Goal: Information Seeking & Learning: Learn about a topic

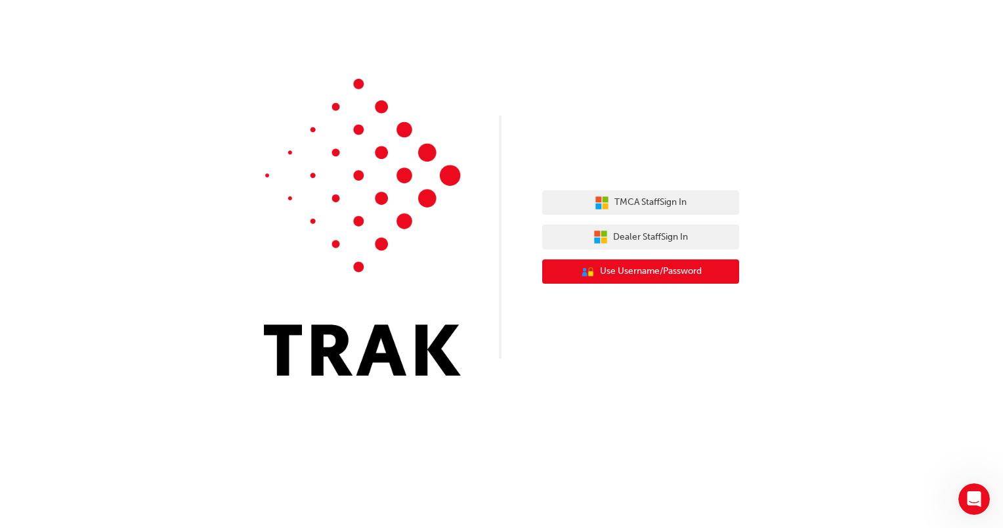
click at [696, 266] on span "Use Username/Password" at bounding box center [651, 271] width 102 height 15
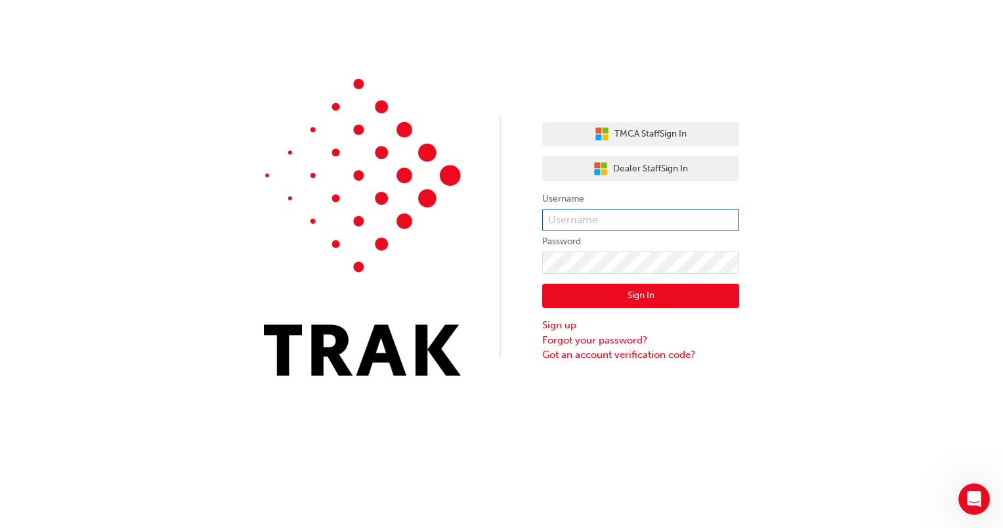
click at [597, 215] on input "text" at bounding box center [640, 220] width 197 height 22
type input "[PERSON_NAME].[PERSON_NAME]"
click at [631, 294] on button "Sign In" at bounding box center [640, 296] width 197 height 25
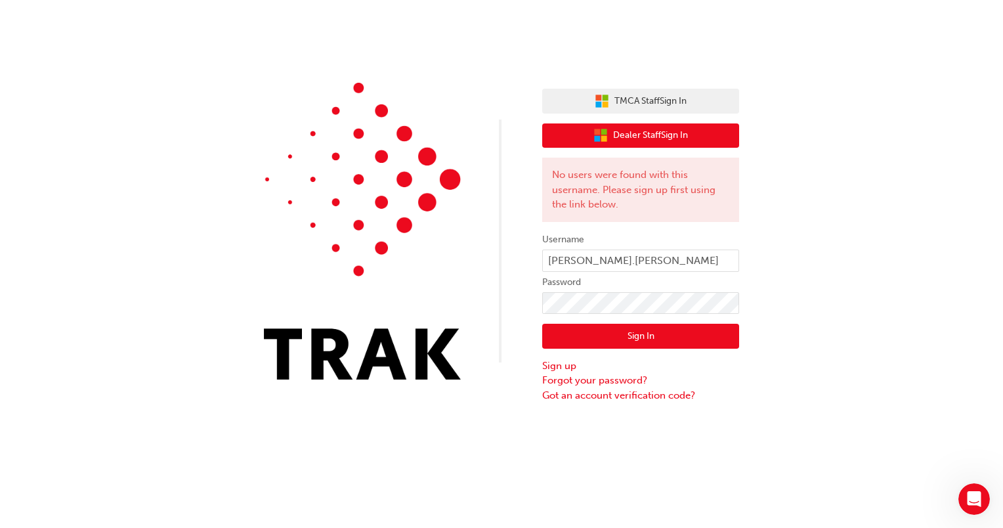
click at [706, 134] on button "Dealer Staff Sign In" at bounding box center [640, 135] width 197 height 25
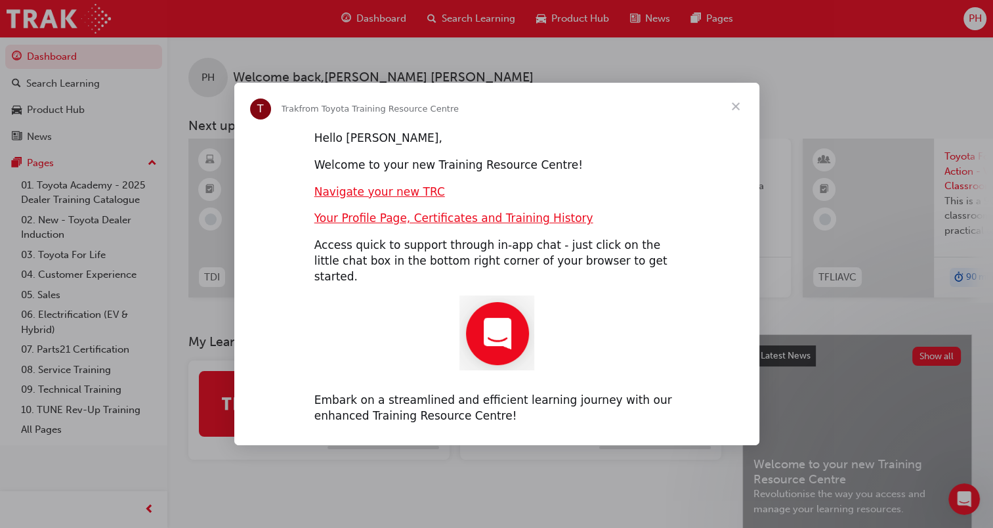
click at [736, 118] on span "Close" at bounding box center [735, 106] width 47 height 47
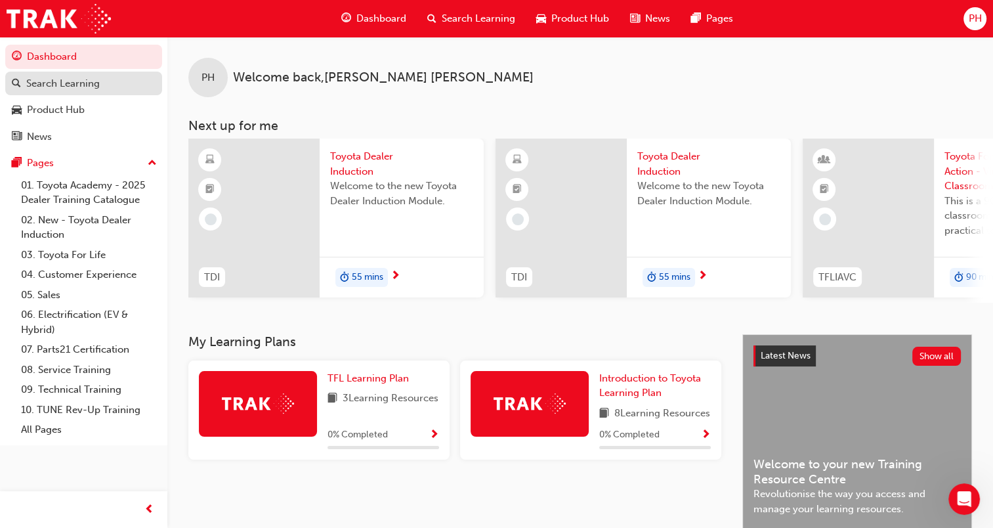
click at [97, 91] on link "Search Learning" at bounding box center [83, 84] width 157 height 24
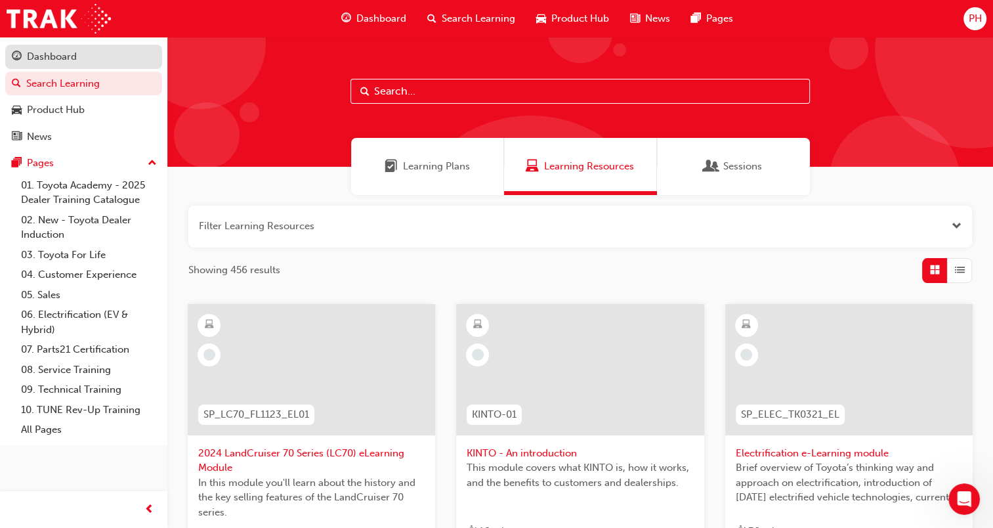
click at [29, 56] on div "Dashboard" at bounding box center [52, 56] width 50 height 15
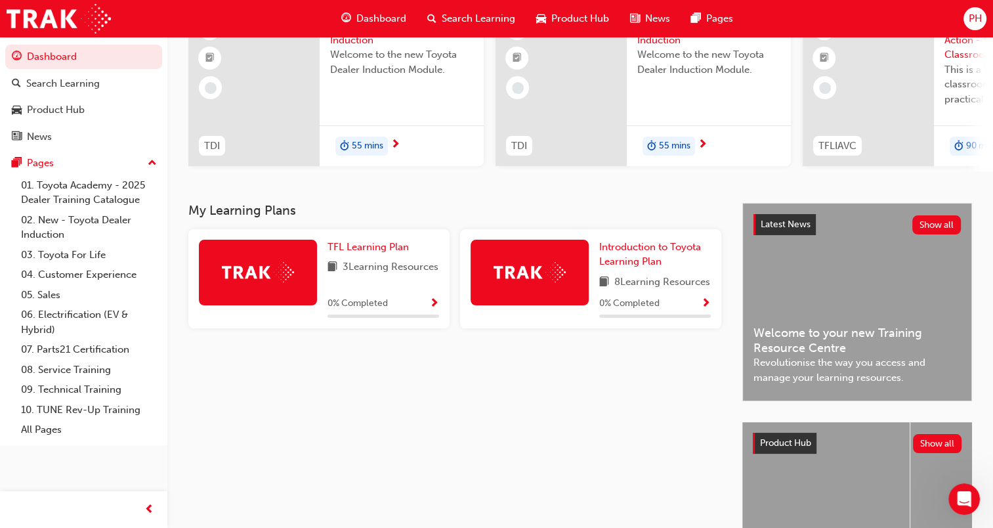
scroll to position [197, 0]
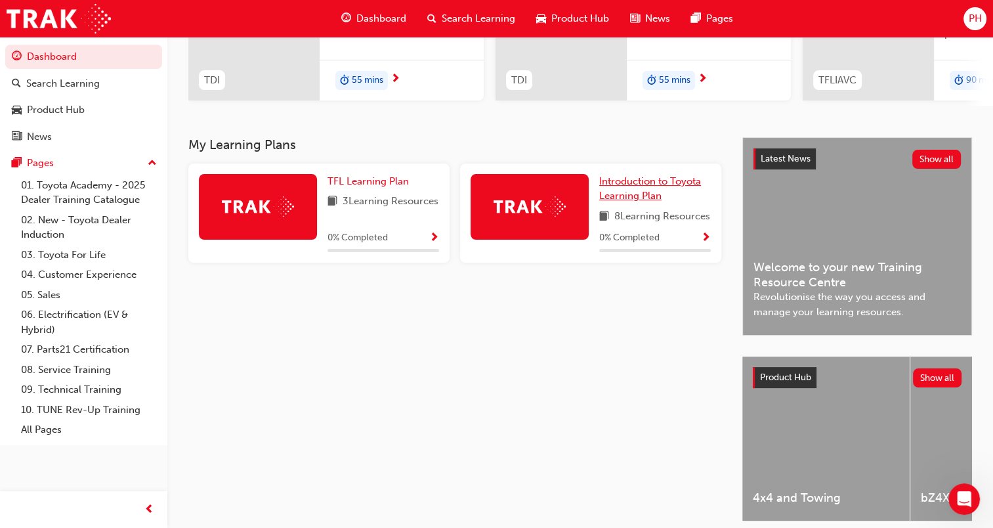
click at [659, 191] on link "Introduction to Toyota Learning Plan" at bounding box center [655, 189] width 112 height 30
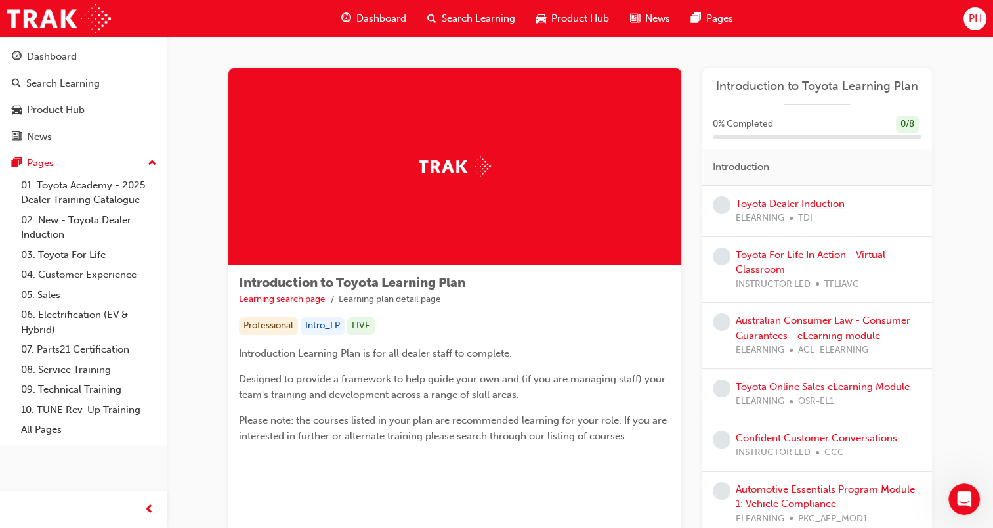
click at [806, 200] on link "Toyota Dealer Induction" at bounding box center [790, 204] width 109 height 12
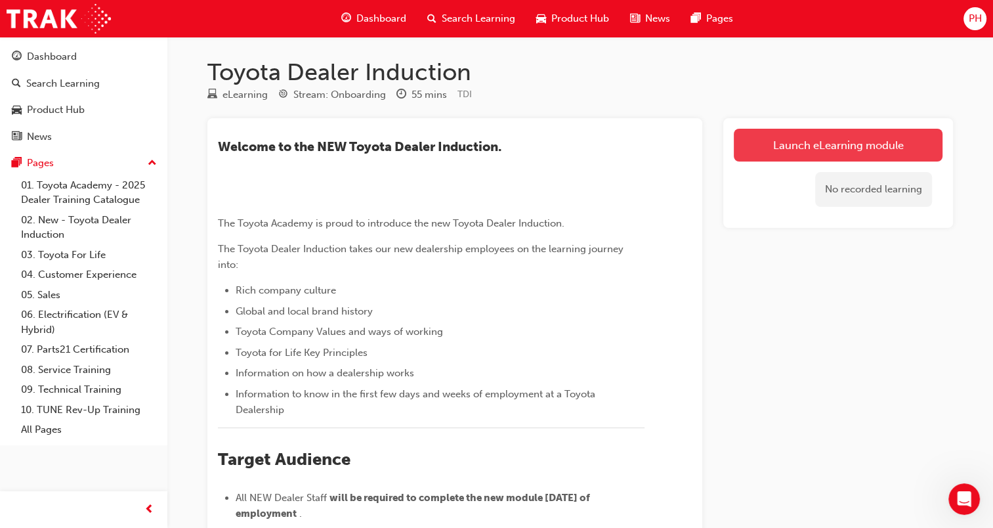
click at [774, 132] on link "Launch eLearning module" at bounding box center [838, 145] width 209 height 33
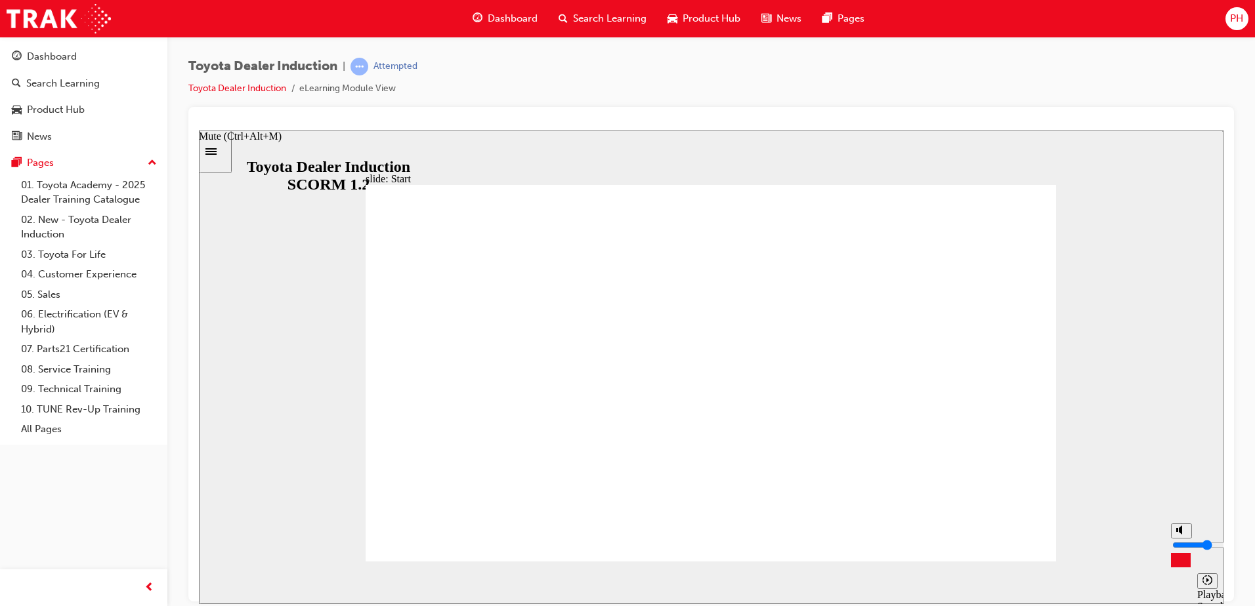
type input "4"
click at [1002, 527] on input "volume" at bounding box center [1214, 544] width 85 height 11
type input "58700"
type input "1"
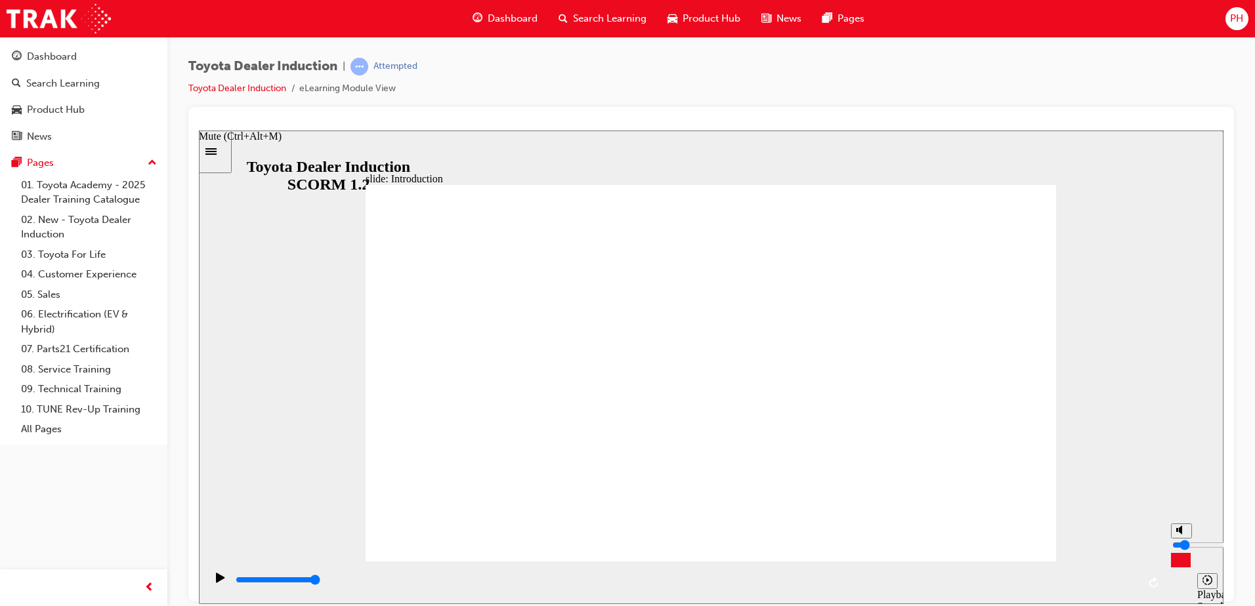
click at [1002, 527] on input "volume" at bounding box center [1214, 544] width 85 height 11
type input "2600"
type input "2"
type input "2700"
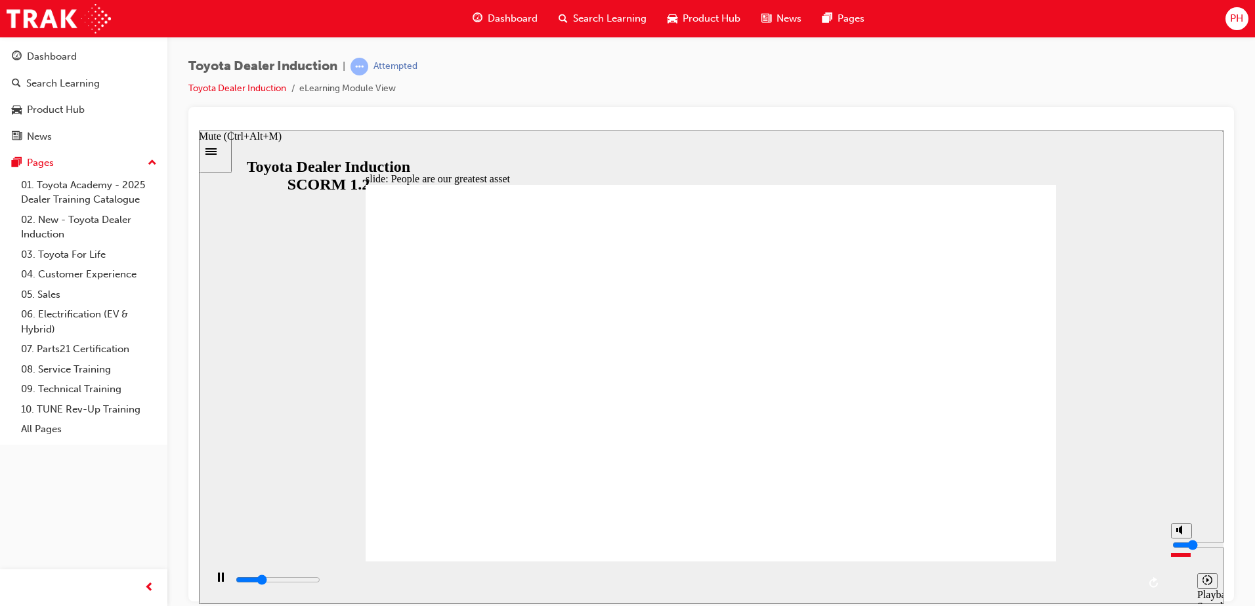
type input "3"
type input "2700"
type input "4"
type input "2700"
type input "5"
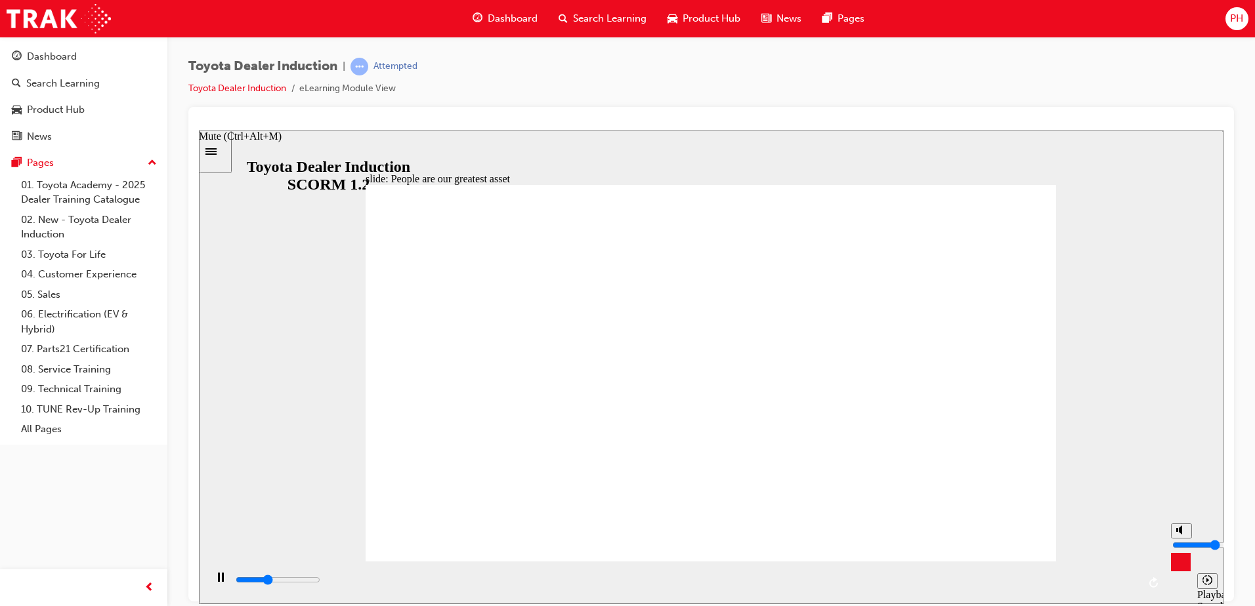
type input "3300"
type input "4"
type input "3400"
type input "3"
type input "4500"
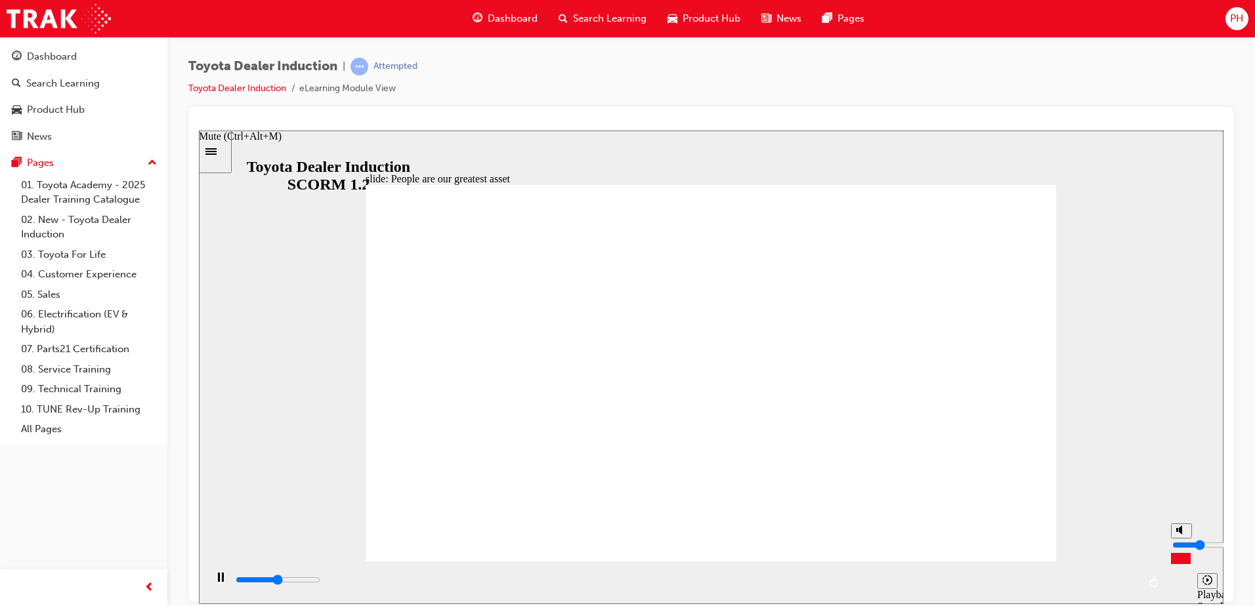
type input "2"
type input "5000"
type input "2"
click at [1002, 527] on input "volume" at bounding box center [1214, 544] width 85 height 11
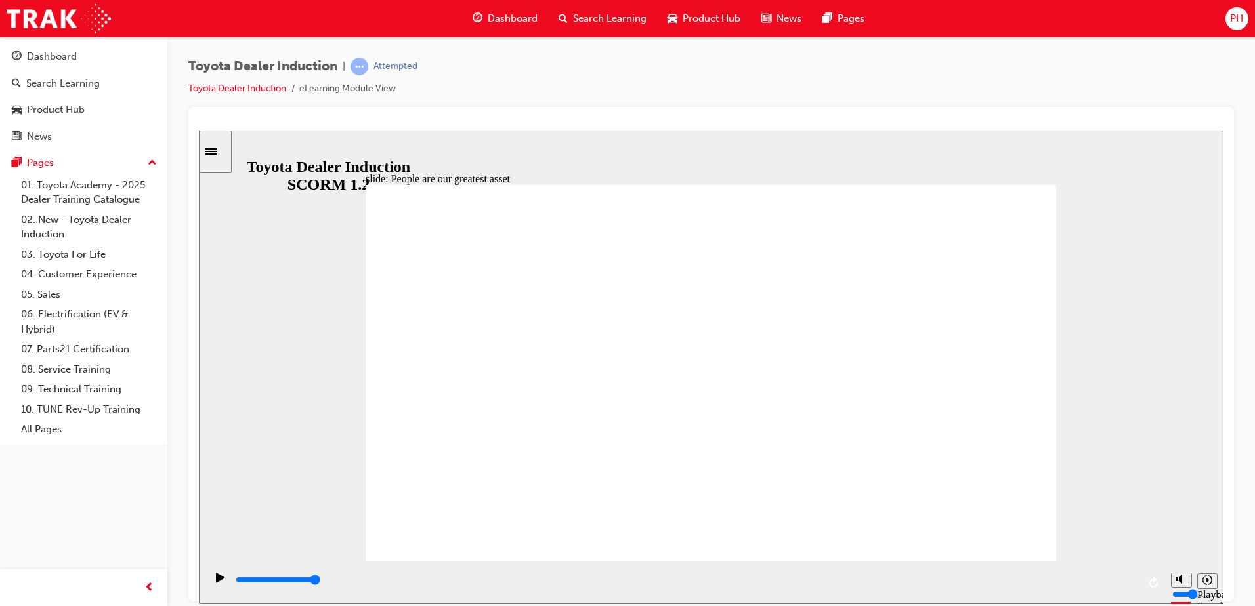
type input "7500"
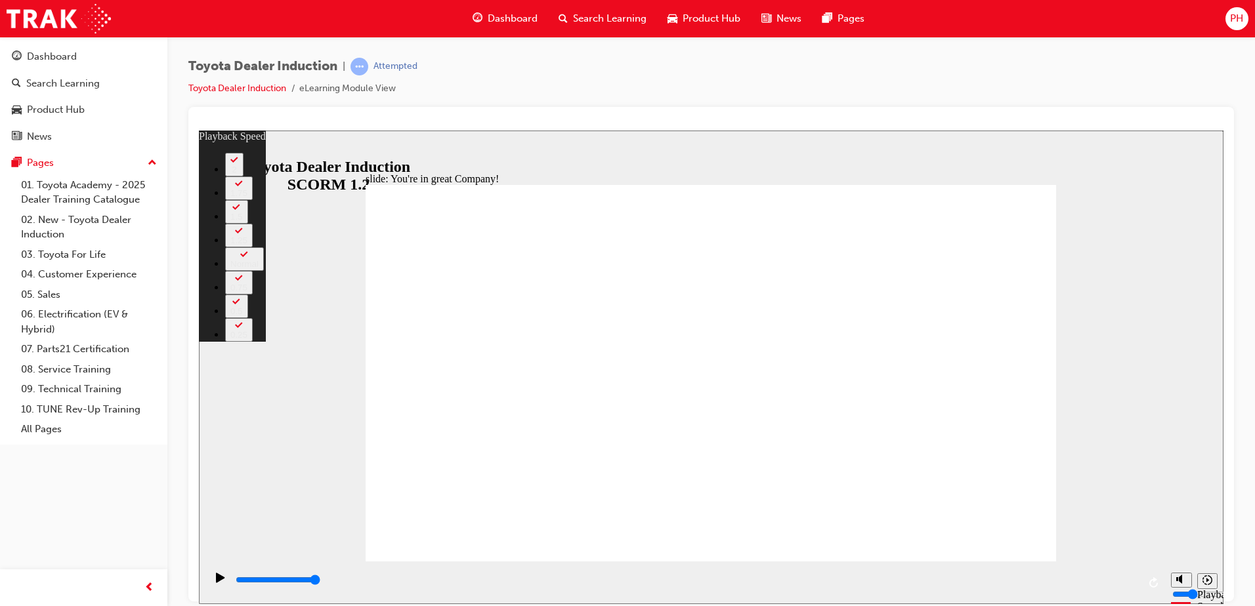
type input "156"
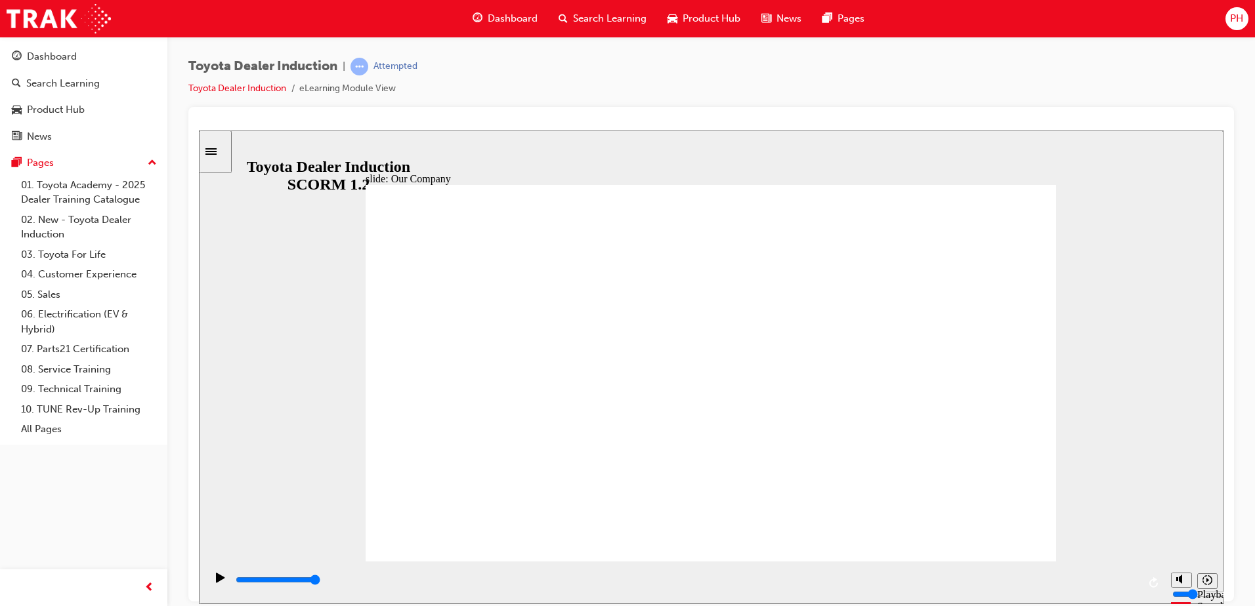
drag, startPoint x: 874, startPoint y: 488, endPoint x: 768, endPoint y: 475, distance: 107.1
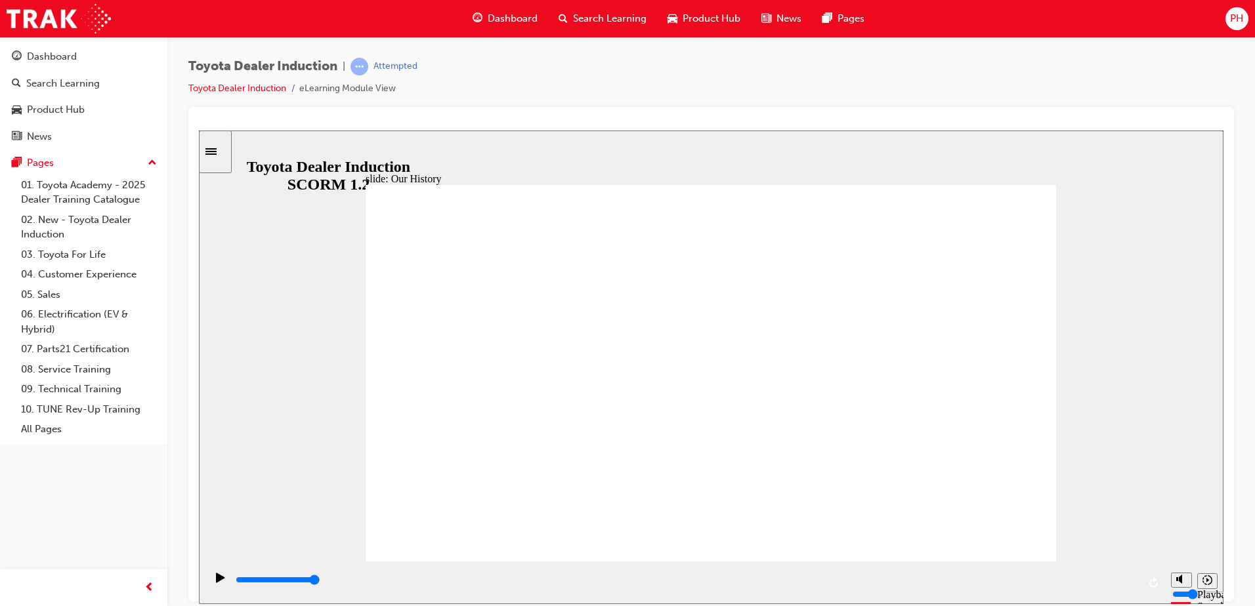
drag, startPoint x: 522, startPoint y: 477, endPoint x: 557, endPoint y: 490, distance: 36.9
drag, startPoint x: 525, startPoint y: 482, endPoint x: 555, endPoint y: 489, distance: 30.3
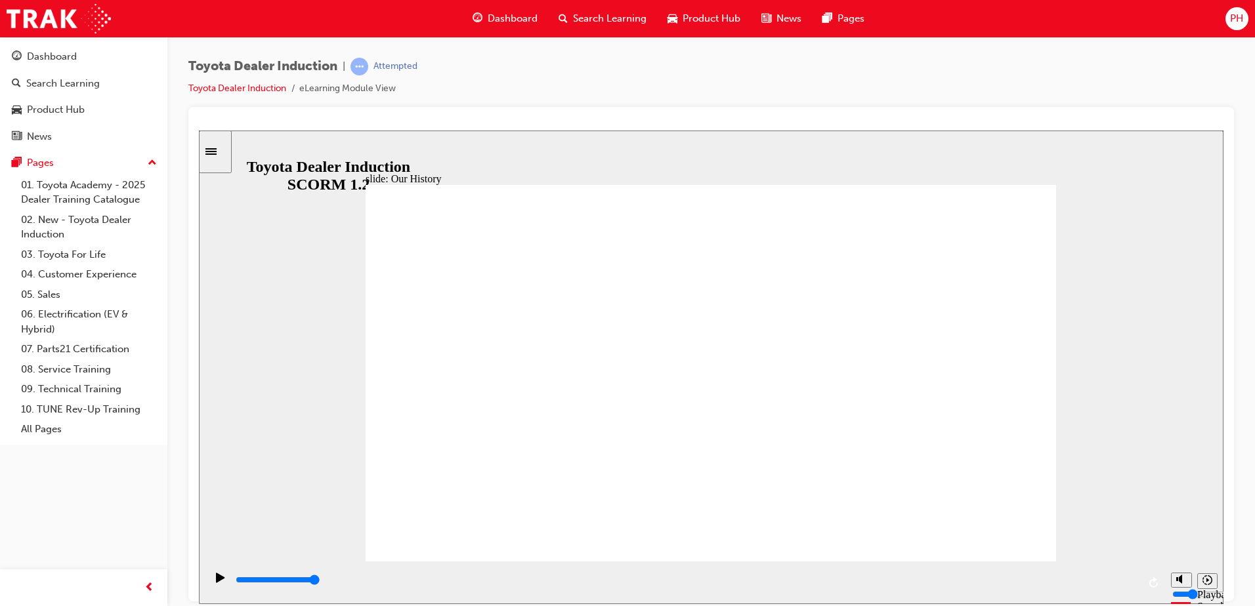
drag, startPoint x: 518, startPoint y: 479, endPoint x: 539, endPoint y: 483, distance: 22.0
drag, startPoint x: 528, startPoint y: 482, endPoint x: 704, endPoint y: 531, distance: 182.6
drag, startPoint x: 707, startPoint y: 484, endPoint x: 866, endPoint y: 501, distance: 159.7
drag, startPoint x: 882, startPoint y: 484, endPoint x: 954, endPoint y: 484, distance: 72.2
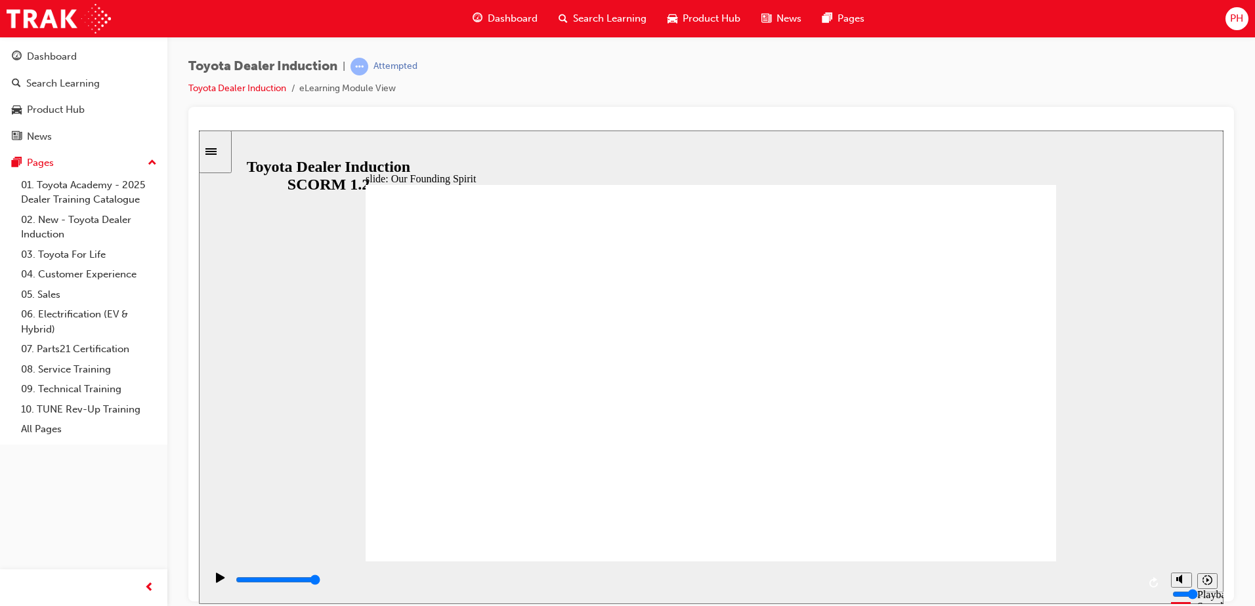
type input "8300"
type input "2"
drag, startPoint x: 899, startPoint y: 488, endPoint x: 718, endPoint y: 469, distance: 182.1
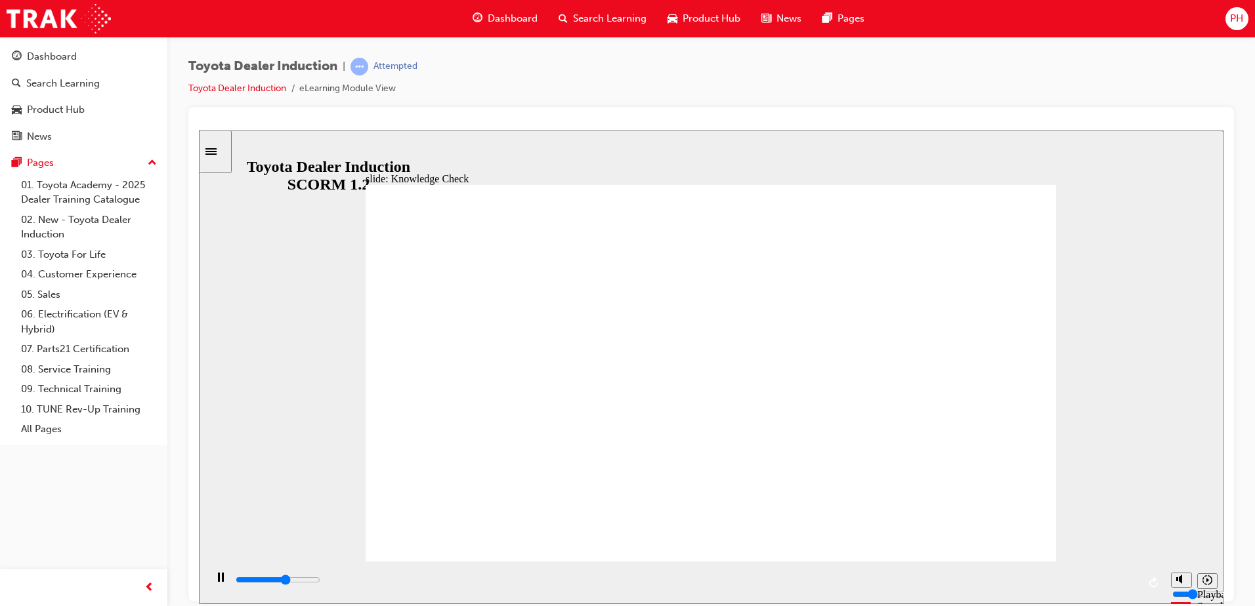
type input "3000"
radio input "true"
type input "5000"
radio input "true"
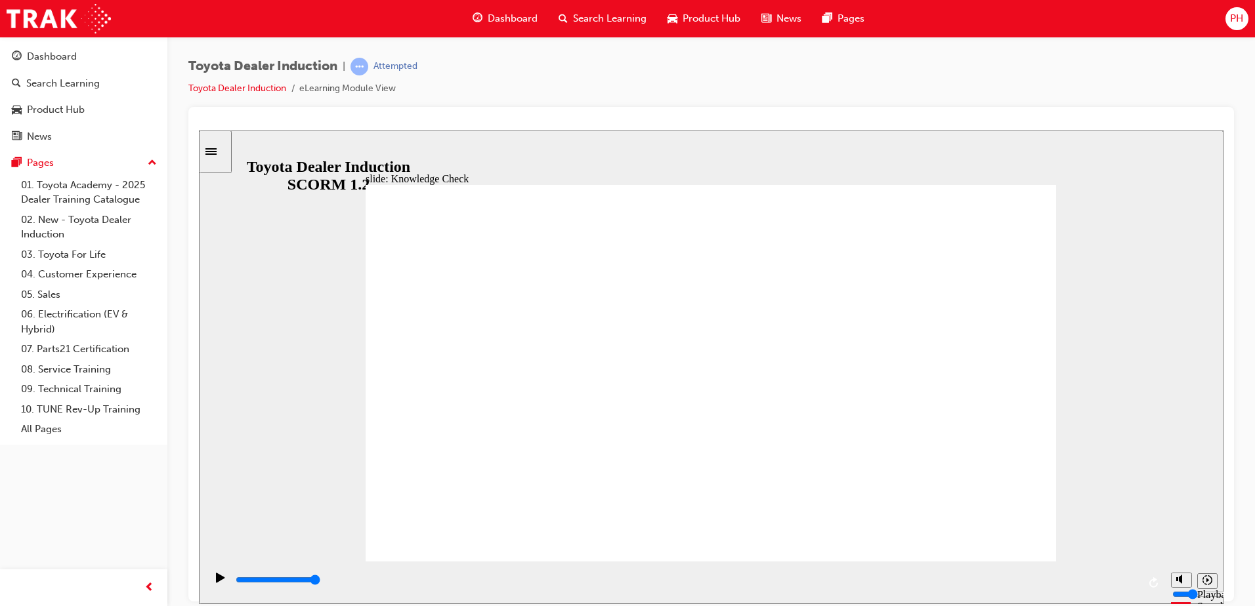
type input "5700"
type input "1"
type input "5700"
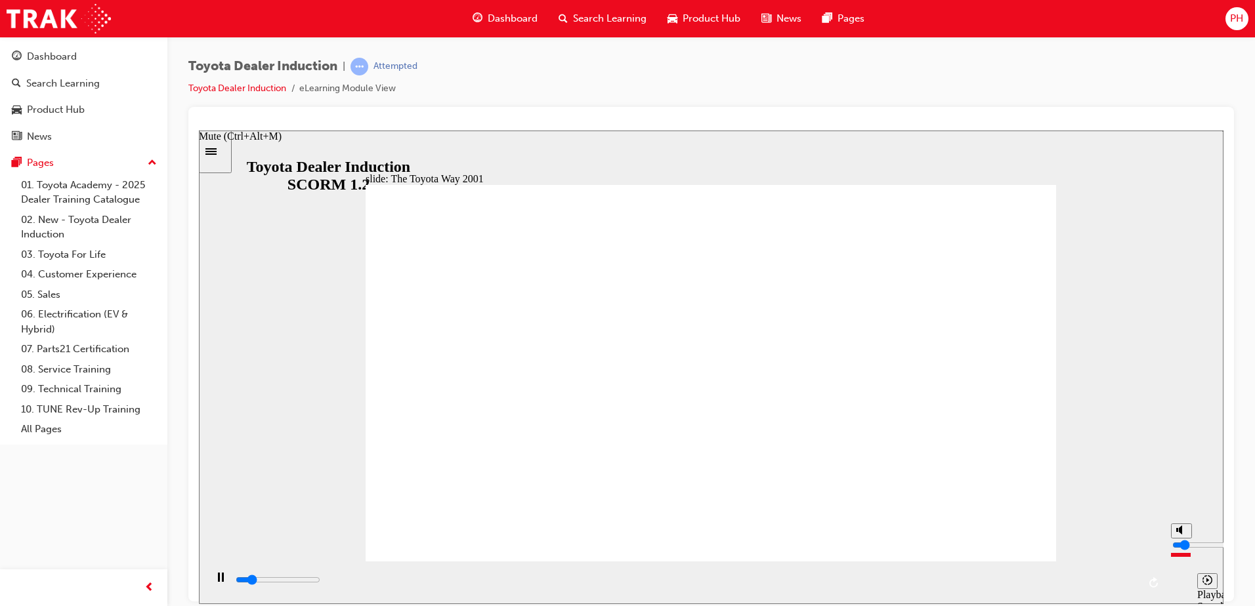
type input "2"
type input "5800"
type input "3"
type input "5800"
type input "4"
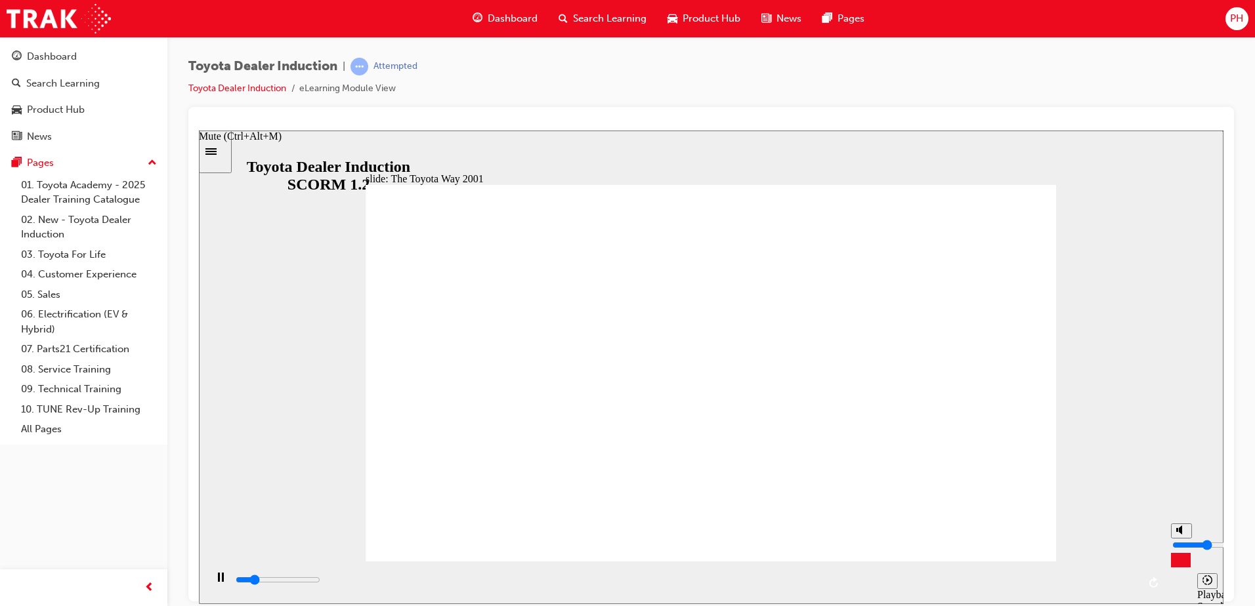
type input "6900"
drag, startPoint x: 1180, startPoint y: 556, endPoint x: 1180, endPoint y: 546, distance: 9.8
type input "4"
click at [1002, 527] on input "volume" at bounding box center [1214, 544] width 85 height 11
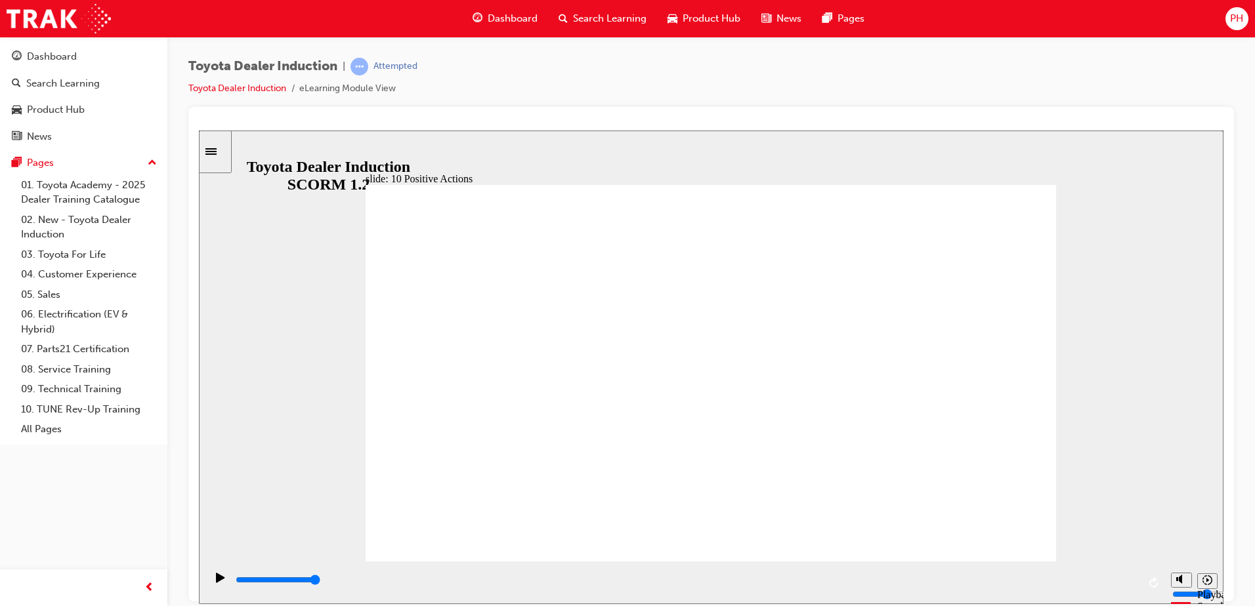
drag, startPoint x: 989, startPoint y: 532, endPoint x: 994, endPoint y: 517, distance: 16.0
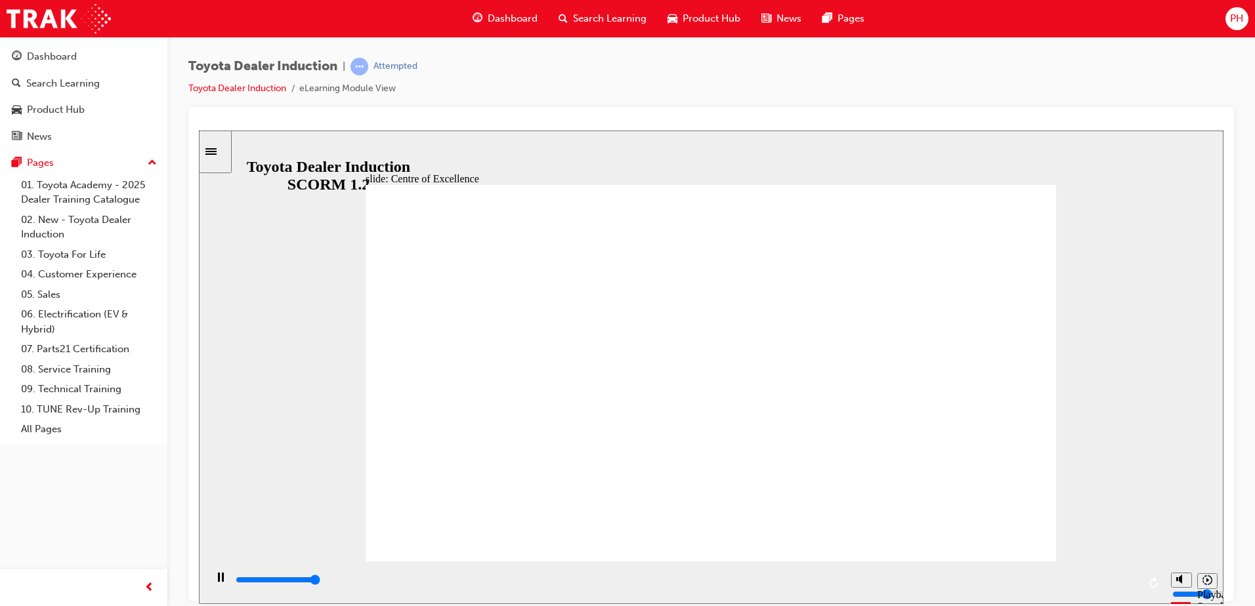
type input "15300"
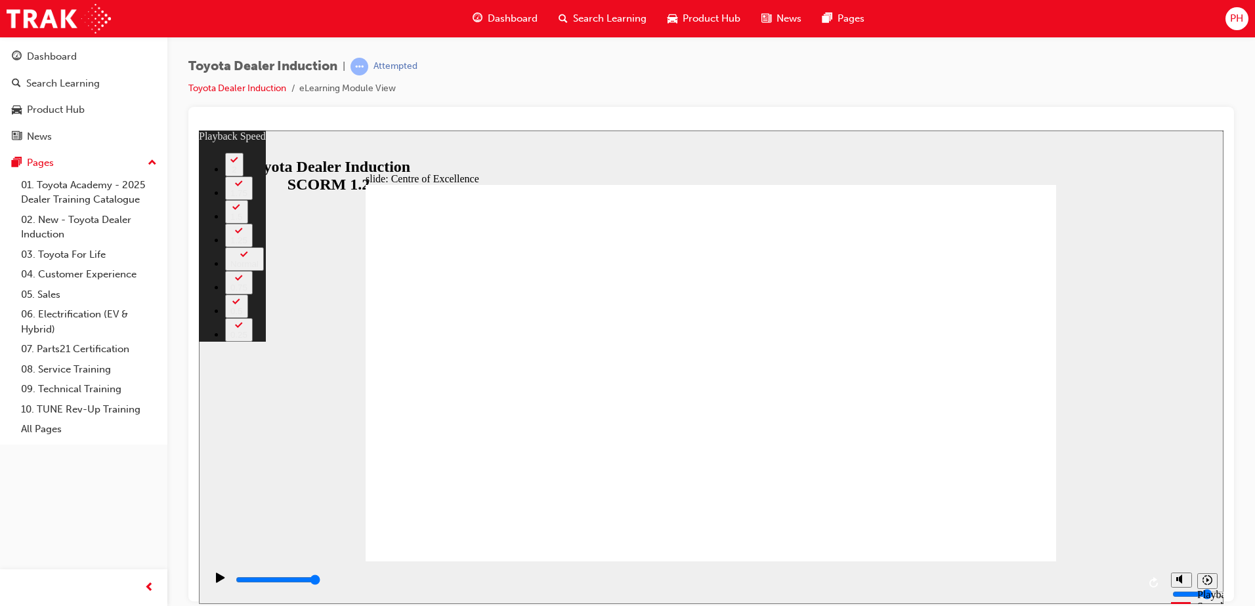
type input "248"
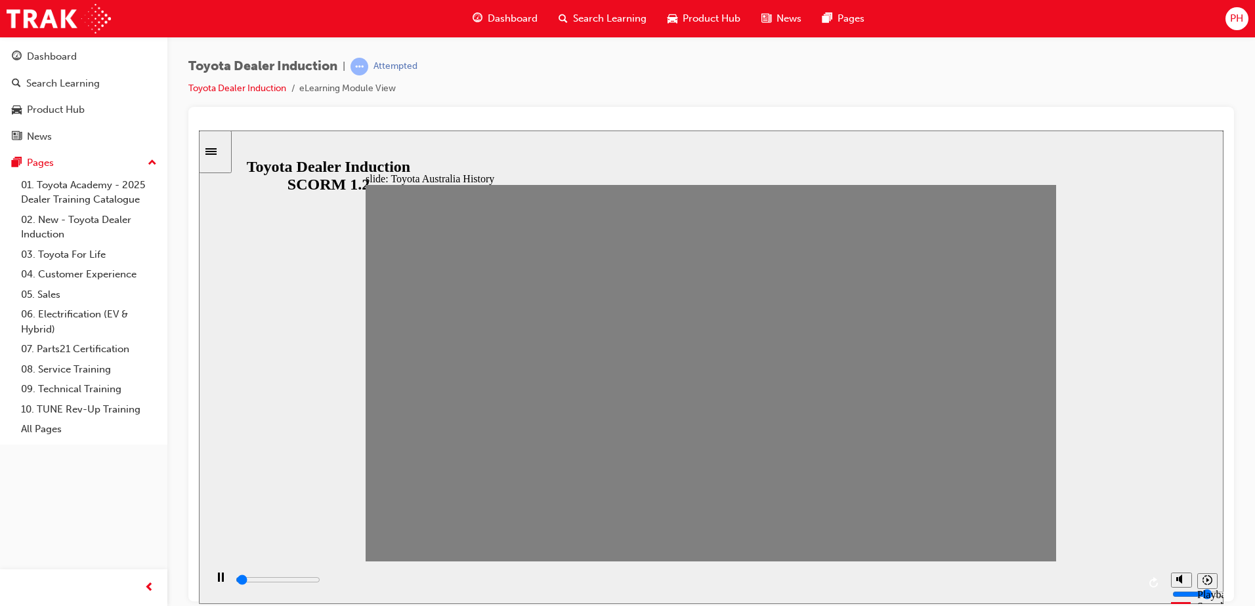
drag, startPoint x: 387, startPoint y: 380, endPoint x: 423, endPoint y: 380, distance: 36.1
drag, startPoint x: 411, startPoint y: 387, endPoint x: 427, endPoint y: 389, distance: 16.5
drag, startPoint x: 461, startPoint y: 381, endPoint x: 487, endPoint y: 384, distance: 25.7
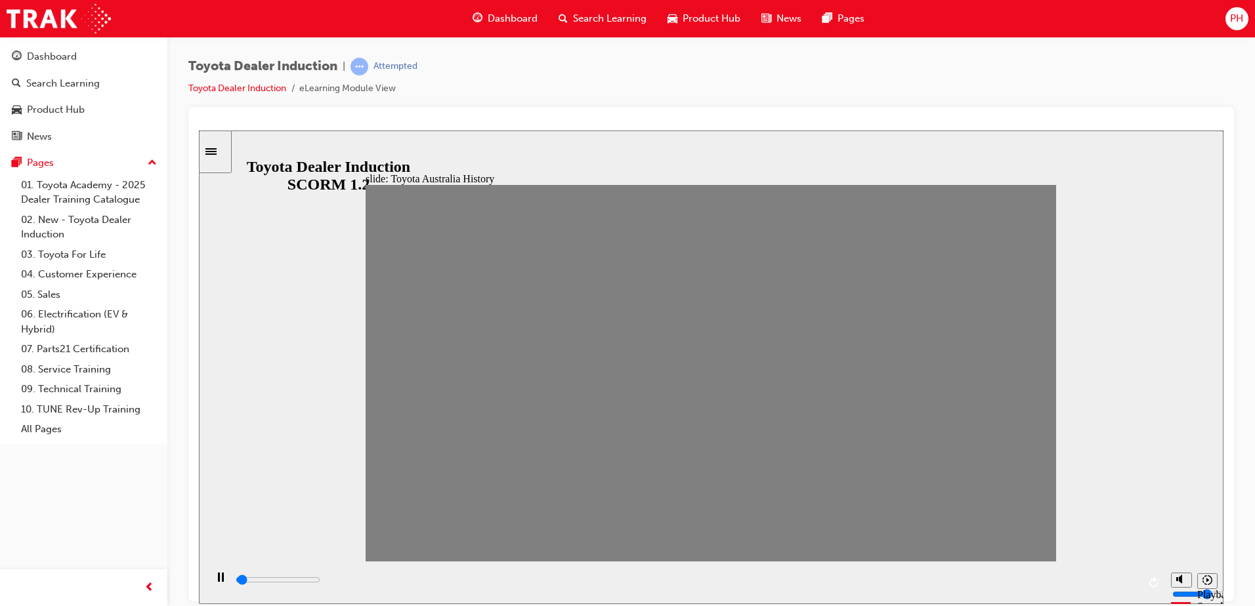
drag, startPoint x: 487, startPoint y: 384, endPoint x: 509, endPoint y: 383, distance: 22.3
drag, startPoint x: 509, startPoint y: 383, endPoint x: 541, endPoint y: 392, distance: 32.8
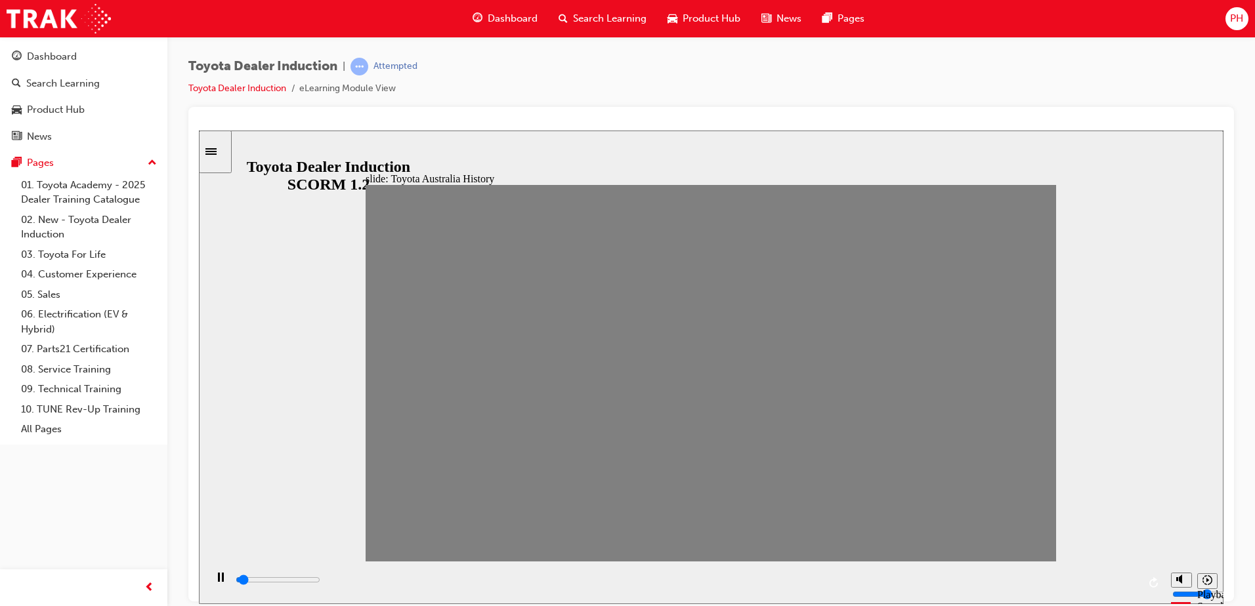
drag, startPoint x: 549, startPoint y: 383, endPoint x: 583, endPoint y: 393, distance: 36.1
drag, startPoint x: 575, startPoint y: 379, endPoint x: 606, endPoint y: 379, distance: 30.9
drag, startPoint x: 606, startPoint y: 379, endPoint x: 633, endPoint y: 375, distance: 27.3
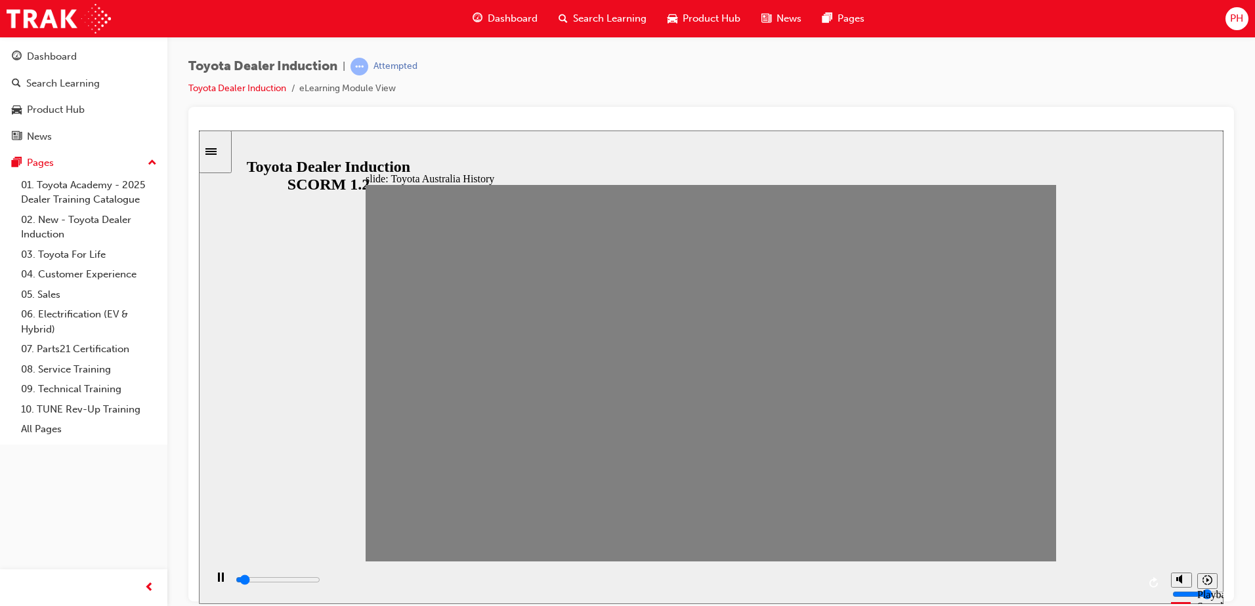
drag, startPoint x: 635, startPoint y: 386, endPoint x: 669, endPoint y: 387, distance: 34.1
drag, startPoint x: 669, startPoint y: 387, endPoint x: 707, endPoint y: 393, distance: 38.0
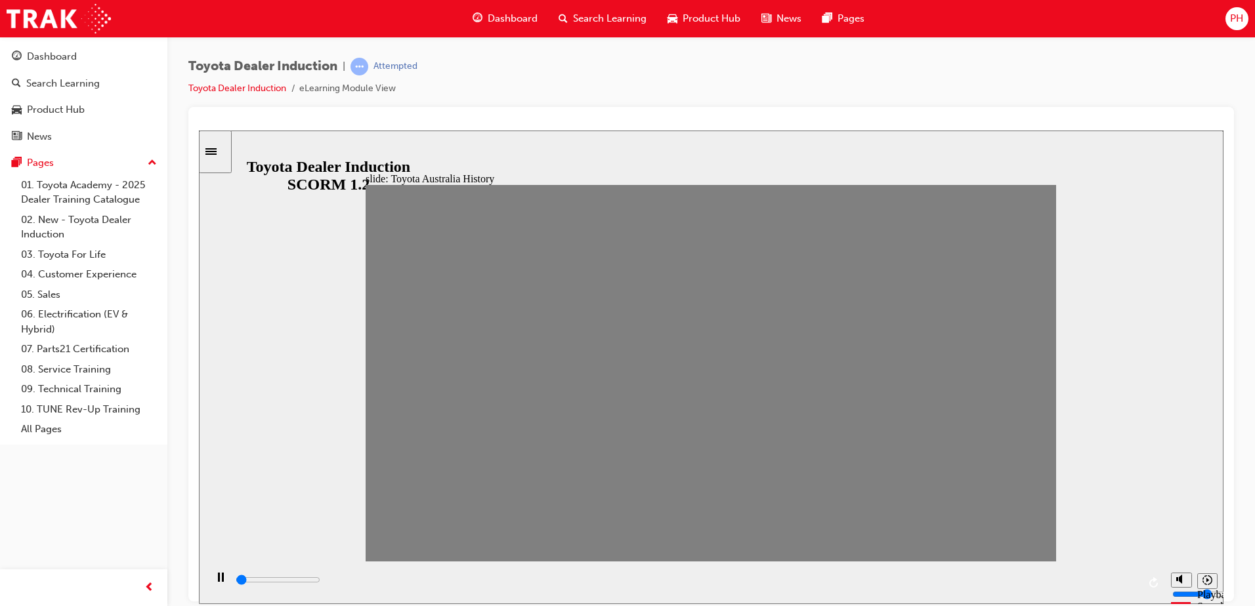
drag, startPoint x: 718, startPoint y: 389, endPoint x: 740, endPoint y: 388, distance: 22.4
drag, startPoint x: 740, startPoint y: 388, endPoint x: 762, endPoint y: 388, distance: 21.7
drag, startPoint x: 762, startPoint y: 388, endPoint x: 805, endPoint y: 388, distance: 42.7
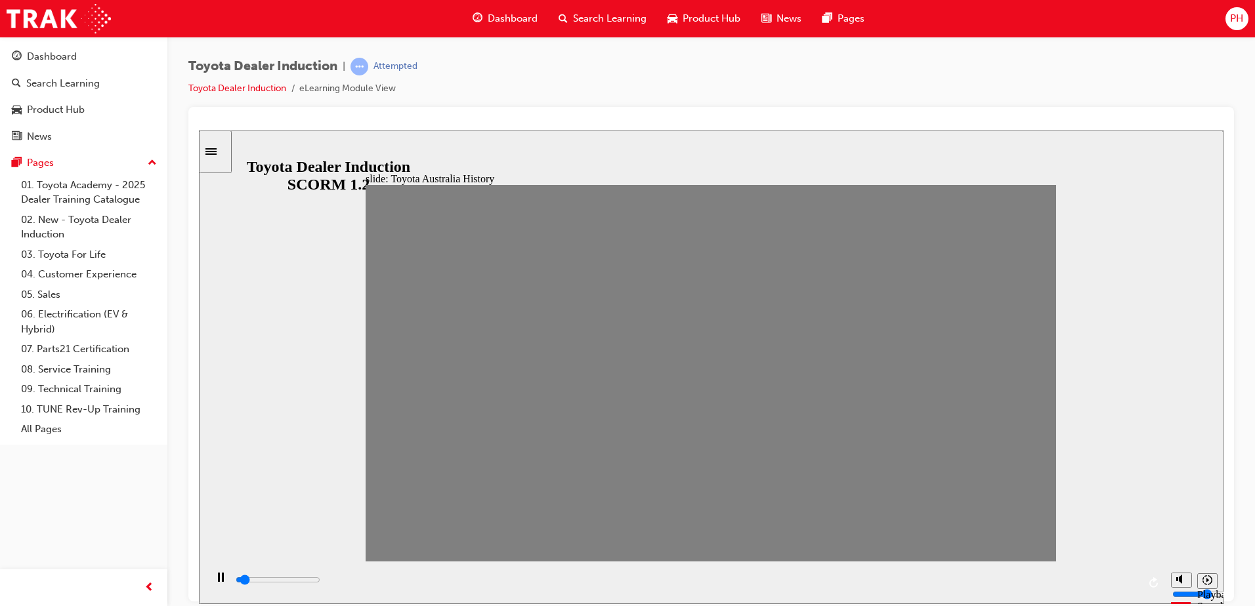
drag, startPoint x: 801, startPoint y: 389, endPoint x: 847, endPoint y: 387, distance: 46.0
drag, startPoint x: 845, startPoint y: 382, endPoint x: 864, endPoint y: 378, distance: 19.4
drag, startPoint x: 864, startPoint y: 378, endPoint x: 904, endPoint y: 379, distance: 39.4
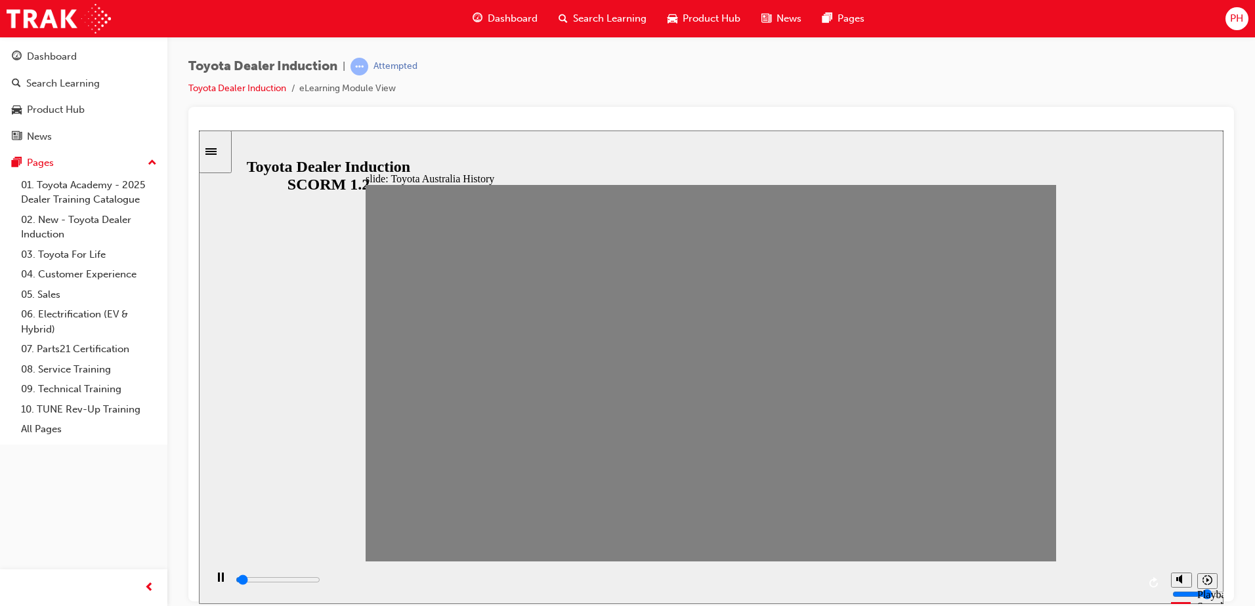
drag, startPoint x: 904, startPoint y: 379, endPoint x: 935, endPoint y: 383, distance: 31.7
drag, startPoint x: 935, startPoint y: 383, endPoint x: 978, endPoint y: 386, distance: 42.8
drag, startPoint x: 956, startPoint y: 371, endPoint x: 1008, endPoint y: 383, distance: 53.2
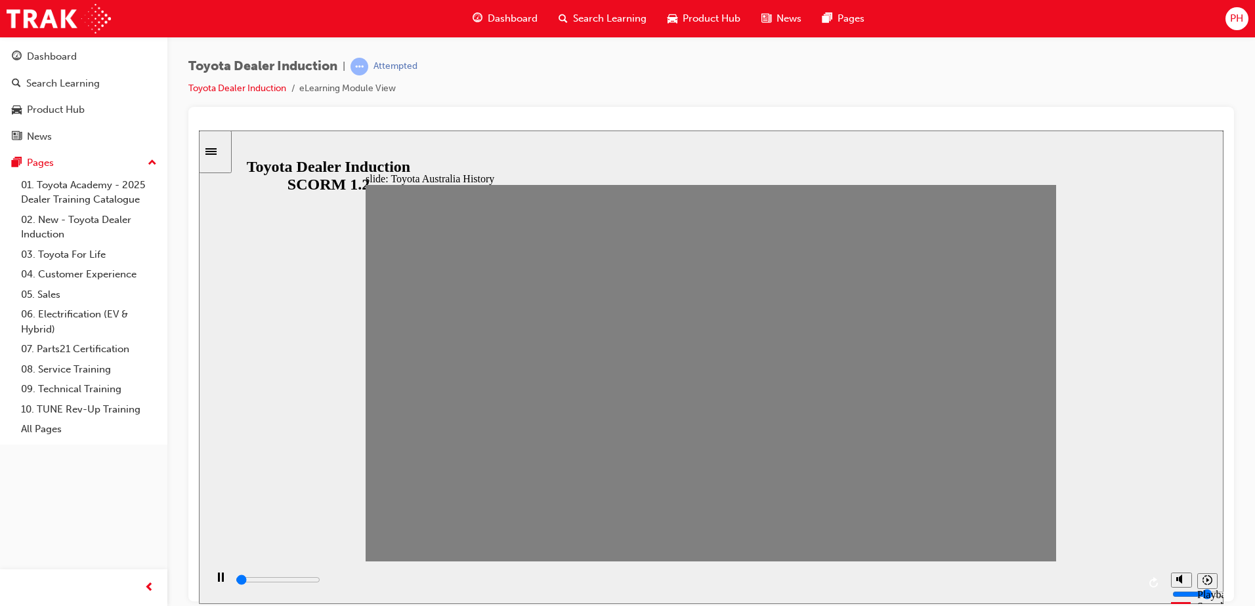
type input "0"
type input "19"
drag, startPoint x: 1022, startPoint y: 385, endPoint x: 998, endPoint y: 385, distance: 24.3
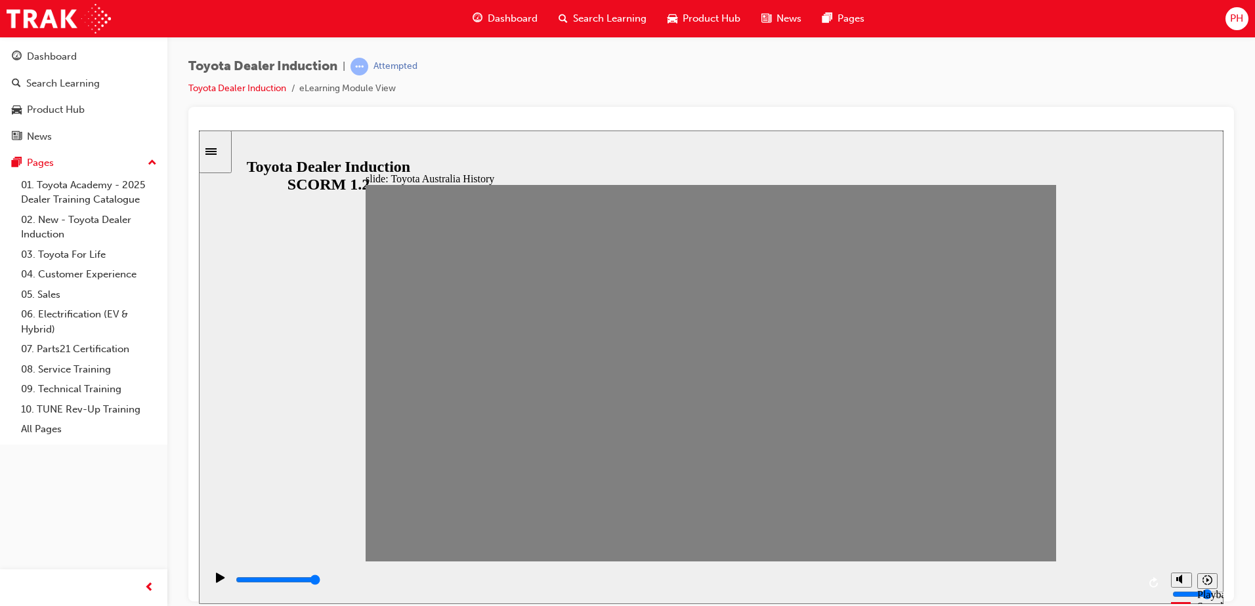
type input "0"
type input "20"
drag, startPoint x: 998, startPoint y: 386, endPoint x: 1022, endPoint y: 393, distance: 25.3
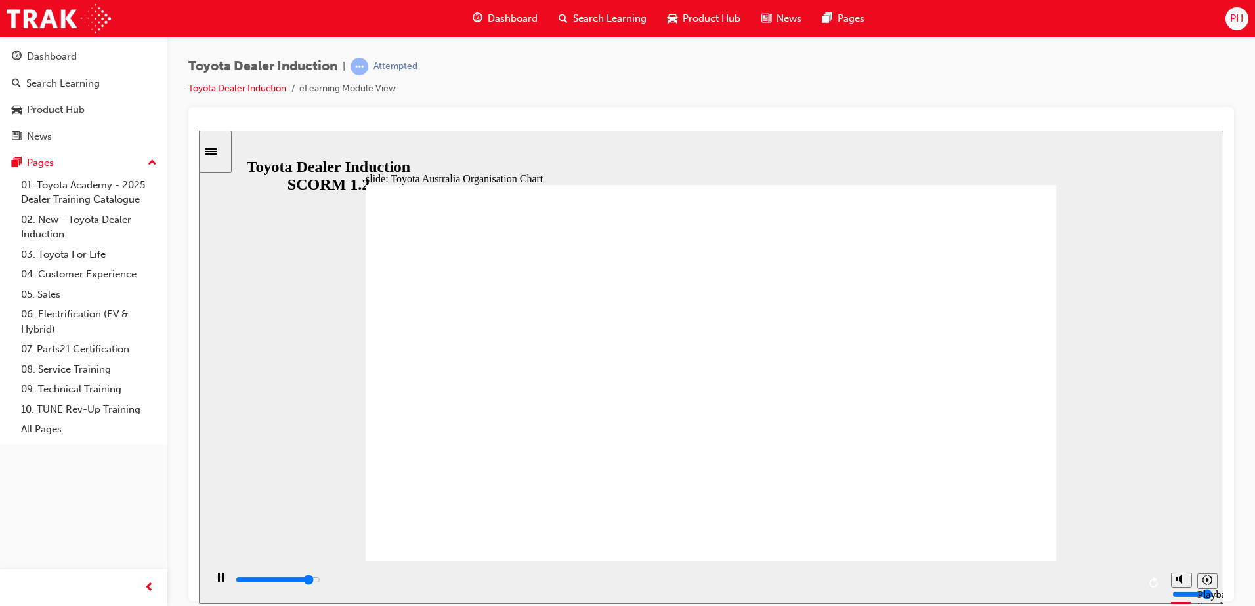
type input "5000"
radio input "true"
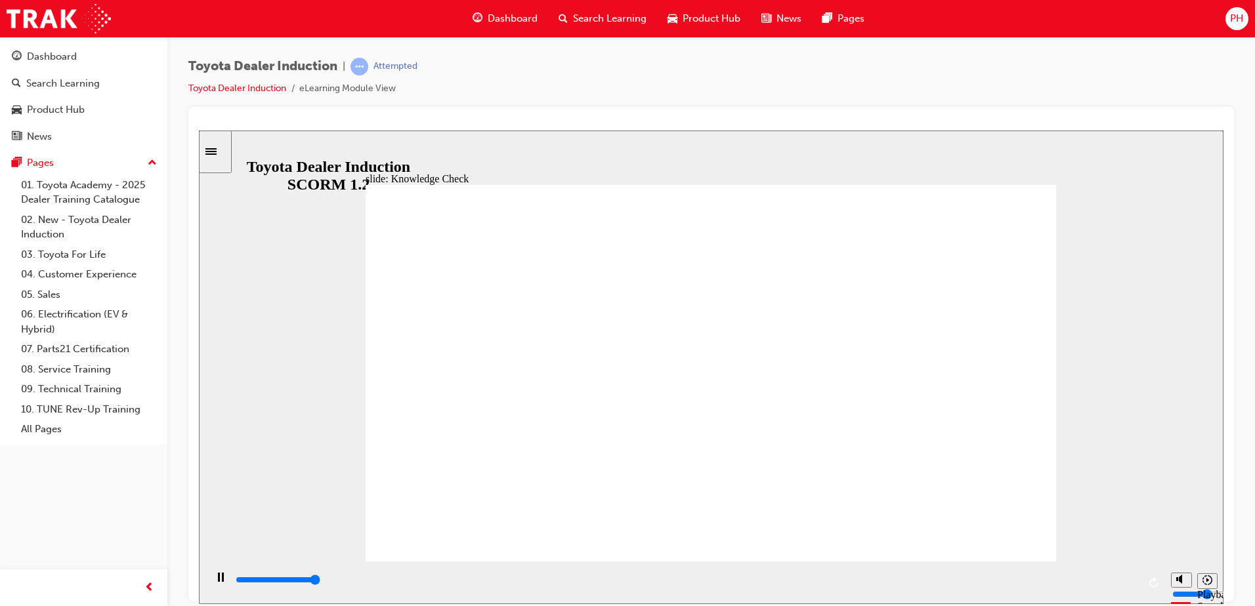
type input "5000"
drag, startPoint x: 453, startPoint y: 296, endPoint x: 597, endPoint y: 312, distance: 143.9
radio input "true"
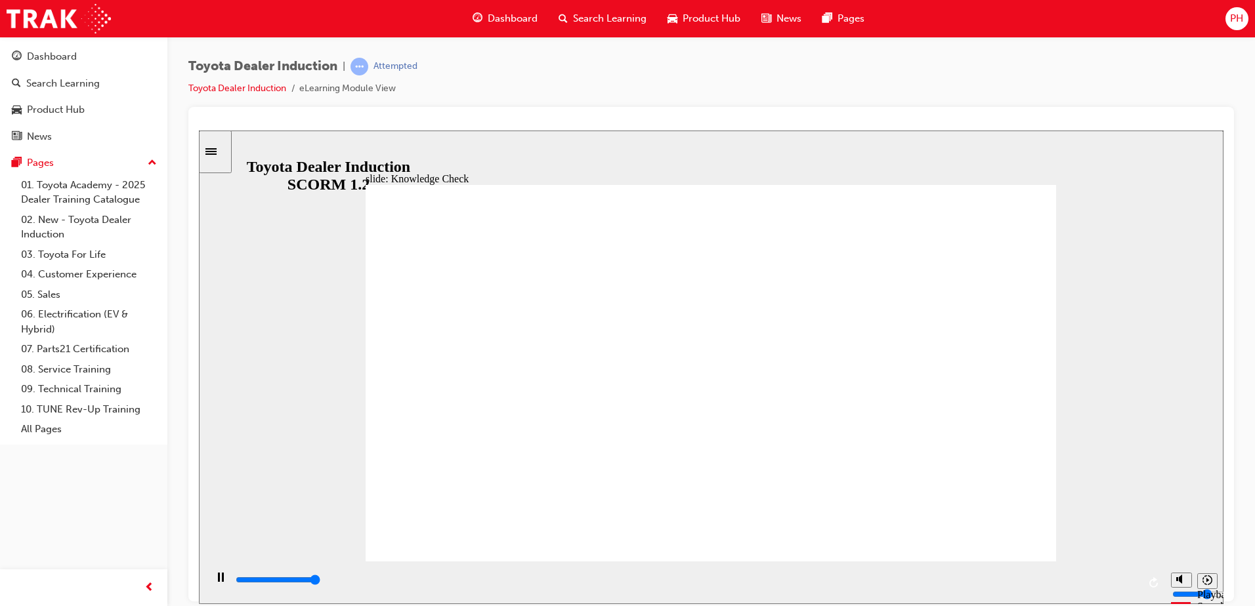
type input "5000"
radio input "true"
type input "9200"
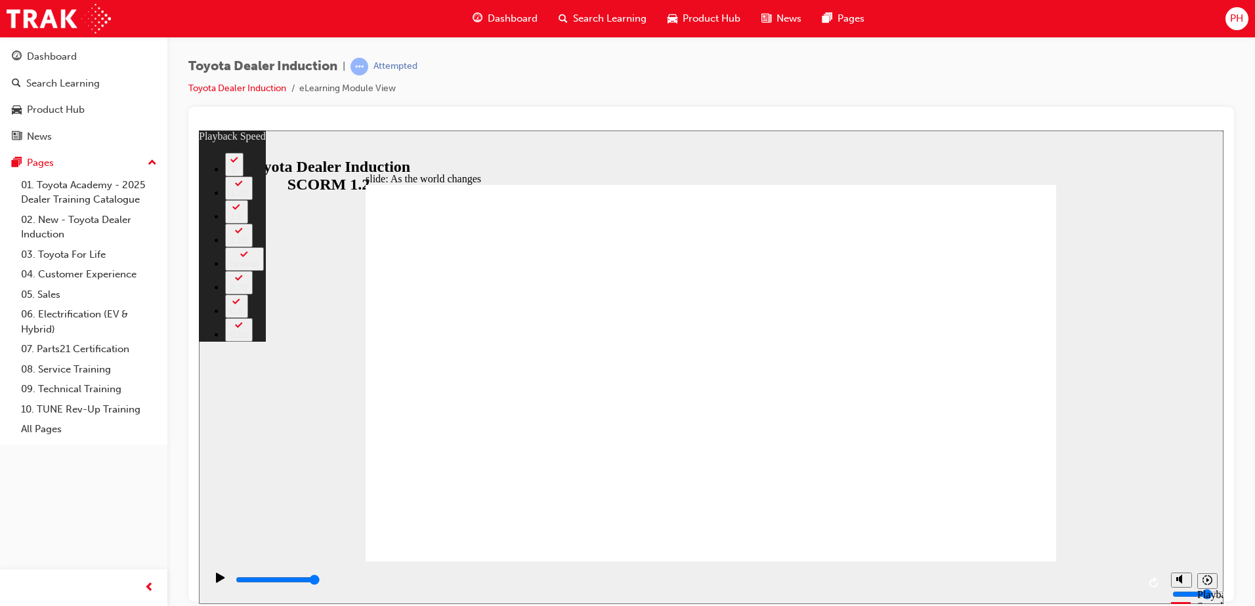
type input "128"
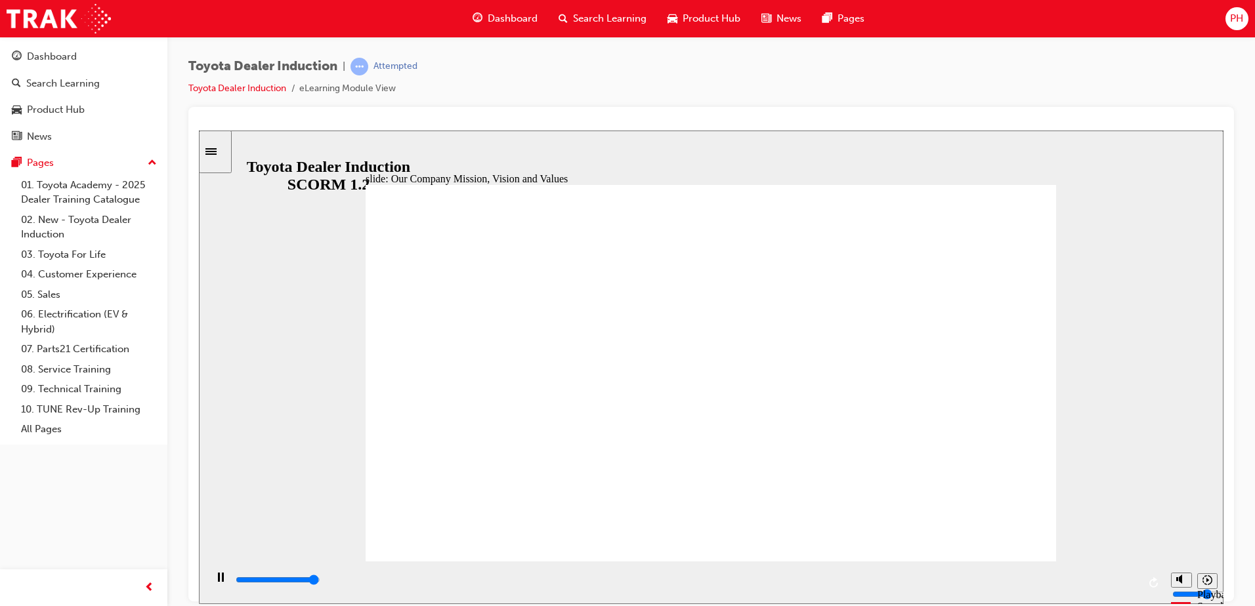
type input "99800"
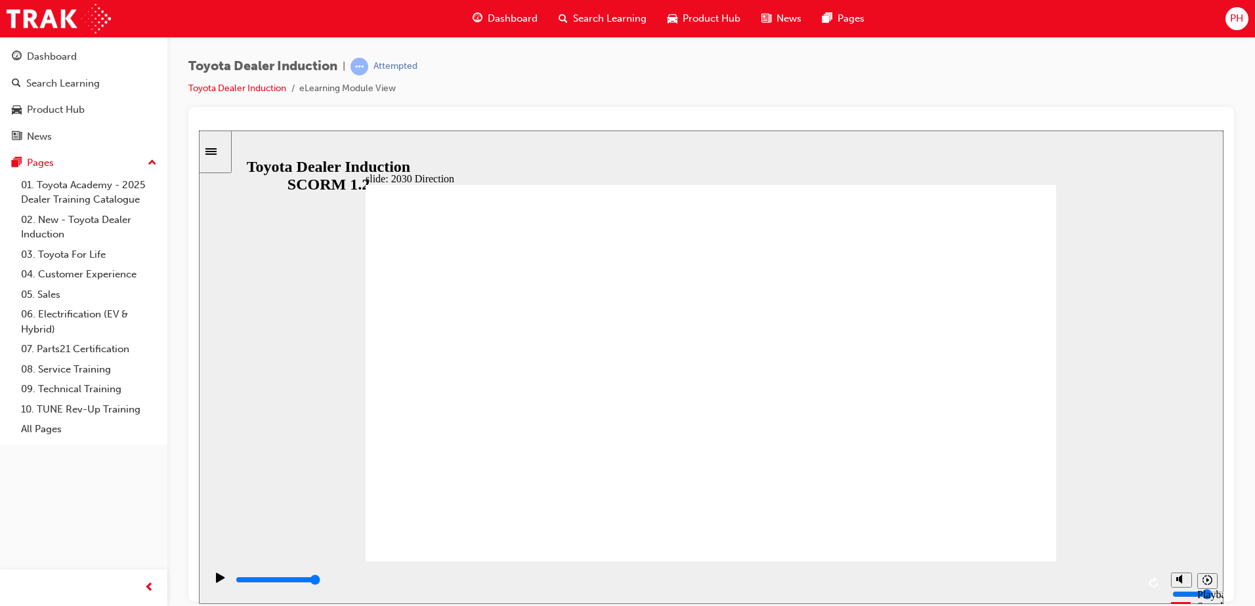
type input "5000"
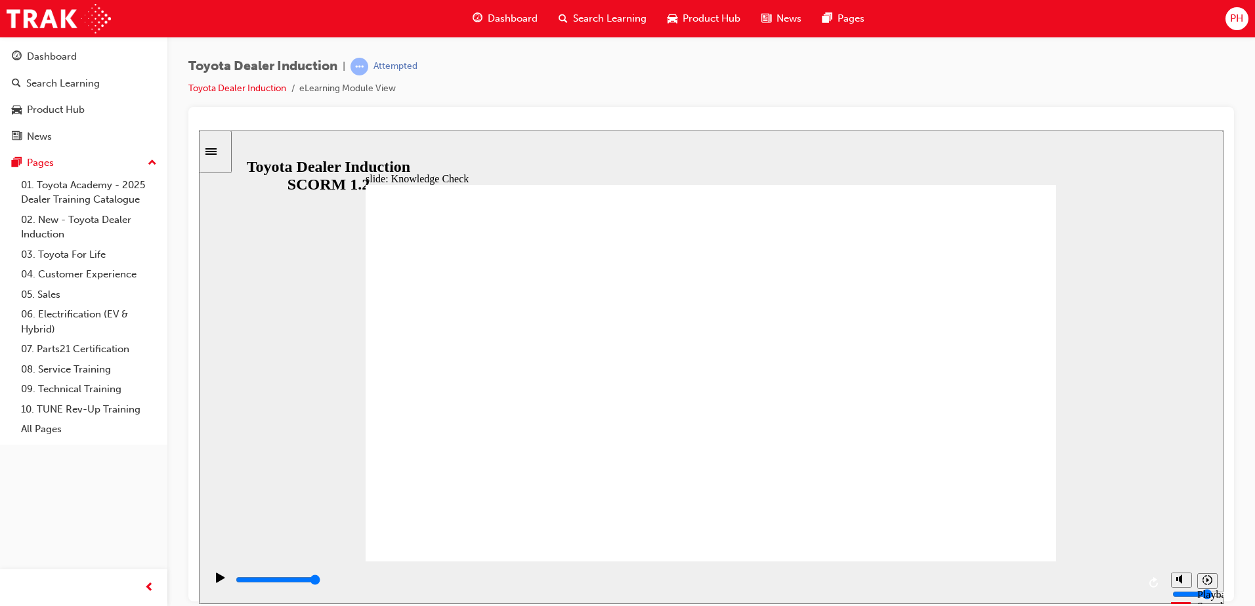
type input "c"
type input "cu"
type input "cus"
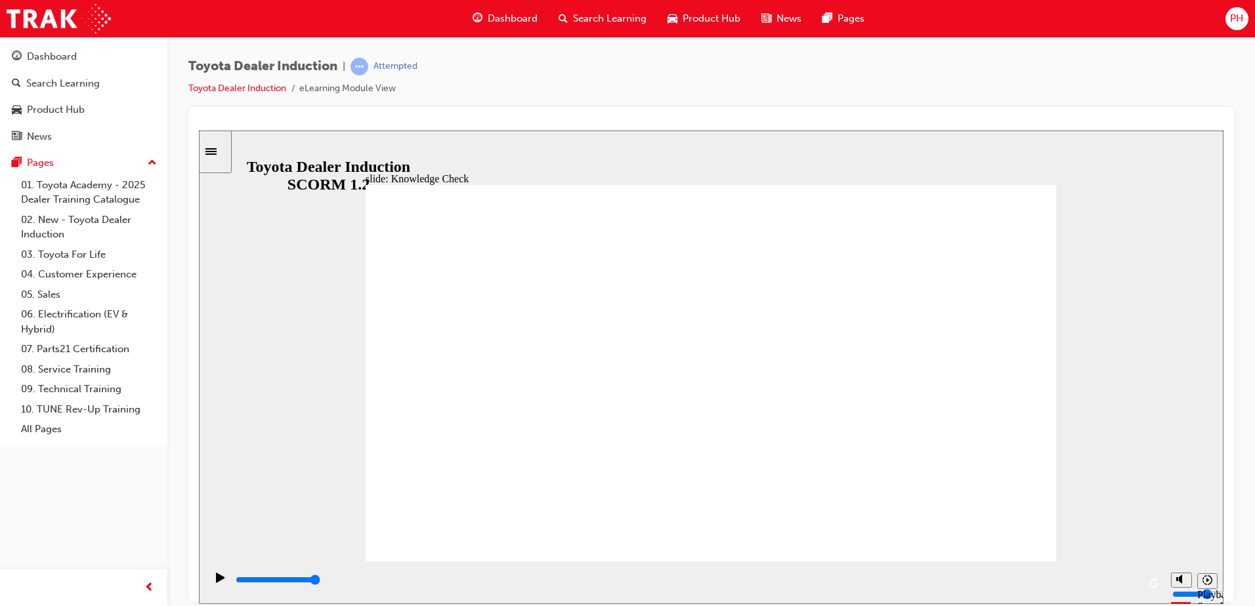
type input "cus"
type input "cust"
type input "custo"
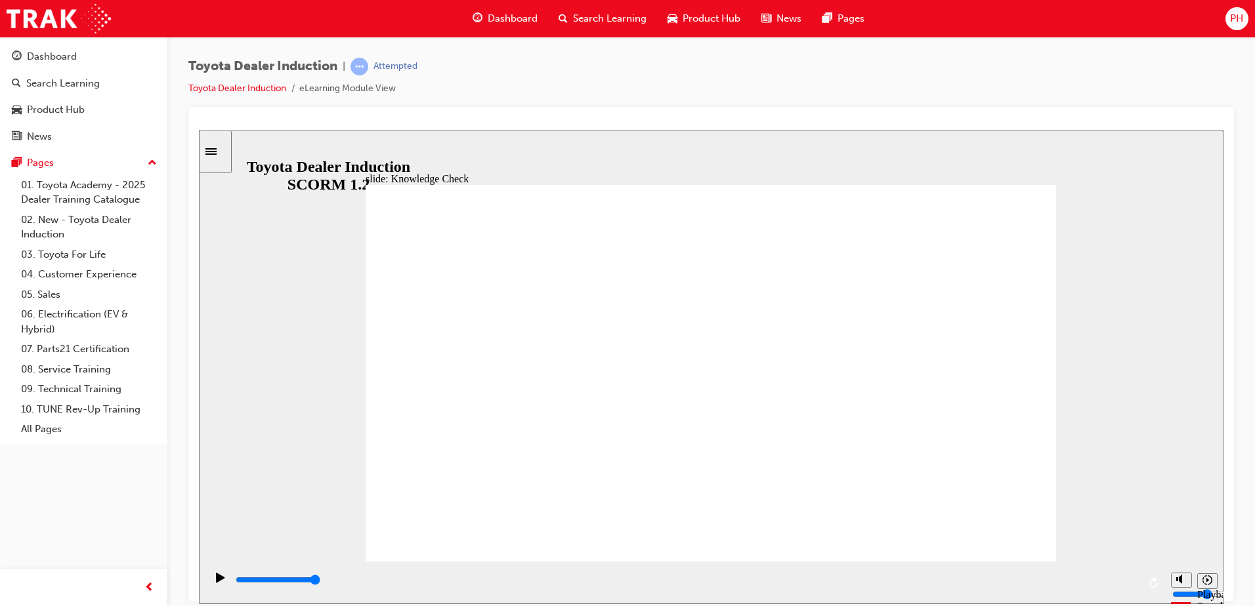
type input "custom"
type input "custome"
type input "customer"
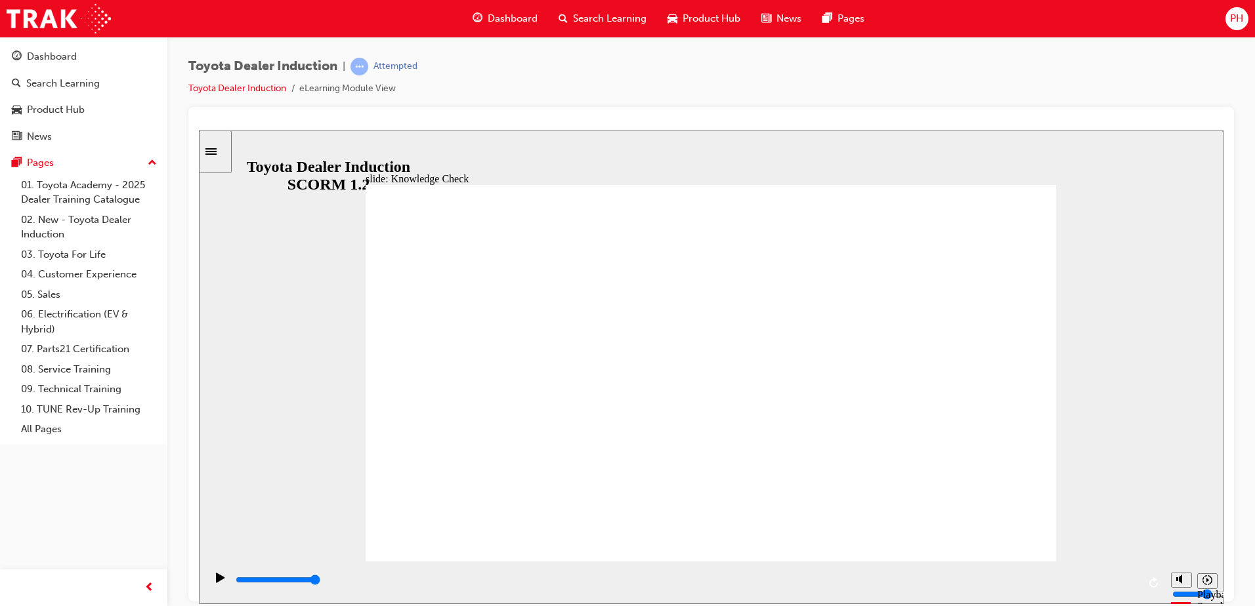
type input "customer"
type input "customer s"
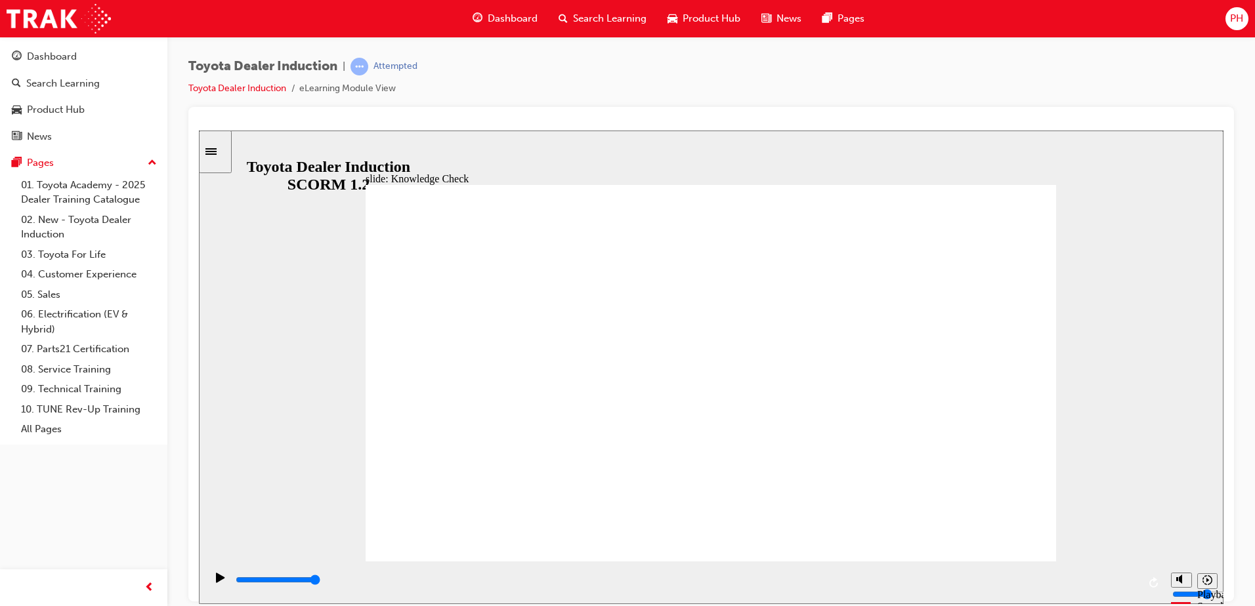
type input "customer sa"
type input "customer sat"
type input "customer sati"
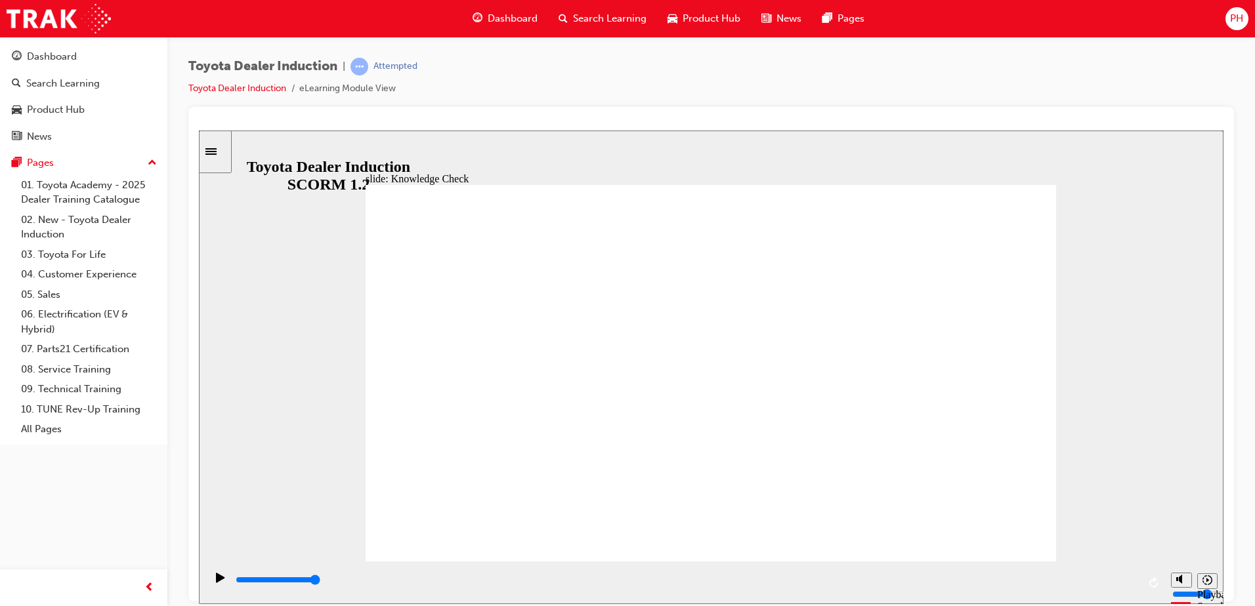
type input "customer sati"
type input "customer satis"
type input "customer satisf"
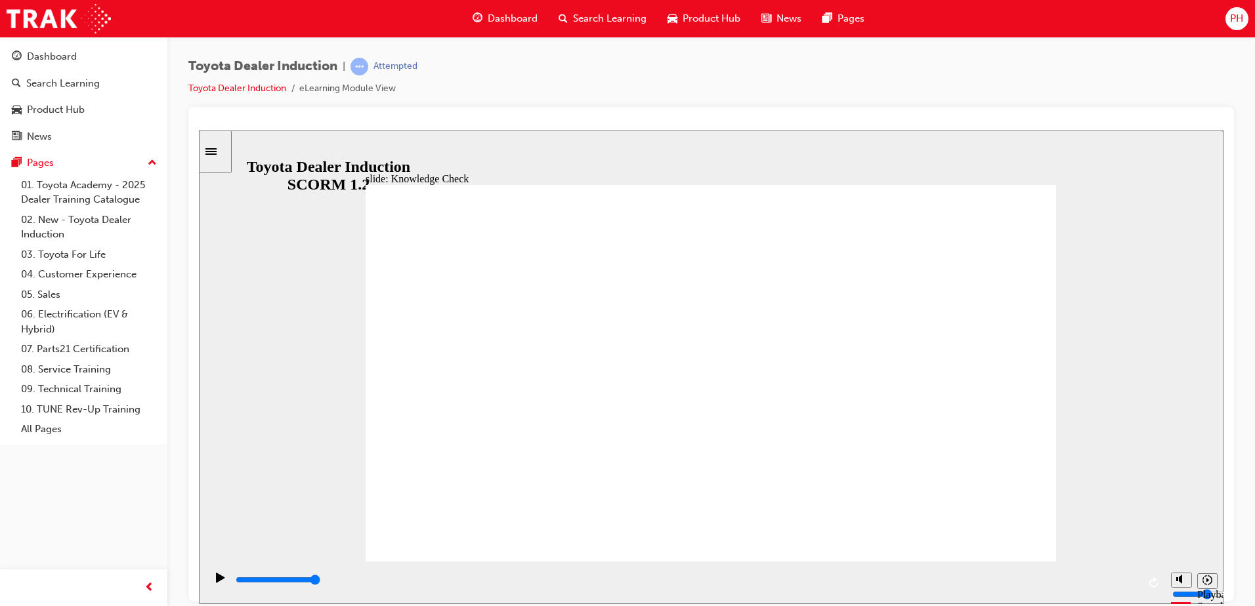
type input "customer satisfa"
type input "customer satisfac"
type input "customer satisfact"
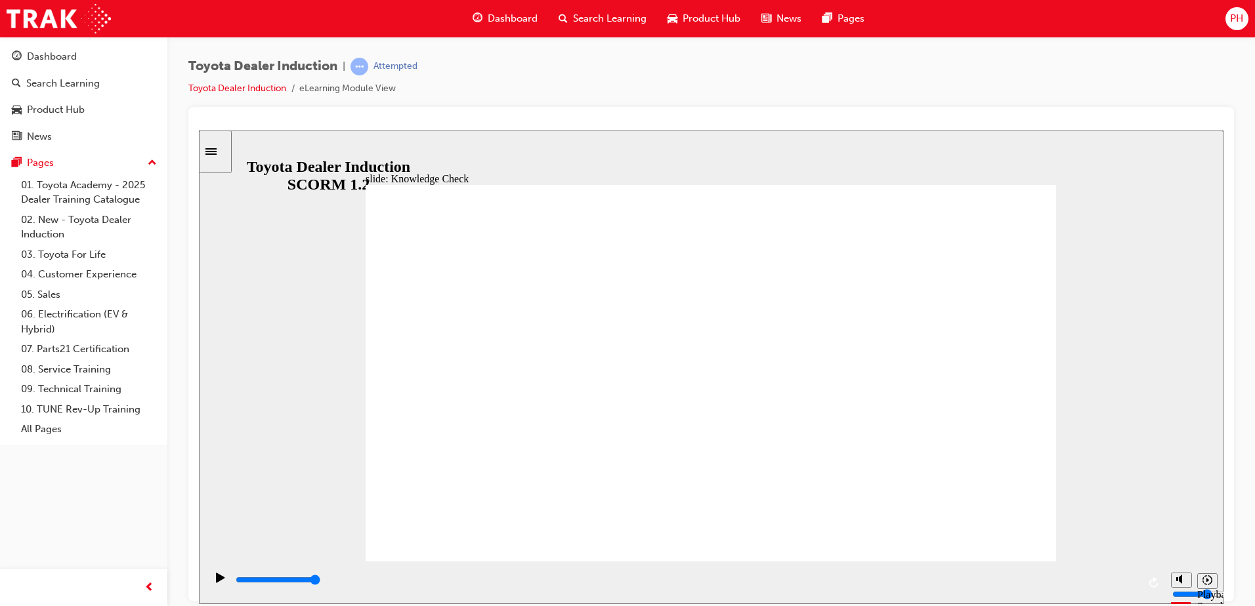
type input "customer satisfact"
type input "customer satisfacti"
type input "customer satisfactio"
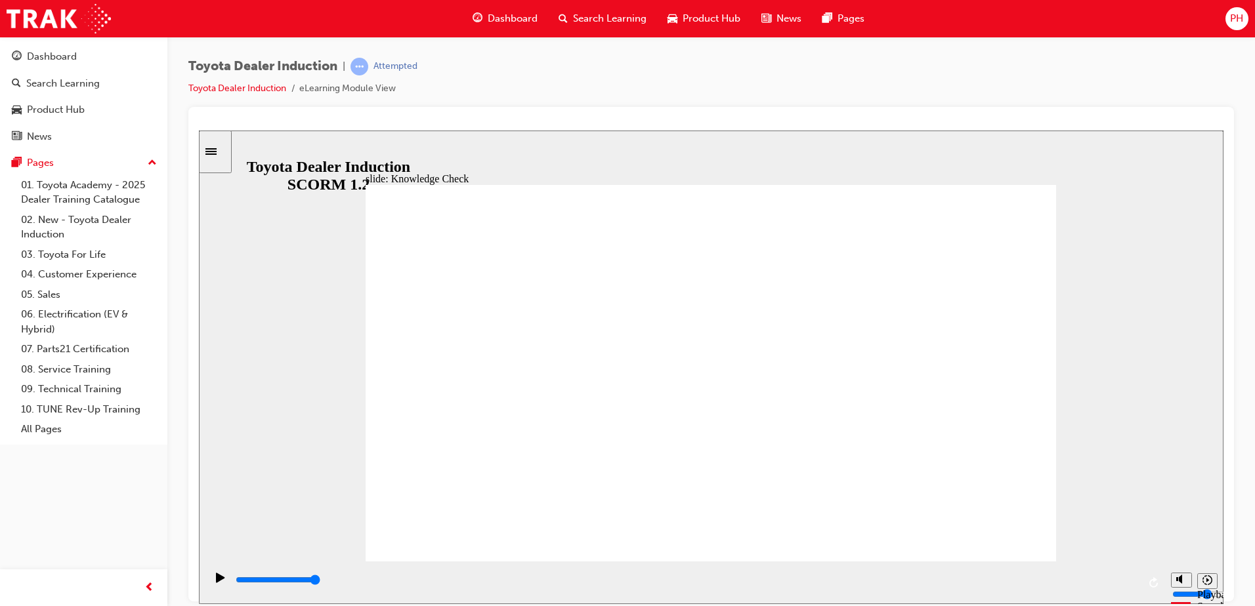
type input "customer satisfaction"
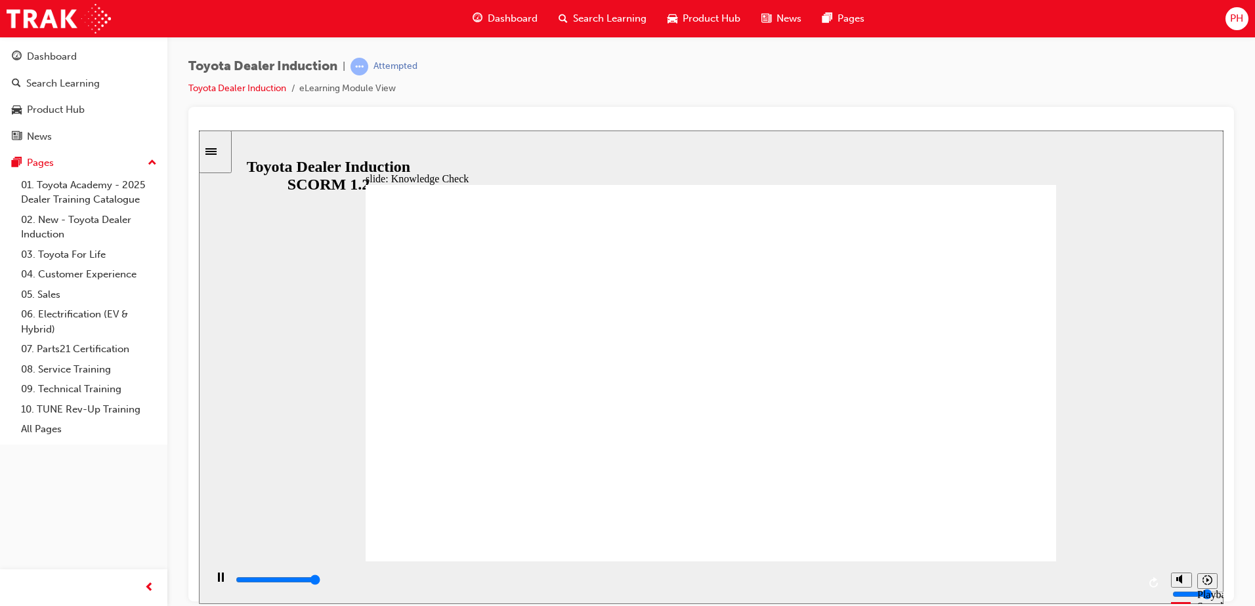
type input "5000"
type input "f"
type input "h"
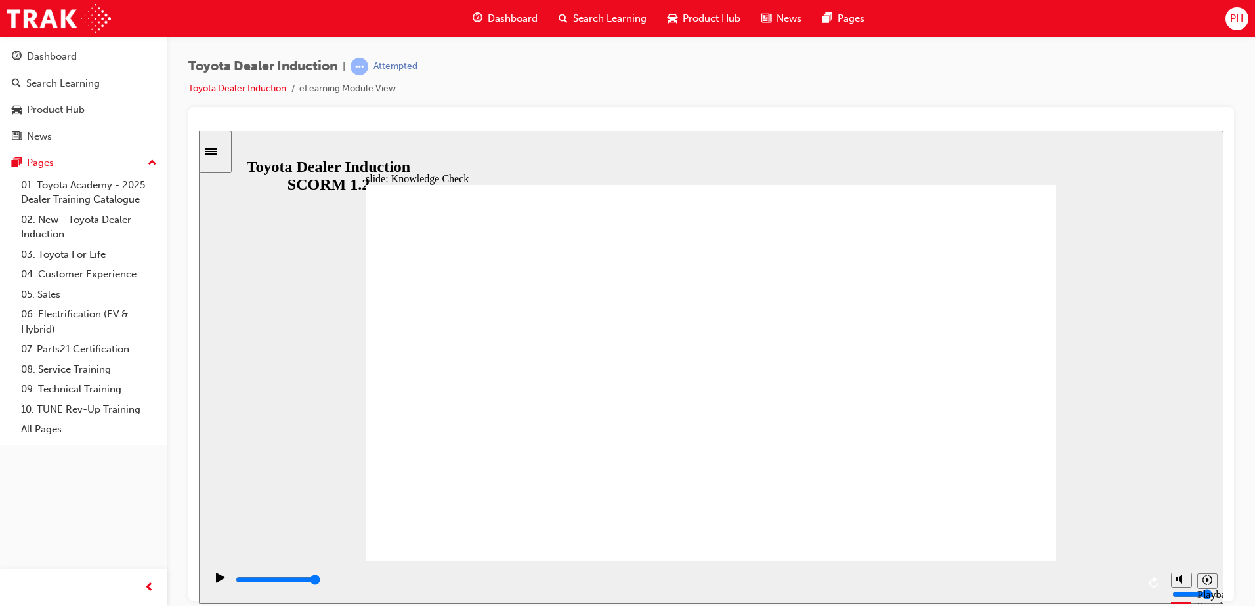
type input "h"
type input "ha"
type input "hap"
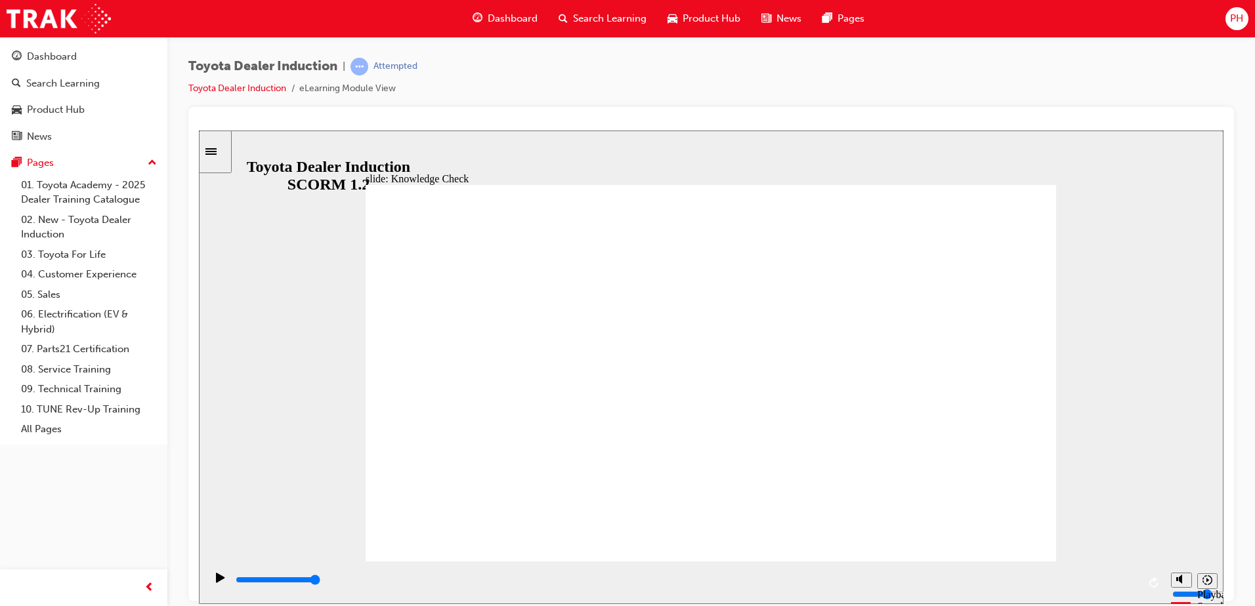
type input "happ"
type input "happy"
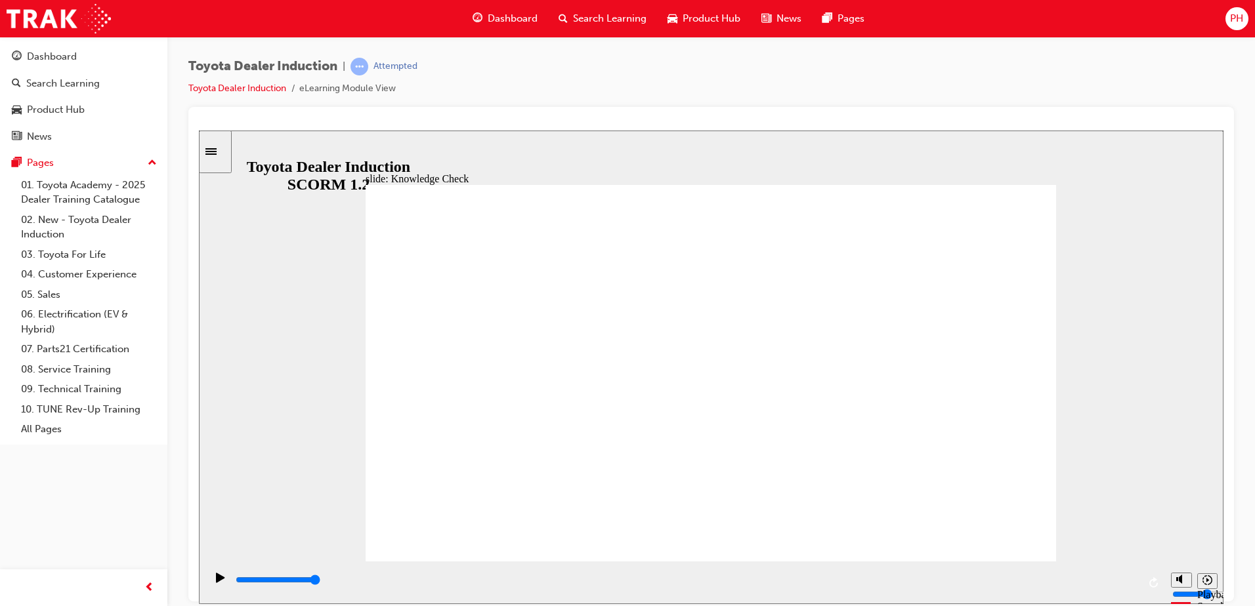
type input "happy"
type input "6500"
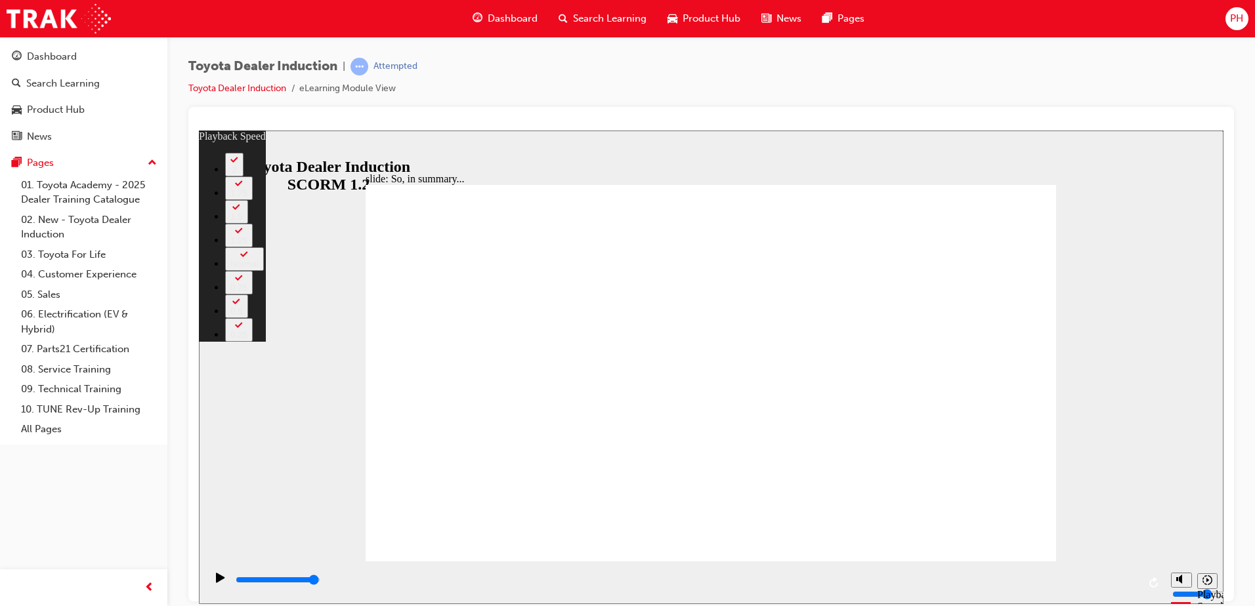
type input "128"
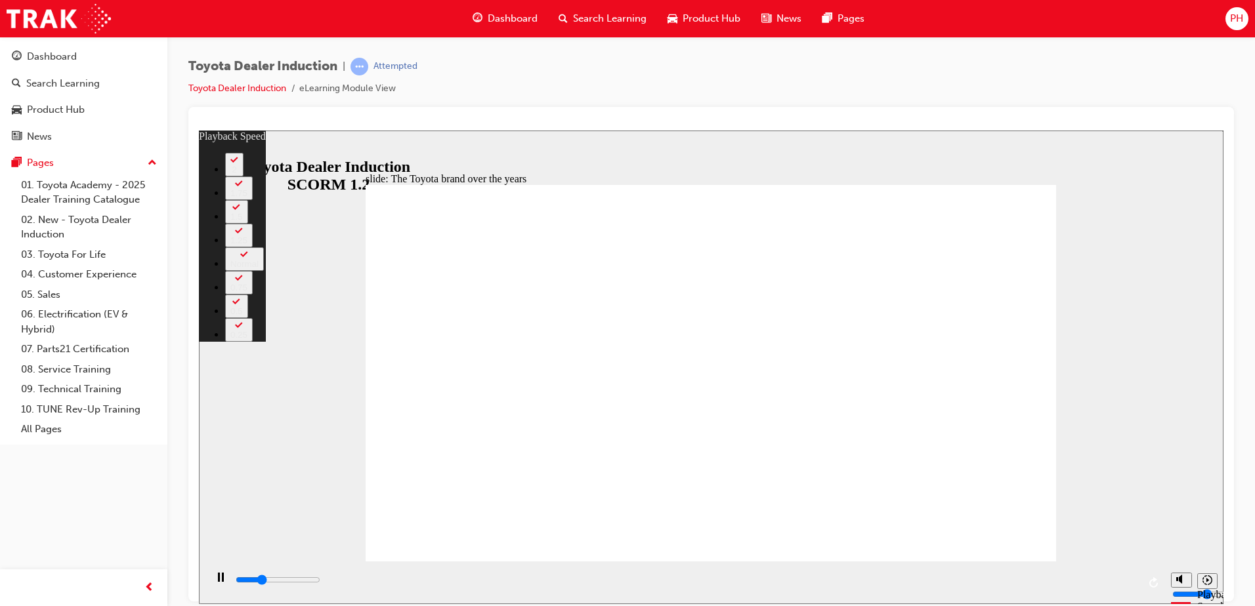
type input "2400"
type input "0"
type input "2600"
type input "0"
type input "2900"
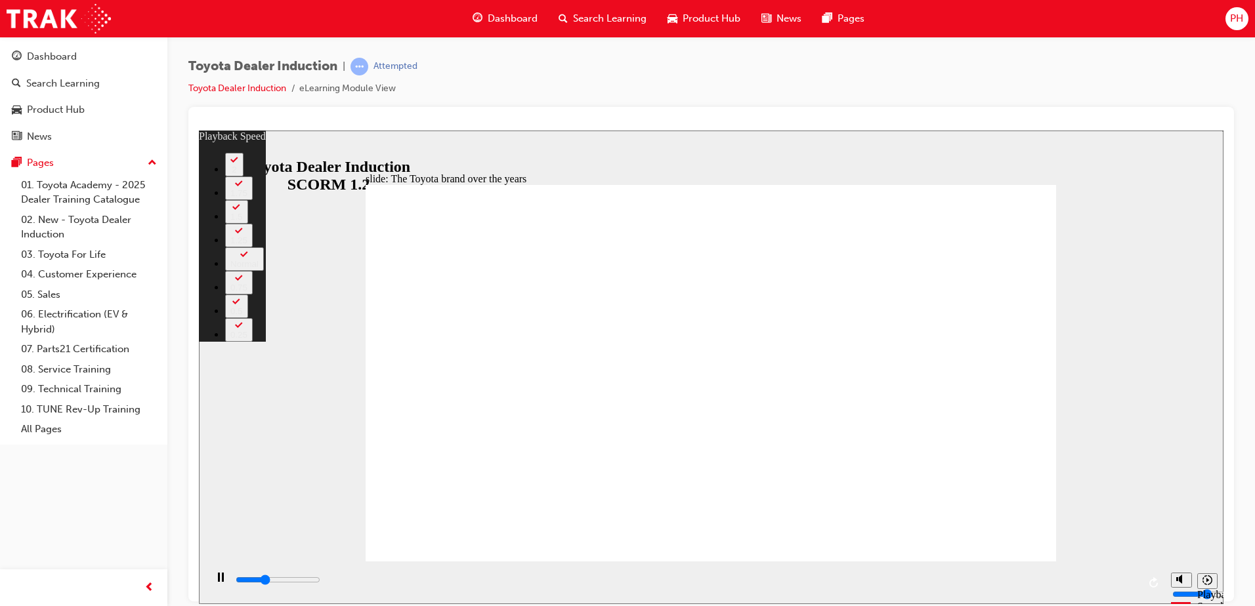
type input "0"
type input "3100"
type input "1"
type input "3400"
type input "1"
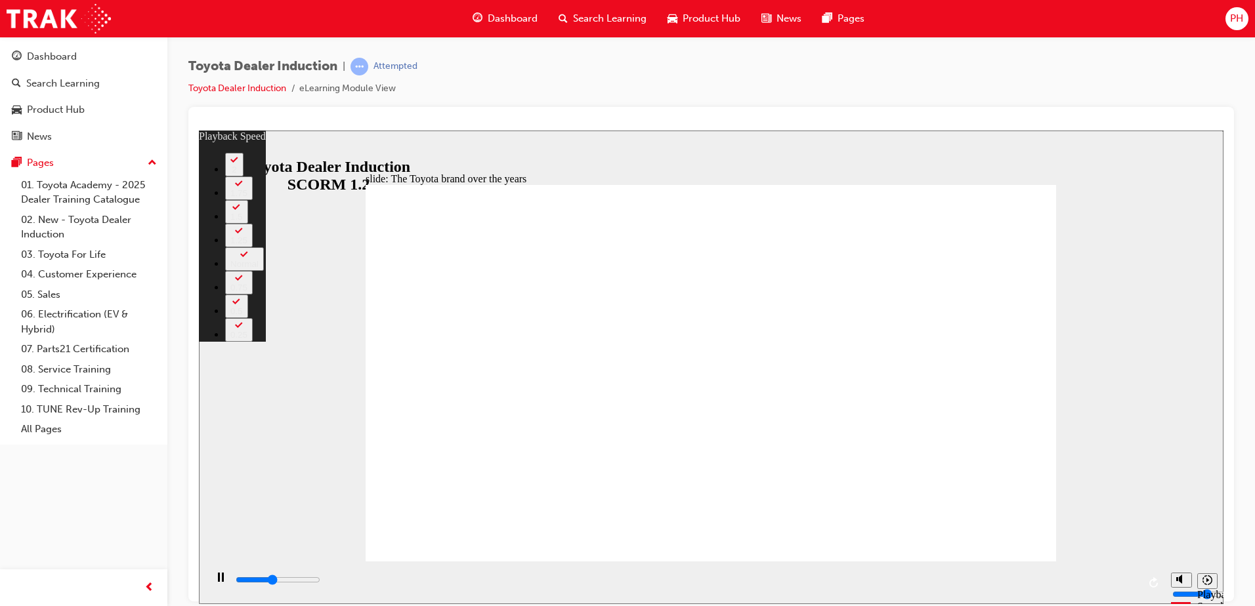
type input "3600"
type input "1"
type input "3900"
type input "2"
type input "4200"
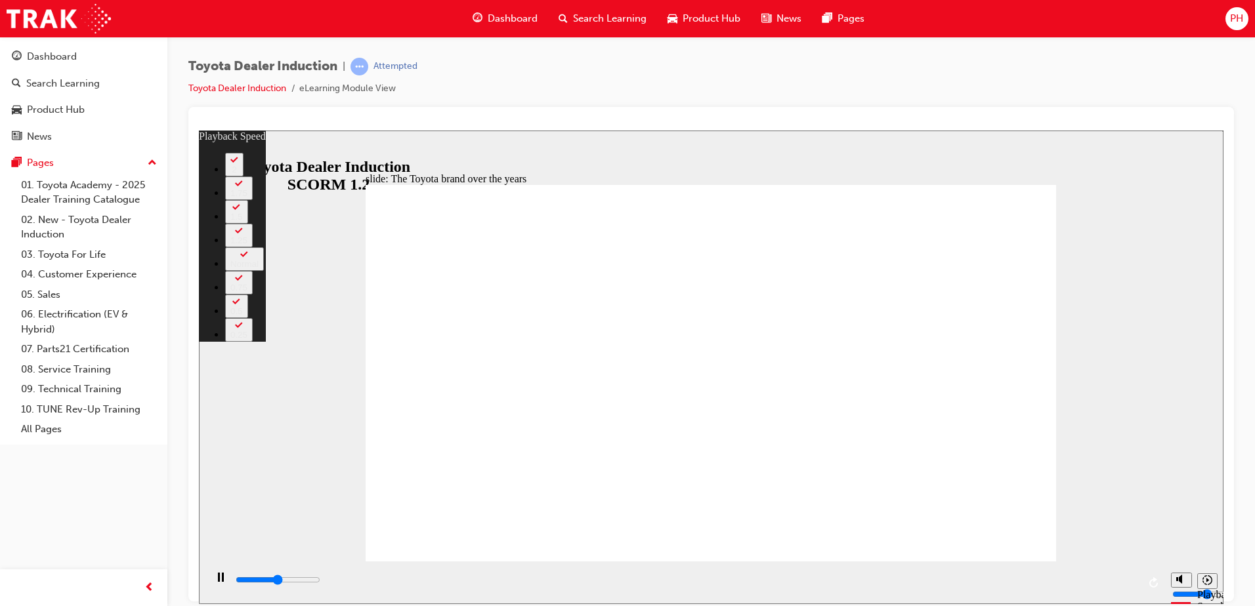
type input "2"
type input "4500"
type input "2"
type input "4700"
type input "2"
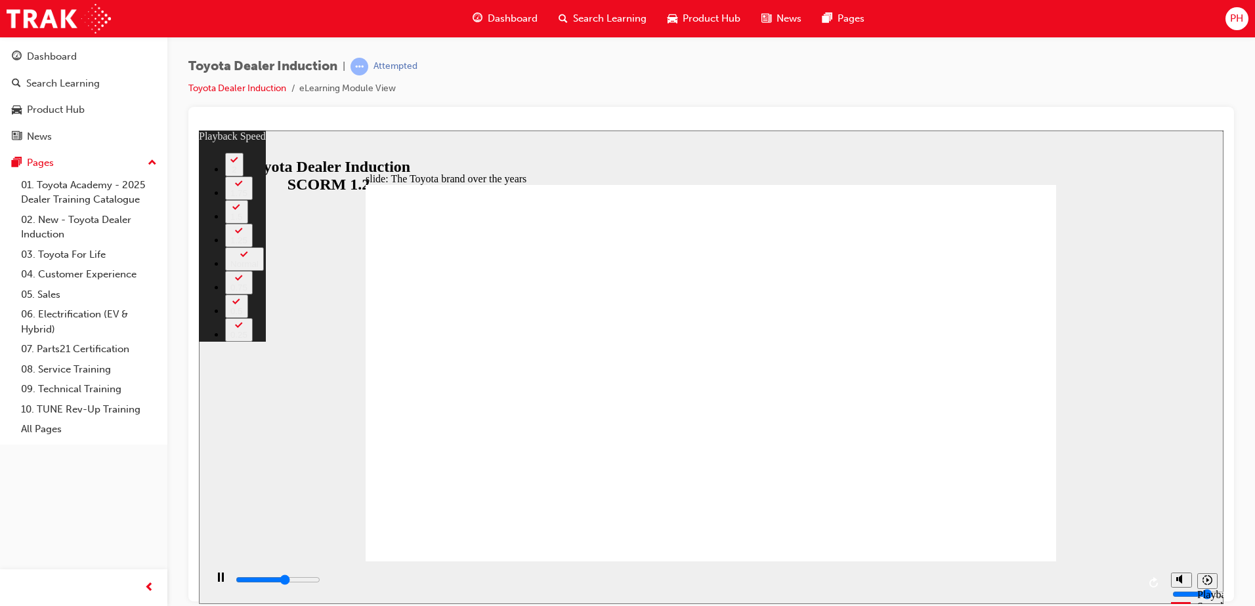
type input "5000"
type input "3"
type input "5300"
type input "3"
type input "5500"
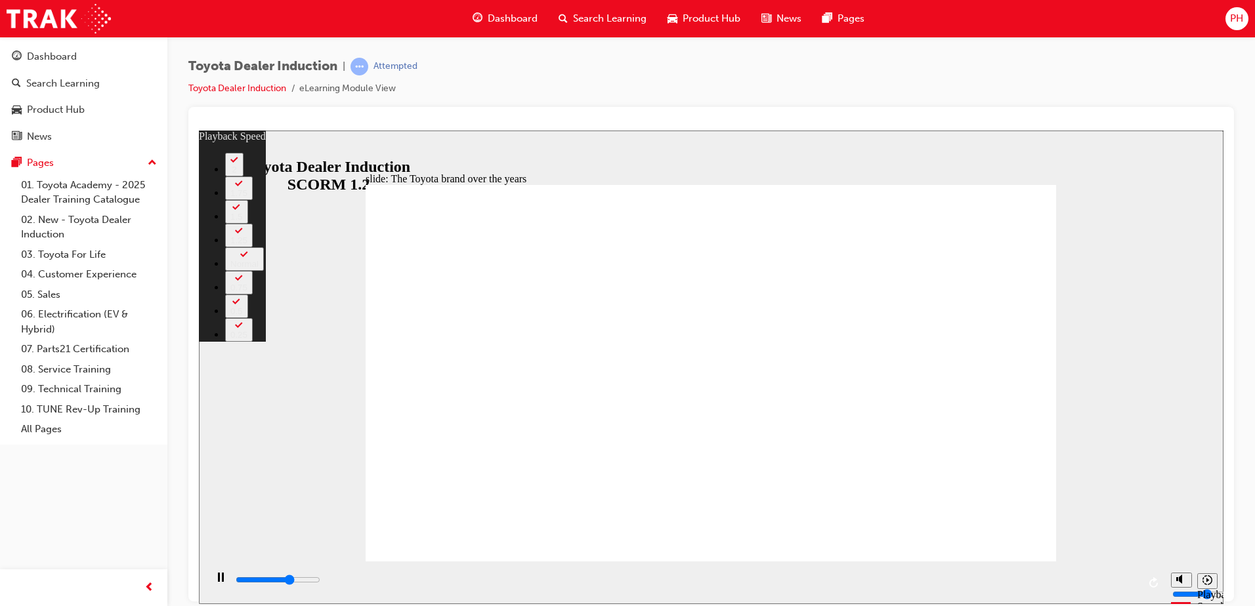
type input "3"
type input "5800"
type input "3"
type input "5800"
type input "3"
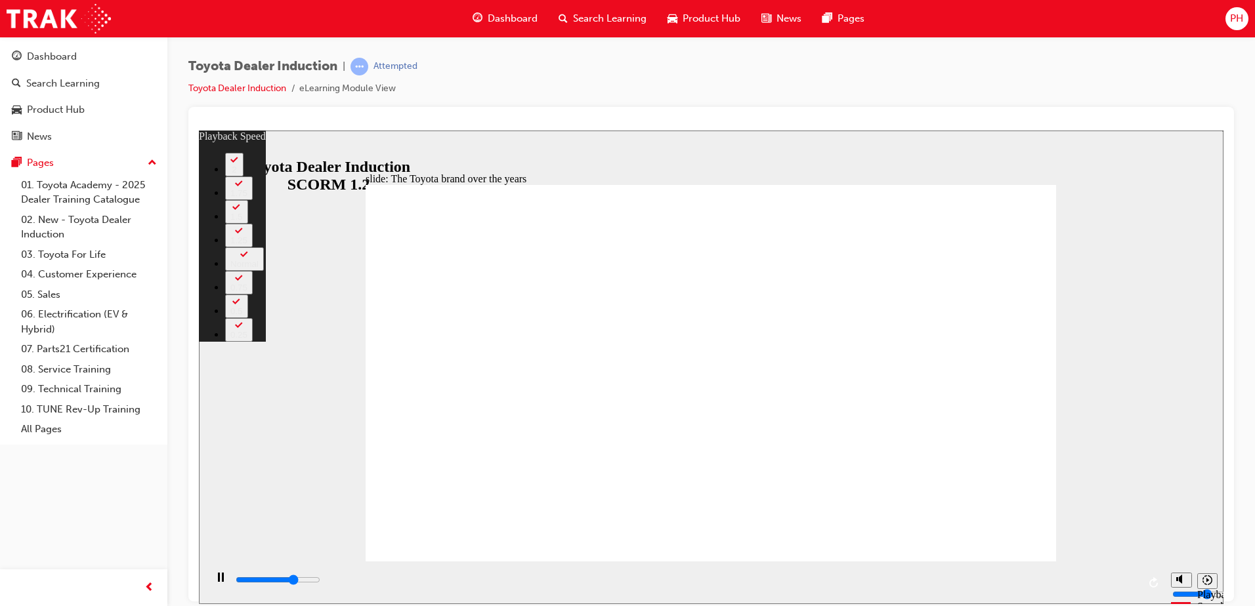
type input "6100"
type input "4"
type input "6300"
type input "4"
type input "6600"
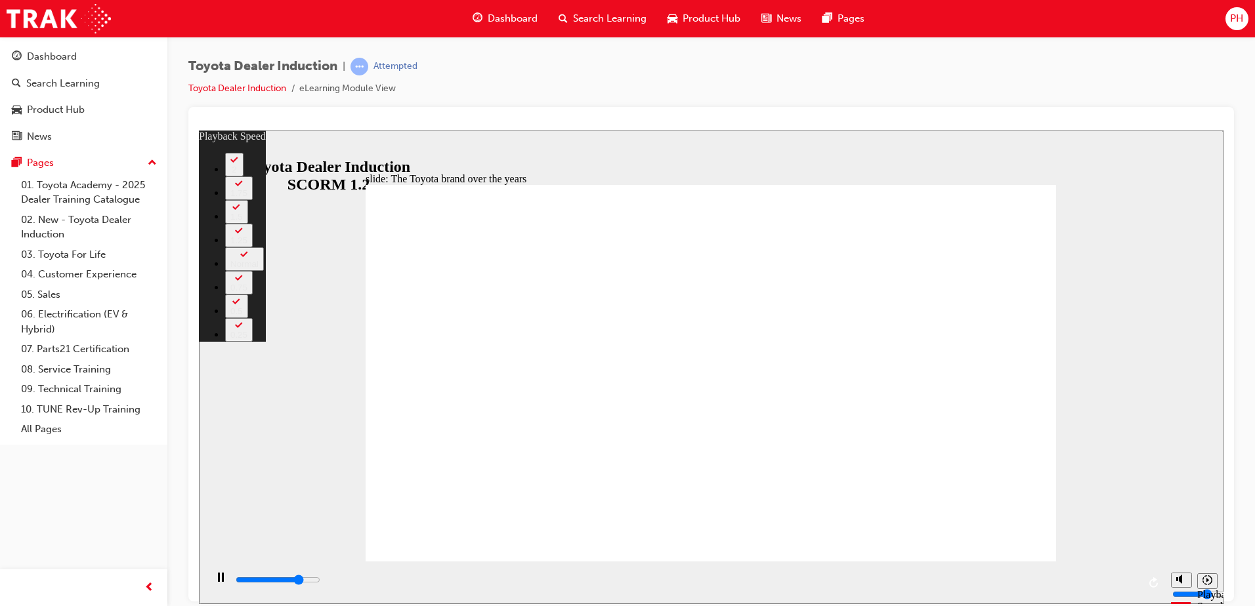
type input "4"
type input "6800"
type input "4"
type input "7100"
type input "5"
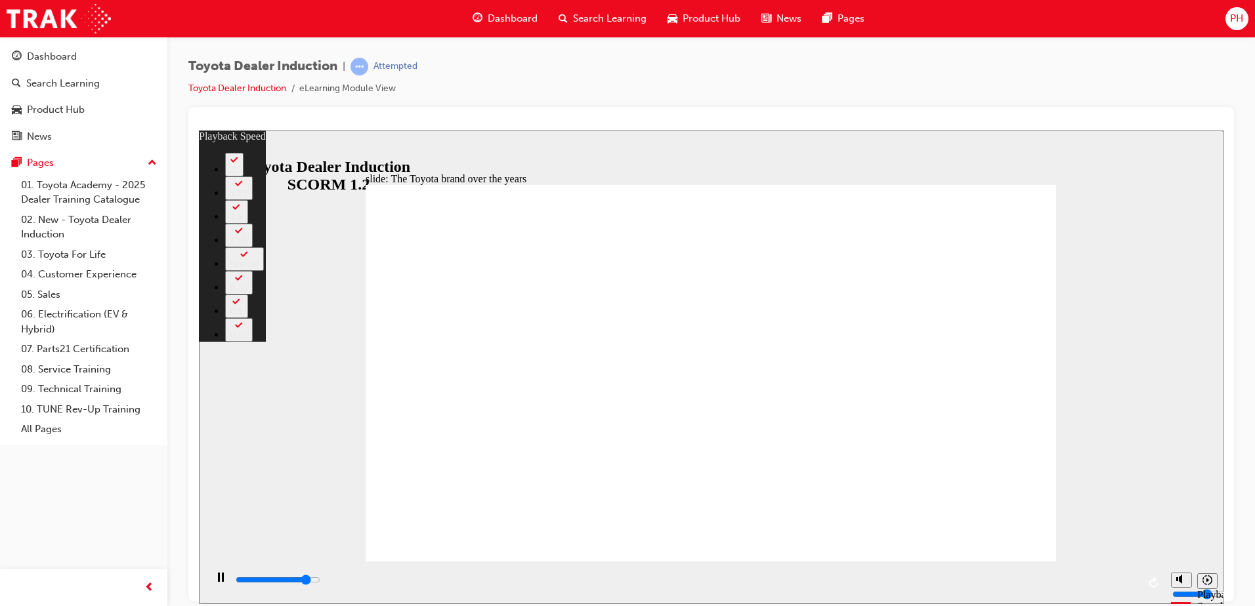
type input "7400"
type input "5"
type input "7600"
type input "5"
type input "7900"
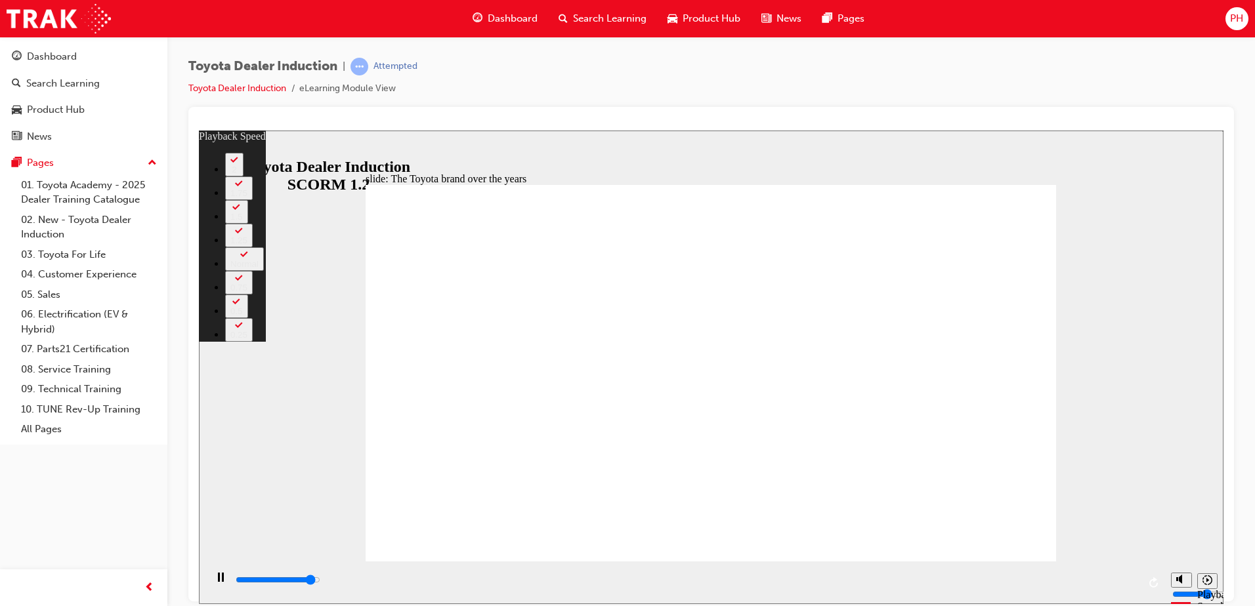
type input "6"
type input "8200"
type input "6"
type input "8400"
type input "6"
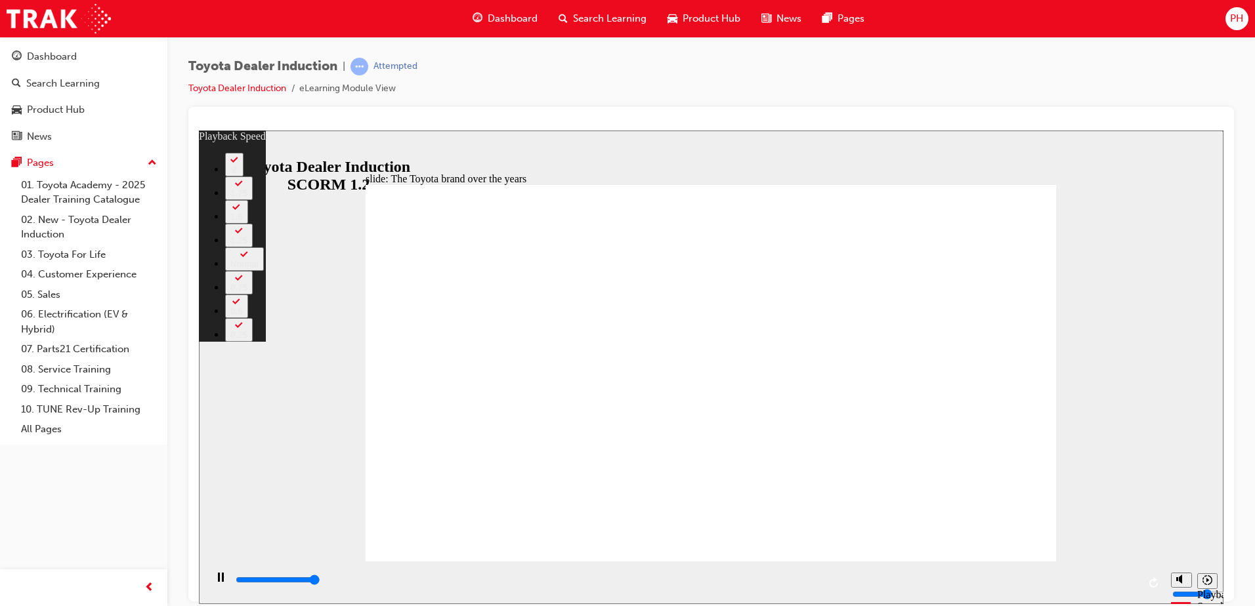
type input "8400"
type input "165"
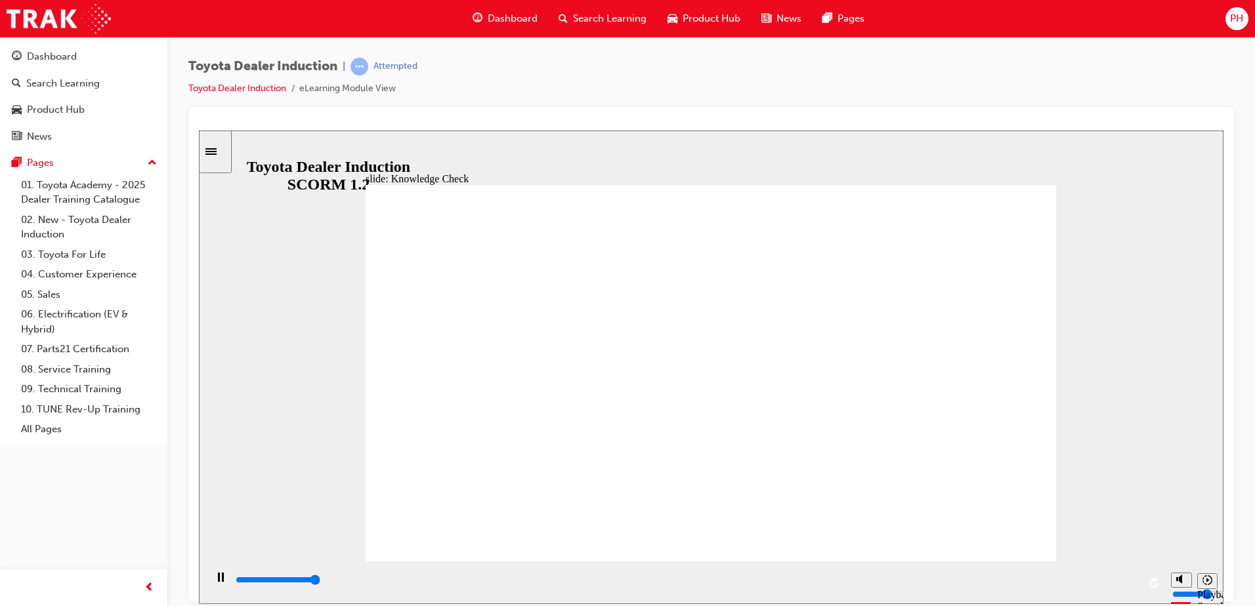
type input "5000"
radio input "true"
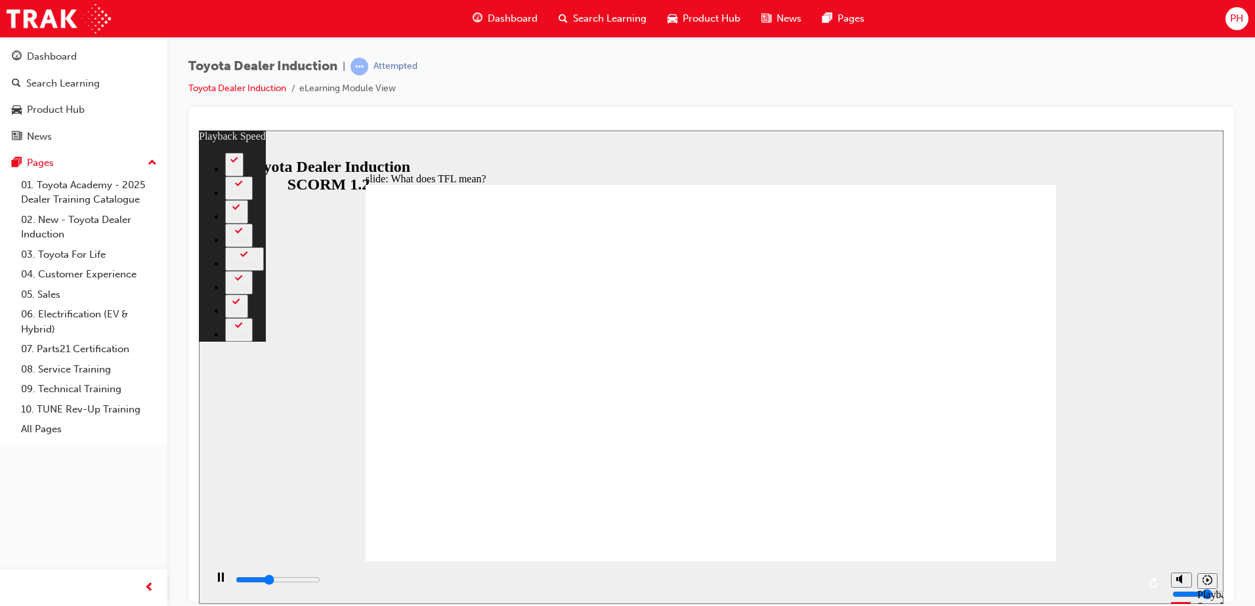
type input "4100"
type input "0"
type input "4300"
type input "0"
type input "4600"
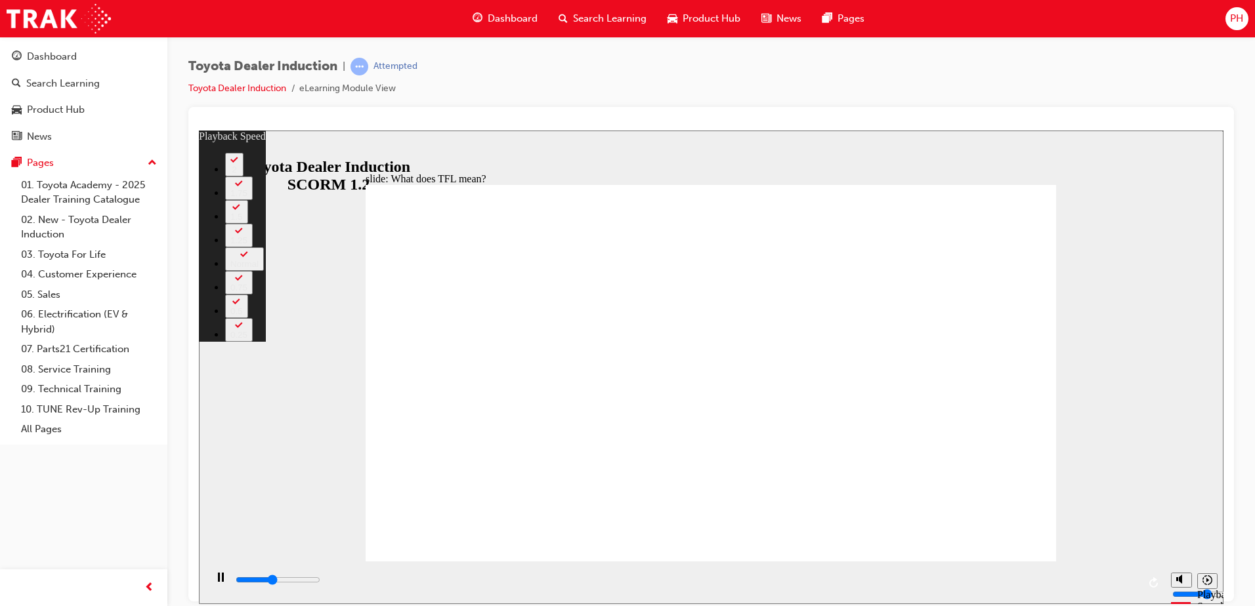
type input "1"
type input "4800"
type input "1"
type input "5100"
type input "1"
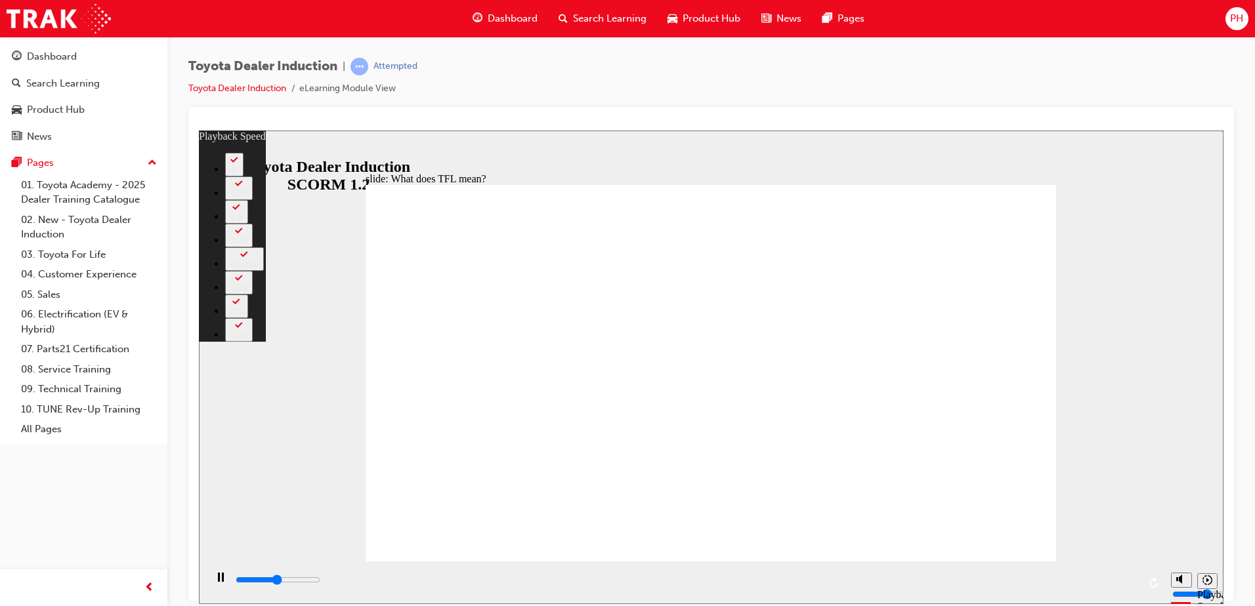
type input "5300"
type input "1"
type input "5600"
type input "2"
type input "5900"
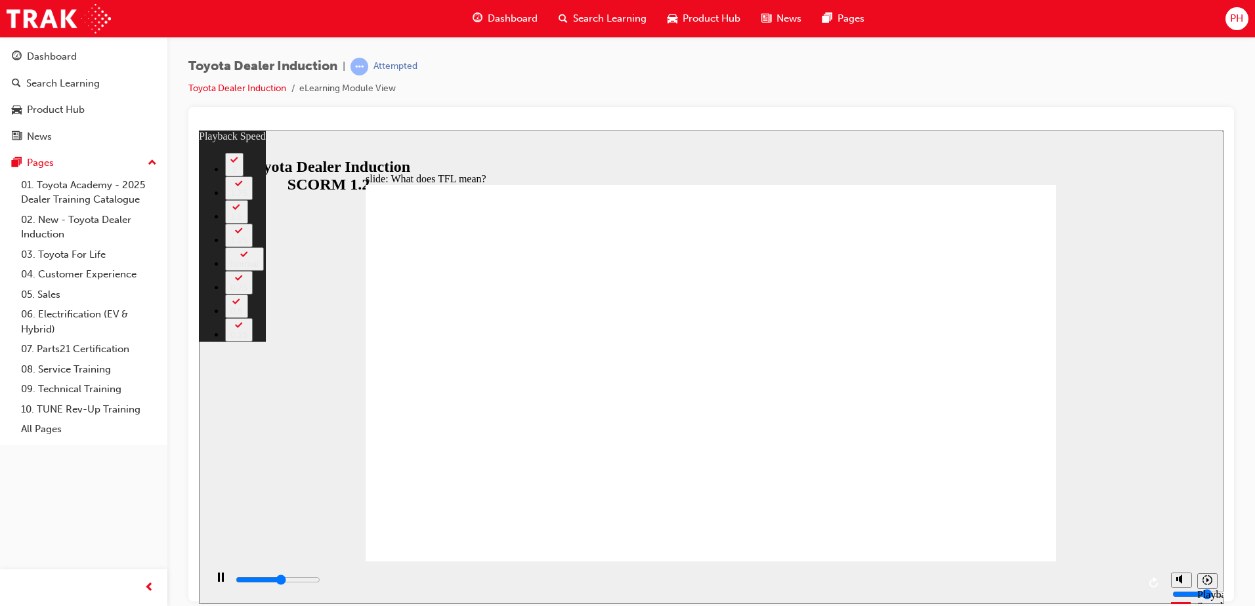
type input "2"
type input "6200"
type input "2"
type input "6400"
type input "2"
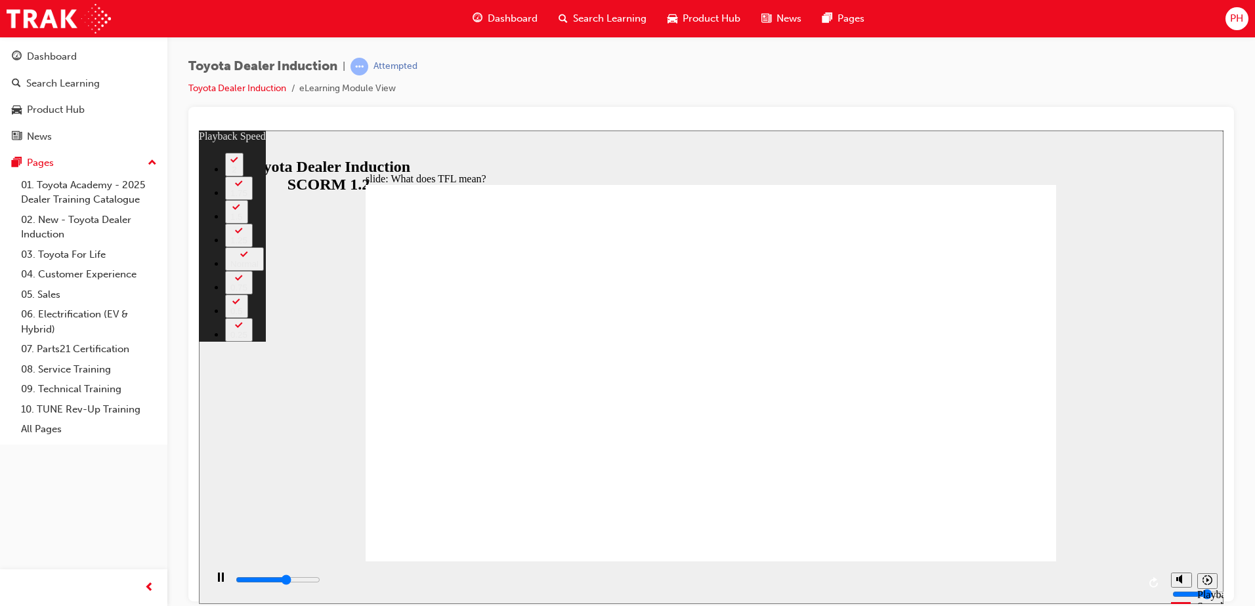
type input "6700"
type input "3"
type input "6900"
type input "3"
type input "6900"
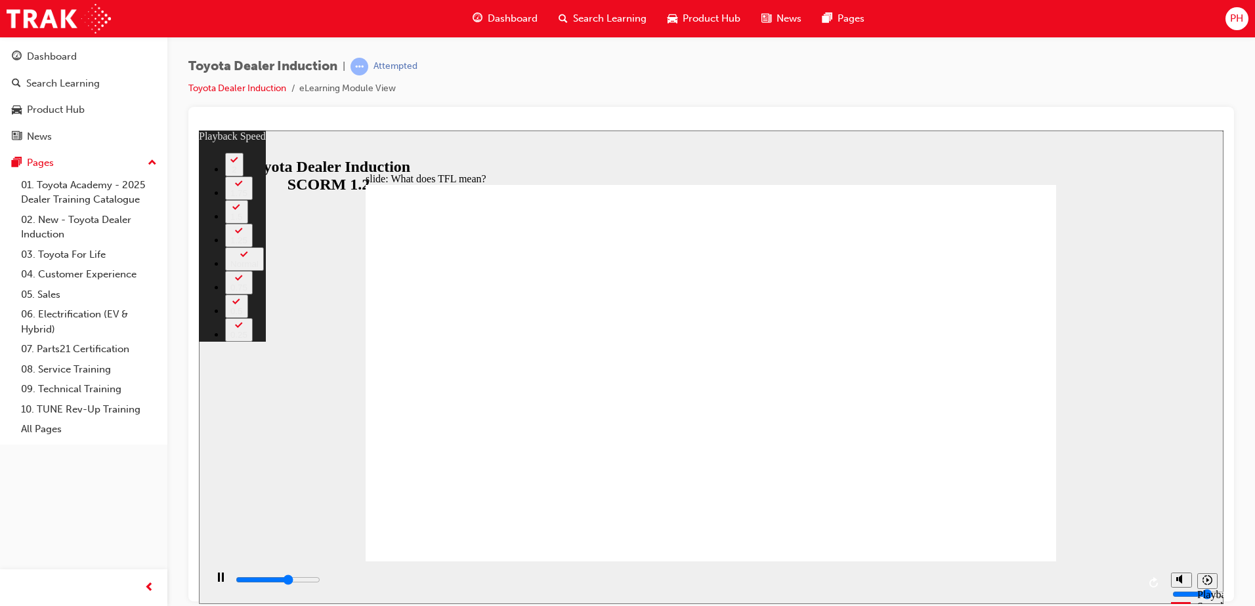
type input "3"
type input "7200"
type input "3"
type input "7500"
type input "3"
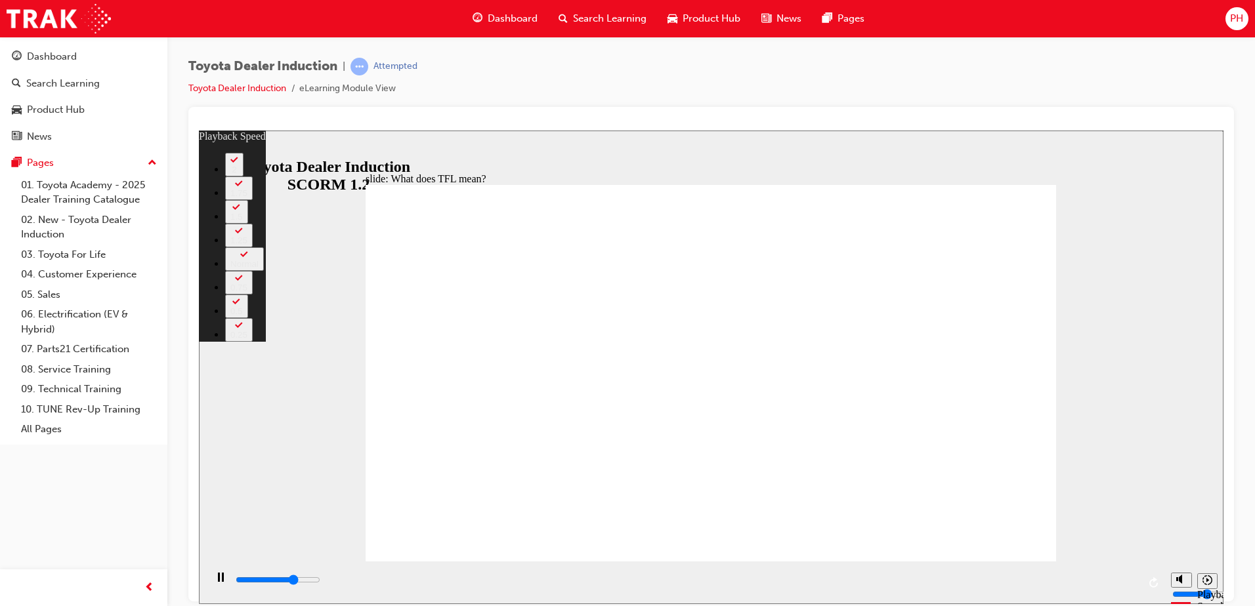
type input "7700"
type input "4"
type input "8000"
type input "4"
type input "8300"
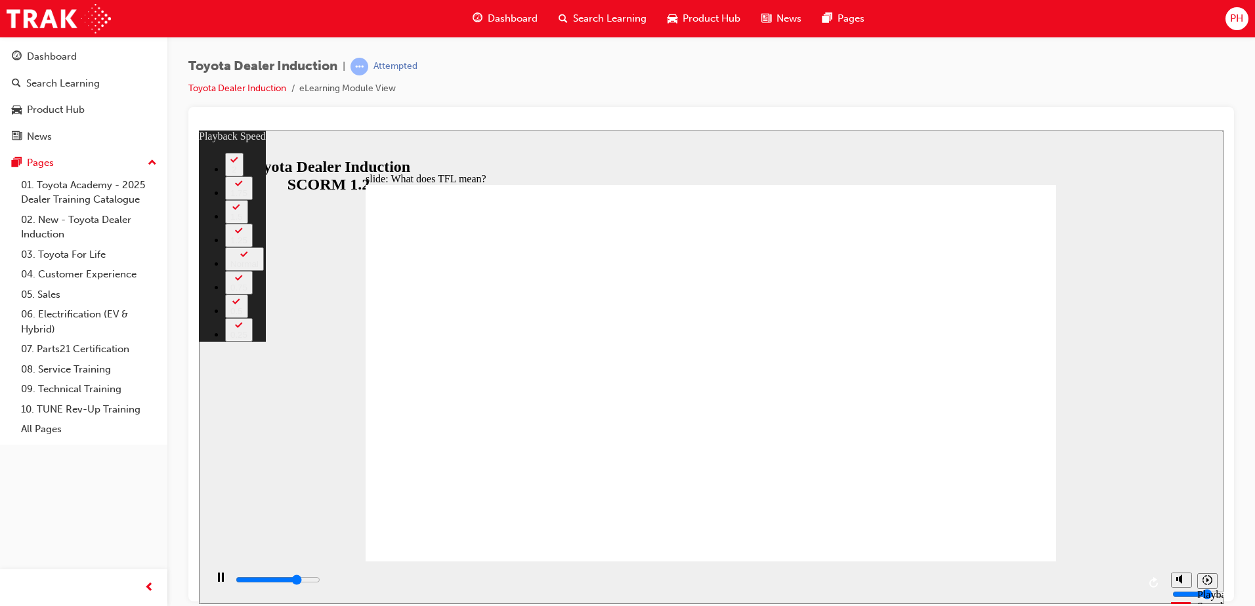
type input "4"
type input "8500"
type input "5"
type input "8800"
type input "5"
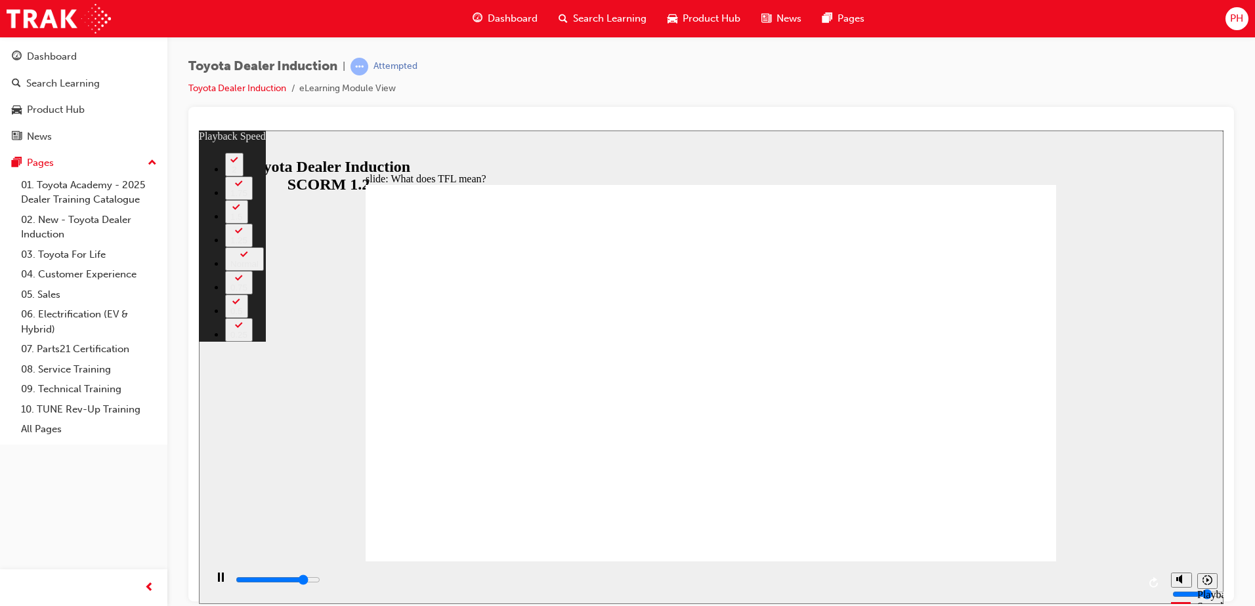
type input "9100"
type input "5"
type input "9300"
type input "5"
type input "9600"
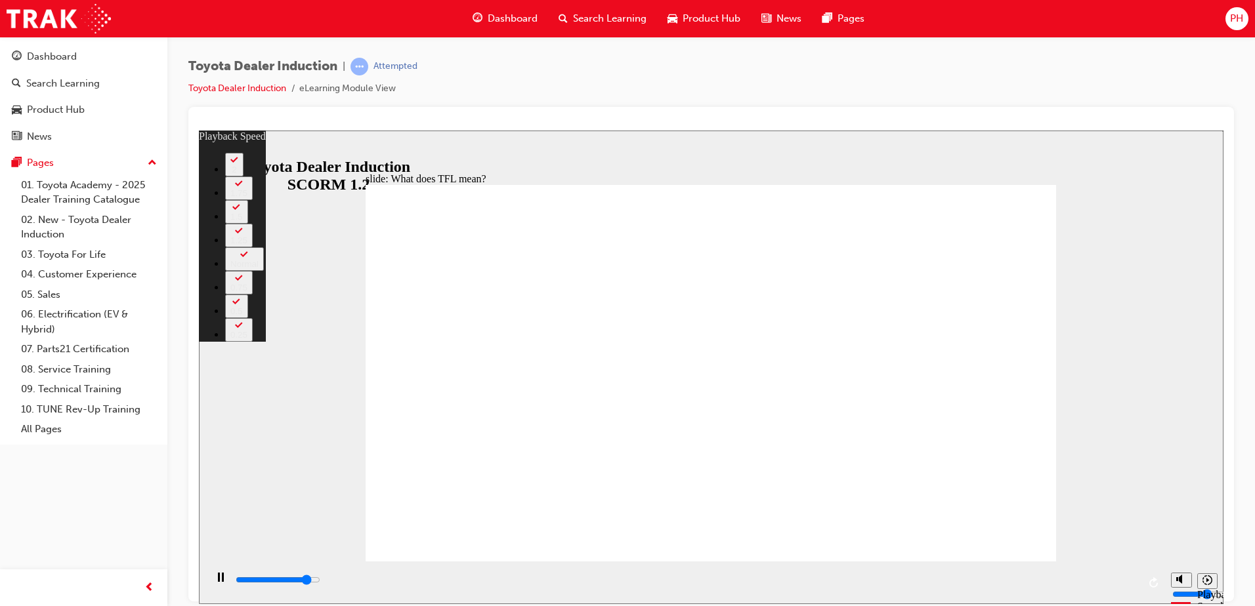
type input "6"
type input "9900"
type input "6"
type input "10100"
type input "6"
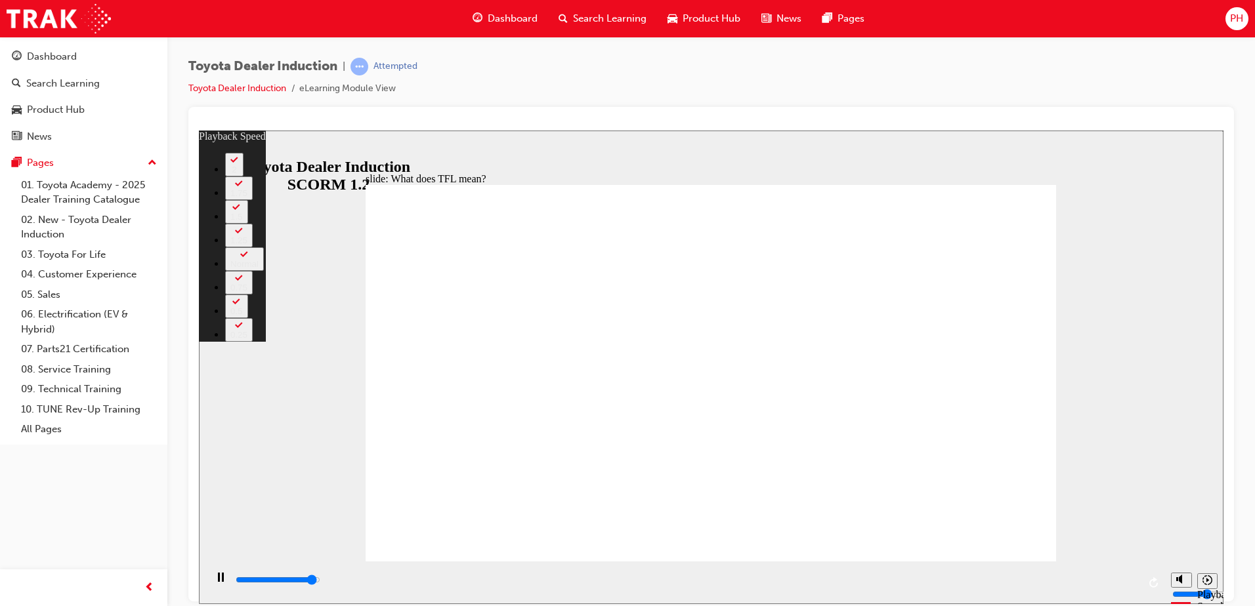
type input "10400"
type input "6"
type input "10700"
type input "7"
type input "10800"
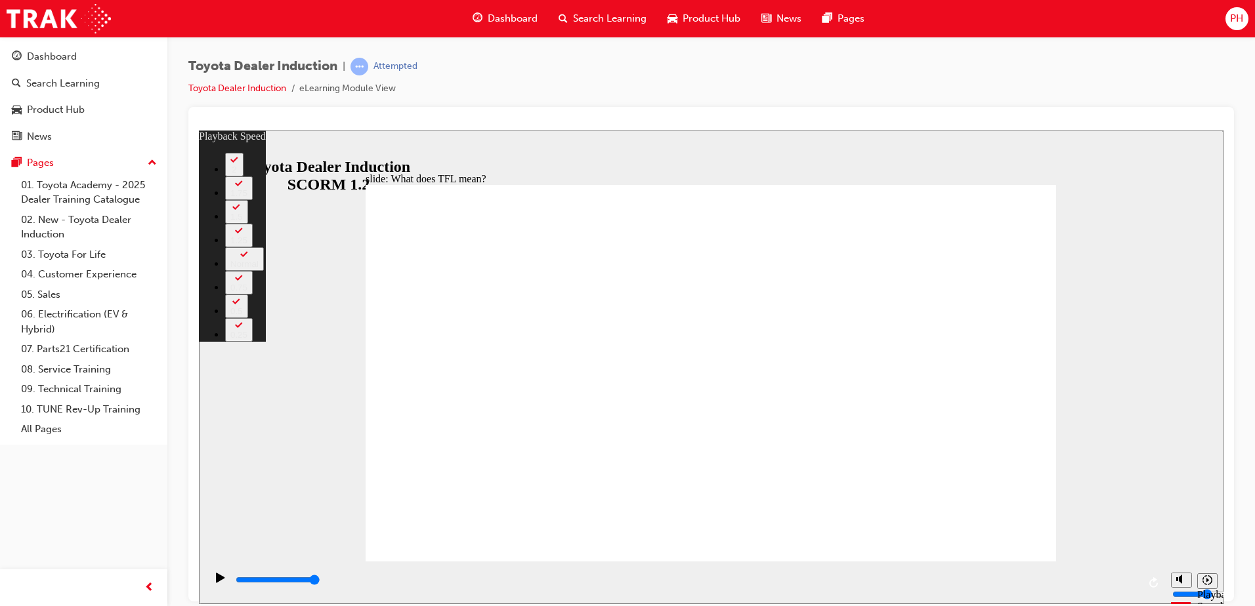
type input "139"
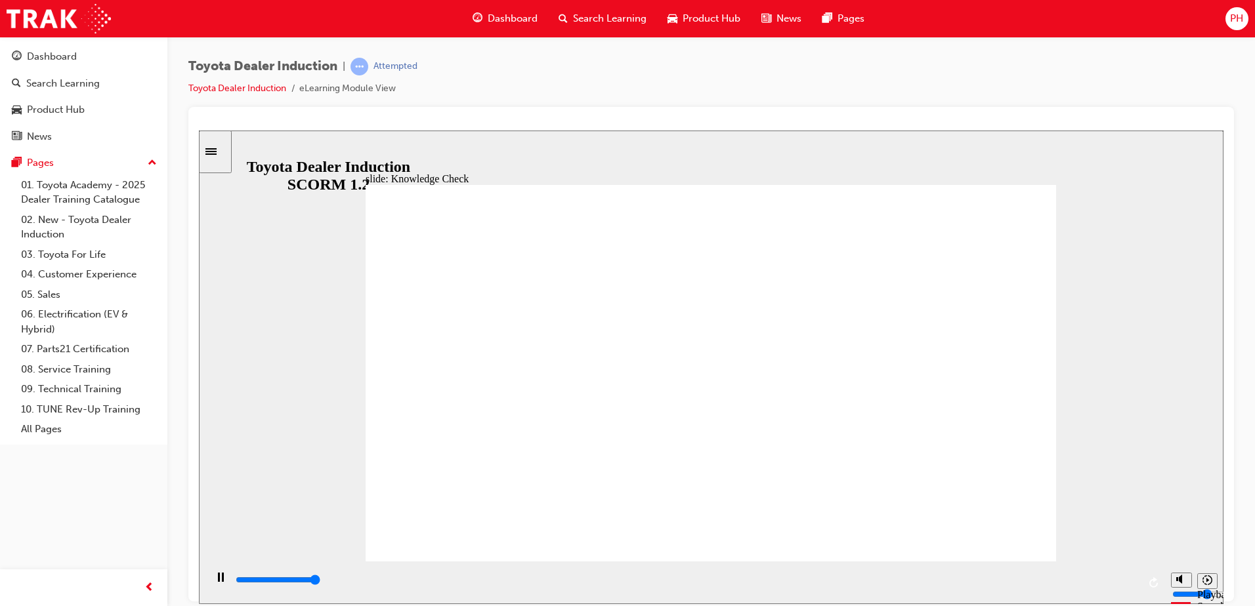
type input "5000"
radio input "true"
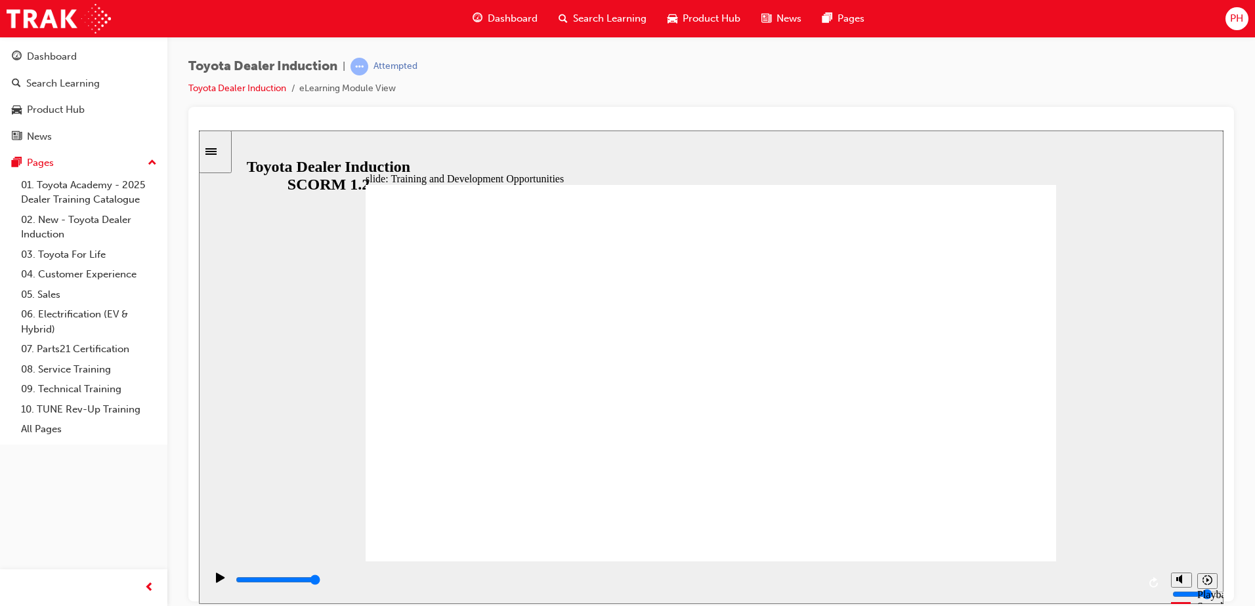
type input "5000"
radio input "true"
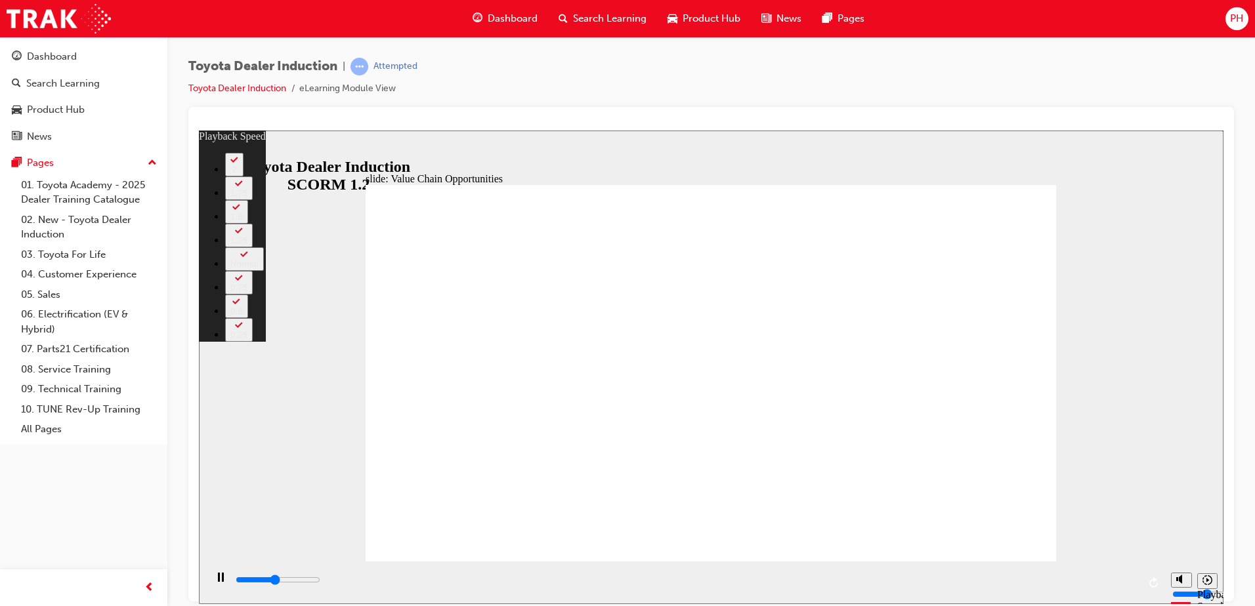
type input "5200"
type input "0"
type input "5500"
type input "1"
type input "5800"
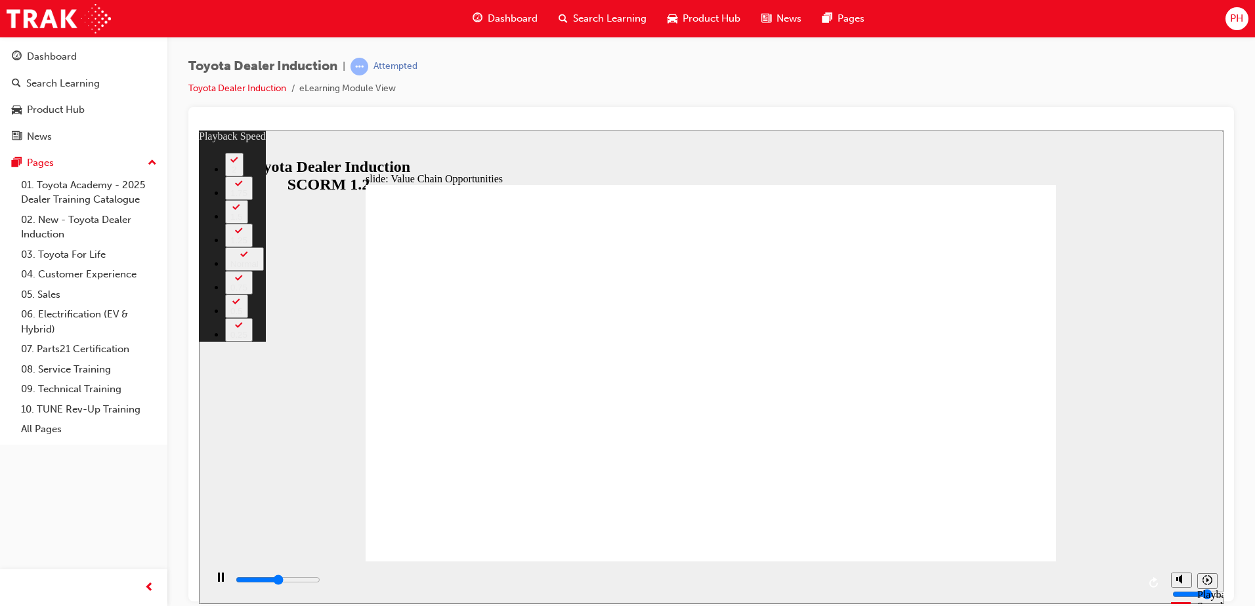
type input "1"
type input "6000"
type input "1"
type input "6300"
type input "1"
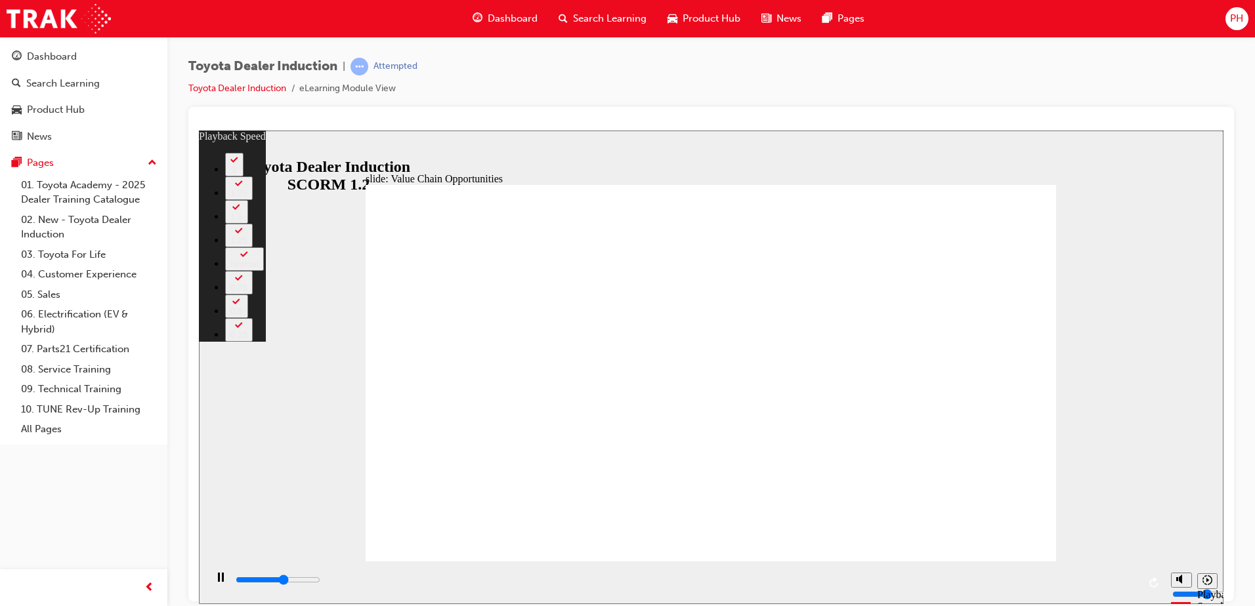
type input "6500"
type input "2"
type input "6800"
type input "2"
type input "7100"
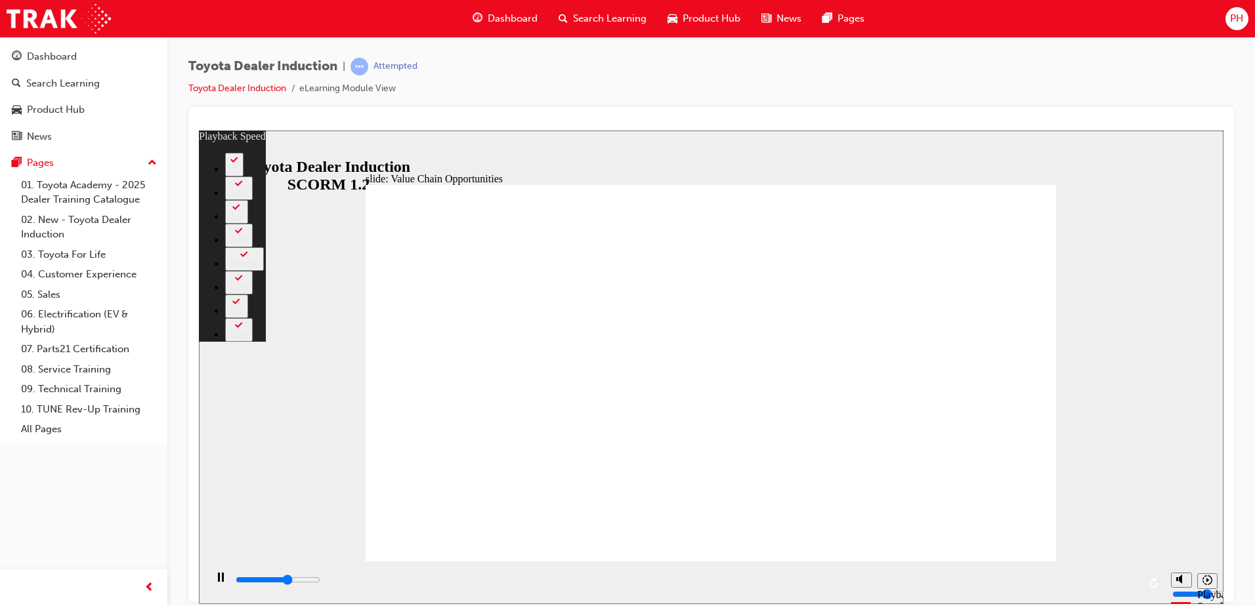
type input "2"
type input "7300"
type input "2"
type input "7600"
type input "3"
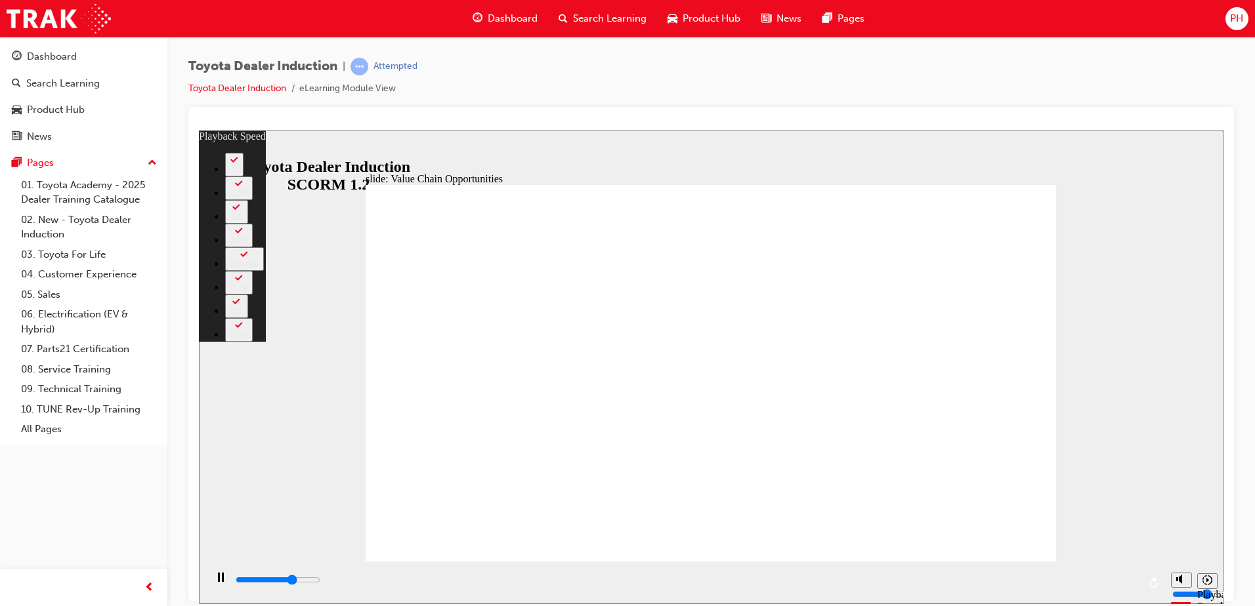
type input "7900"
type input "3"
type input "7900"
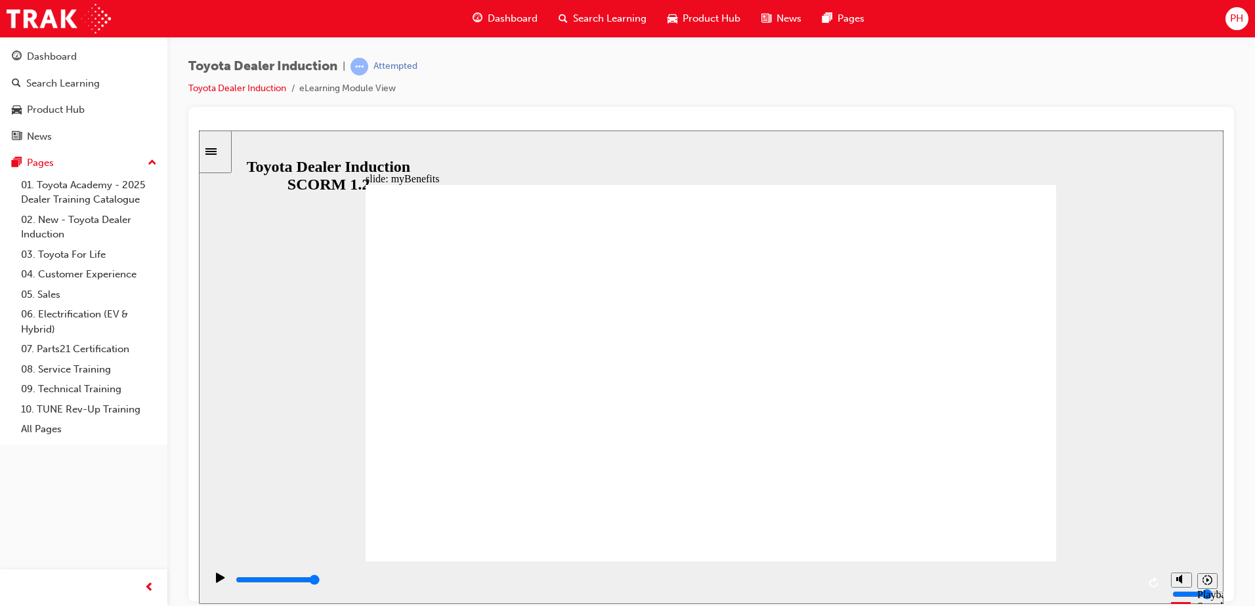
drag, startPoint x: 713, startPoint y: 309, endPoint x: 484, endPoint y: 463, distance: 275.7
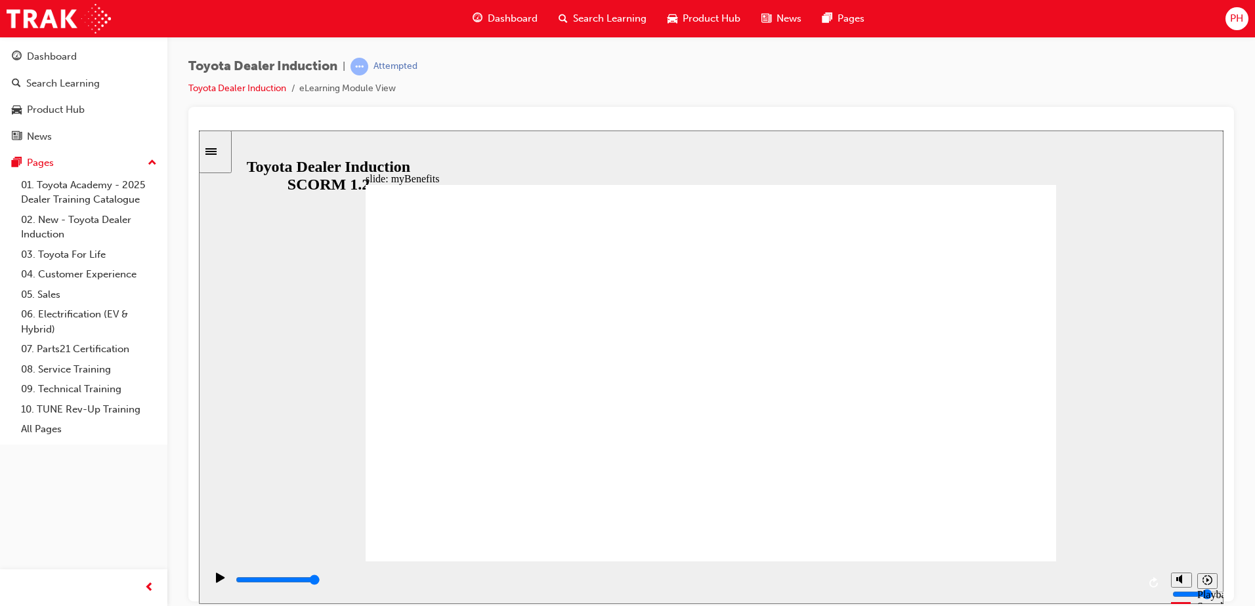
type input "5000"
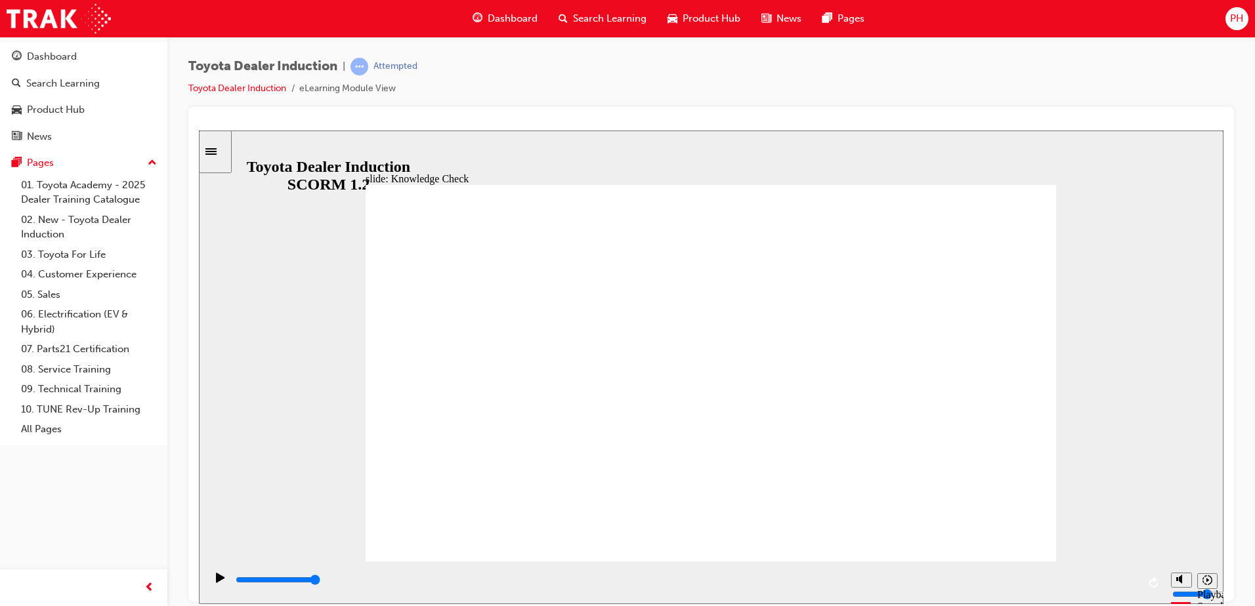
type input "e"
type input "en"
type input "eng"
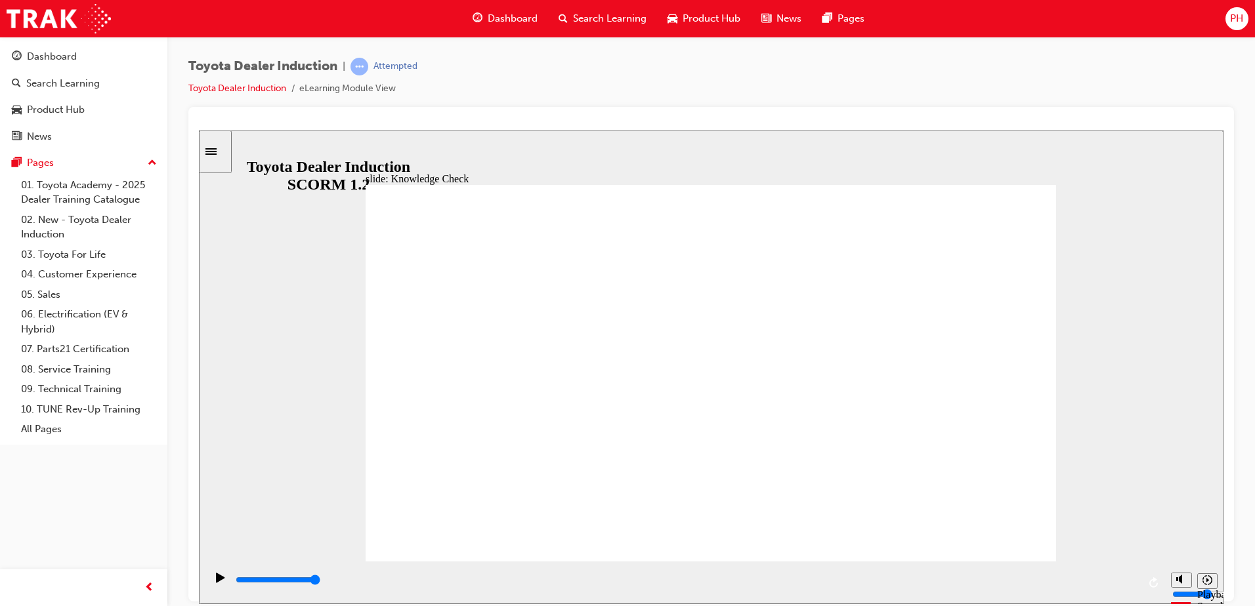
type input "eng"
type input "enga"
type input "engag"
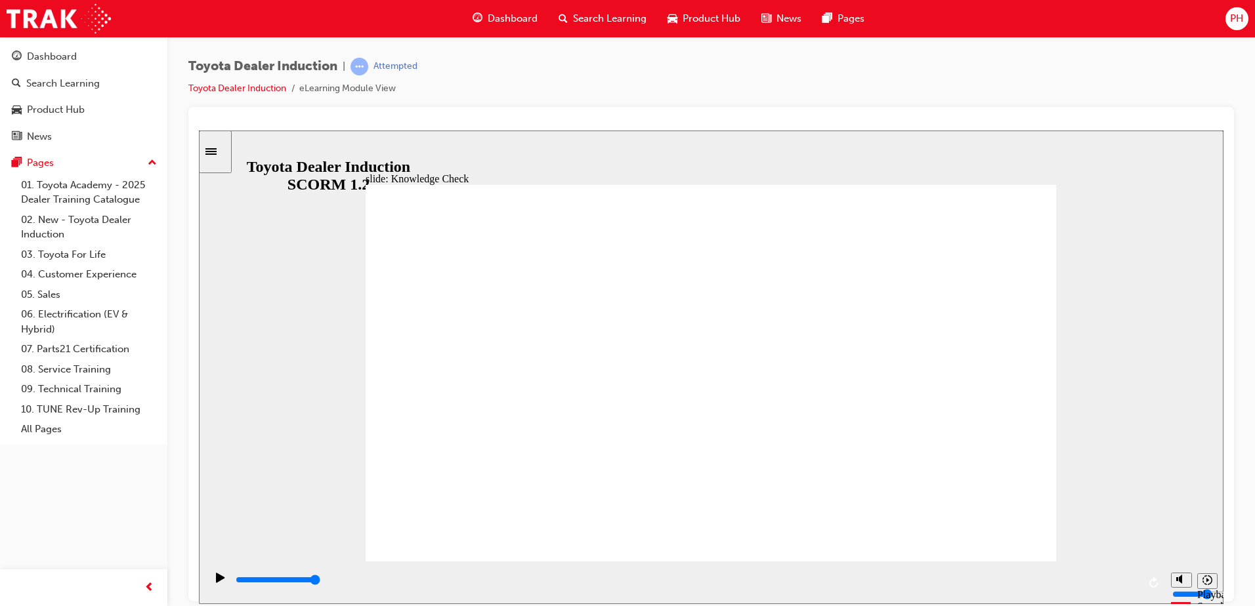
type input "engage"
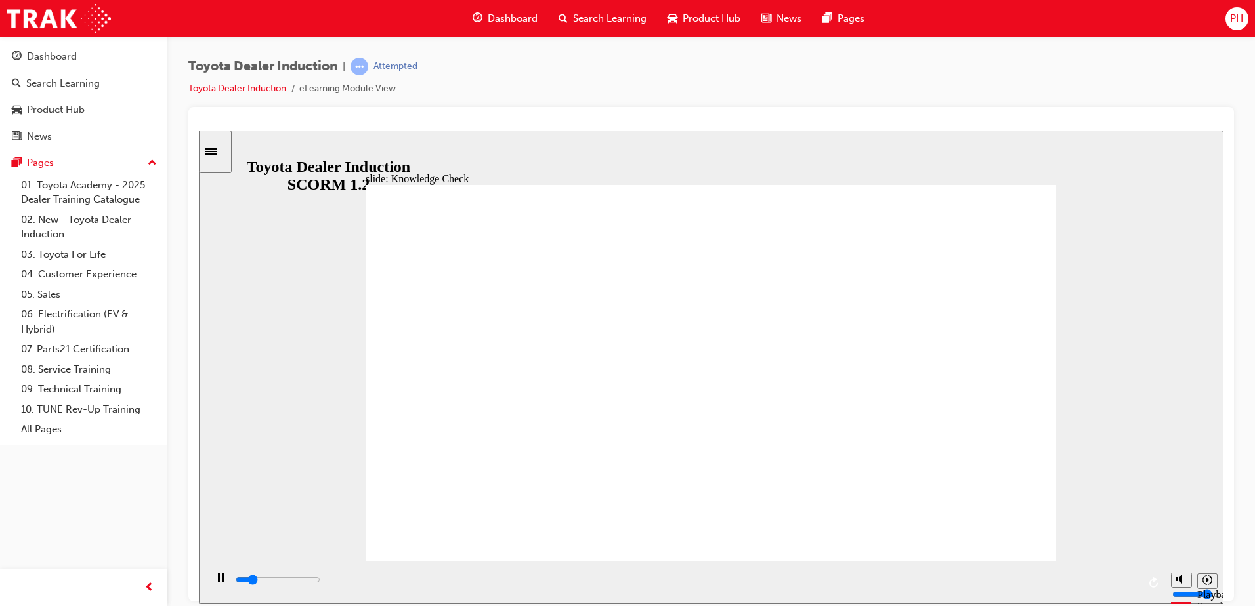
type input "800"
type input "engage"
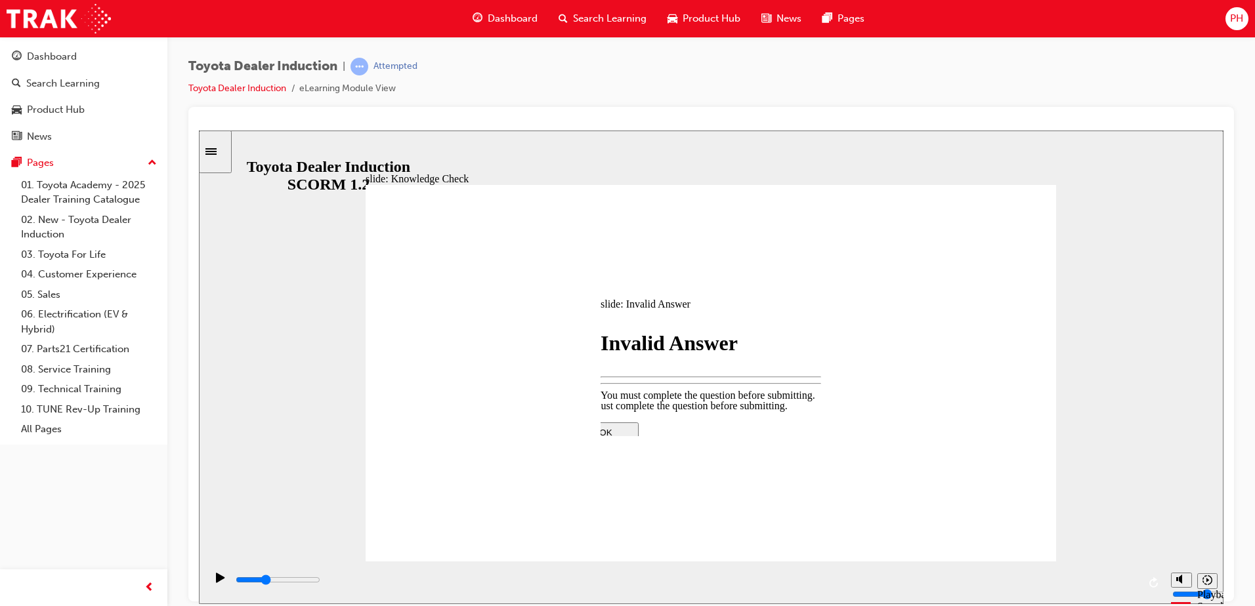
type input "1700"
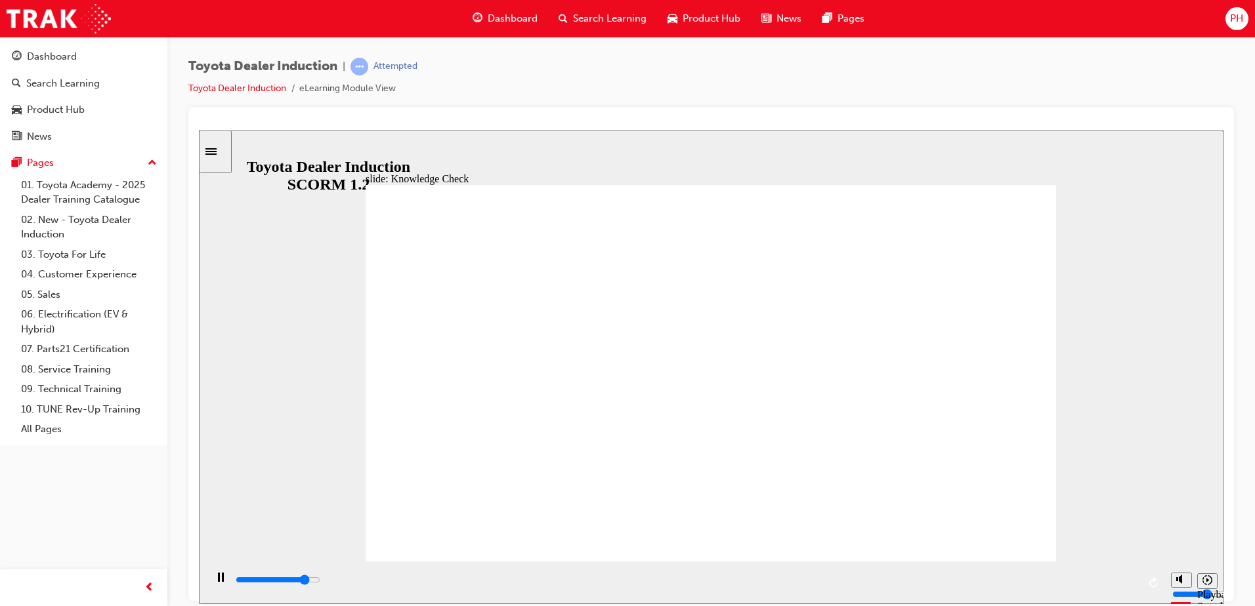
type input "5000"
type input "tengage"
type input "toengage"
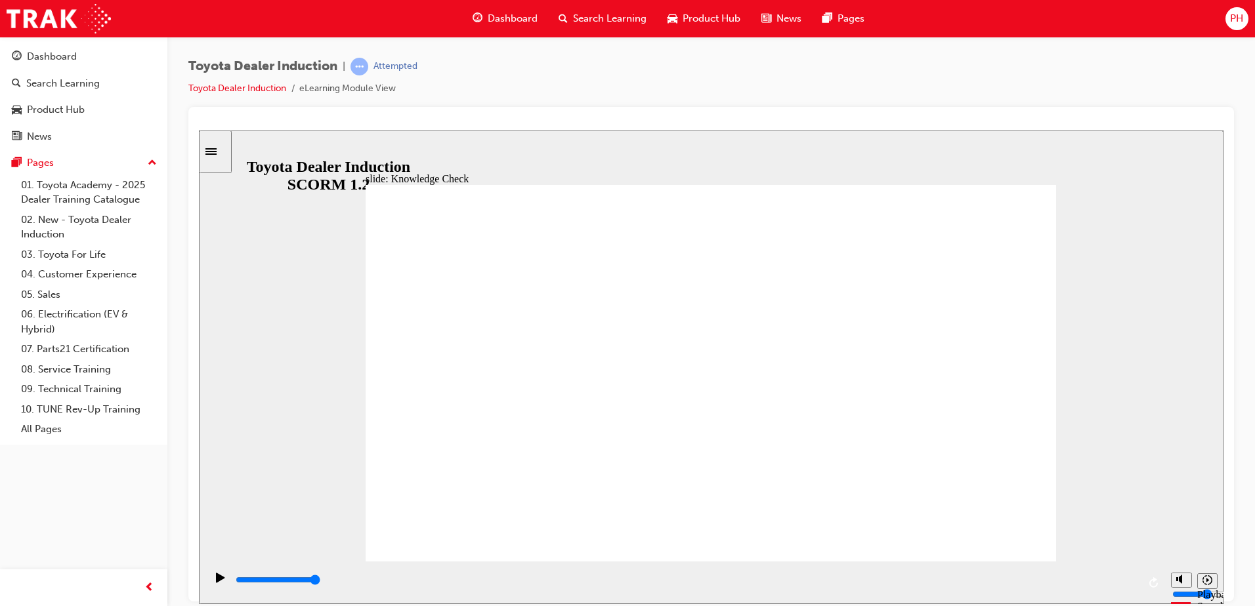
type input "toengage"
type input "toyengage"
type input "toyoengage"
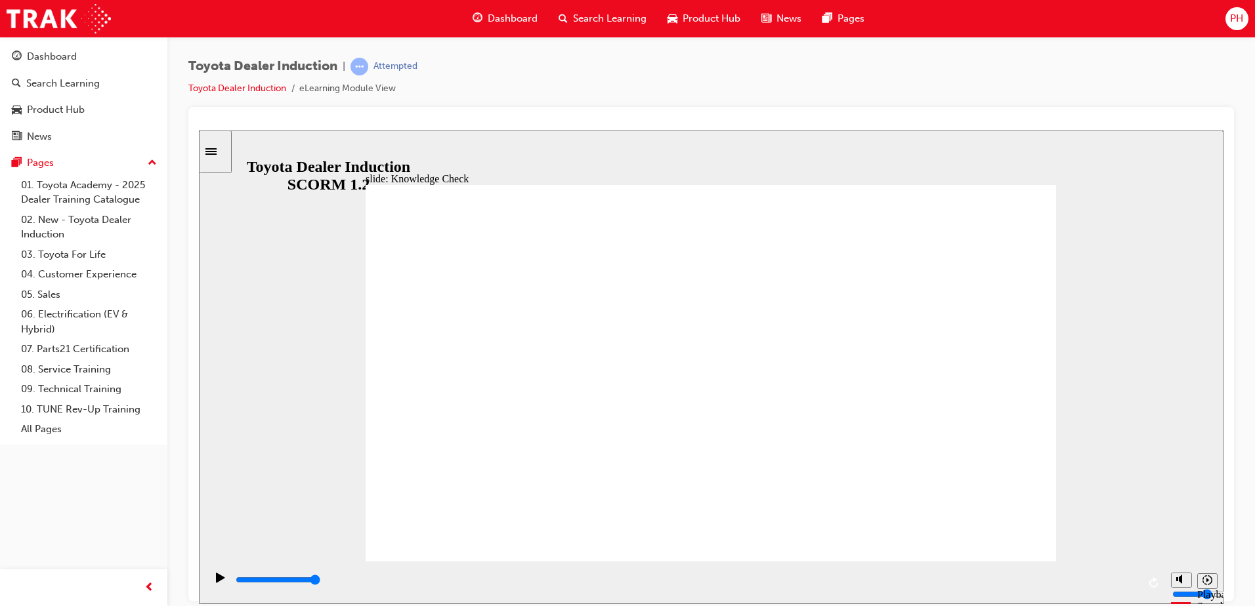
type input "toyotengage"
type input "toyotaengage"
type input "toyota engage"
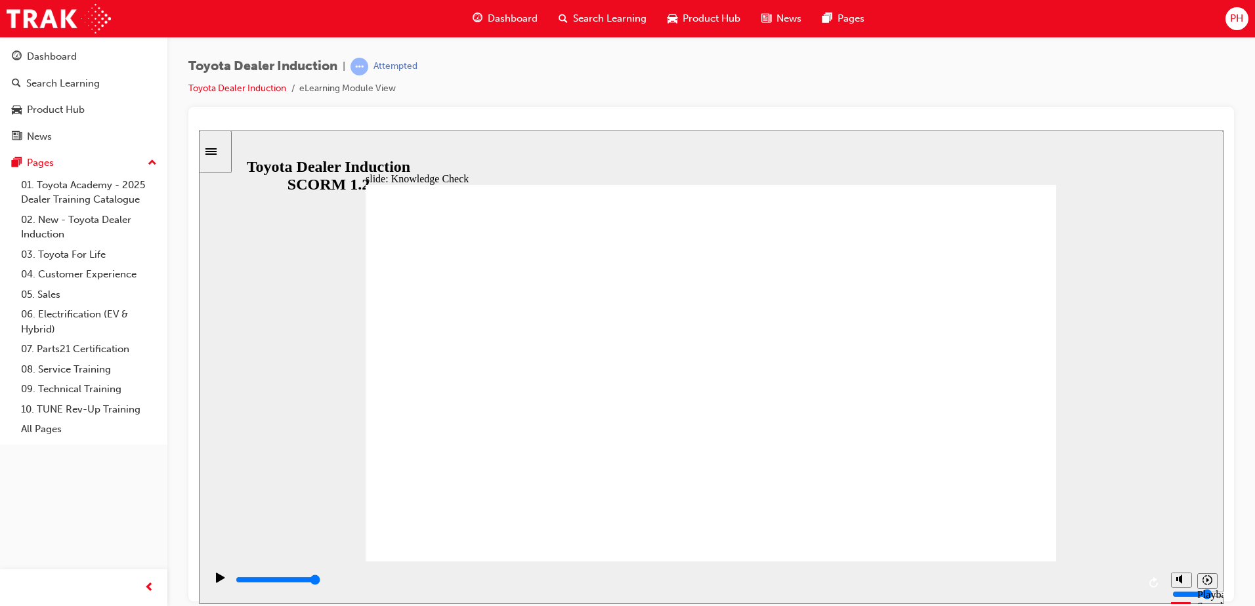
type input "toyota engage"
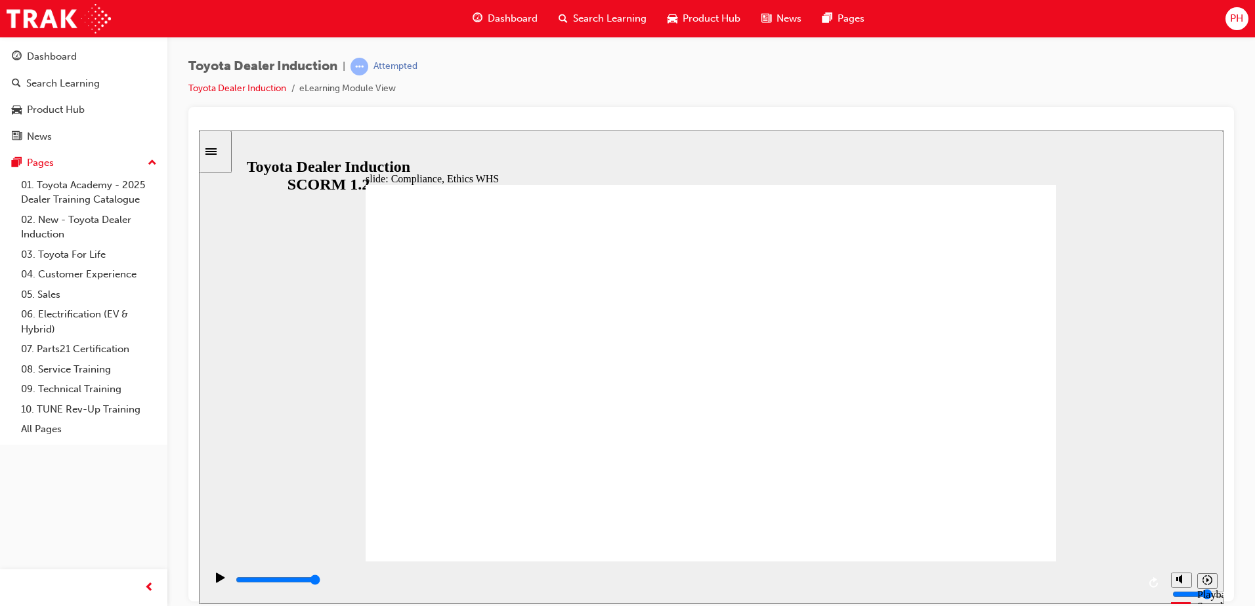
type input "5700"
checkbox input "true"
type input "6700"
checkbox input "true"
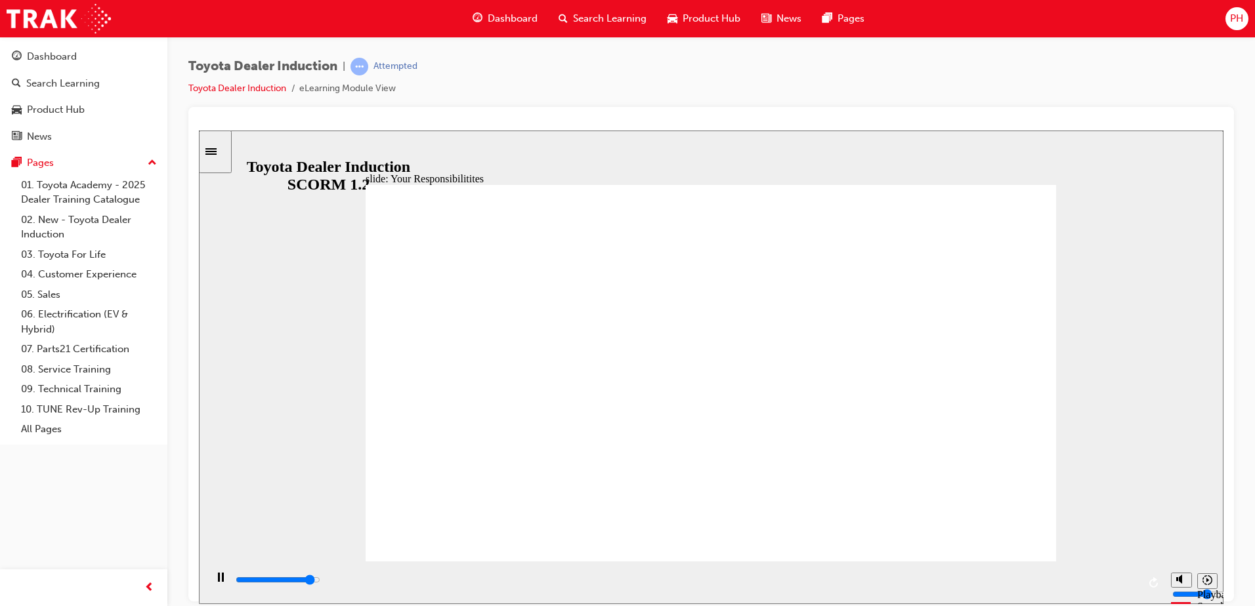
type input "7900"
checkbox input "true"
type input "8400"
checkbox input "true"
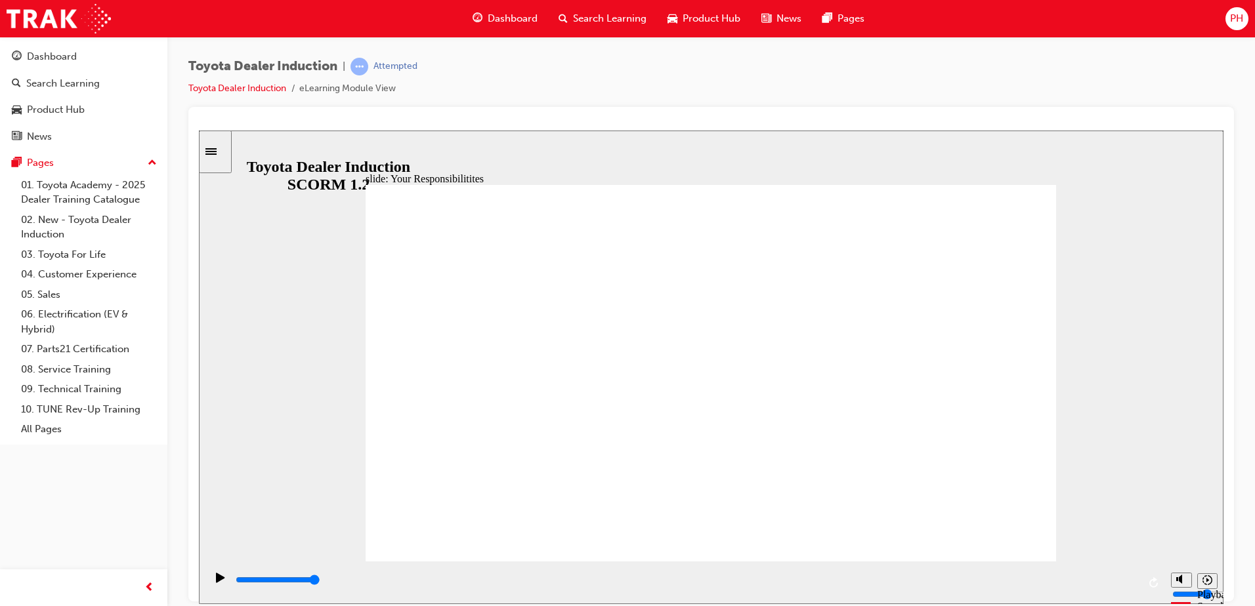
checkbox input "true"
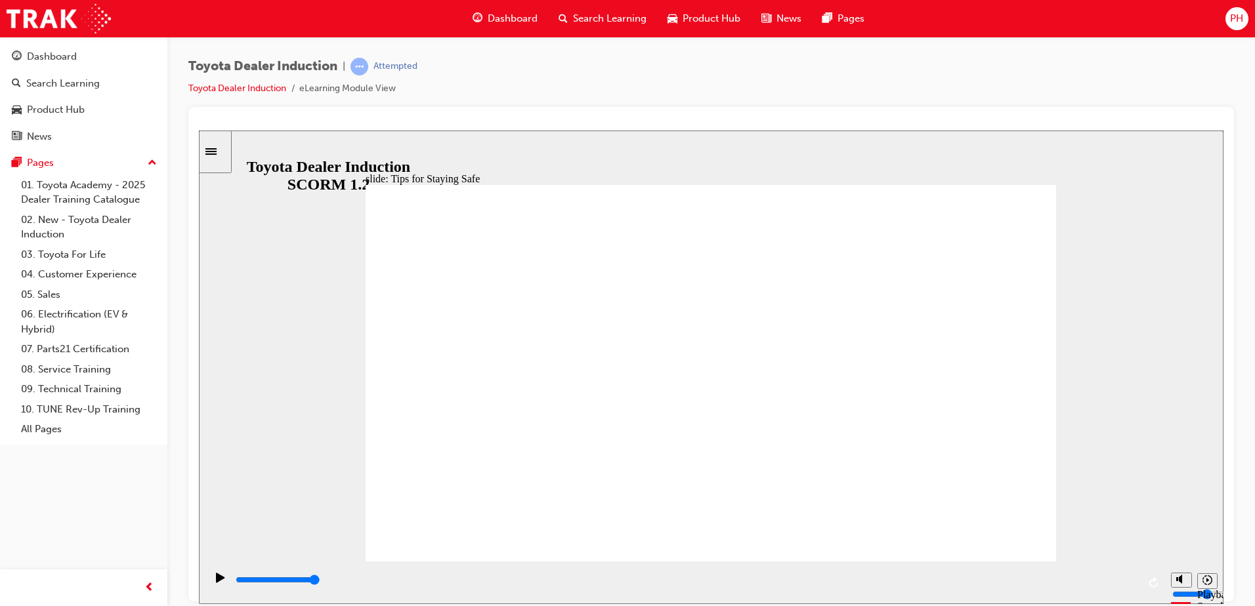
type input "5000"
checkbox input "true"
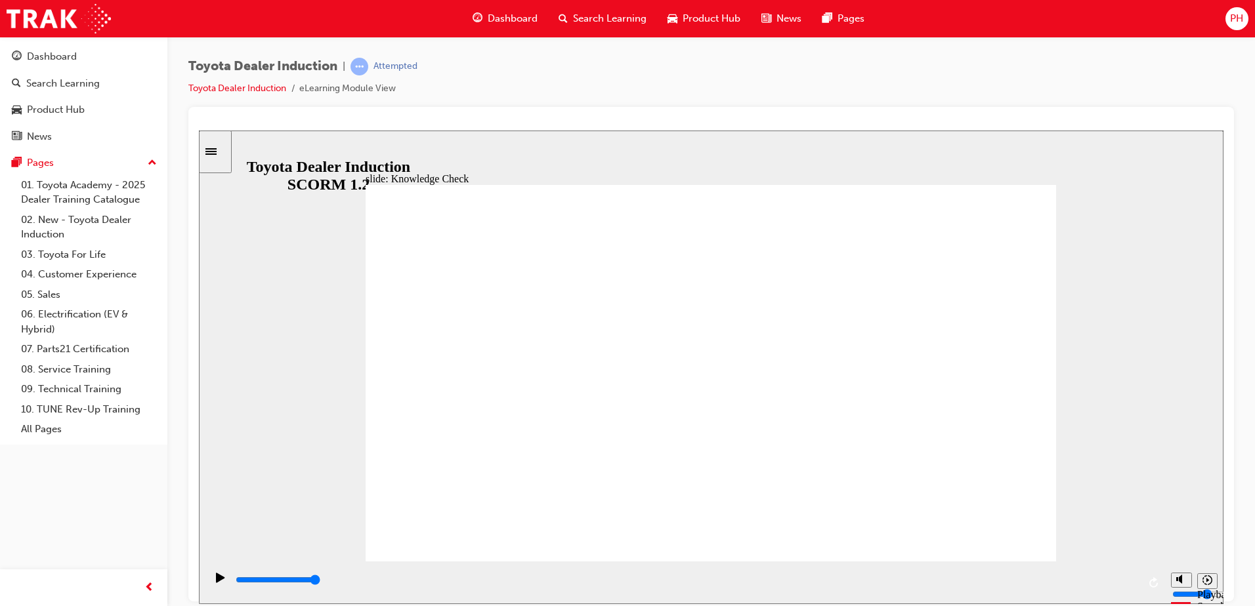
checkbox input "true"
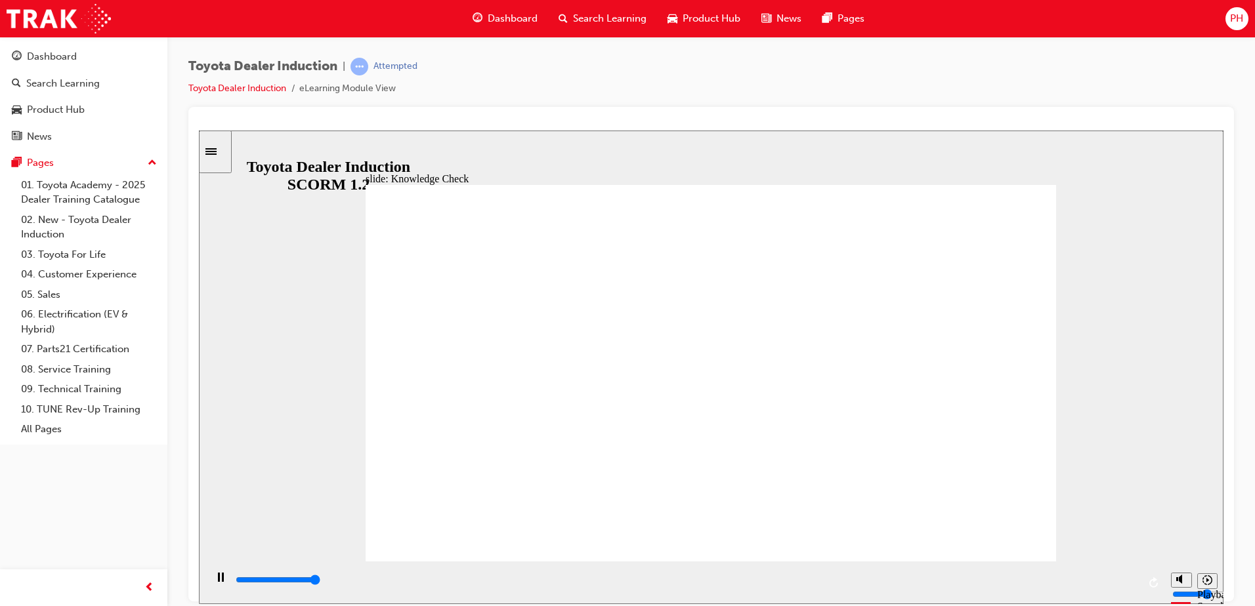
type input "5000"
radio input "true"
type input "5000"
checkbox input "true"
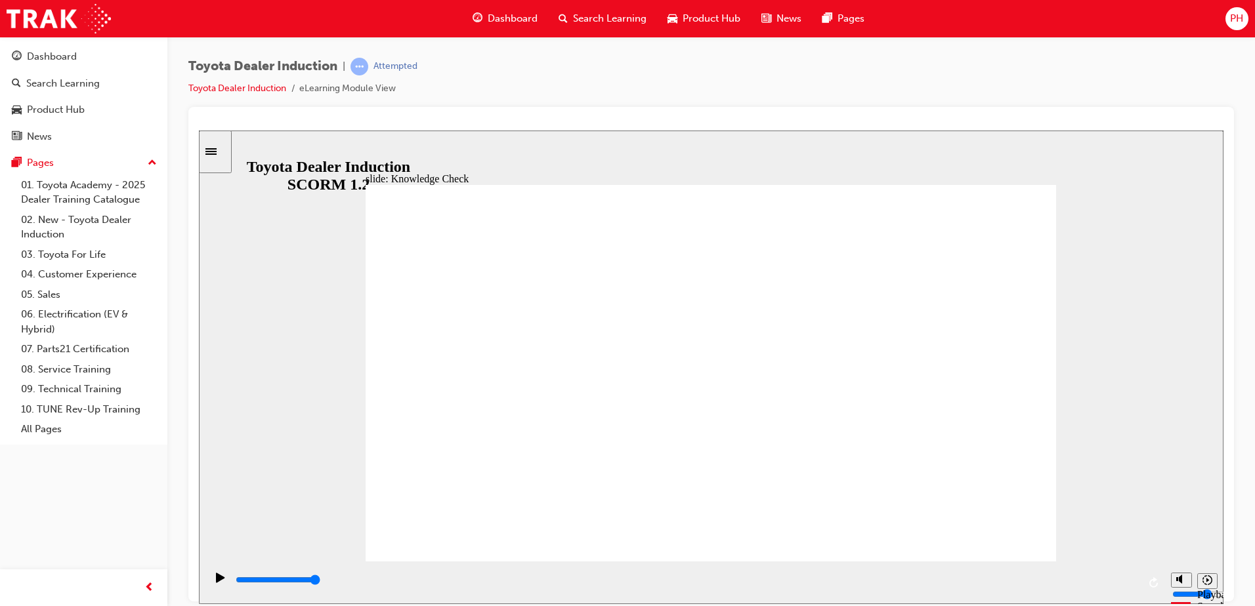
checkbox input "true"
type input "5000"
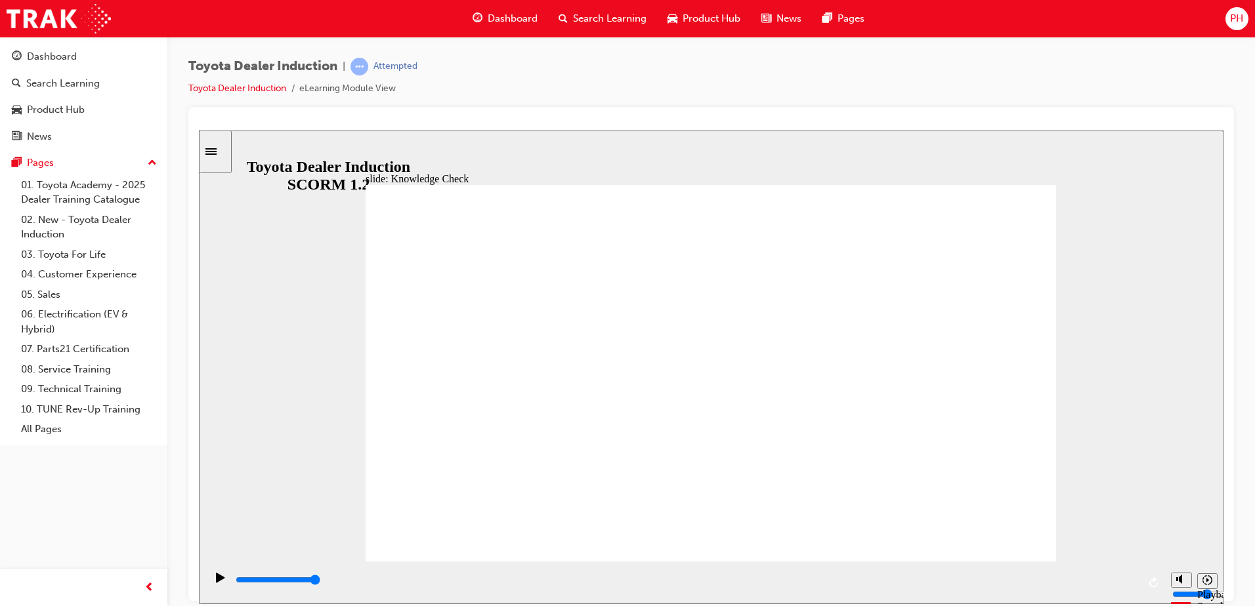
checkbox input "true"
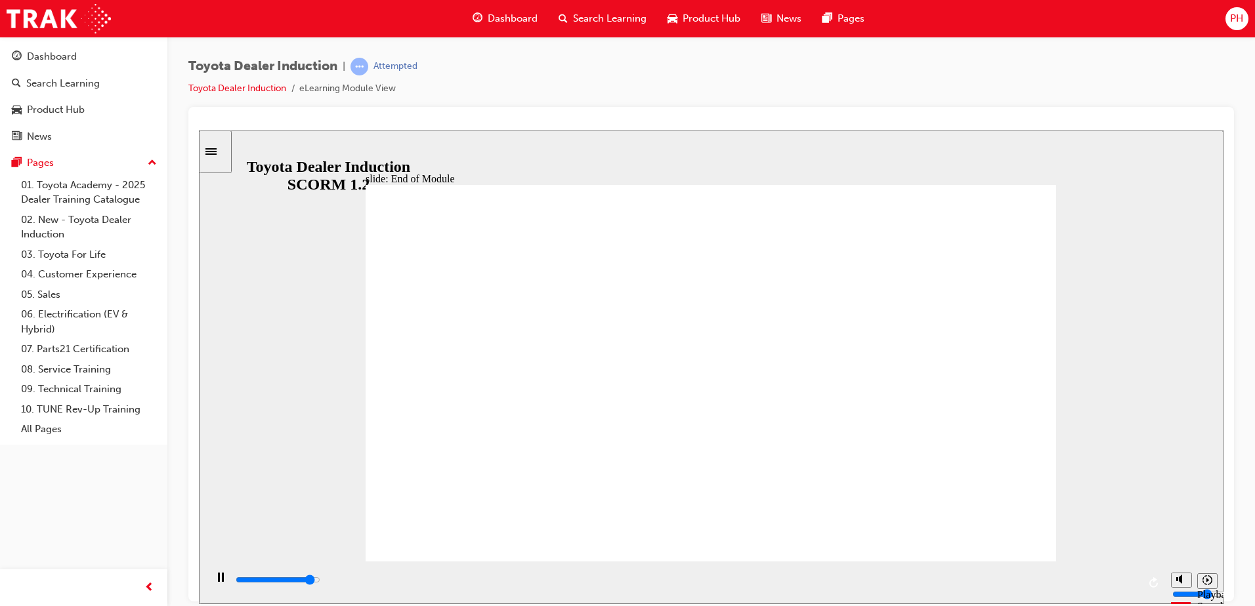
type input "9900"
click at [40, 60] on div "Dashboard" at bounding box center [52, 56] width 50 height 15
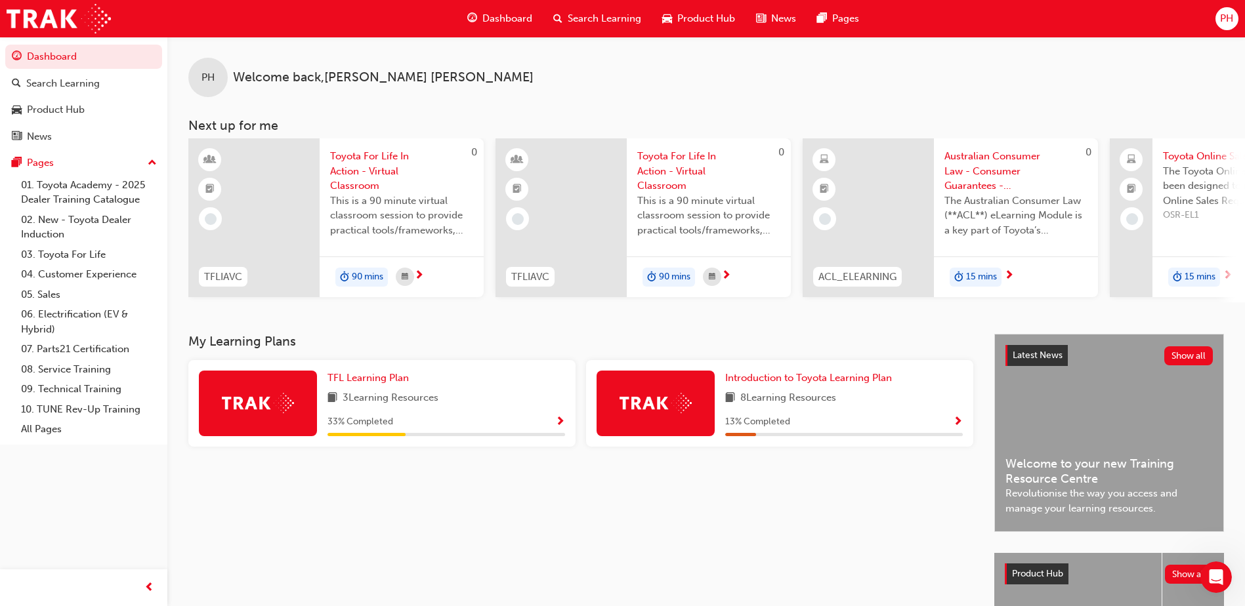
click at [558, 429] on span "Show Progress" at bounding box center [560, 423] width 10 height 12
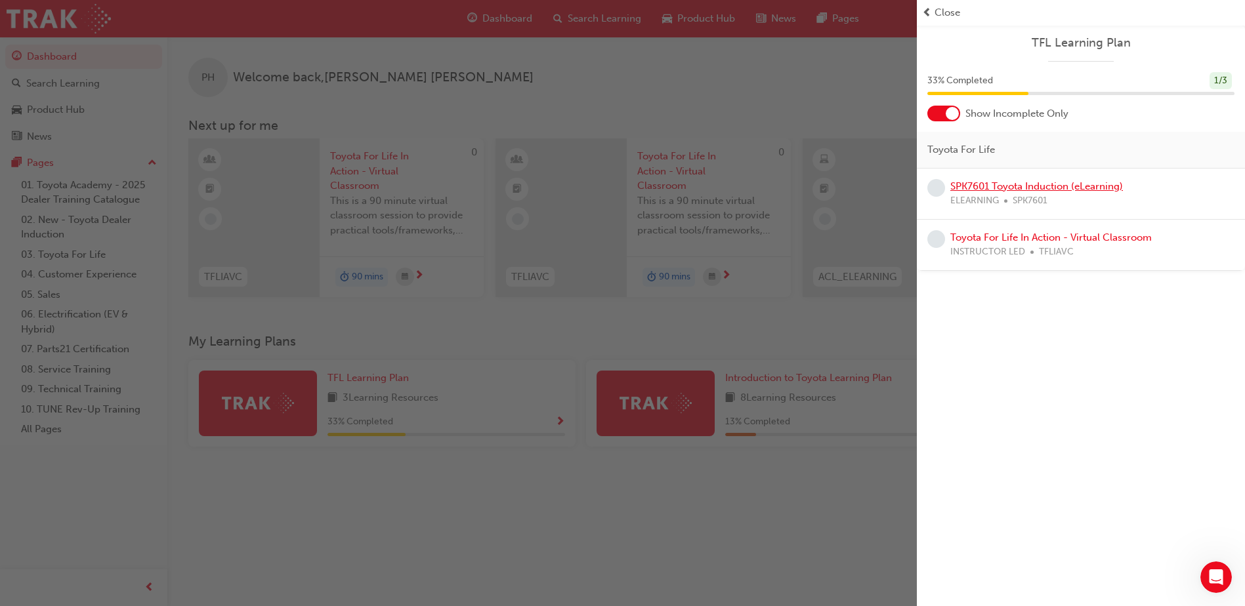
click at [1025, 185] on link "SPK7601 Toyota Induction (eLearning)" at bounding box center [1036, 186] width 173 height 12
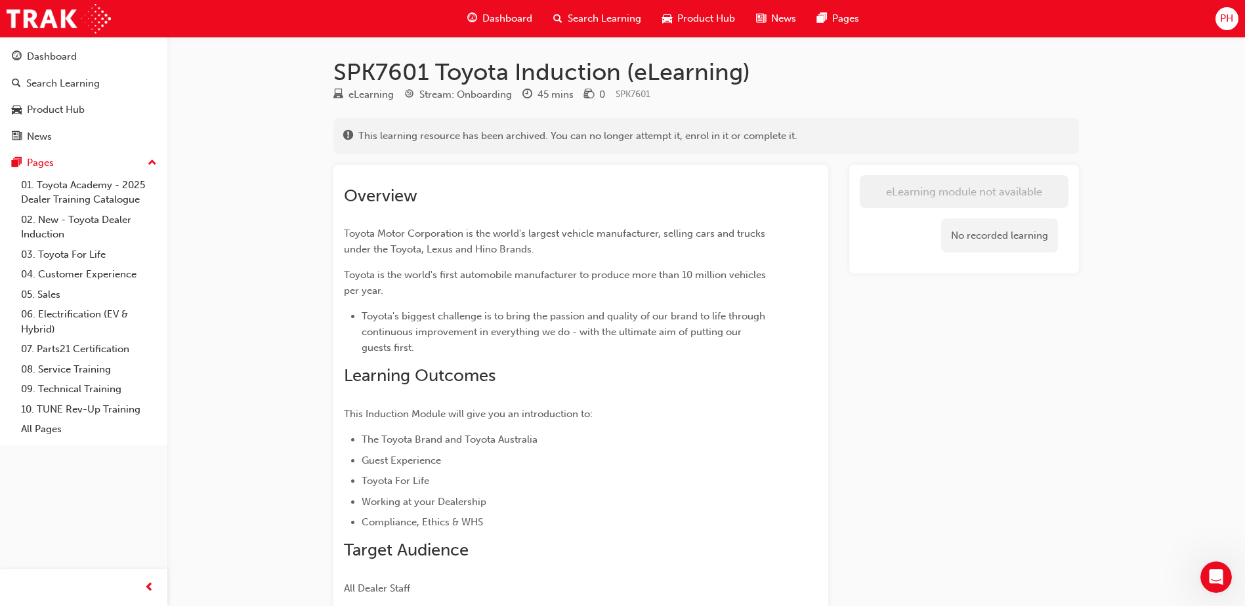
click at [446, 434] on li "The Toyota Brand and Toyota Australia" at bounding box center [566, 440] width 409 height 16
click at [1203, 573] on div "Open Intercom Messenger" at bounding box center [1213, 575] width 43 height 43
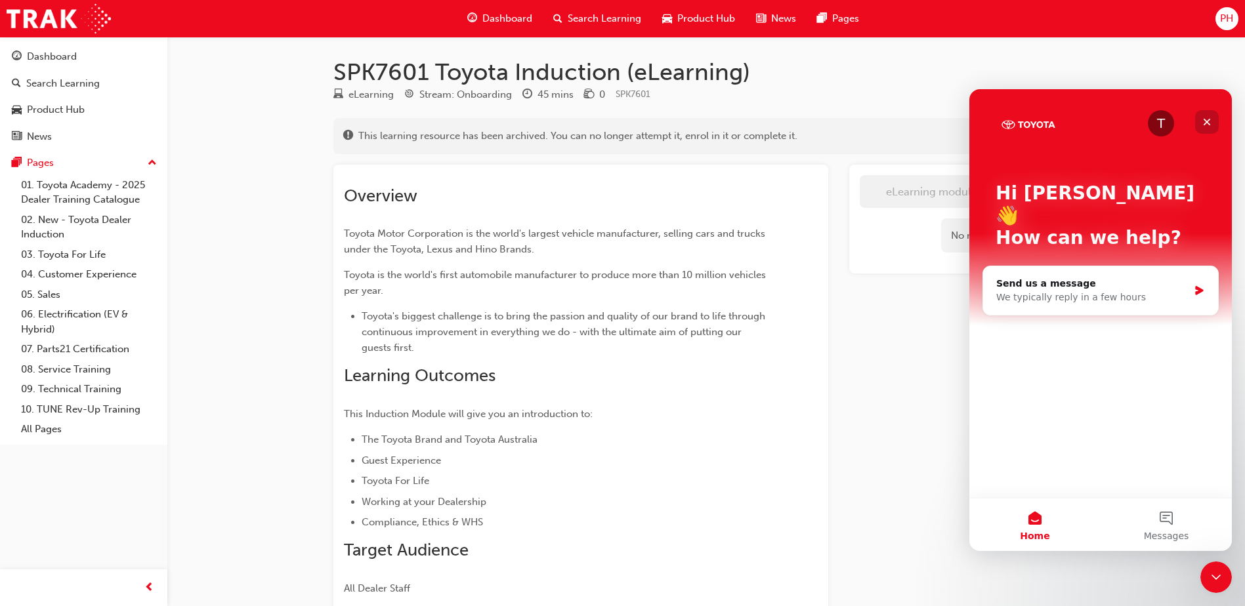
click at [1204, 117] on icon "Close" at bounding box center [1207, 122] width 11 height 11
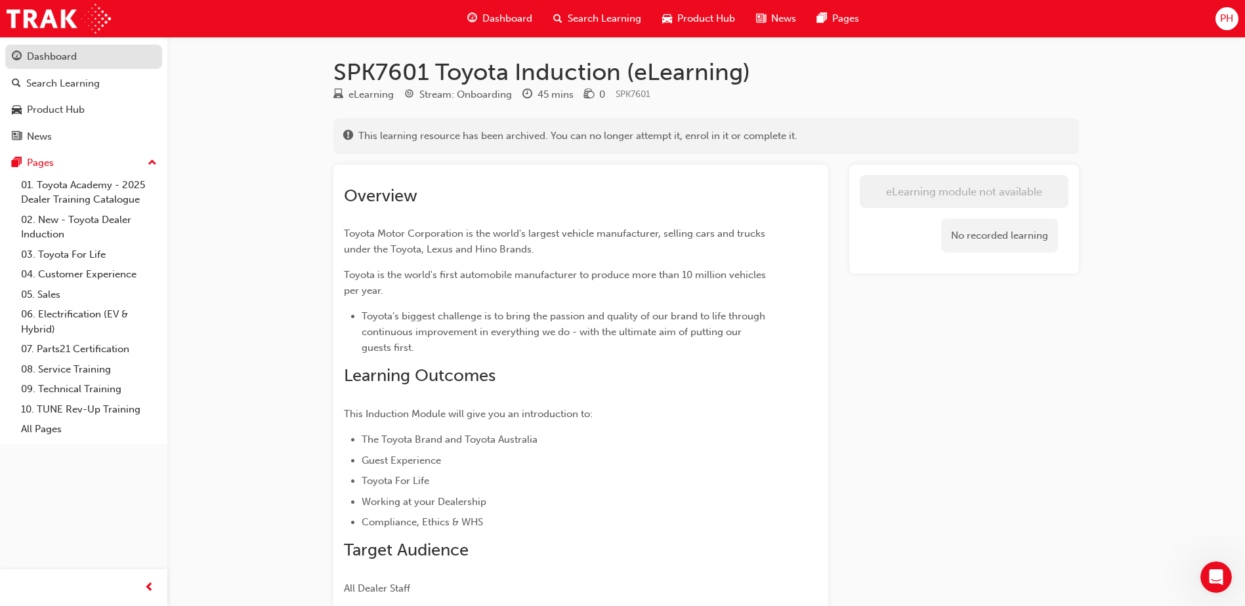
click at [64, 59] on div "Dashboard" at bounding box center [52, 56] width 50 height 15
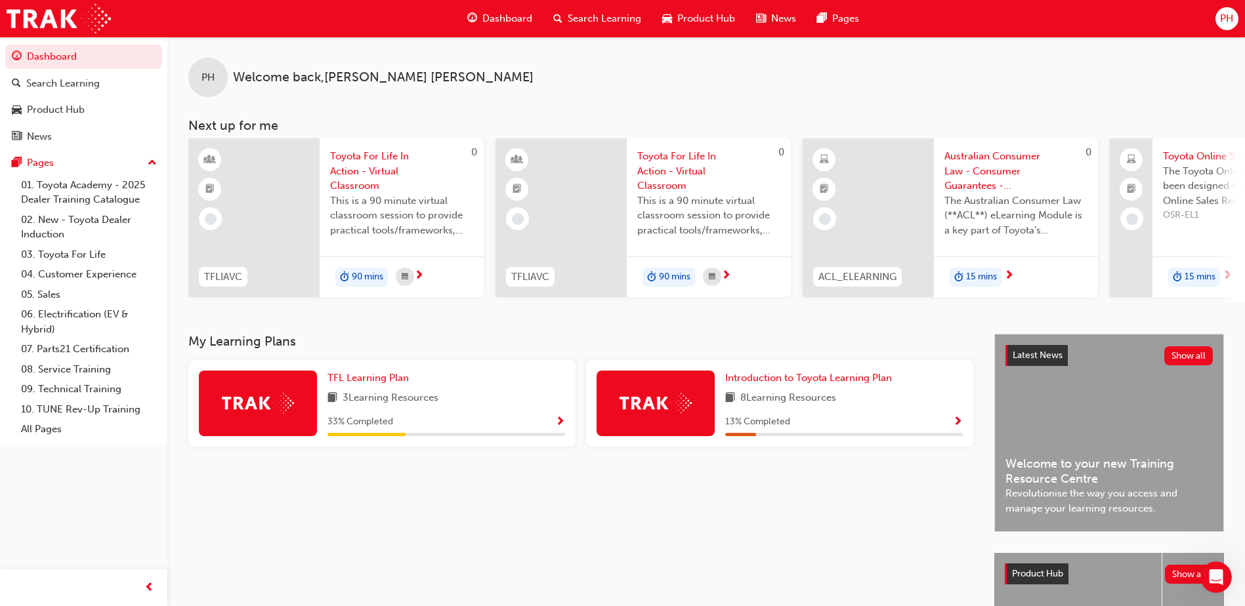
click at [560, 429] on span "Show Progress" at bounding box center [560, 423] width 10 height 12
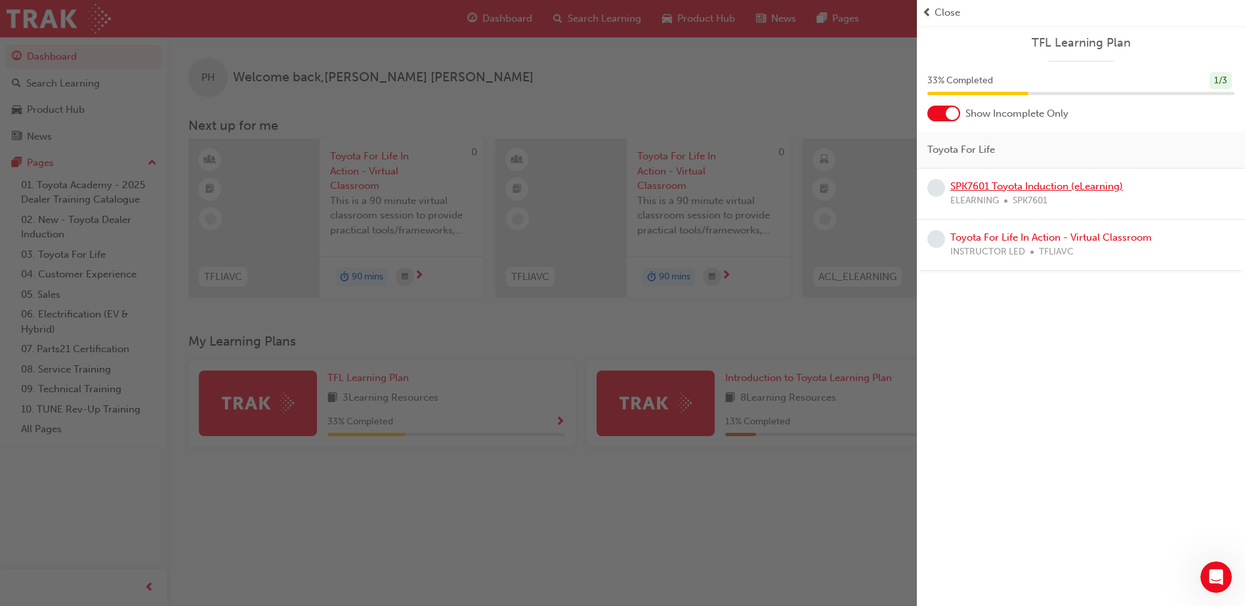
click at [1019, 182] on link "SPK7601 Toyota Induction (eLearning)" at bounding box center [1036, 186] width 173 height 12
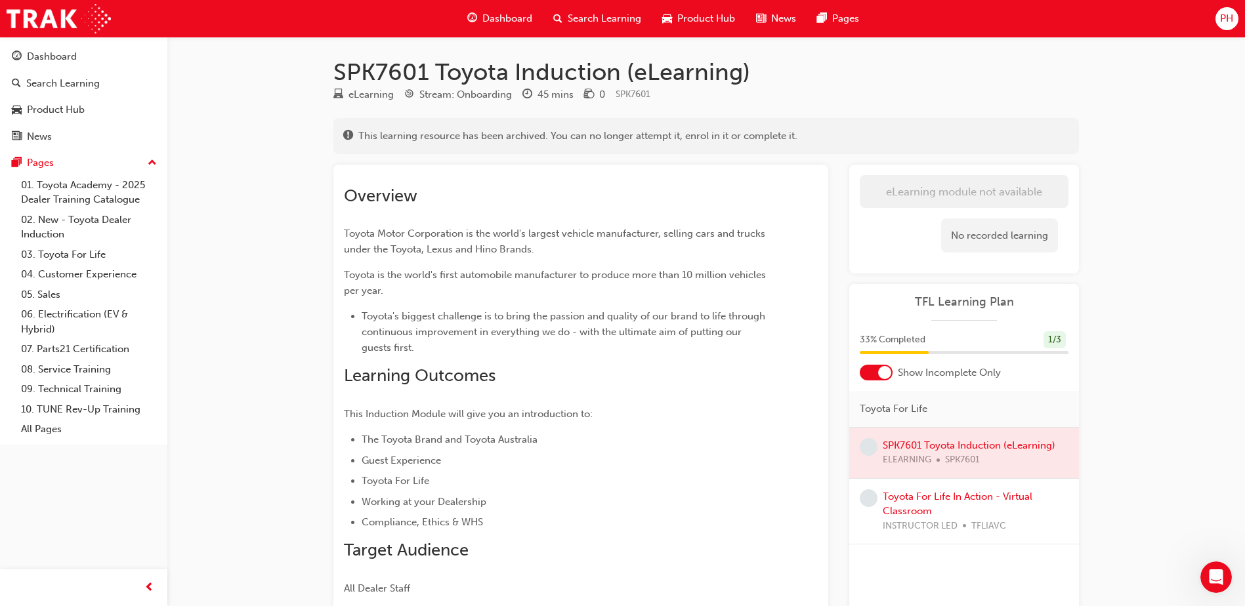
click at [925, 451] on div at bounding box center [964, 453] width 230 height 51
click at [872, 368] on div at bounding box center [876, 373] width 33 height 16
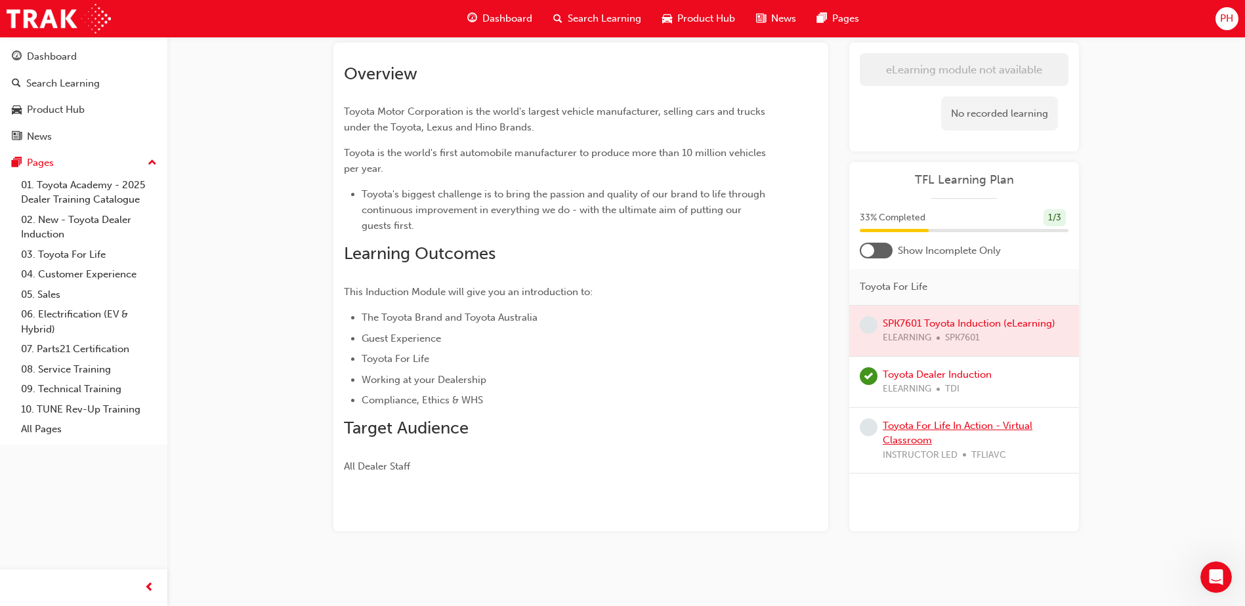
click at [895, 429] on link "Toyota For Life In Action - Virtual Classroom" at bounding box center [958, 433] width 150 height 27
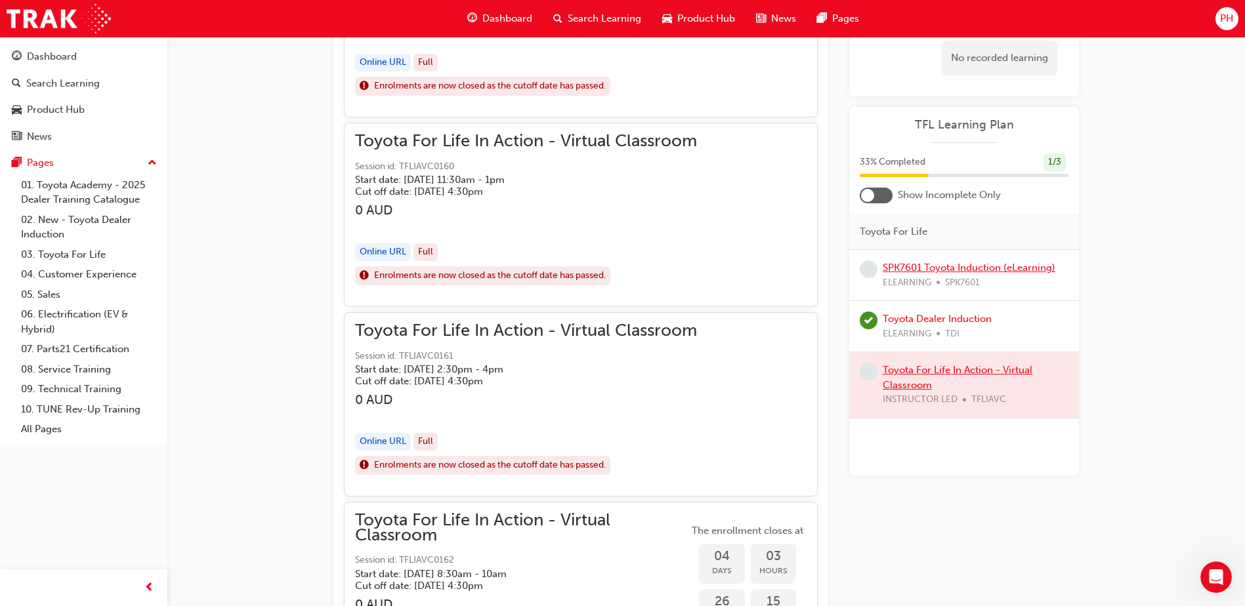
scroll to position [1041, 0]
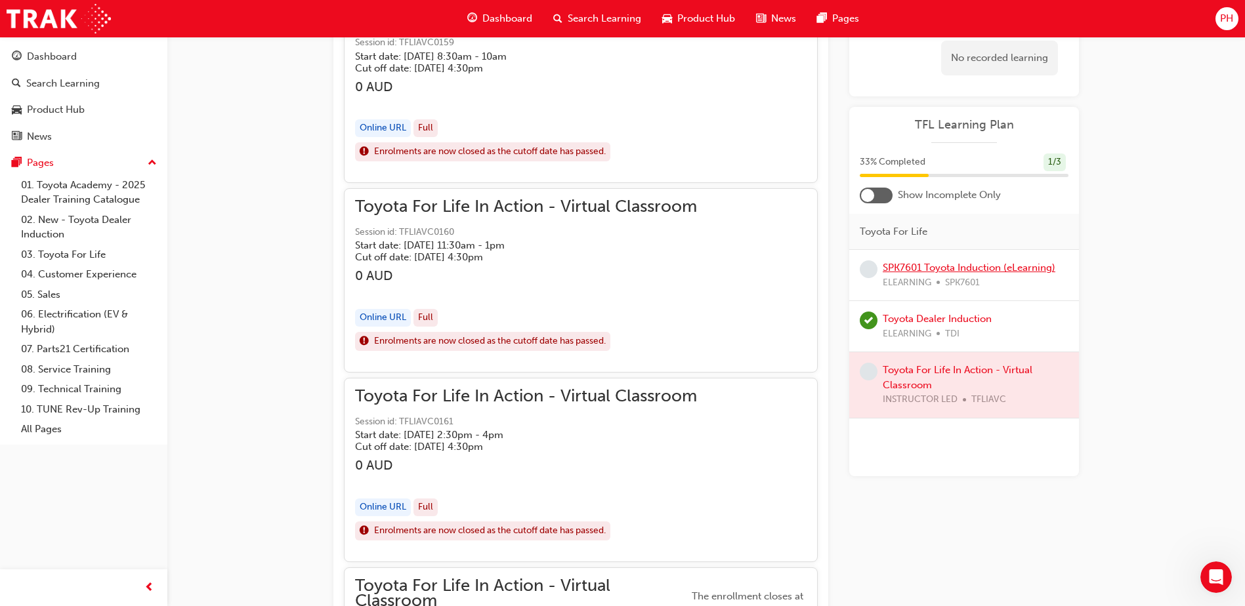
click at [948, 267] on link "SPK7601 Toyota Induction (eLearning)" at bounding box center [969, 268] width 173 height 12
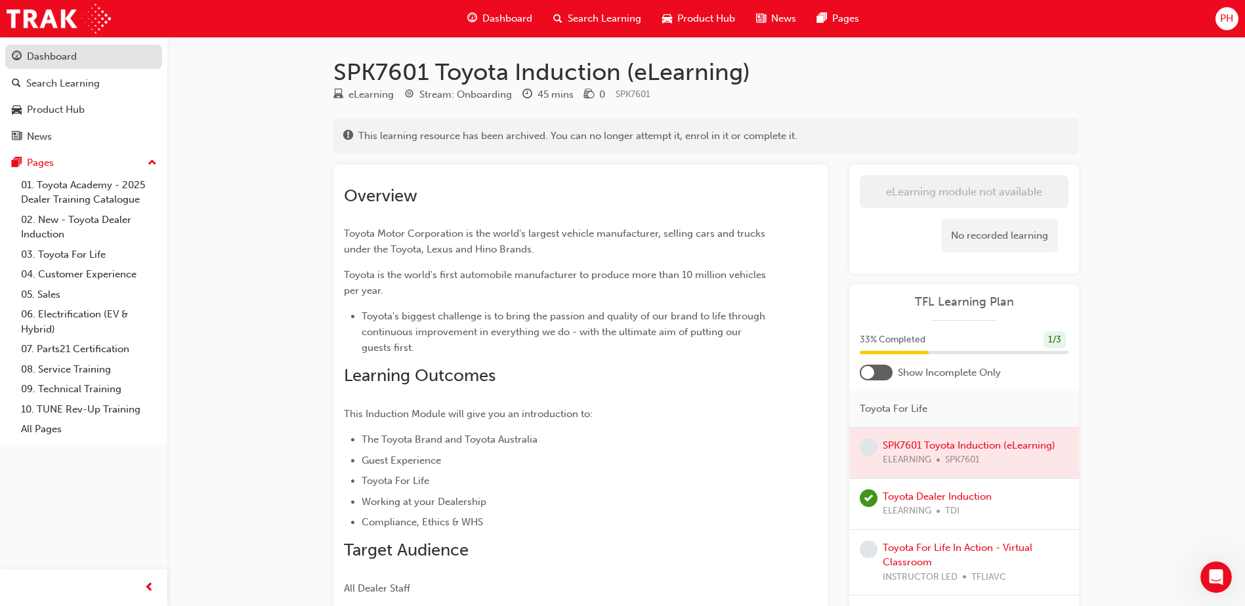
click at [37, 62] on div "Dashboard" at bounding box center [52, 56] width 50 height 15
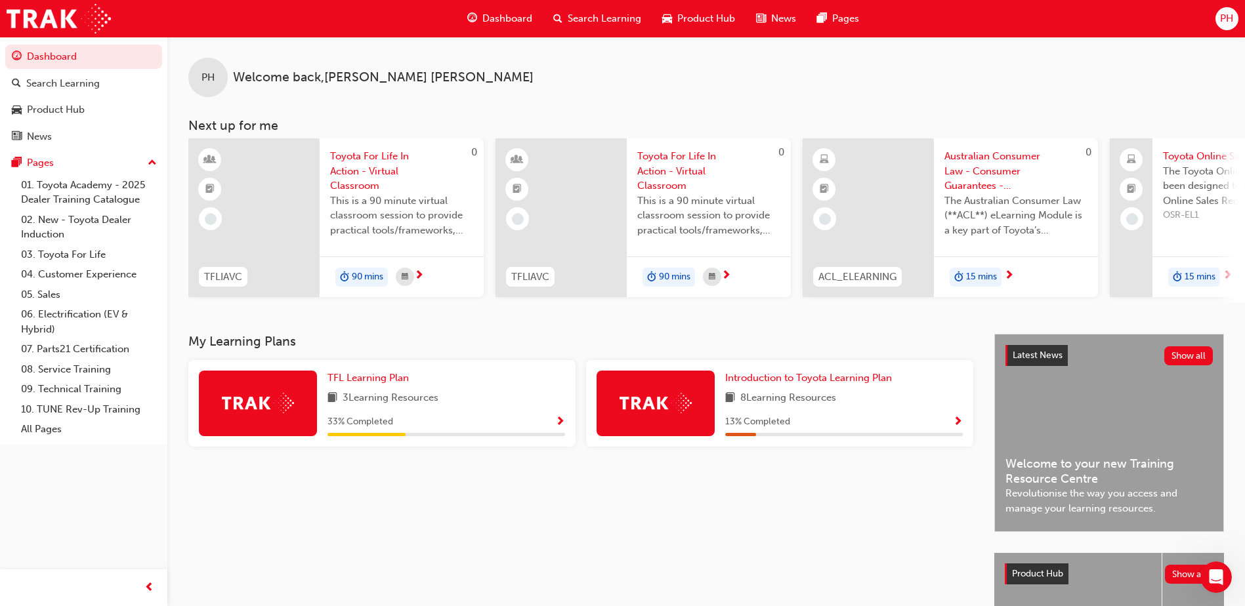
click at [956, 423] on span "Show Progress" at bounding box center [958, 423] width 10 height 12
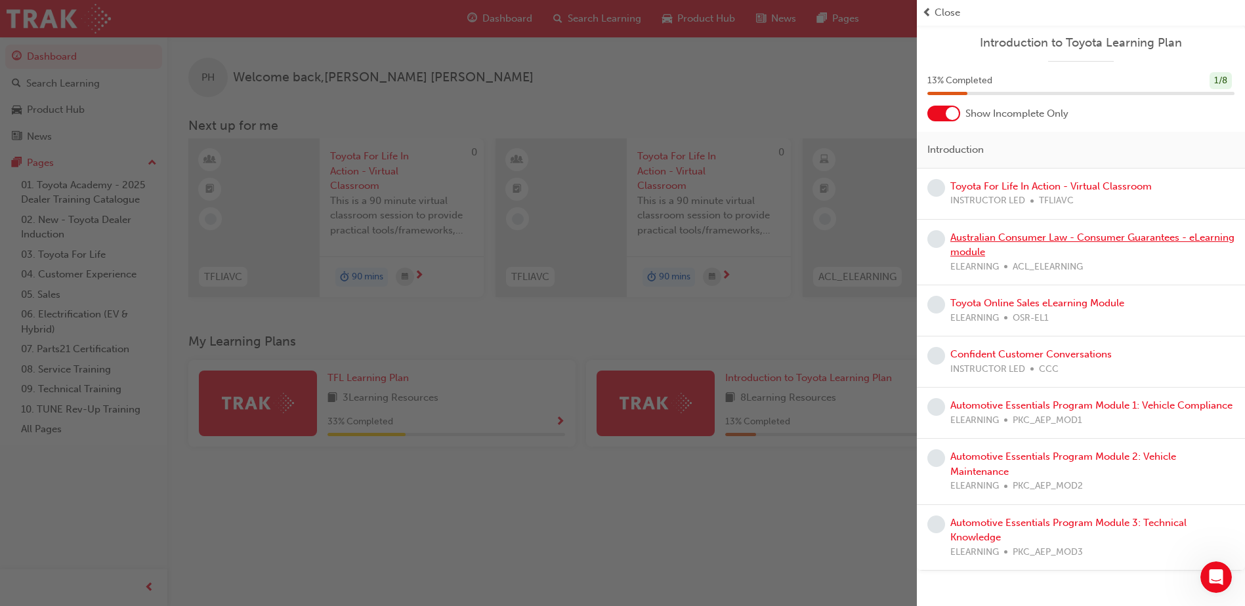
click at [1142, 232] on link "Australian Consumer Law - Consumer Guarantees - eLearning module" at bounding box center [1092, 245] width 284 height 27
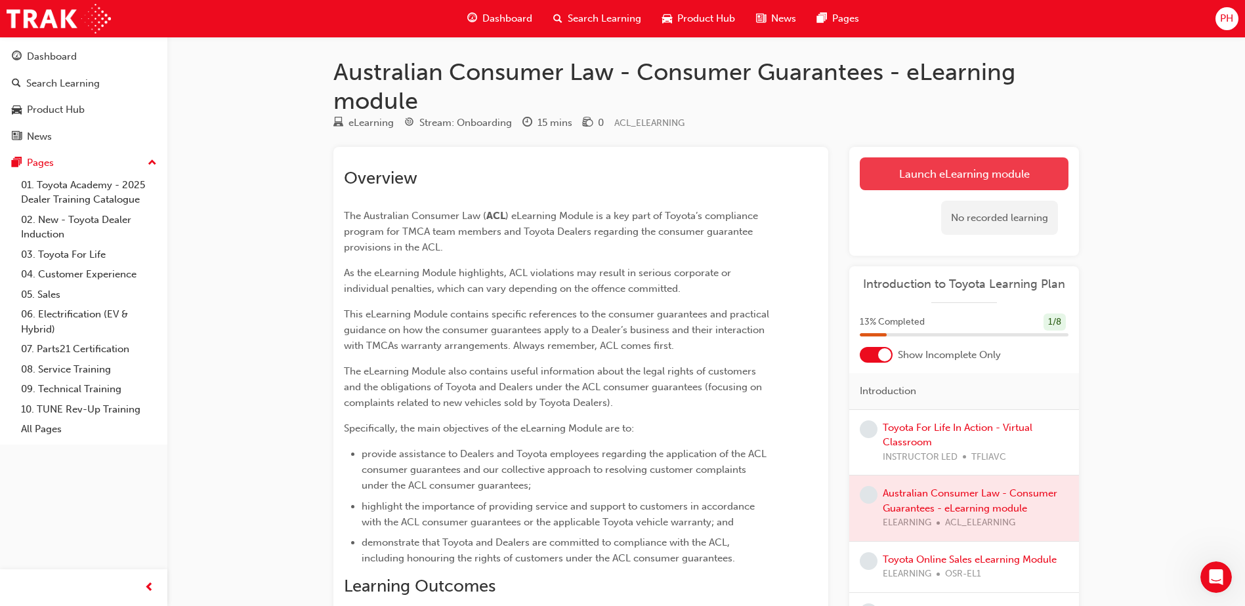
click at [988, 184] on link "Launch eLearning module" at bounding box center [964, 174] width 209 height 33
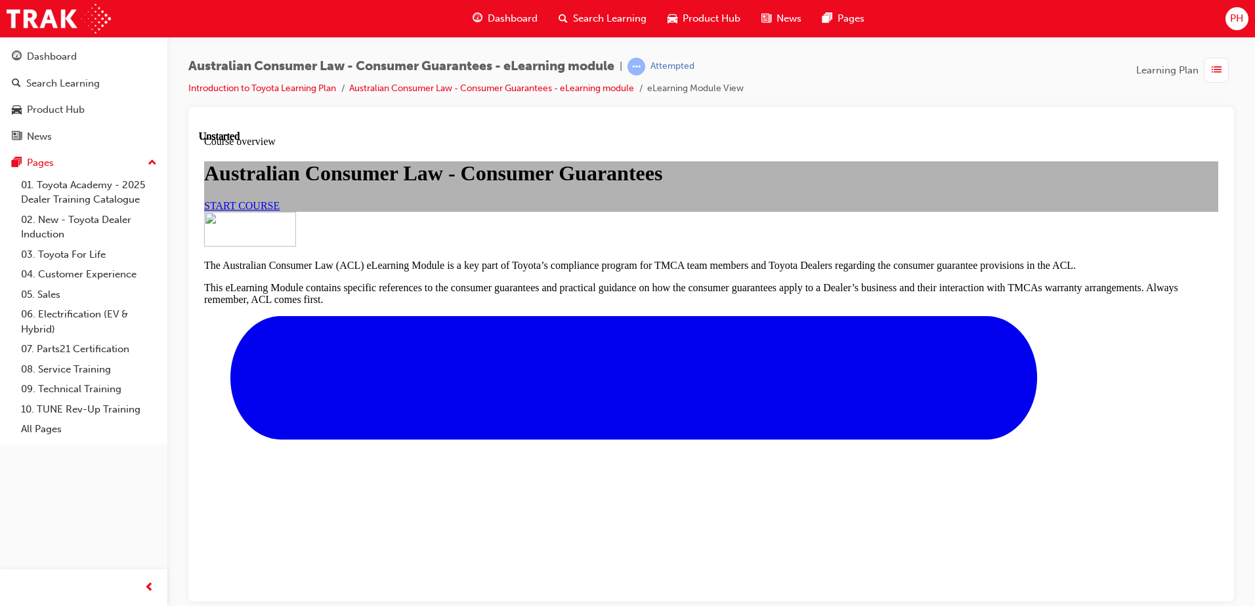
click at [280, 211] on span "START COURSE" at bounding box center [241, 205] width 75 height 11
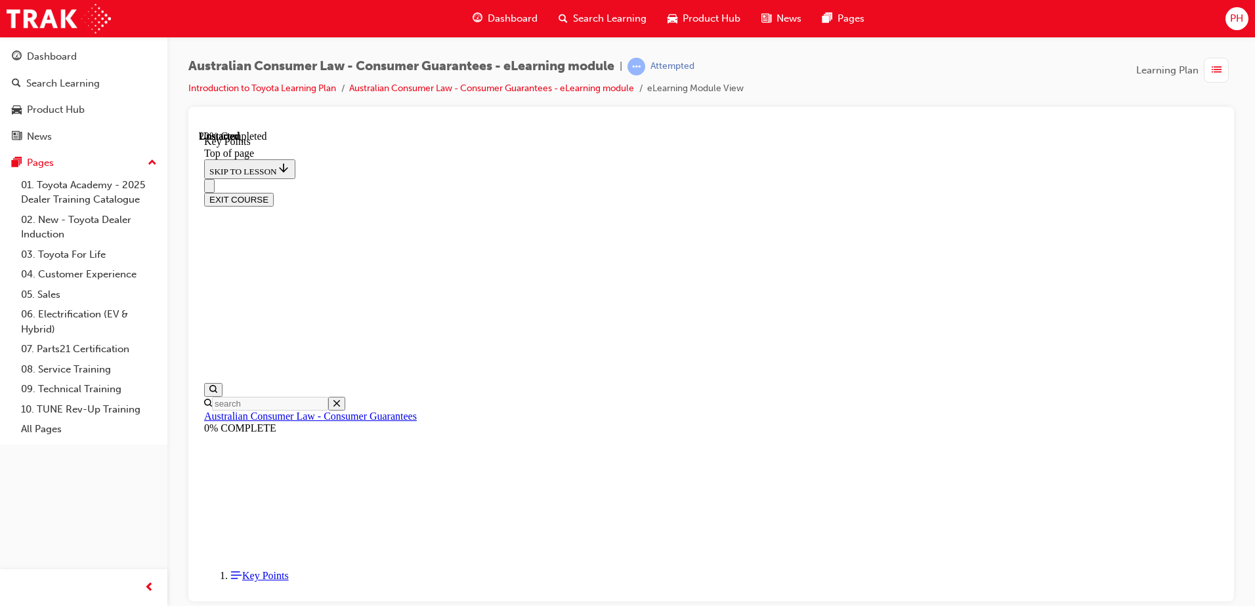
scroll to position [303, 0]
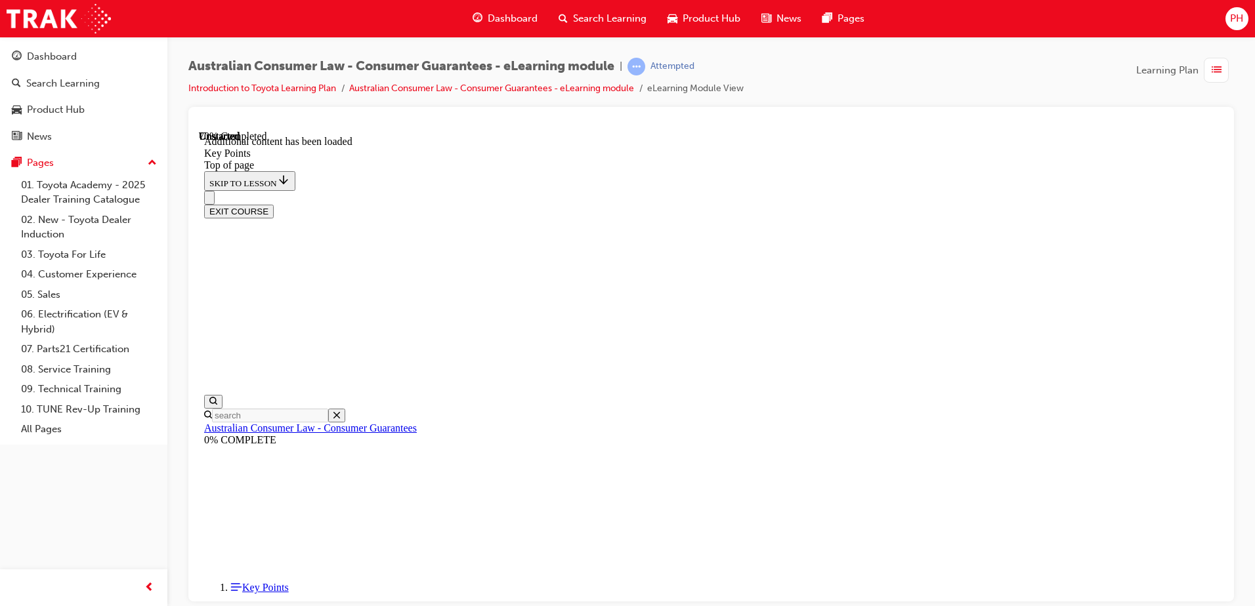
scroll to position [1628, 0]
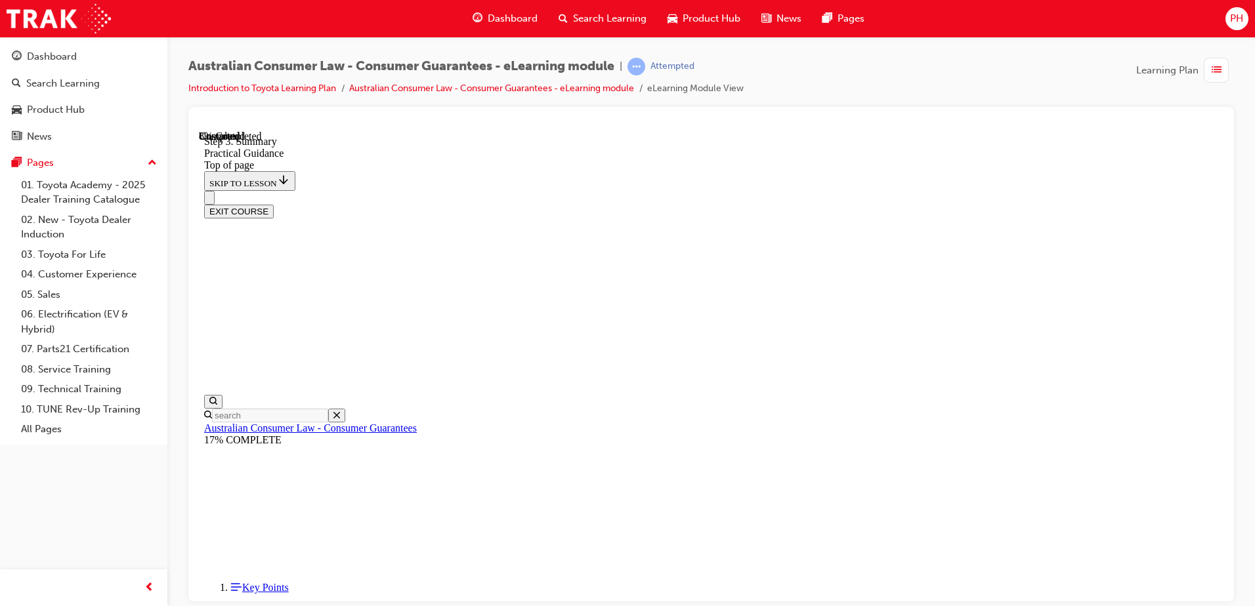
scroll to position [238, 0]
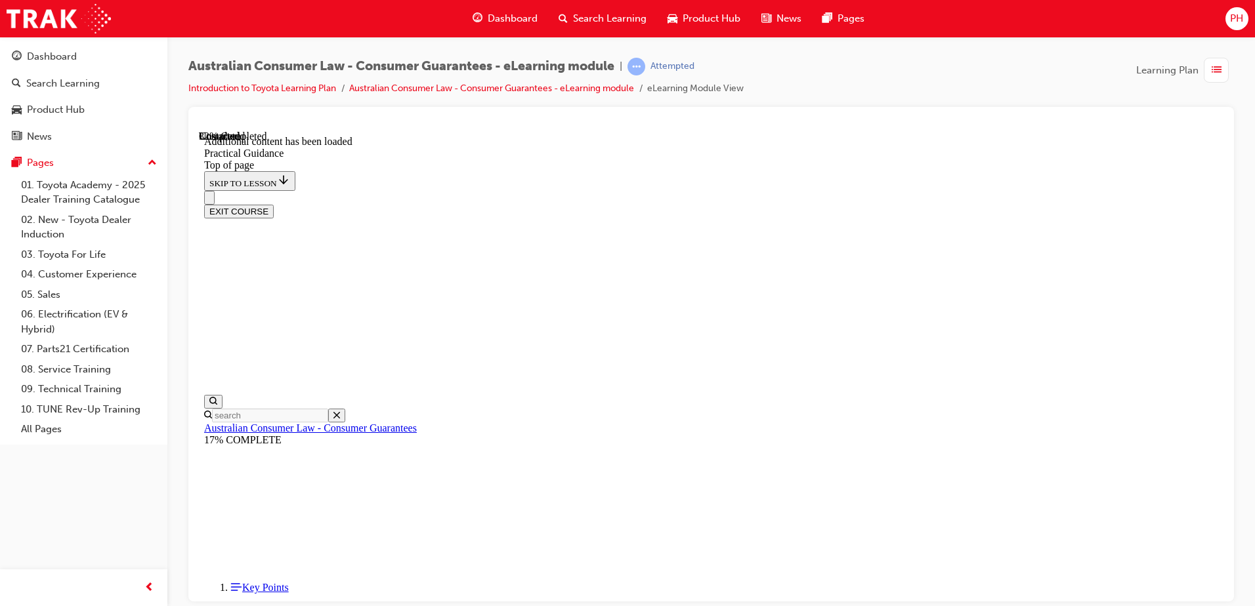
scroll to position [830, 0]
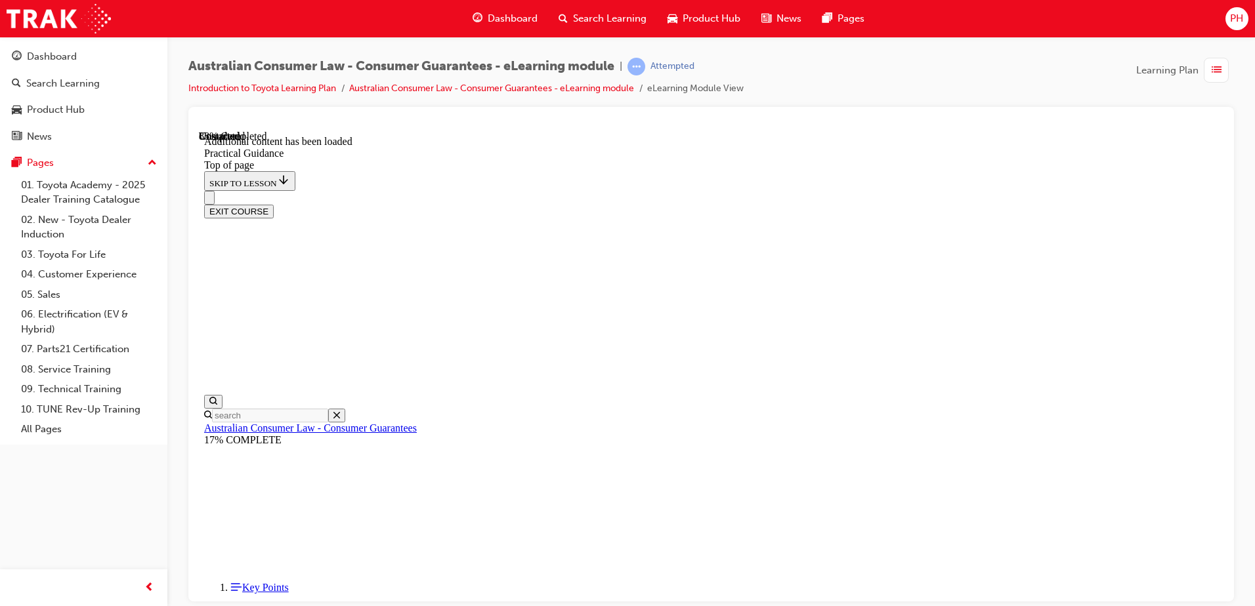
scroll to position [3057, 0]
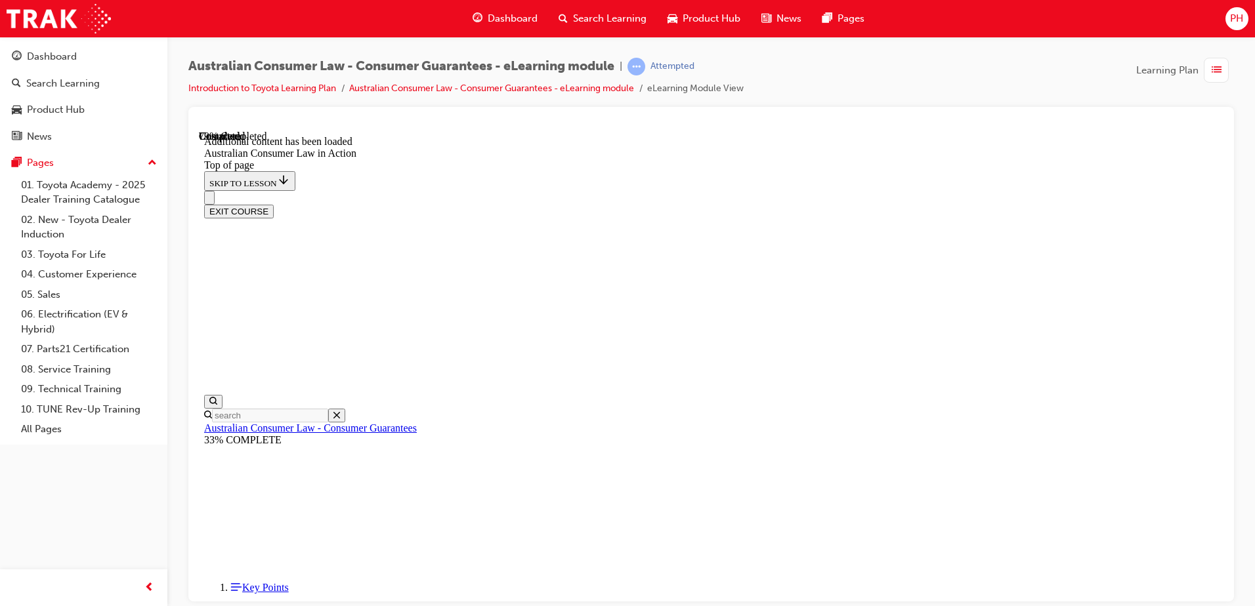
scroll to position [2265, 0]
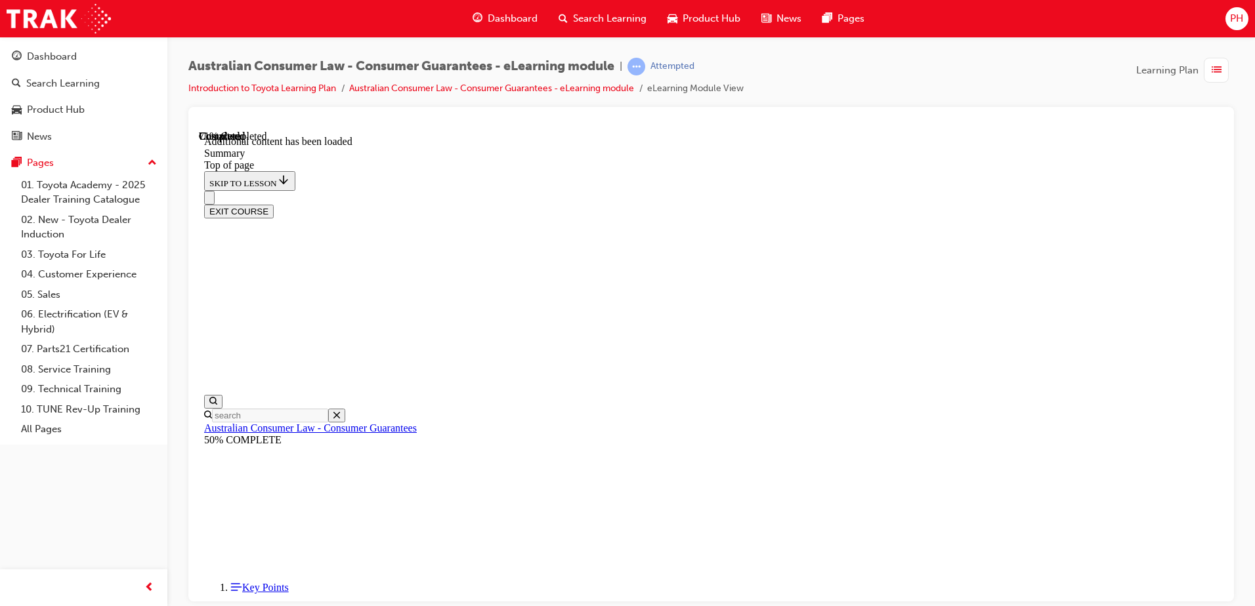
scroll to position [1211, 0]
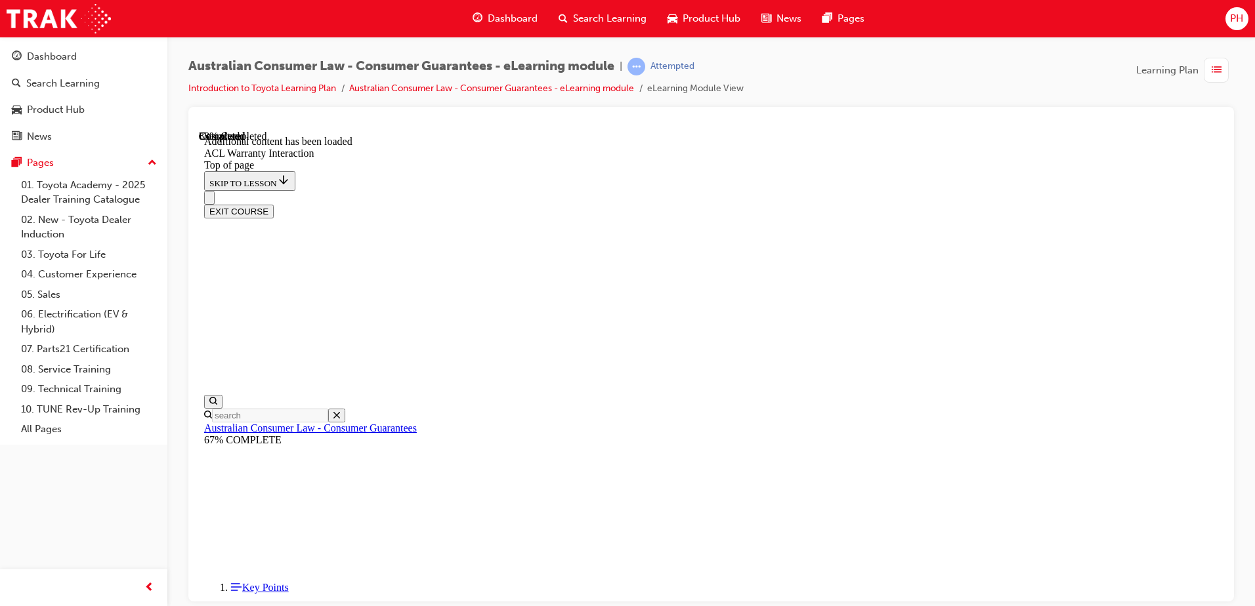
scroll to position [1492, 0]
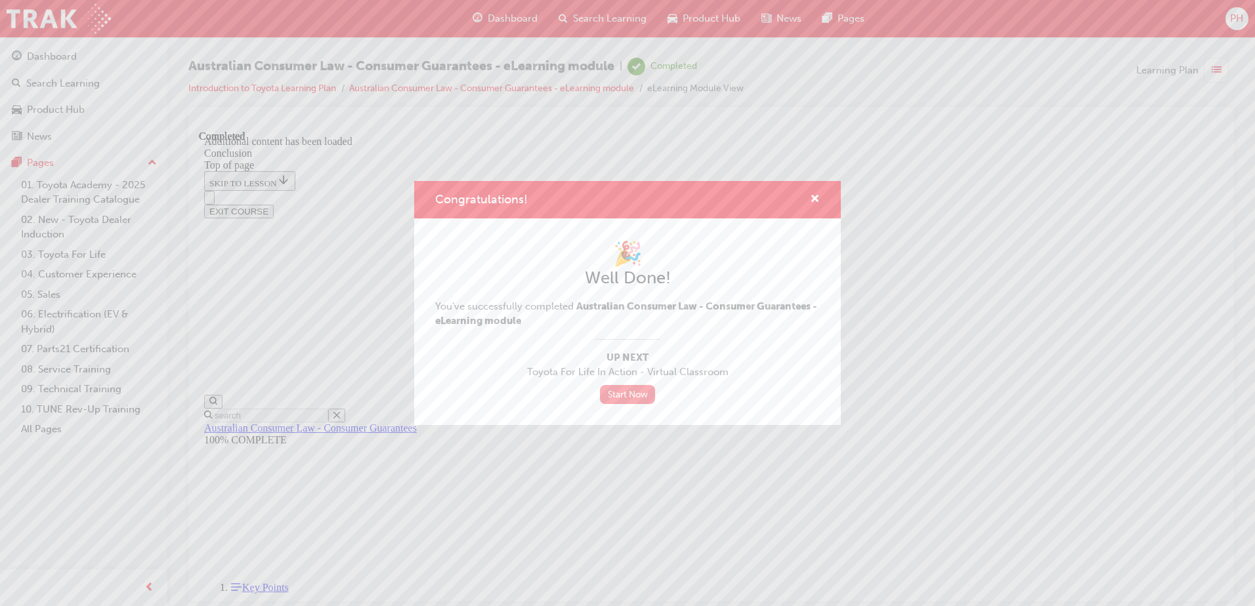
click at [637, 386] on link "Start Now" at bounding box center [627, 394] width 55 height 19
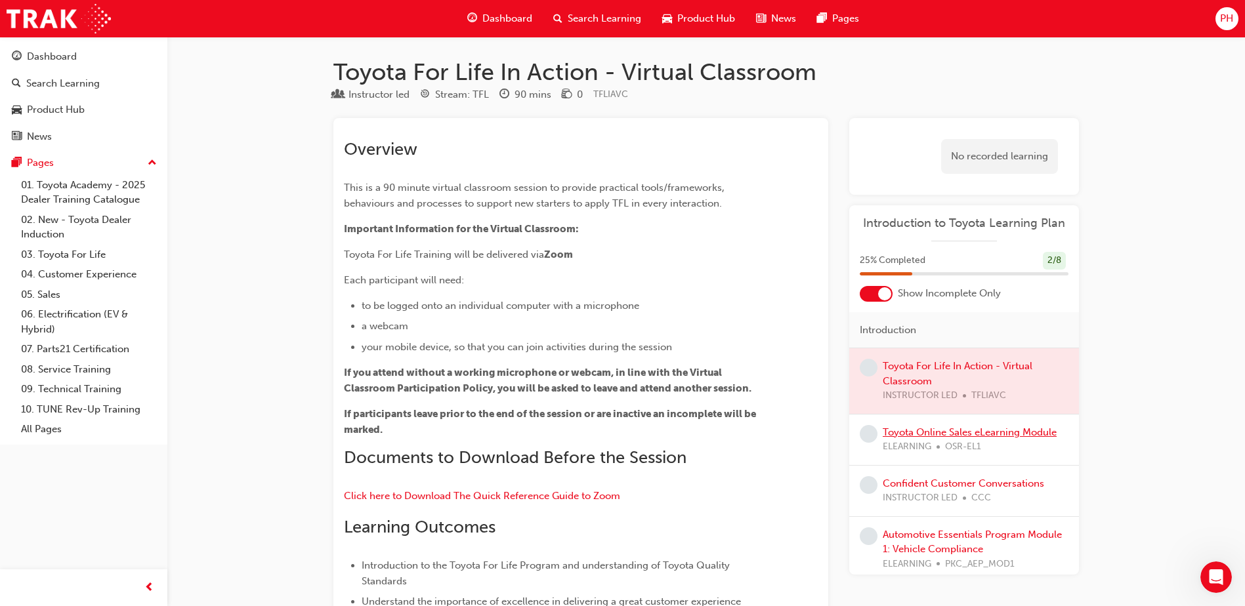
click at [944, 436] on link "Toyota Online Sales eLearning Module" at bounding box center [970, 433] width 174 height 12
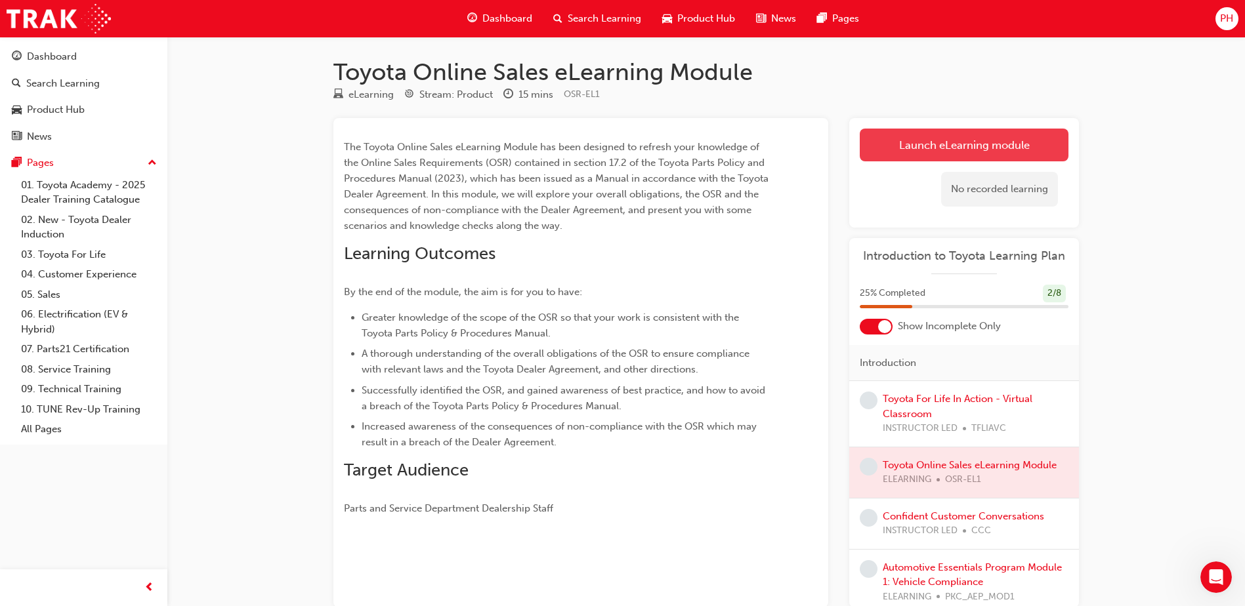
click at [975, 148] on link "Launch eLearning module" at bounding box center [964, 145] width 209 height 33
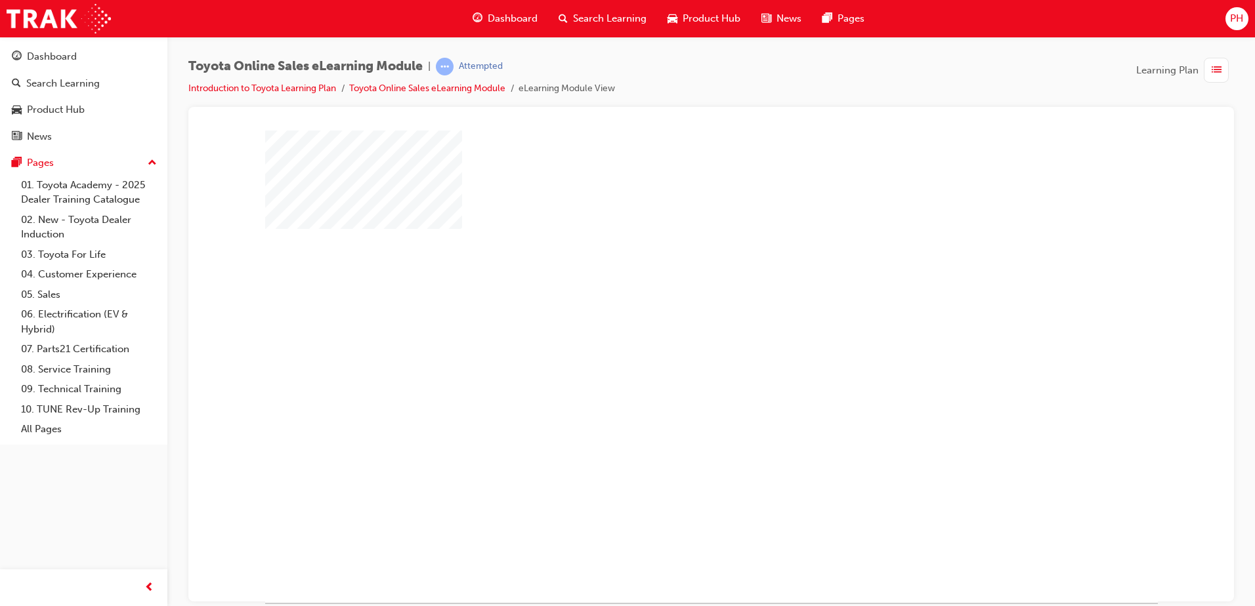
click at [673, 328] on div "play" at bounding box center [673, 328] width 0 height 0
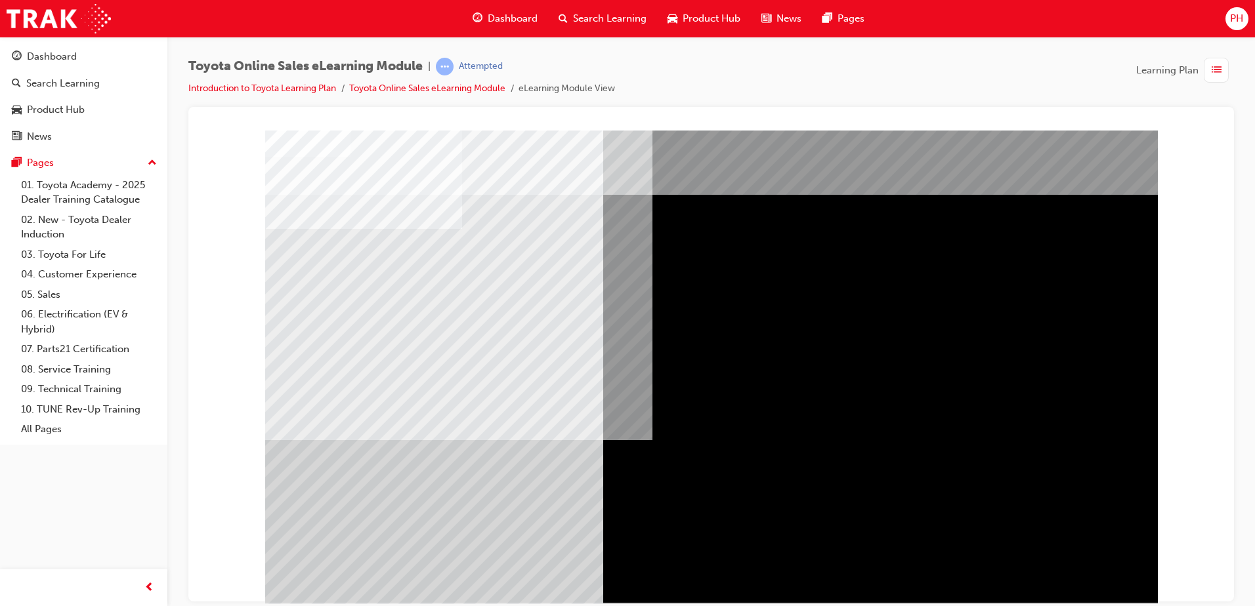
scroll to position [18, 0]
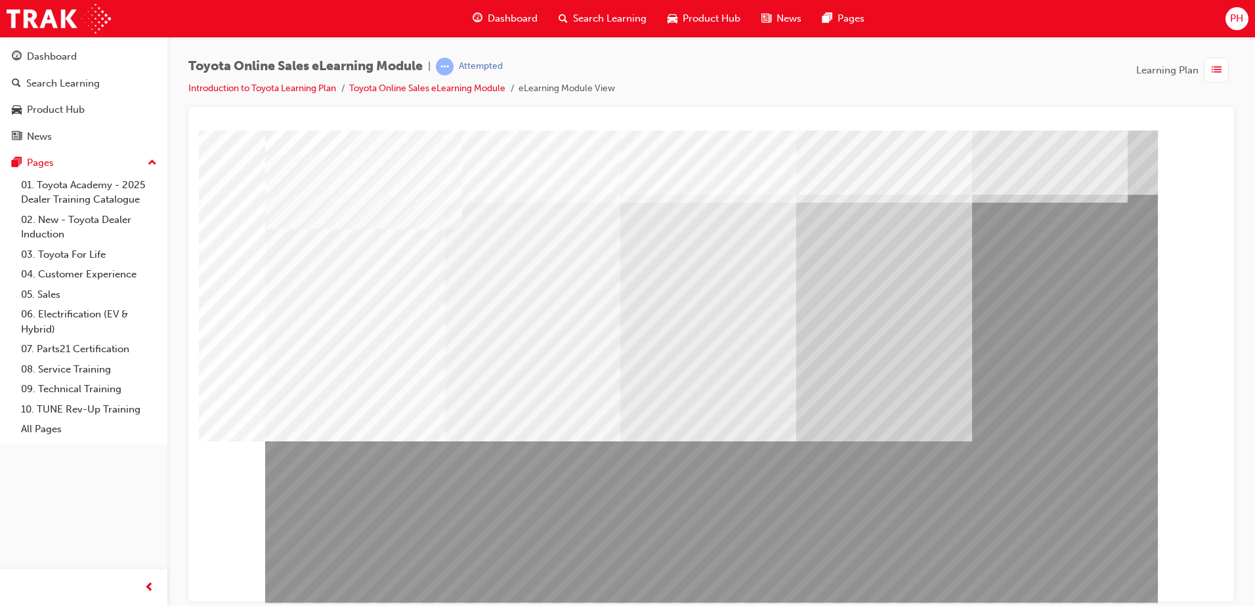
drag, startPoint x: 551, startPoint y: 377, endPoint x: 547, endPoint y: 533, distance: 156.2
click at [547, 533] on div at bounding box center [711, 366] width 893 height 473
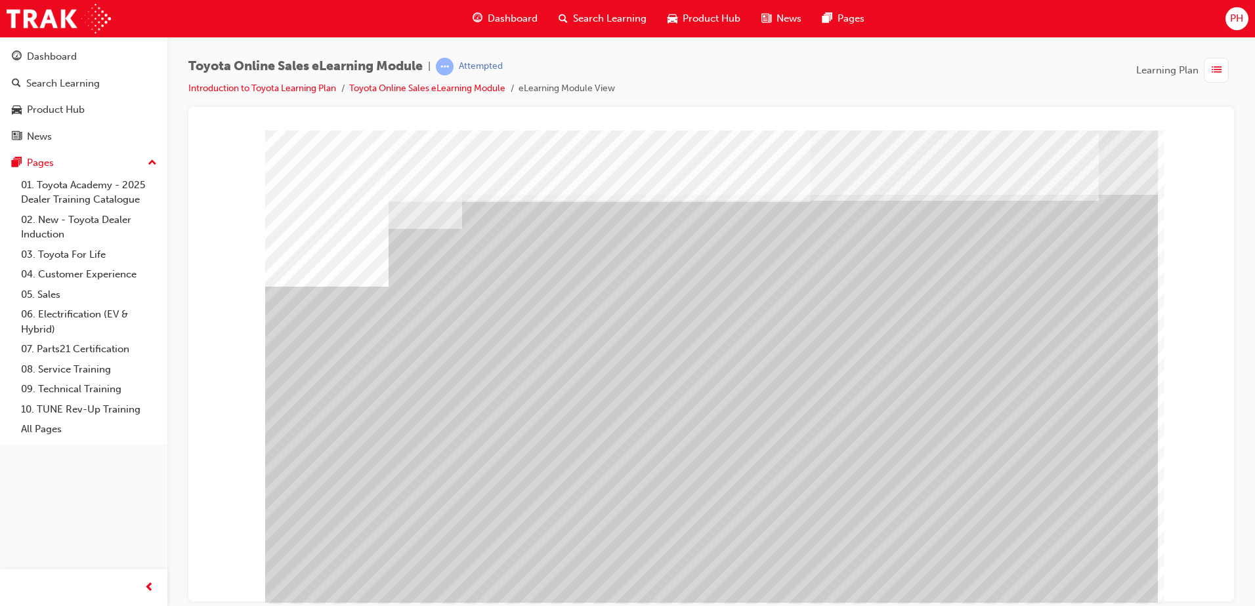
drag, startPoint x: 476, startPoint y: 469, endPoint x: 572, endPoint y: 467, distance: 95.8
drag, startPoint x: 734, startPoint y: 461, endPoint x: 776, endPoint y: 469, distance: 42.0
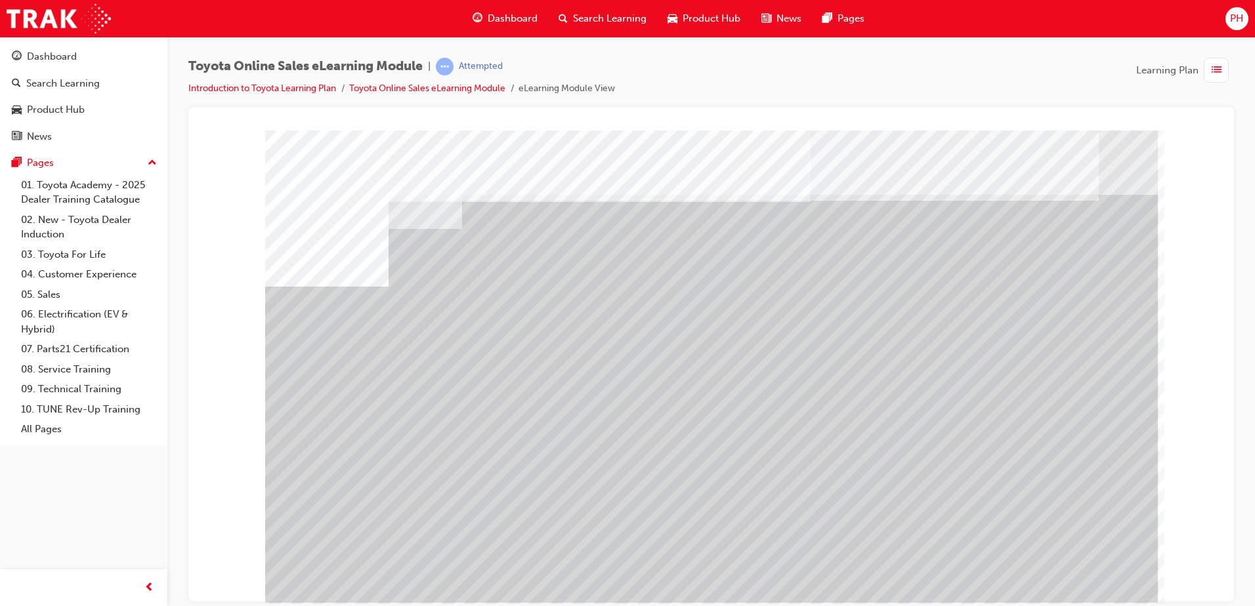
drag, startPoint x: 901, startPoint y: 474, endPoint x: 982, endPoint y: 480, distance: 80.9
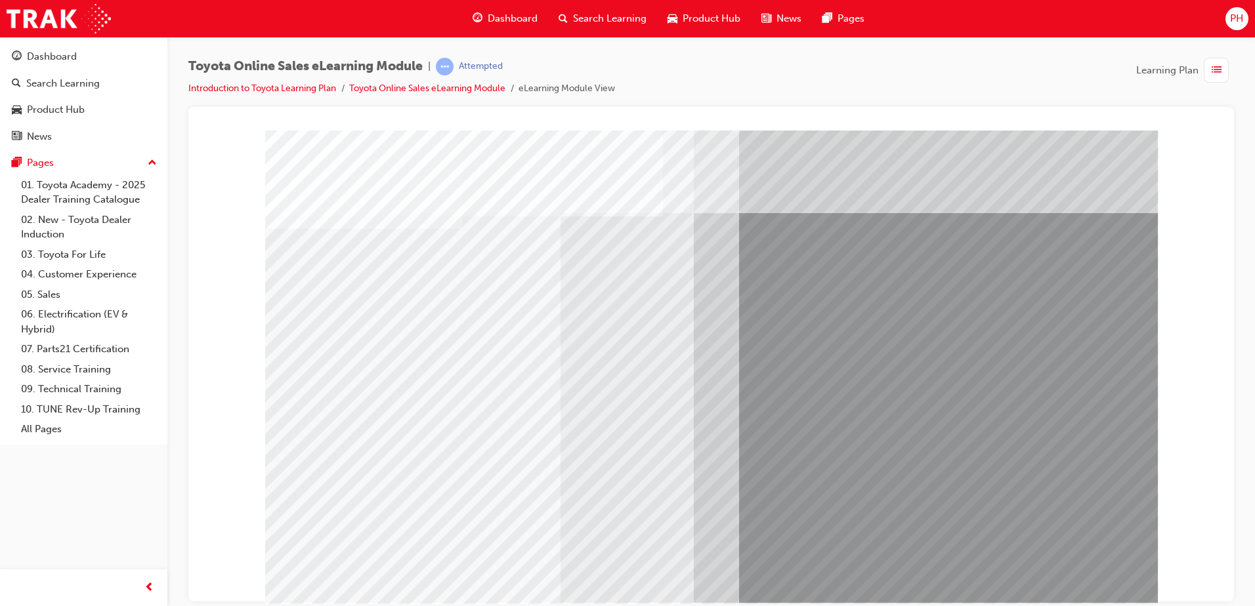
drag, startPoint x: 829, startPoint y: 354, endPoint x: 910, endPoint y: 397, distance: 91.9
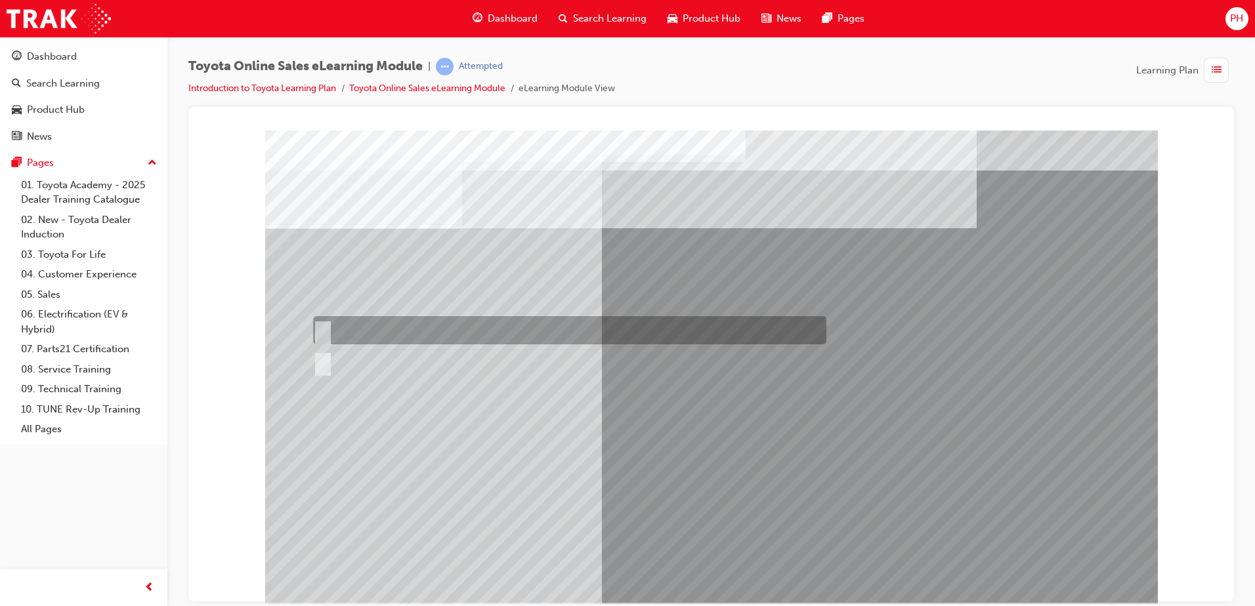
click at [368, 334] on div at bounding box center [566, 330] width 513 height 28
radio input "true"
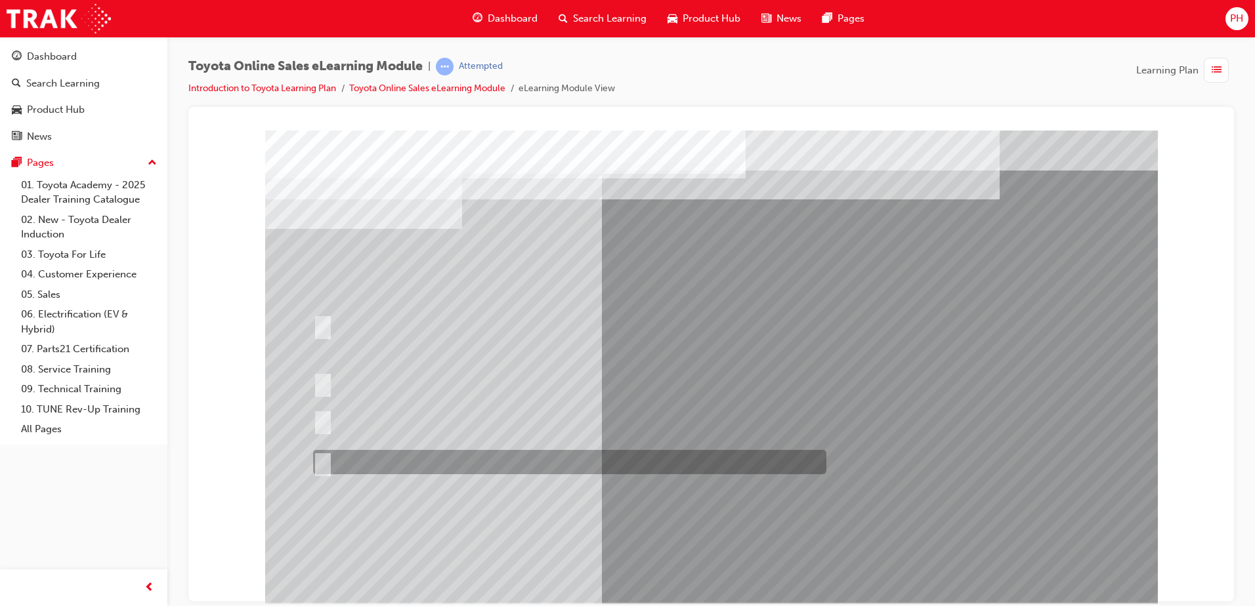
click at [396, 460] on div at bounding box center [566, 462] width 513 height 24
radio input "true"
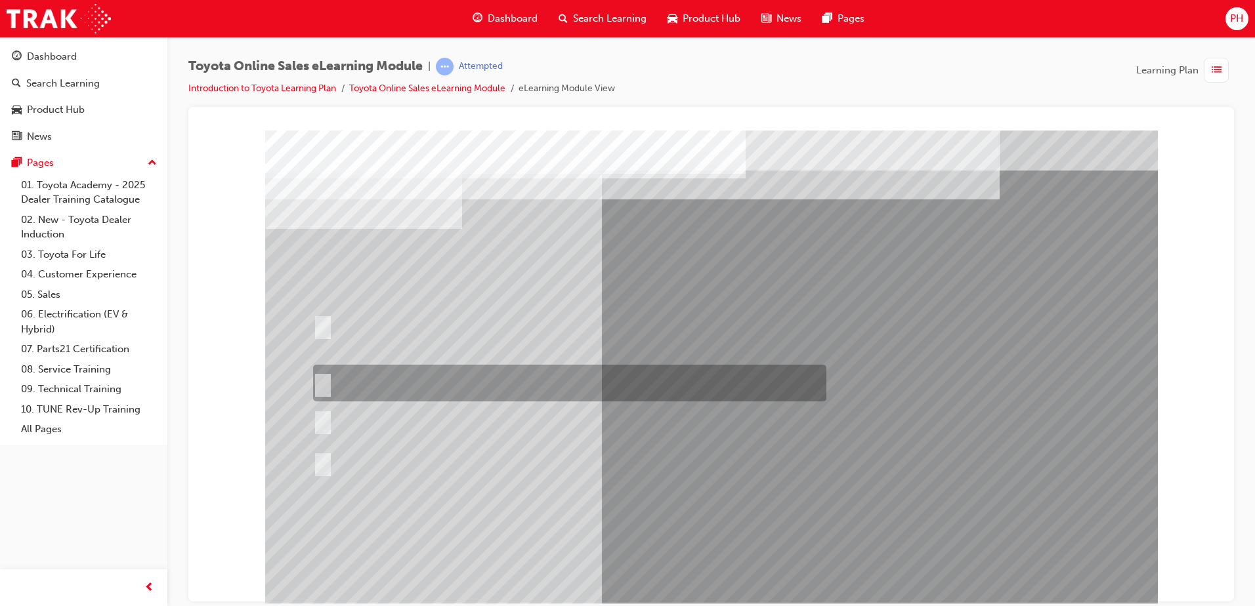
click at [400, 381] on div at bounding box center [566, 383] width 513 height 37
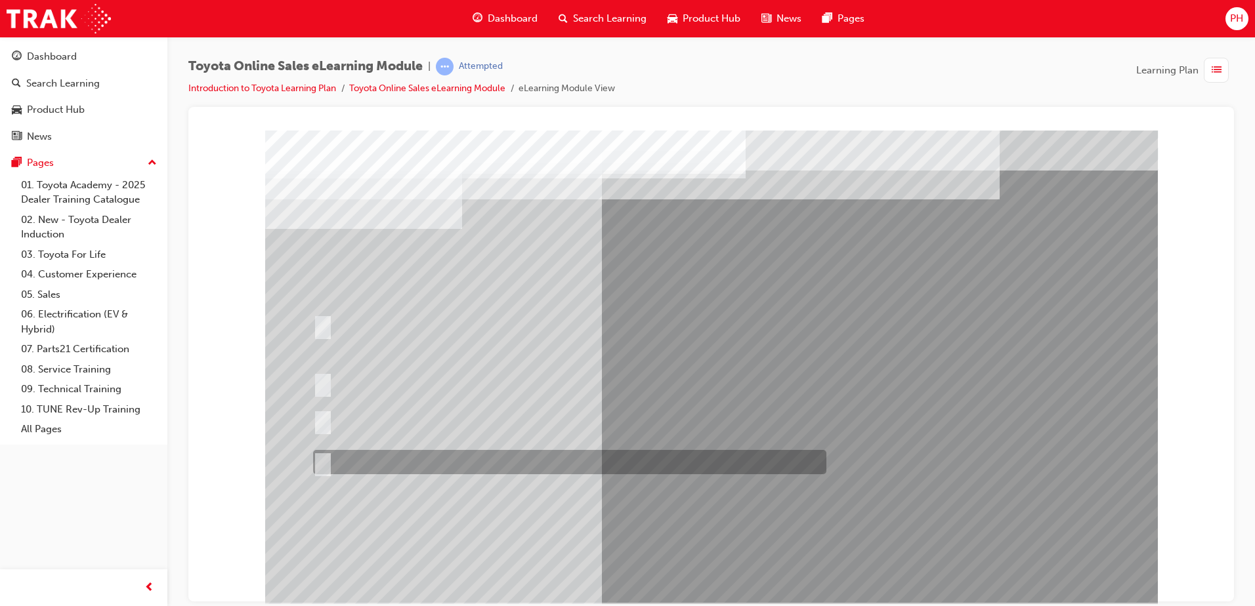
click at [389, 465] on div at bounding box center [566, 462] width 513 height 24
radio input "false"
radio input "true"
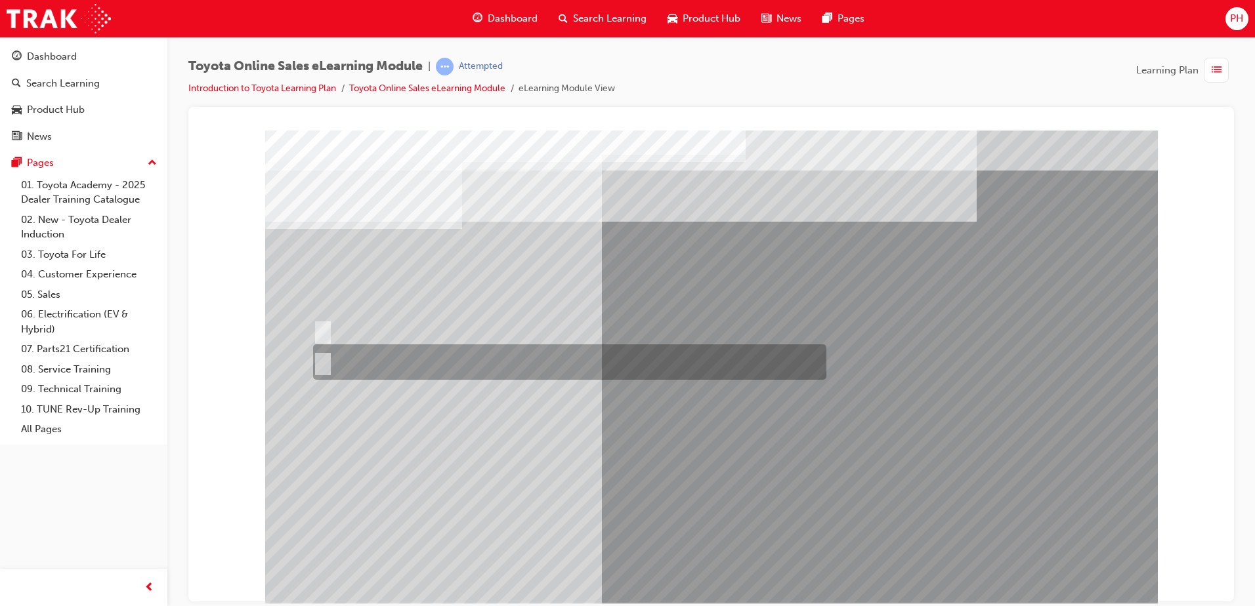
click at [369, 369] on div at bounding box center [566, 362] width 513 height 35
radio input "true"
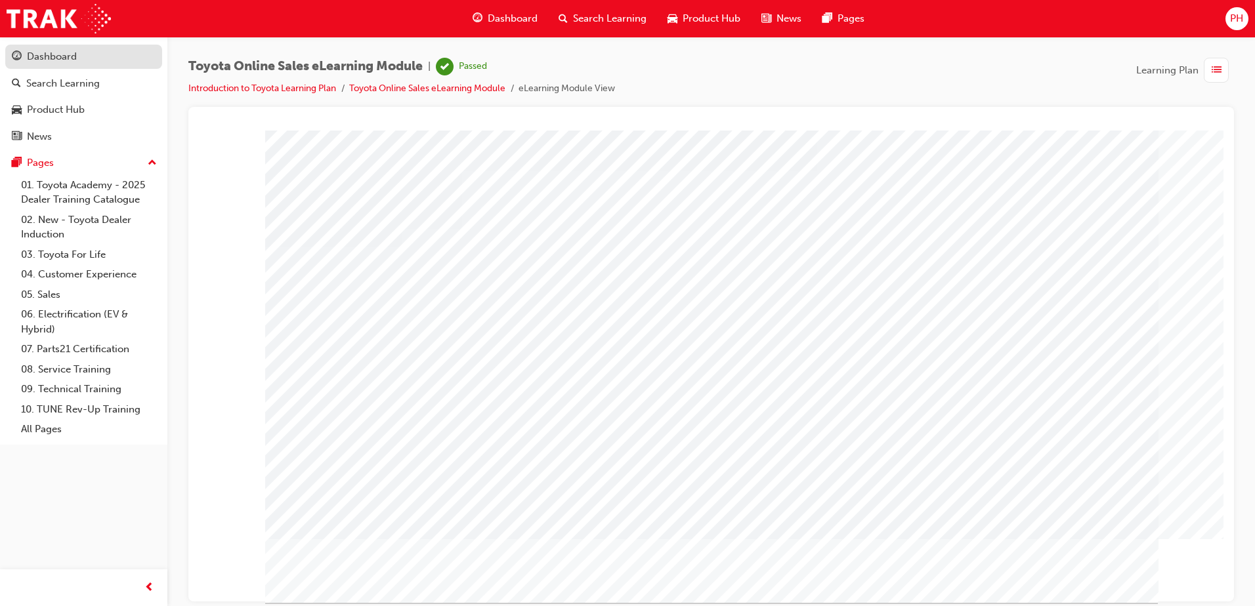
click at [50, 62] on div "Dashboard" at bounding box center [52, 56] width 50 height 15
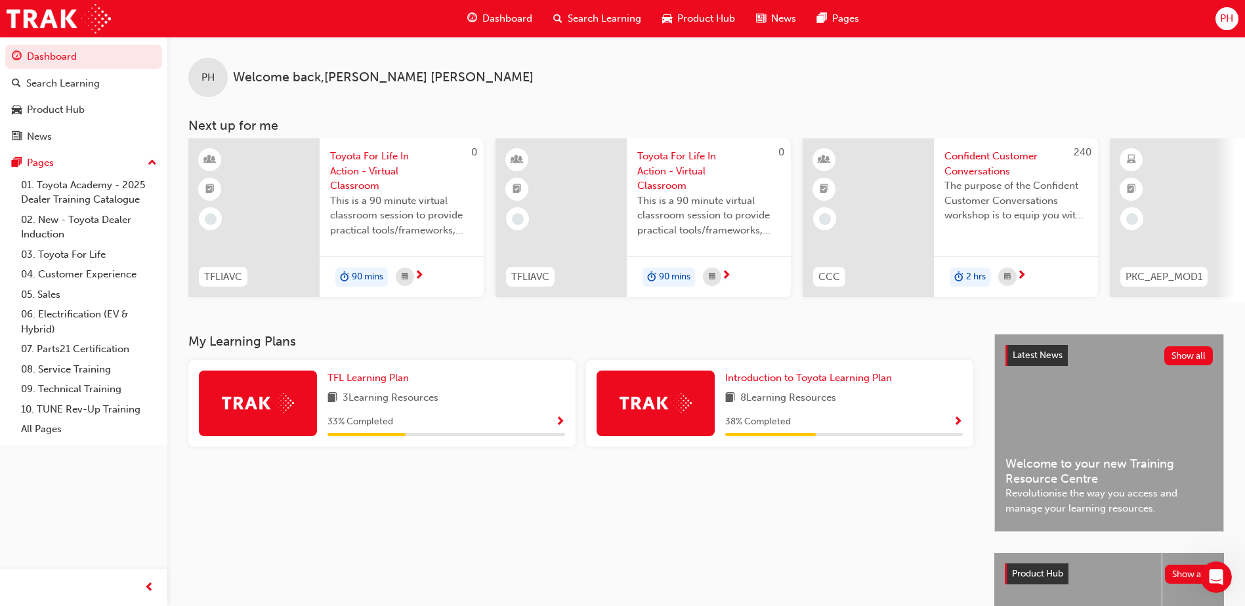
click at [957, 428] on span "Show Progress" at bounding box center [958, 423] width 10 height 12
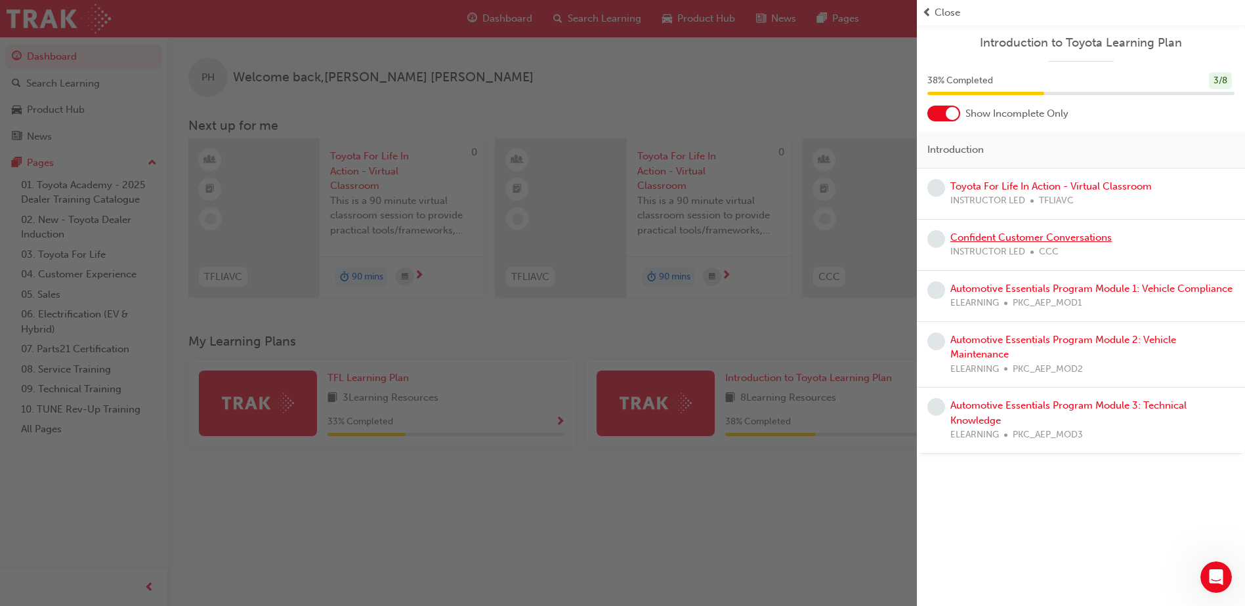
click at [1074, 232] on link "Confident Customer Conversations" at bounding box center [1030, 238] width 161 height 12
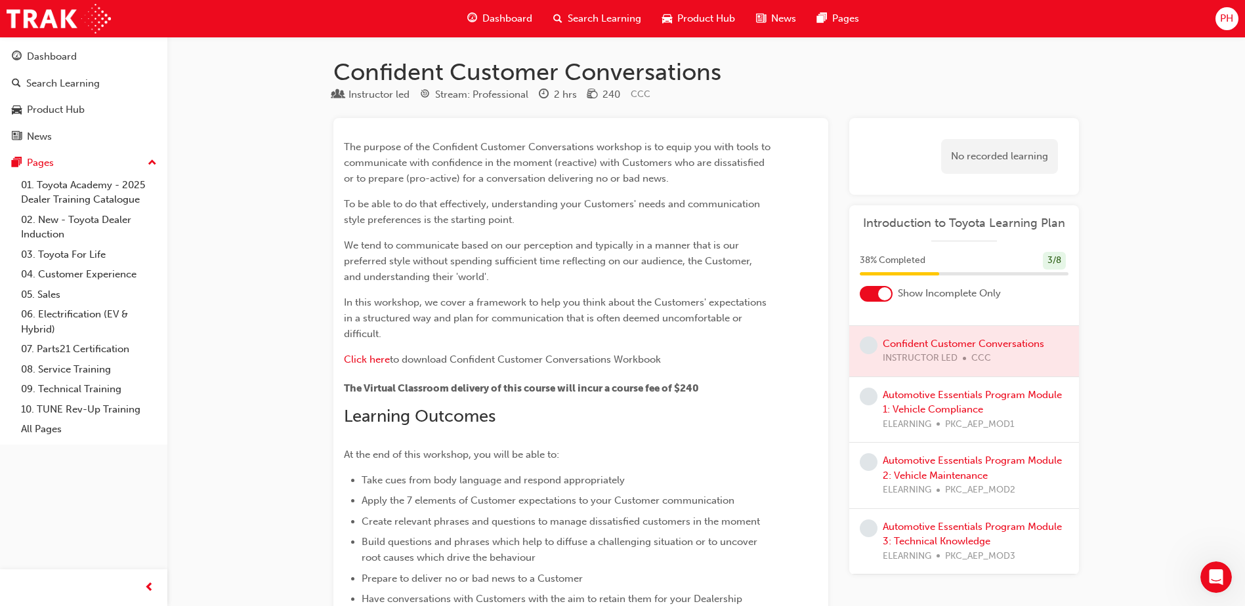
scroll to position [66, 0]
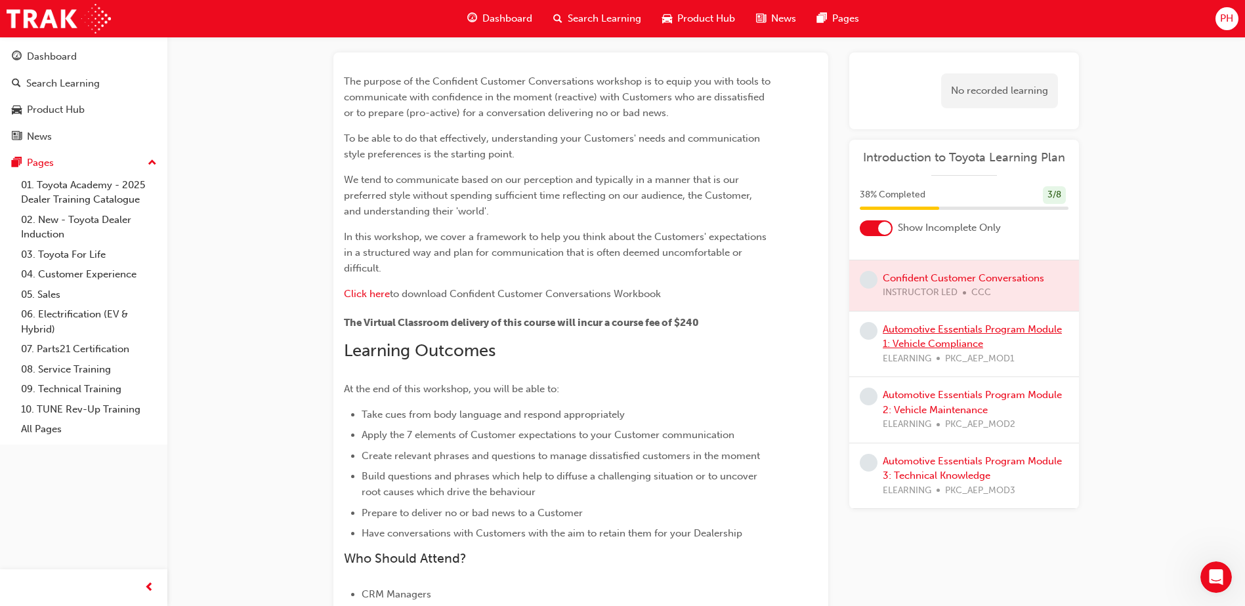
click at [909, 332] on link "Automotive Essentials Program Module 1: Vehicle Compliance" at bounding box center [972, 337] width 179 height 27
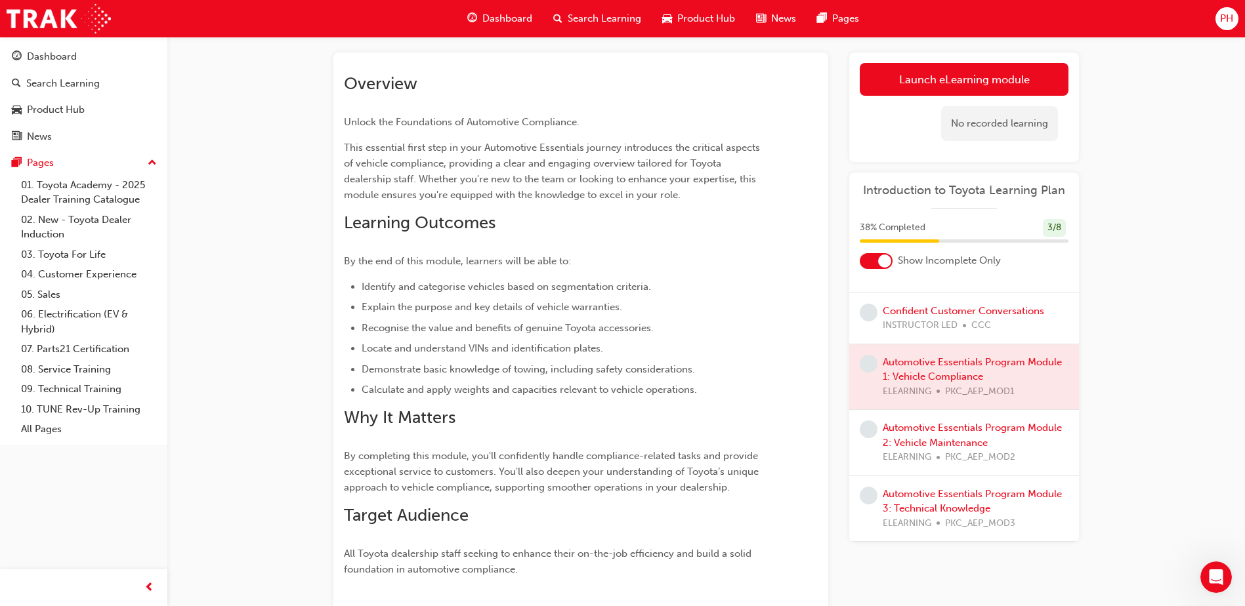
click at [927, 434] on div "Automotive Essentials Program Module 2: Vehicle Maintenance ELEARNING PKC_AEP_M…" at bounding box center [976, 443] width 186 height 45
click at [983, 432] on link "Automotive Essentials Program Module 2: Vehicle Maintenance" at bounding box center [972, 435] width 179 height 27
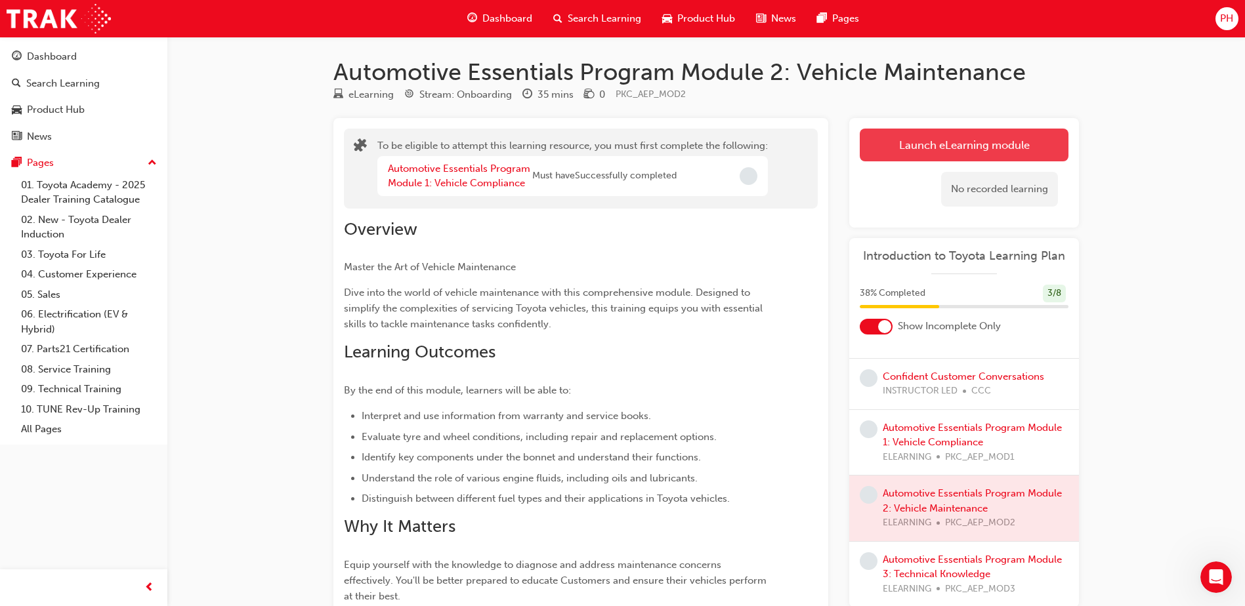
click at [876, 142] on button "Launch eLearning module" at bounding box center [964, 145] width 209 height 33
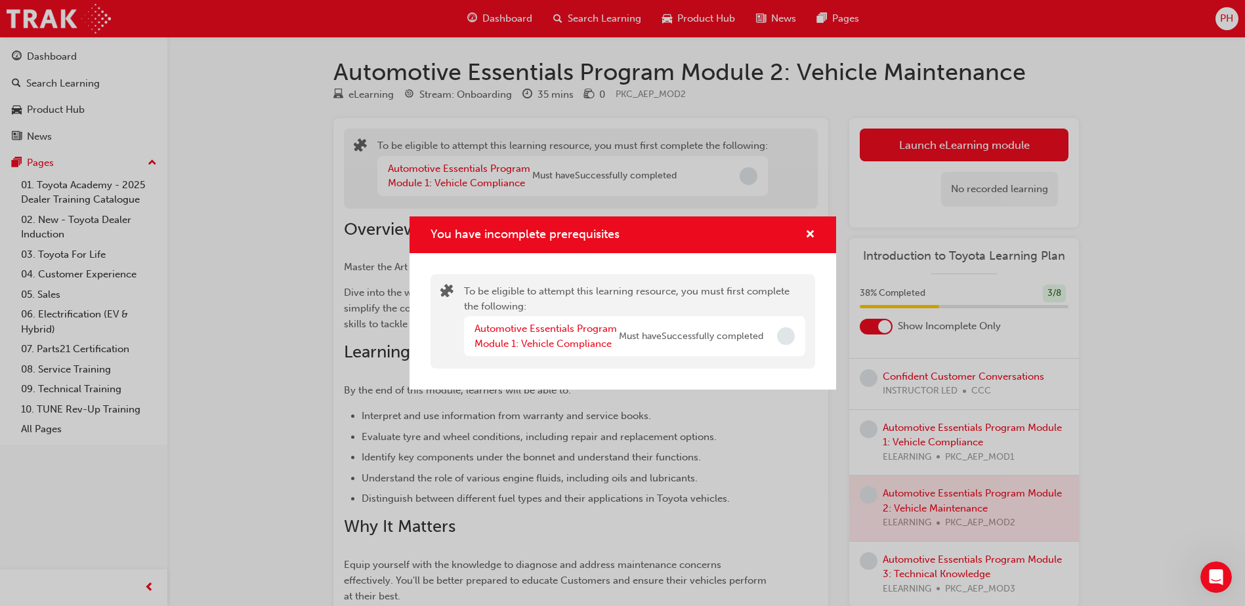
click at [782, 334] on span "Incomplete" at bounding box center [786, 336] width 18 height 18
click at [568, 343] on link "Automotive Essentials Program Module 1: Vehicle Compliance" at bounding box center [545, 336] width 142 height 27
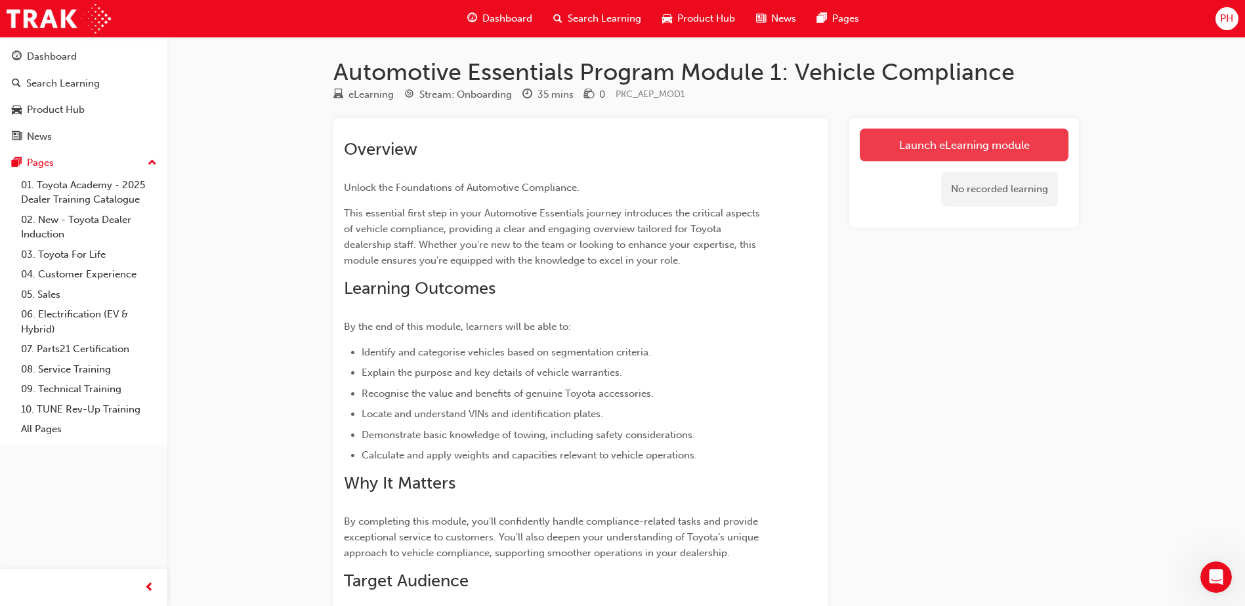
click at [898, 147] on link "Launch eLearning module" at bounding box center [964, 145] width 209 height 33
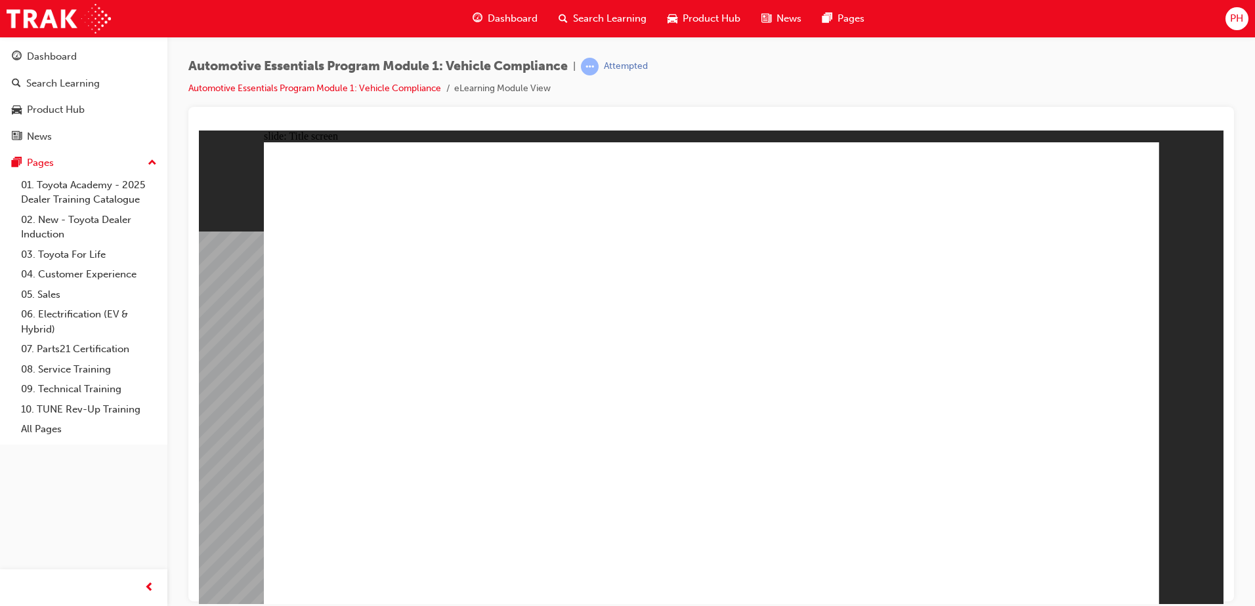
drag, startPoint x: 1098, startPoint y: 586, endPoint x: 1078, endPoint y: 578, distance: 21.5
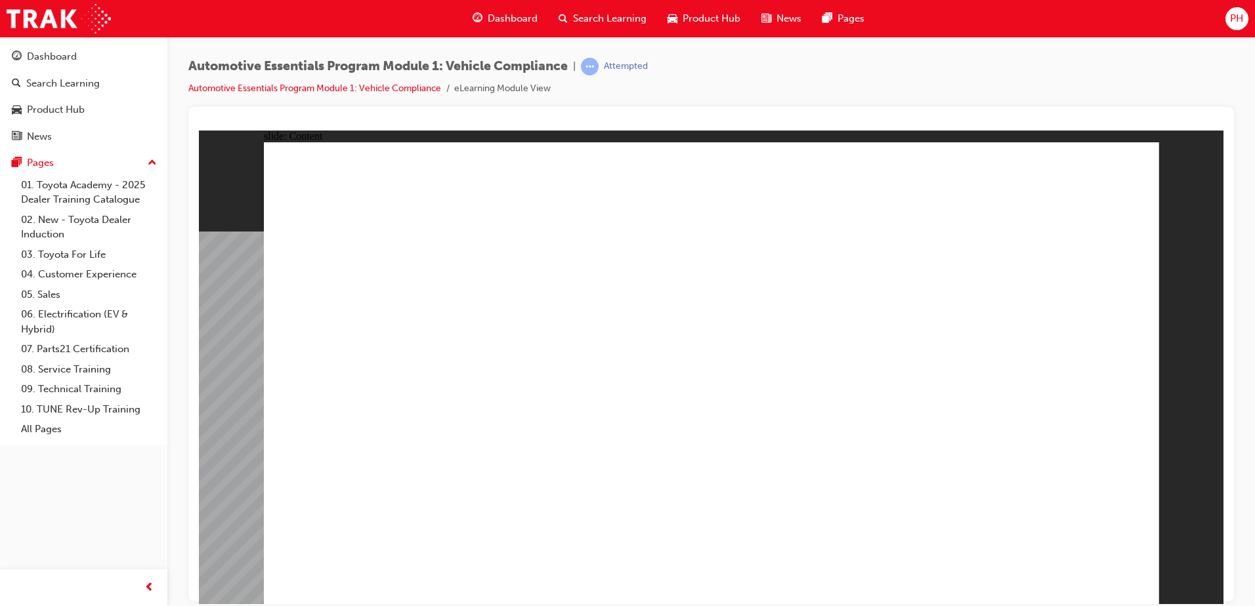
drag, startPoint x: 1087, startPoint y: 559, endPoint x: 1083, endPoint y: 568, distance: 10.0
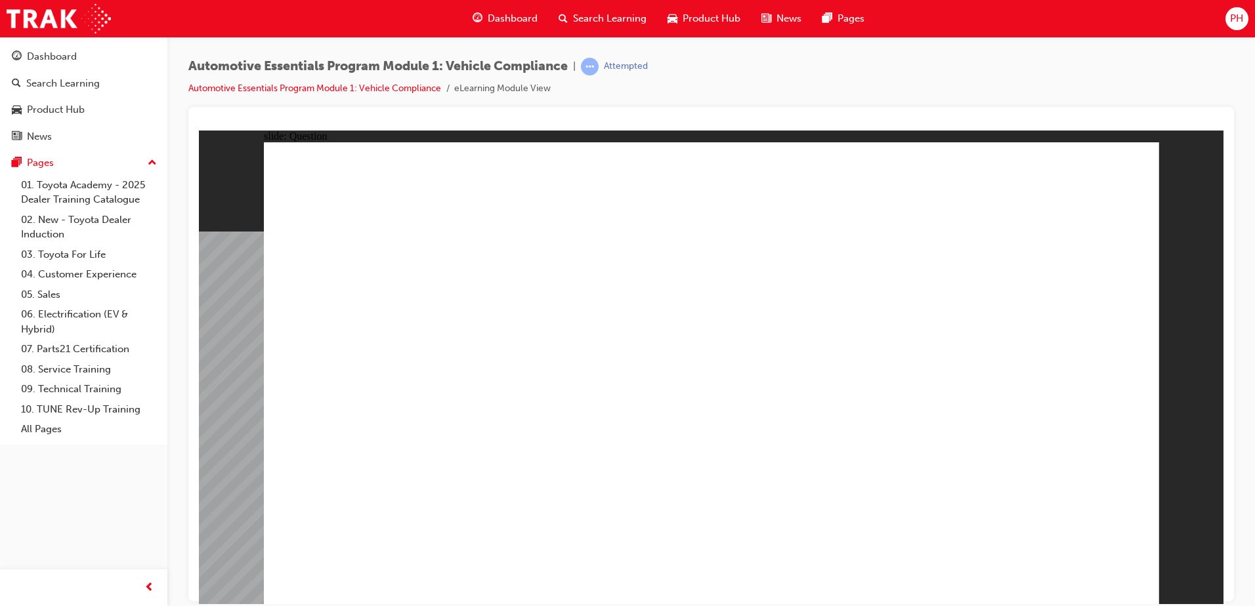
radio input "true"
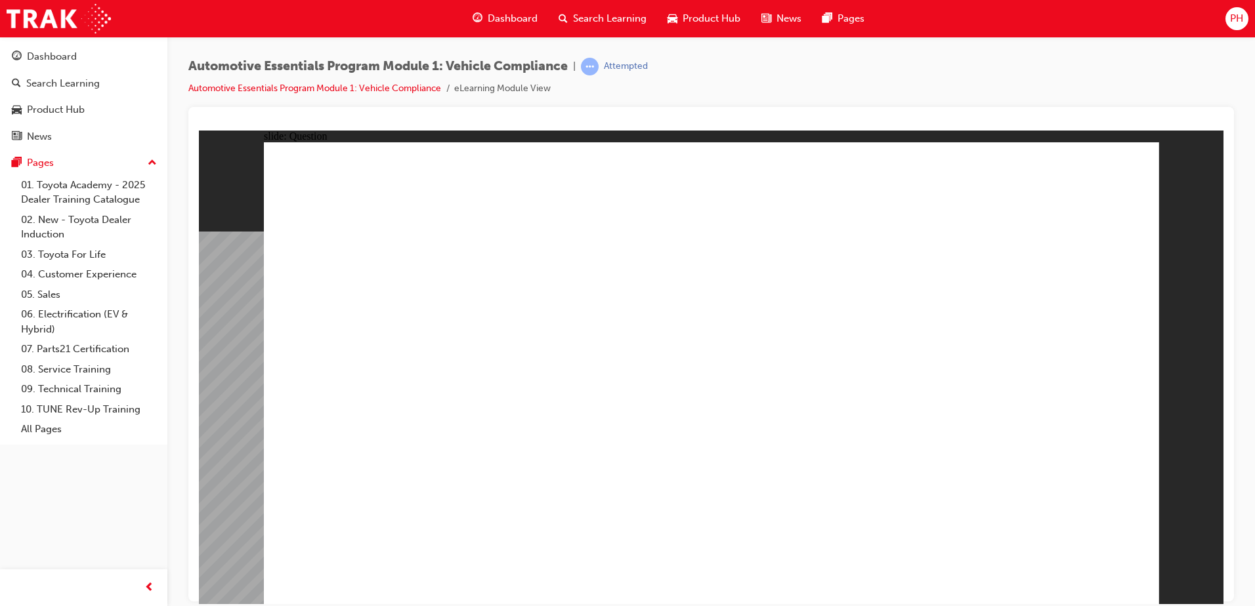
radio input "true"
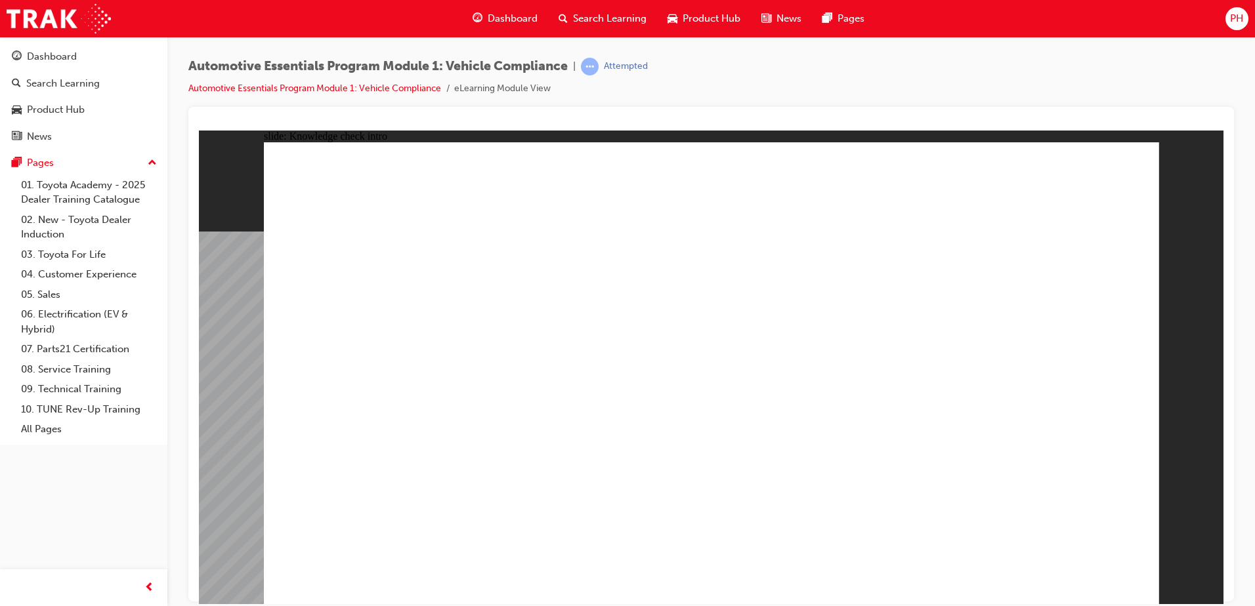
radio input "true"
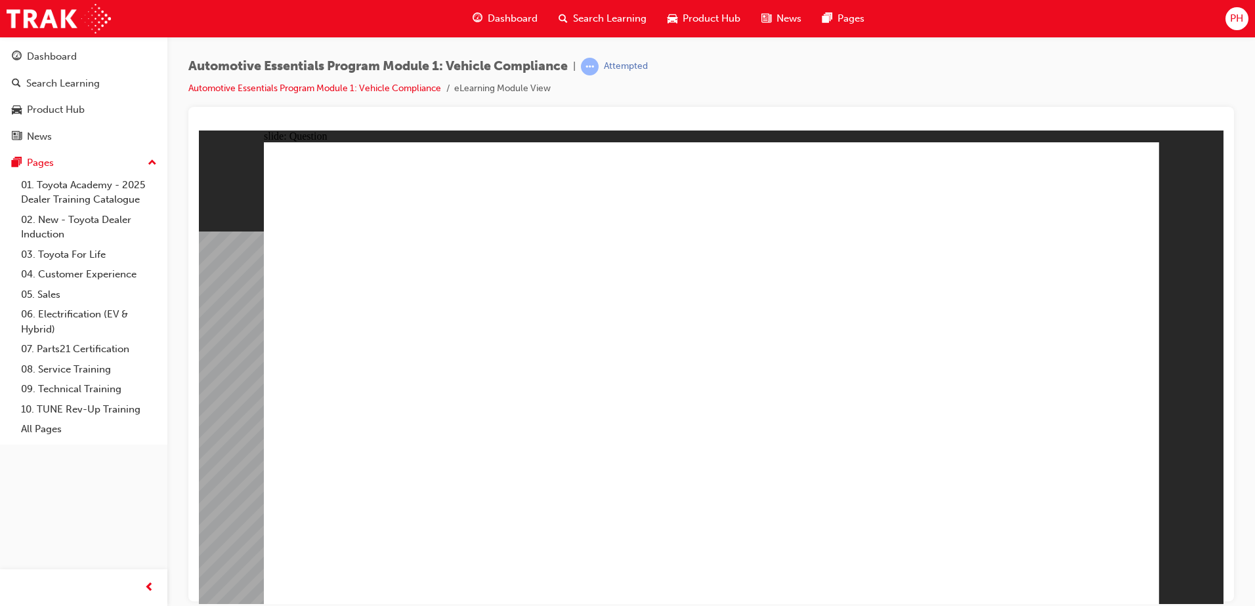
radio input "true"
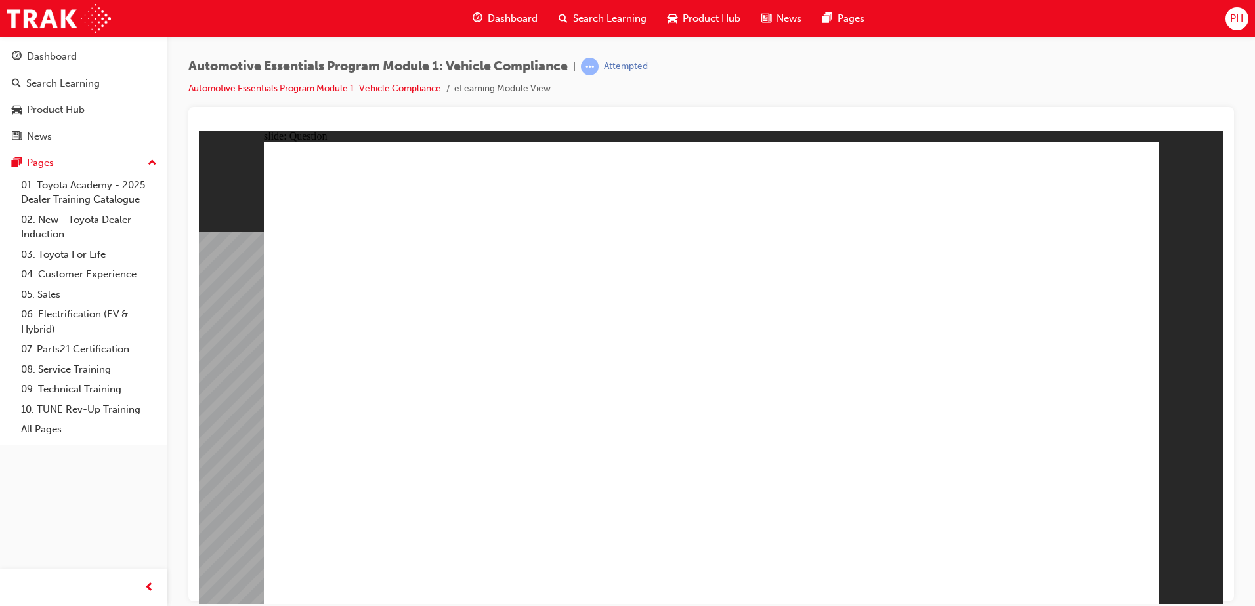
radio input "true"
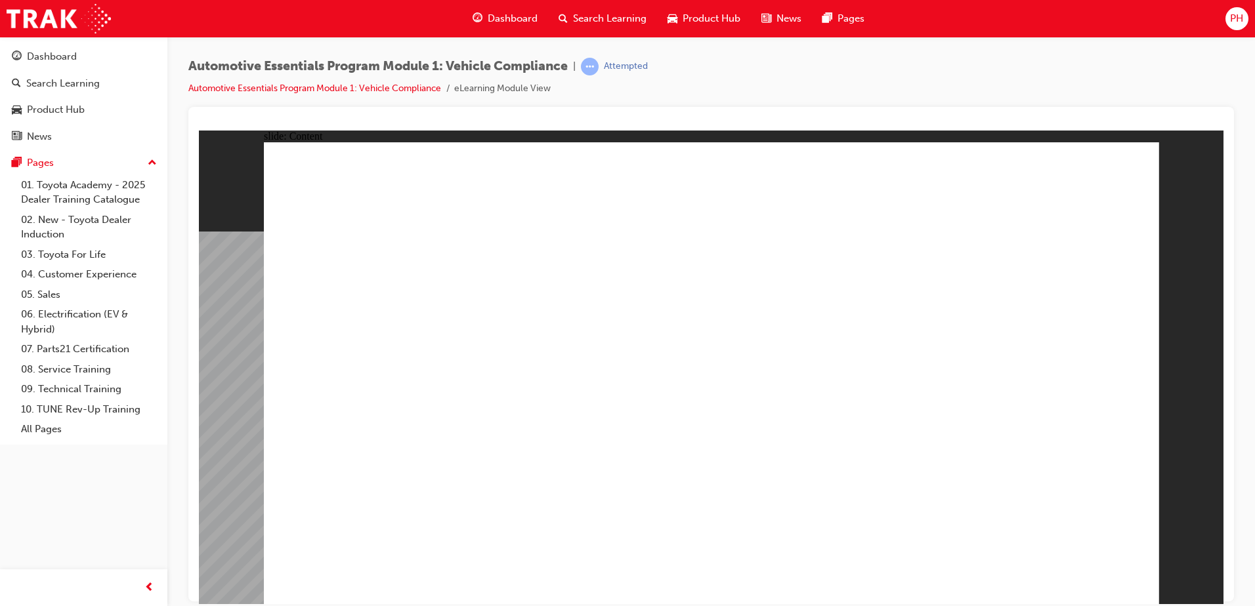
drag, startPoint x: 465, startPoint y: 335, endPoint x: 443, endPoint y: 333, distance: 21.7
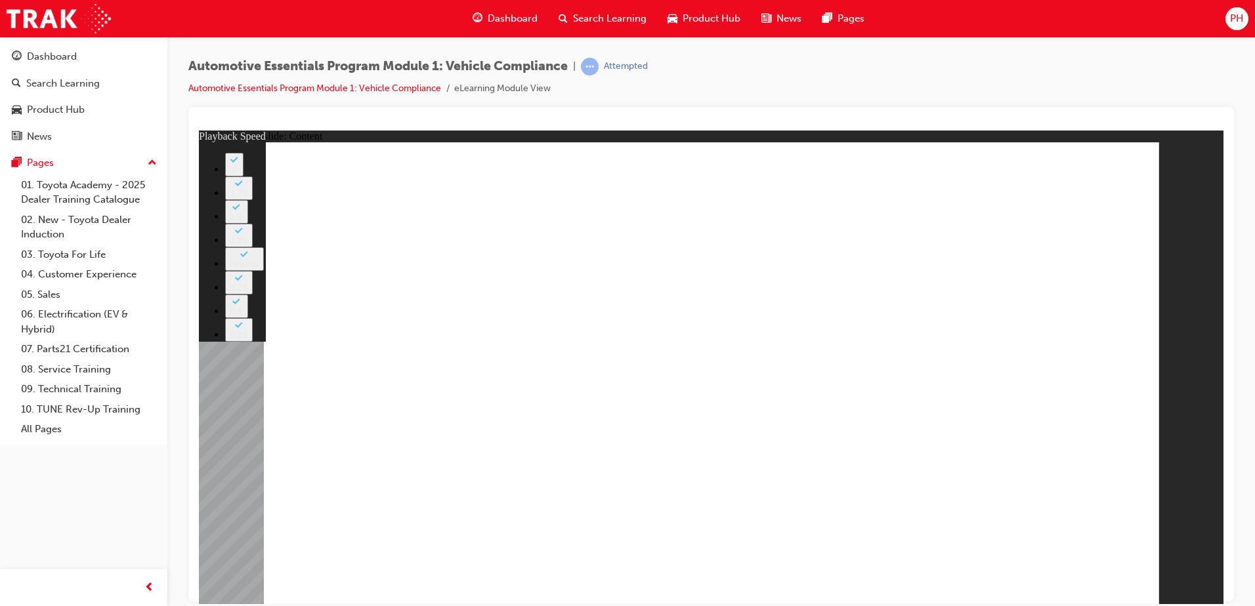
type input "43"
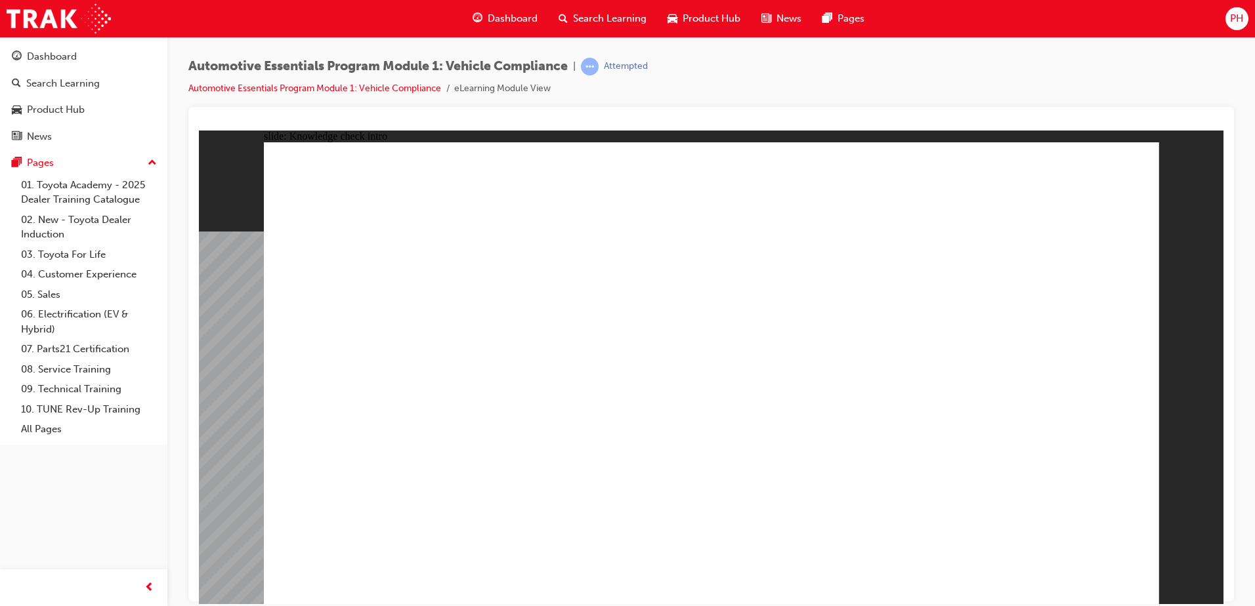
drag, startPoint x: 732, startPoint y: 322, endPoint x: 735, endPoint y: 338, distance: 16.7
radio input "true"
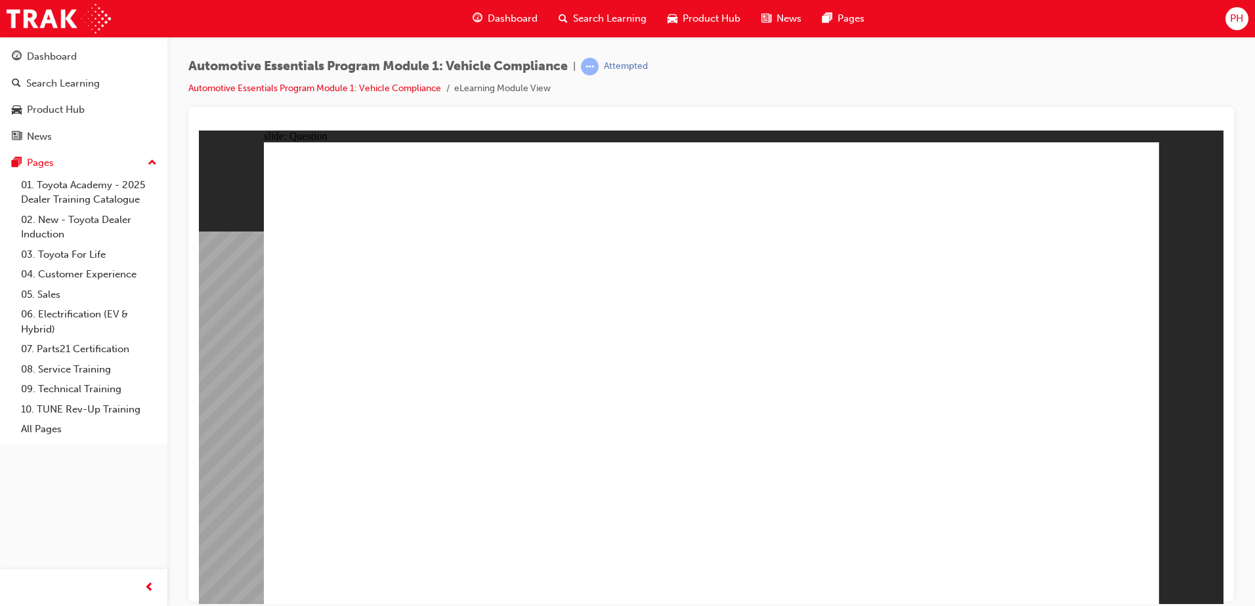
radio input "true"
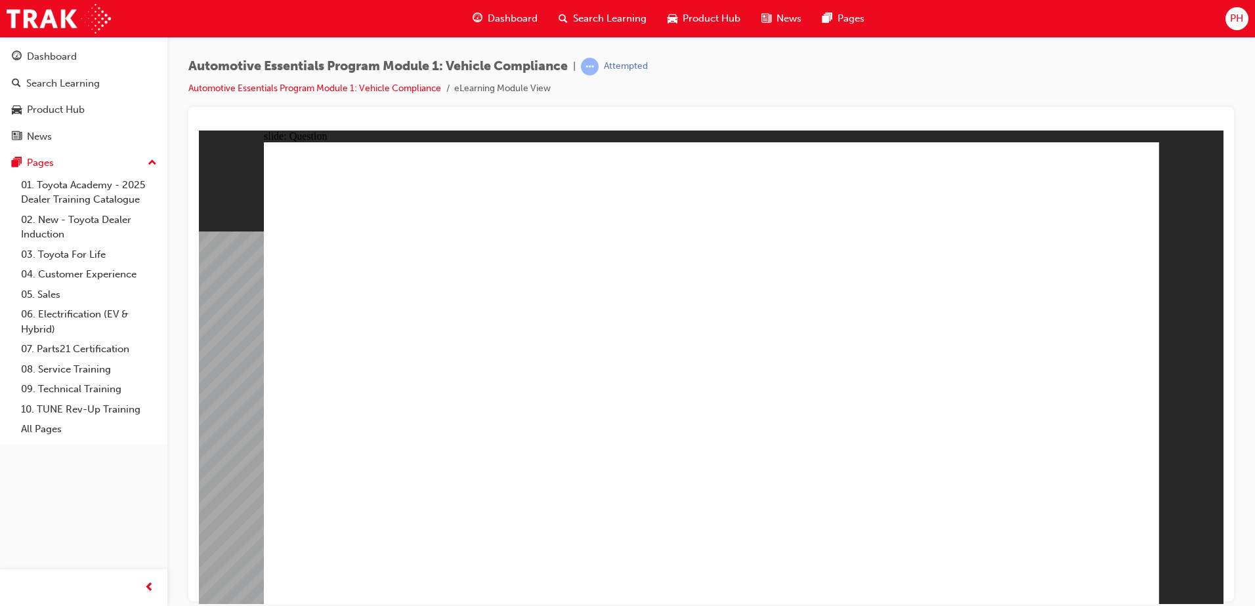
radio input "true"
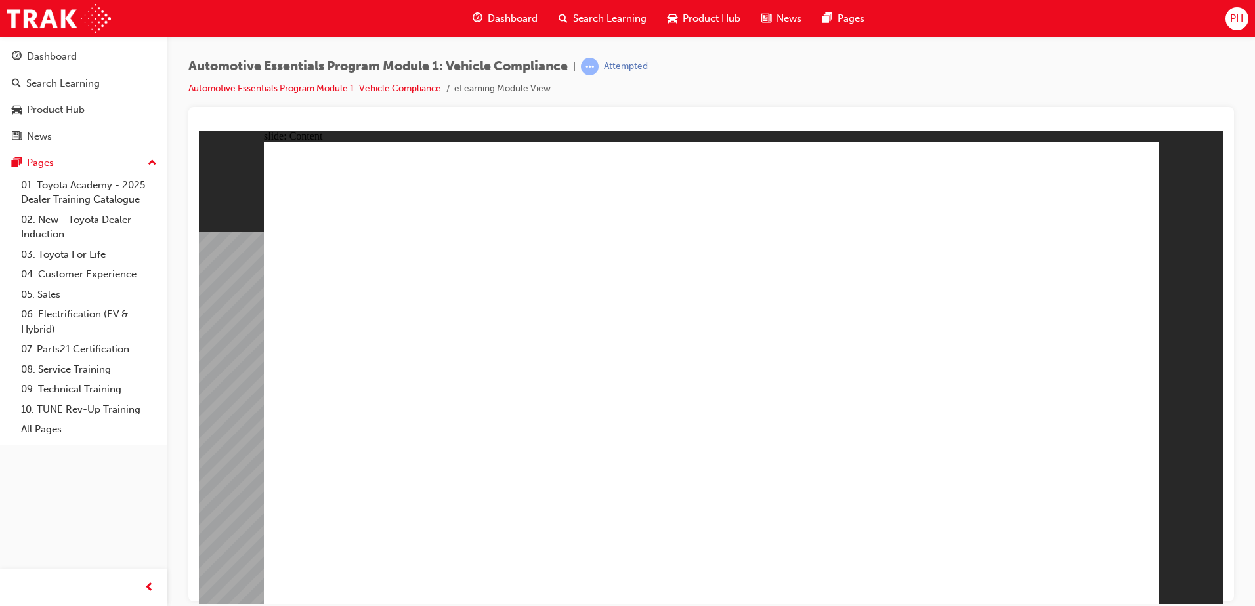
drag, startPoint x: 741, startPoint y: 410, endPoint x: 770, endPoint y: 405, distance: 29.3
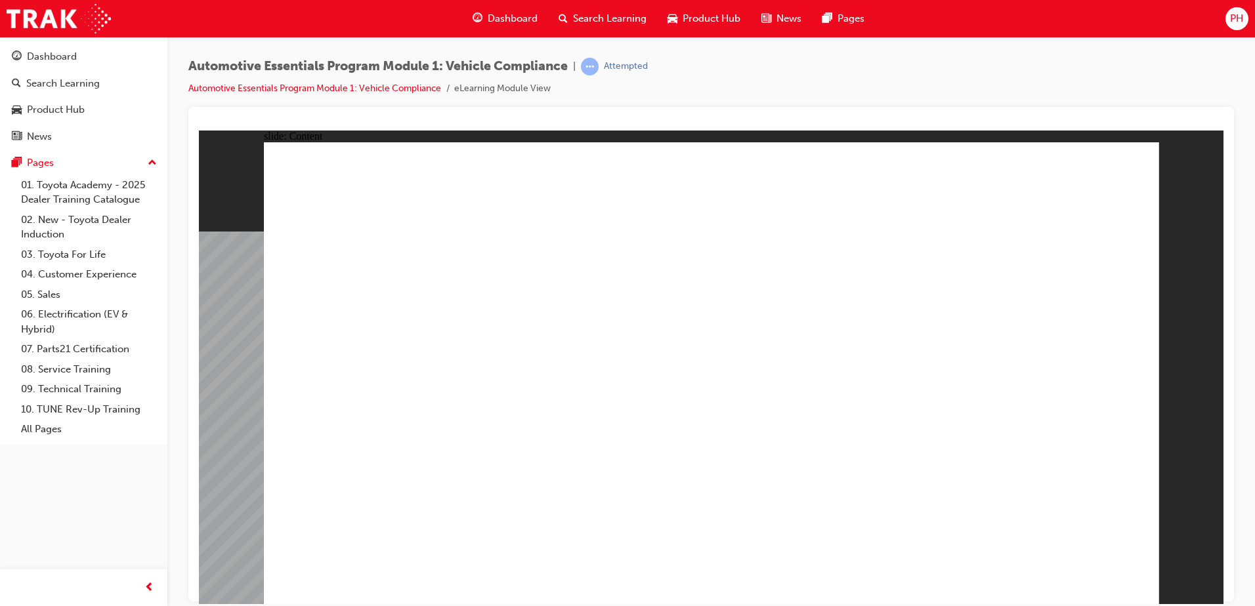
drag, startPoint x: 1131, startPoint y: 159, endPoint x: 1124, endPoint y: 174, distance: 16.5
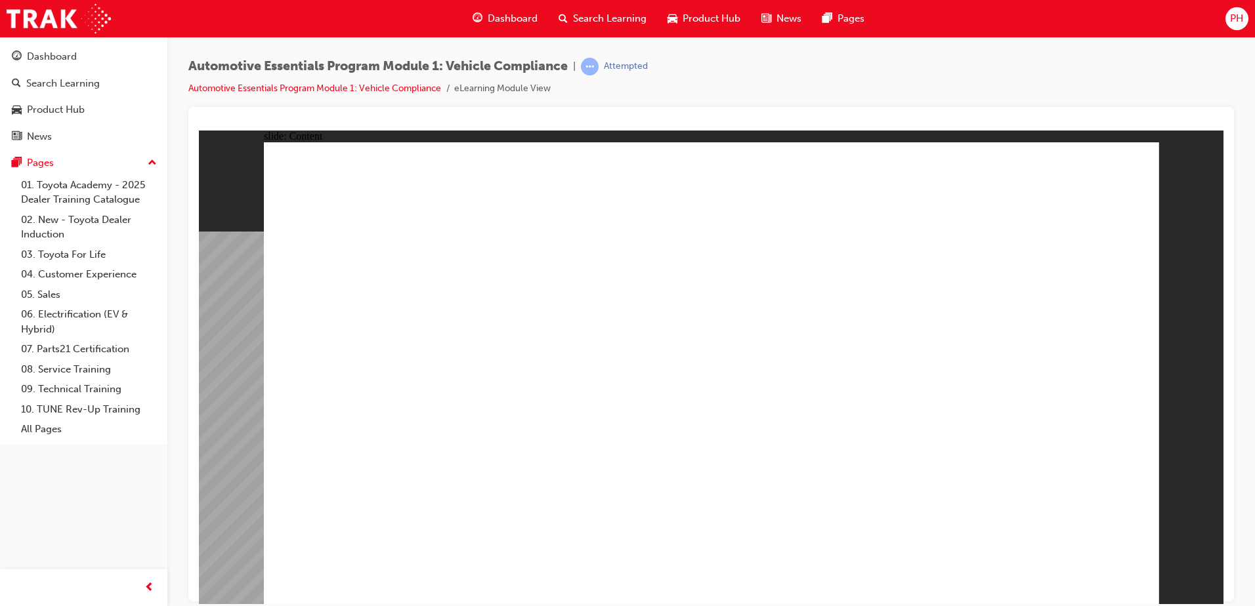
drag, startPoint x: 577, startPoint y: 343, endPoint x: 600, endPoint y: 329, distance: 26.8
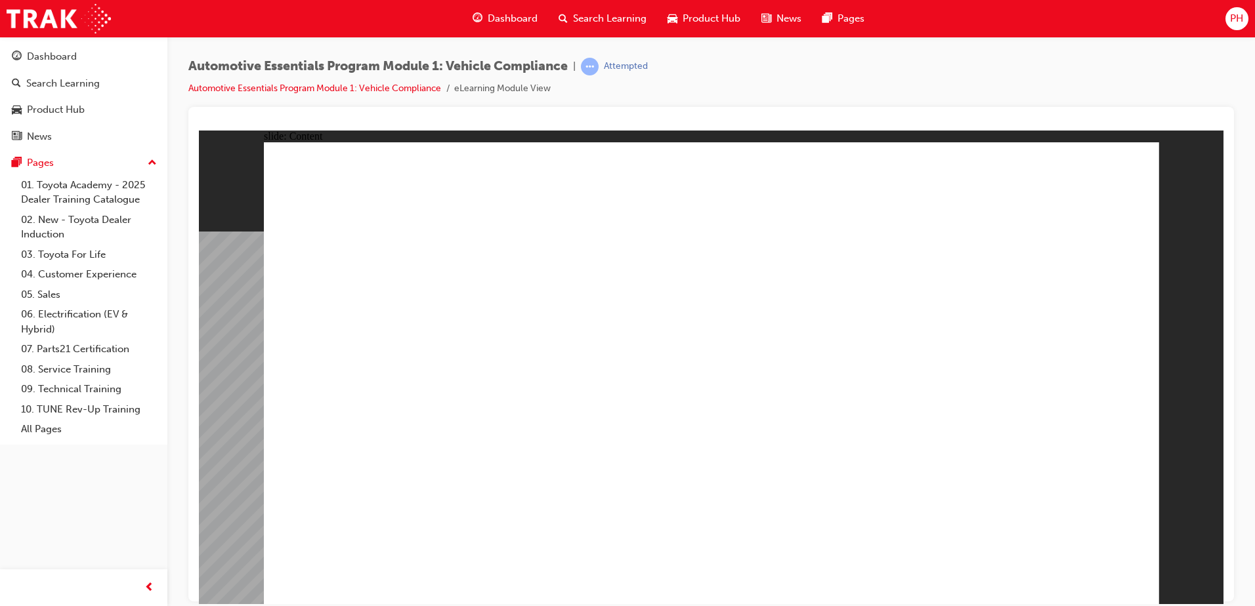
drag, startPoint x: 591, startPoint y: 337, endPoint x: 651, endPoint y: 332, distance: 59.9
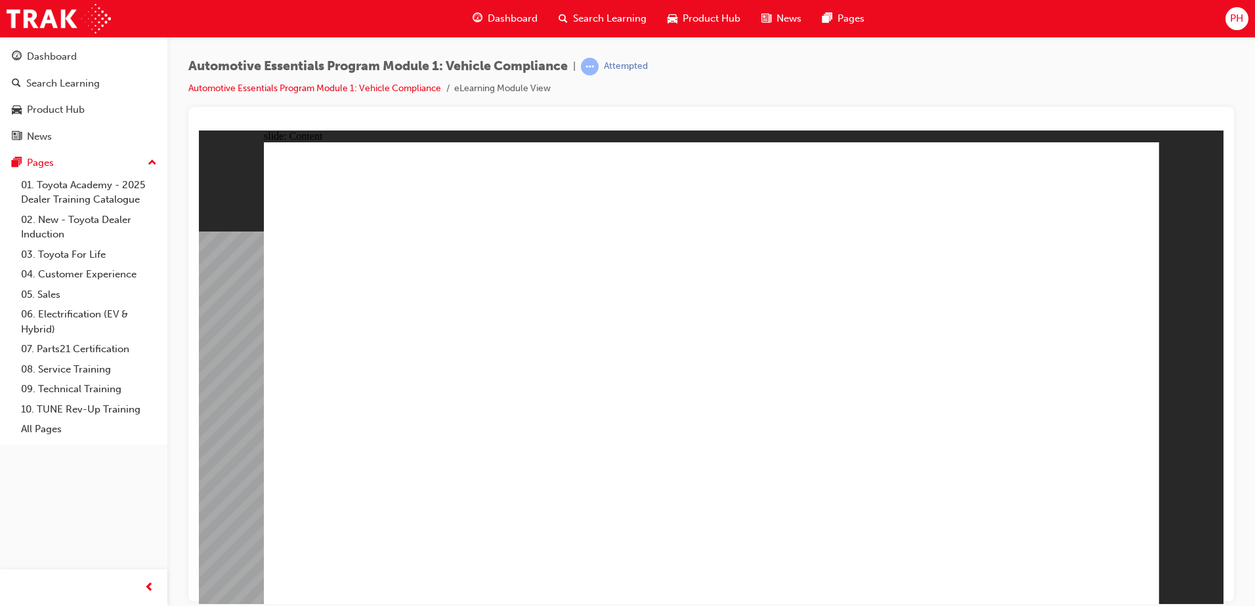
drag, startPoint x: 738, startPoint y: 497, endPoint x: 692, endPoint y: 495, distance: 46.7
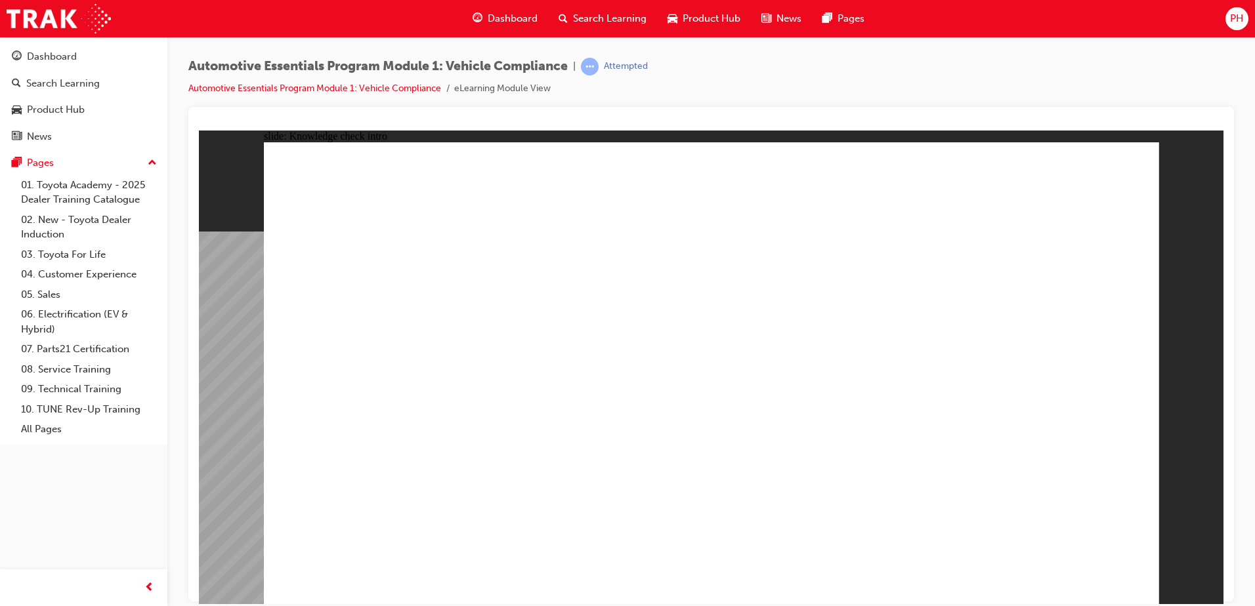
drag, startPoint x: 736, startPoint y: 291, endPoint x: 742, endPoint y: 309, distance: 18.7
radio input "true"
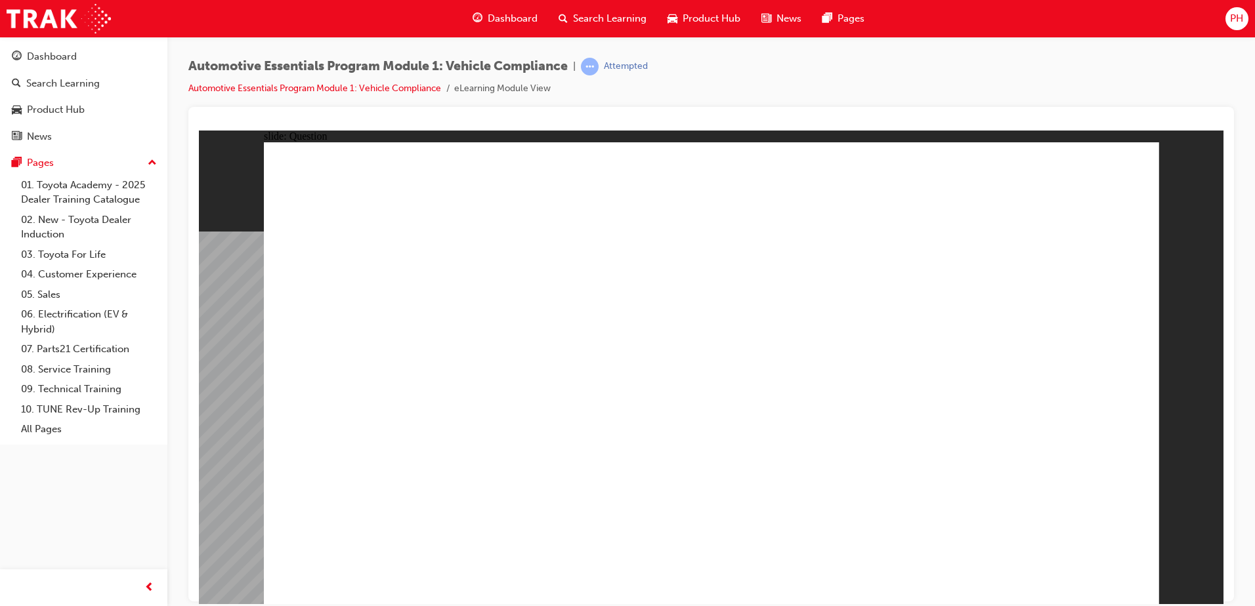
radio input "true"
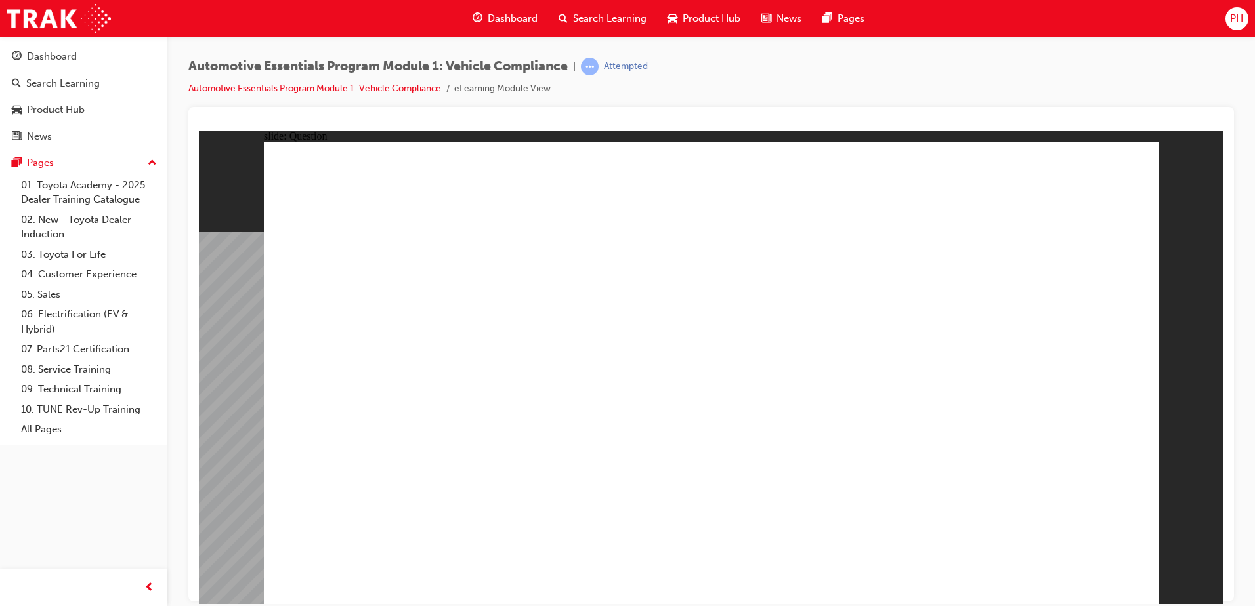
radio input "true"
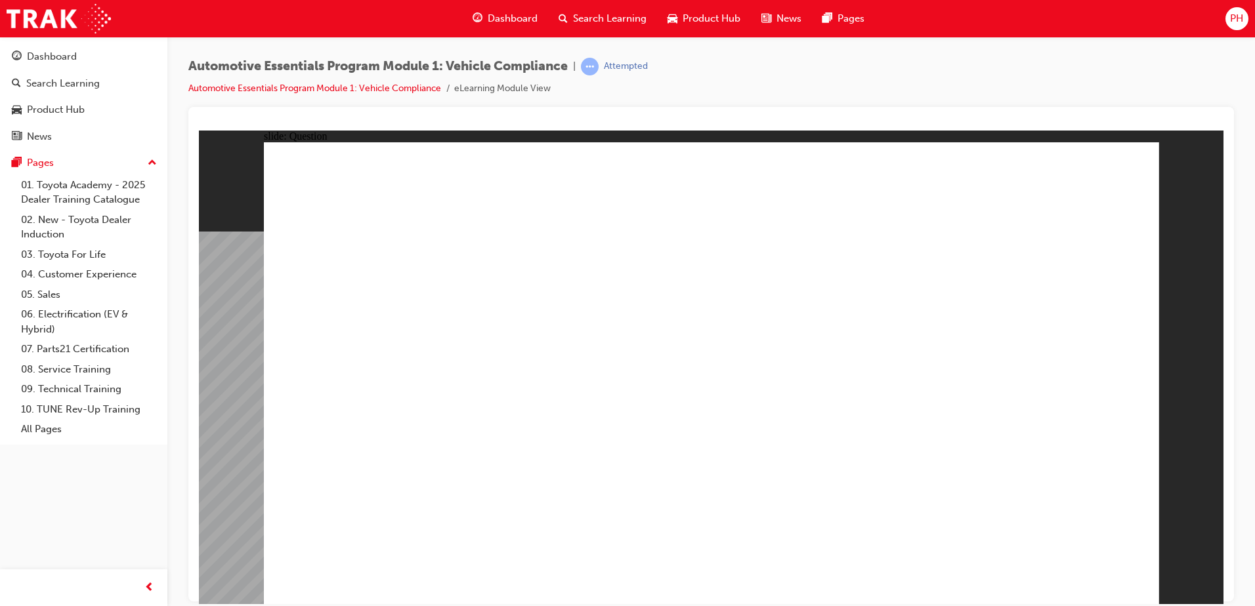
radio input "true"
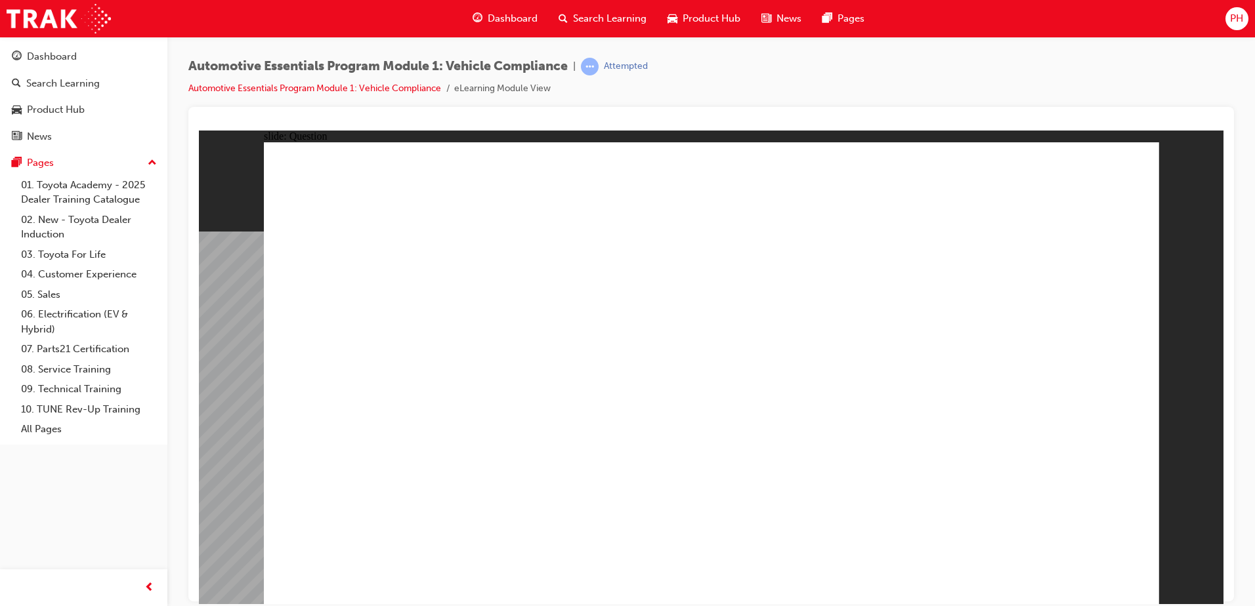
radio input "true"
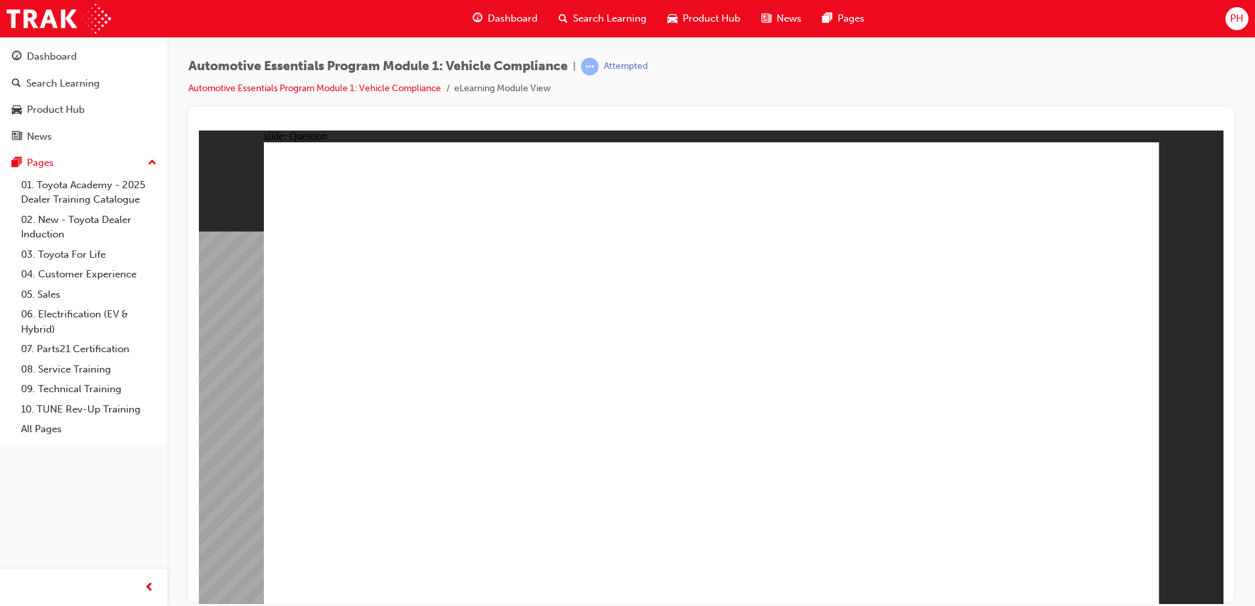
radio input "true"
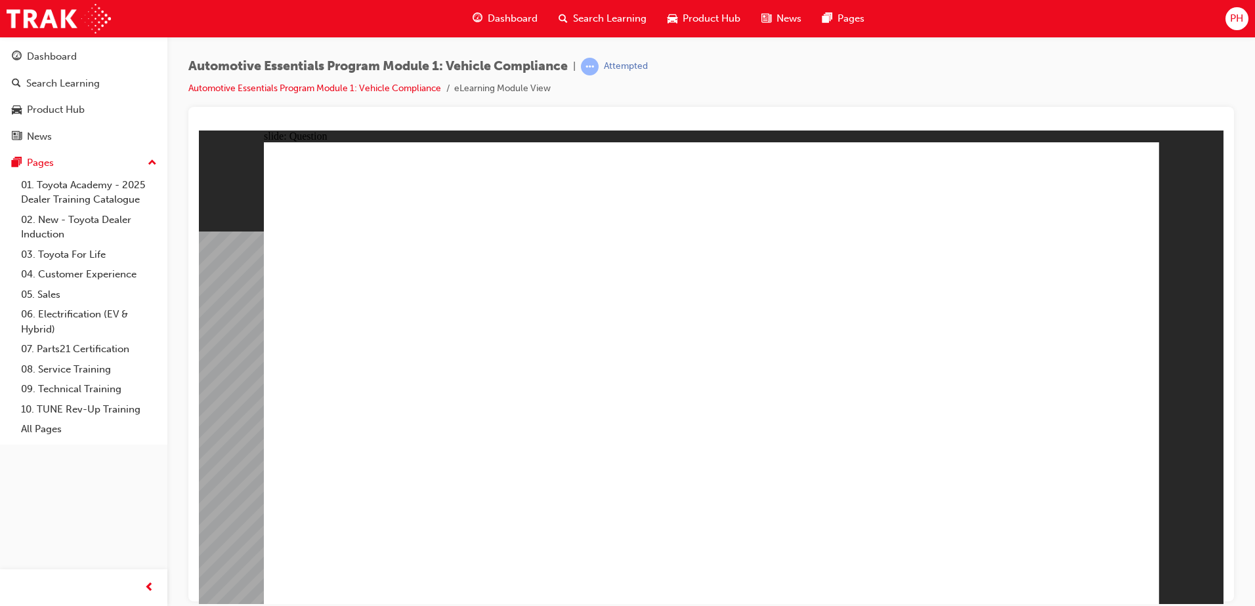
radio input "true"
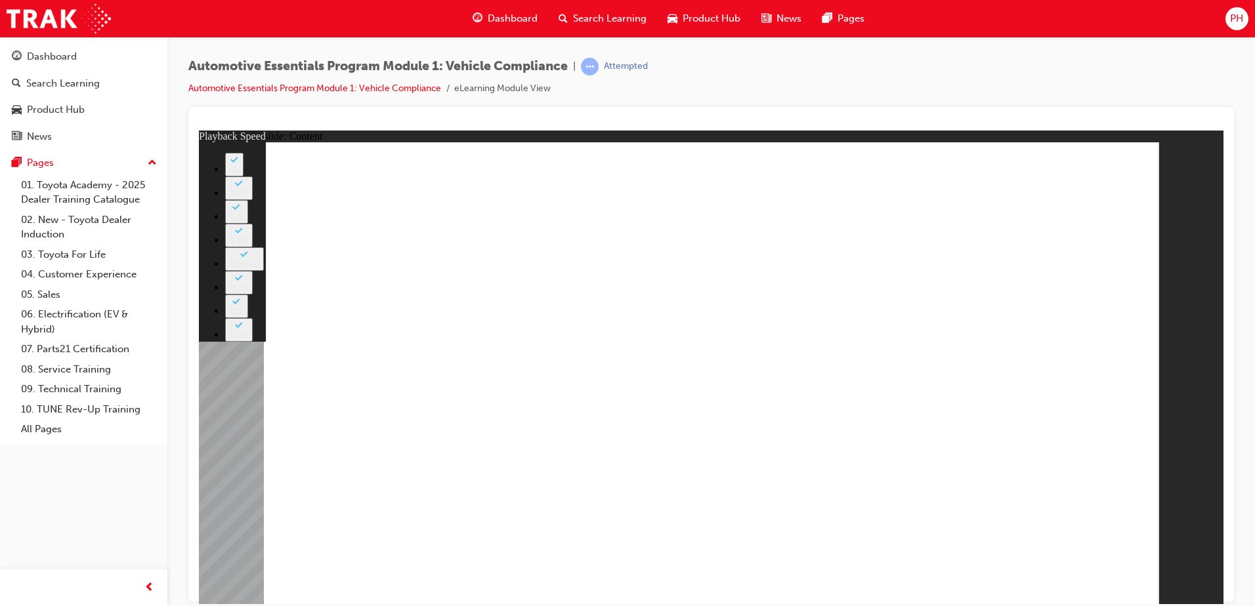
type input "35"
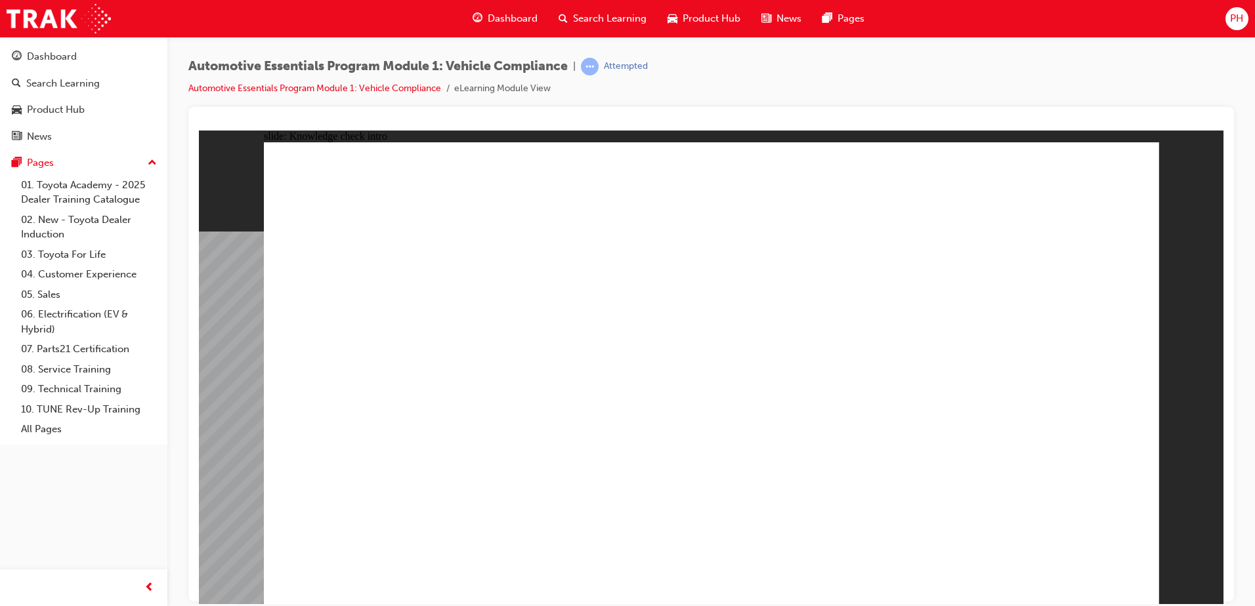
radio input "true"
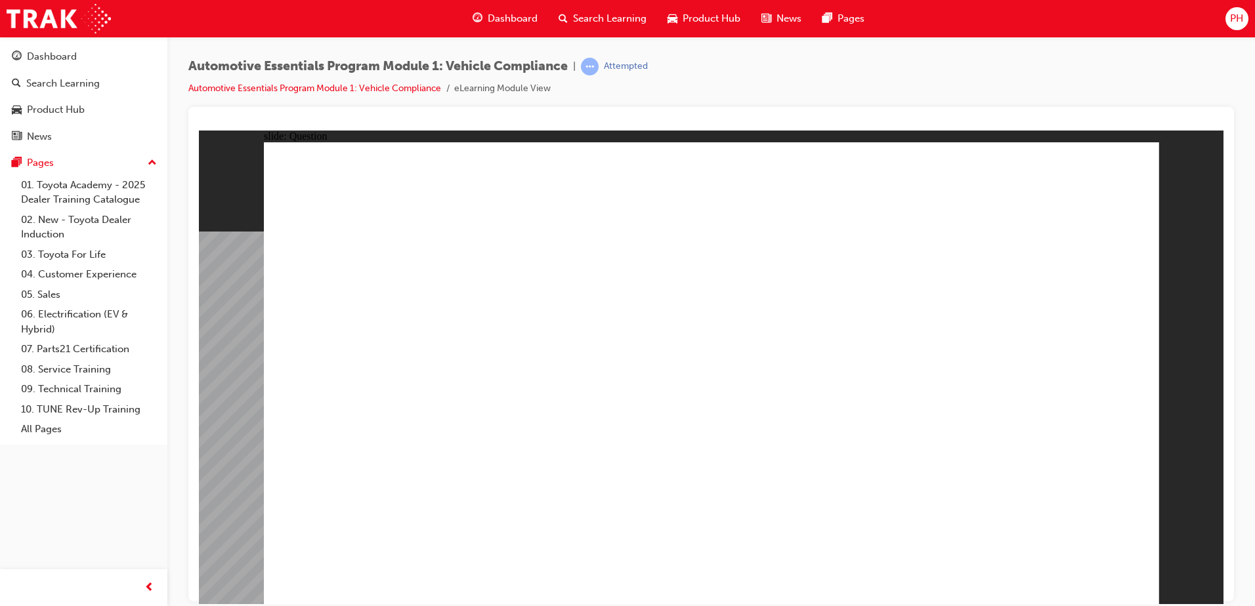
radio input "true"
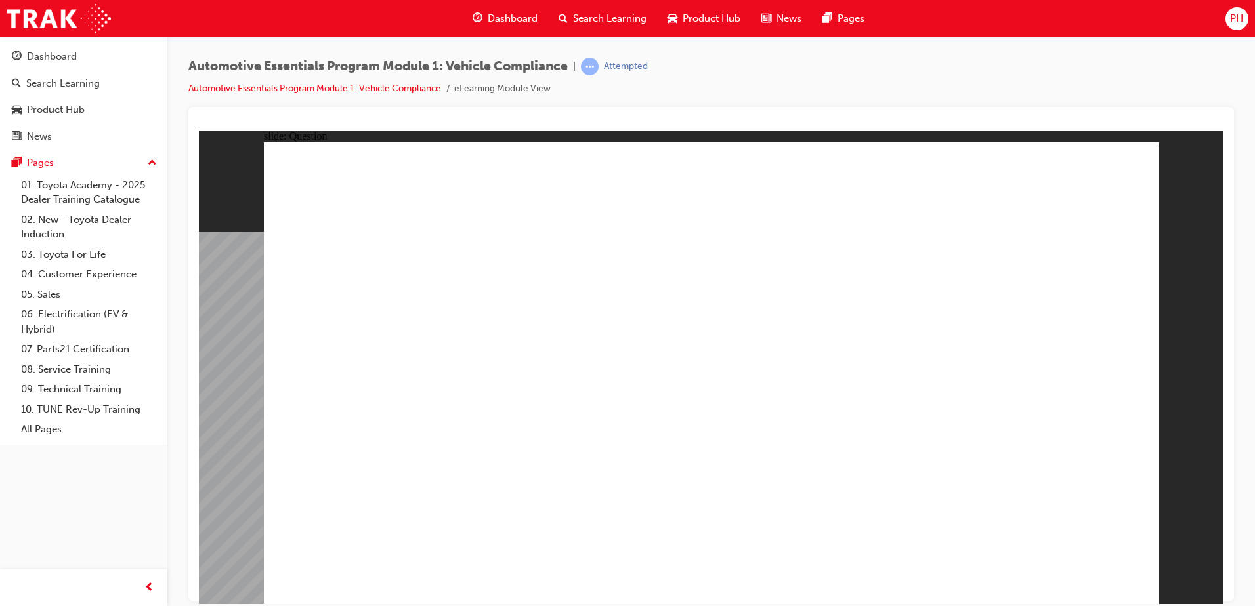
radio input "true"
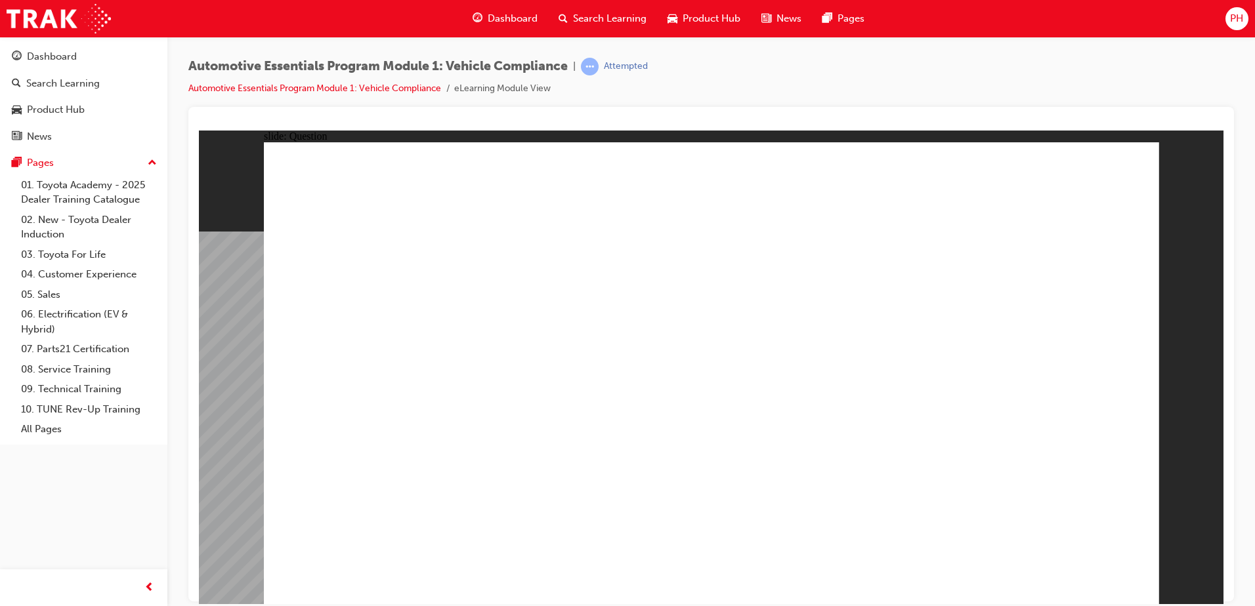
radio input "true"
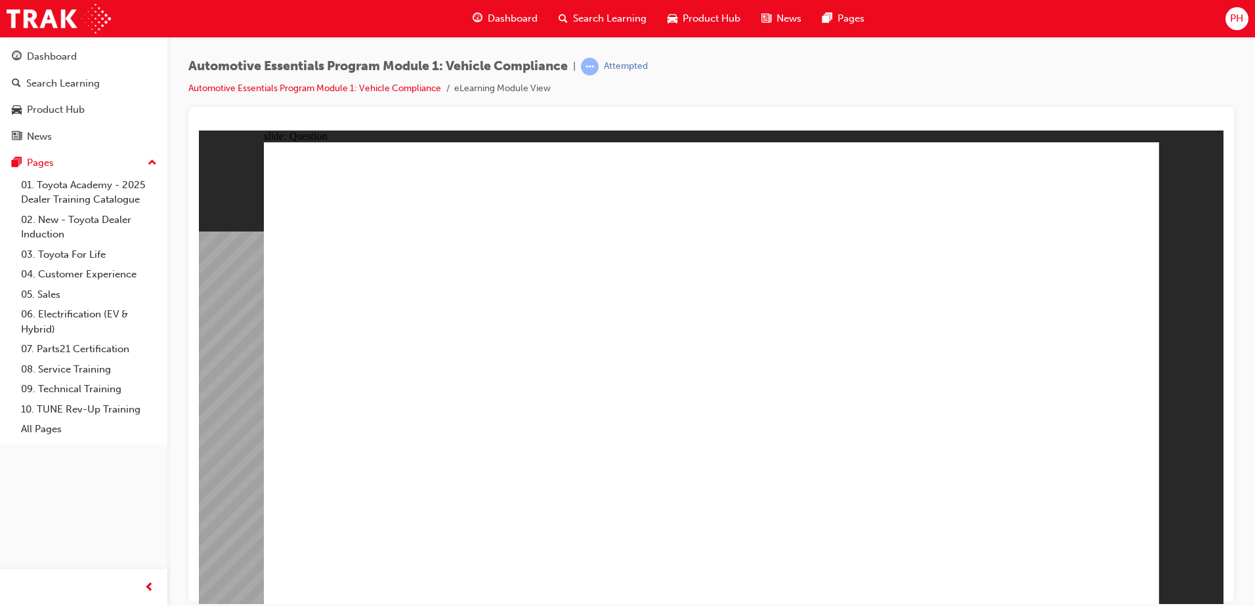
radio input "true"
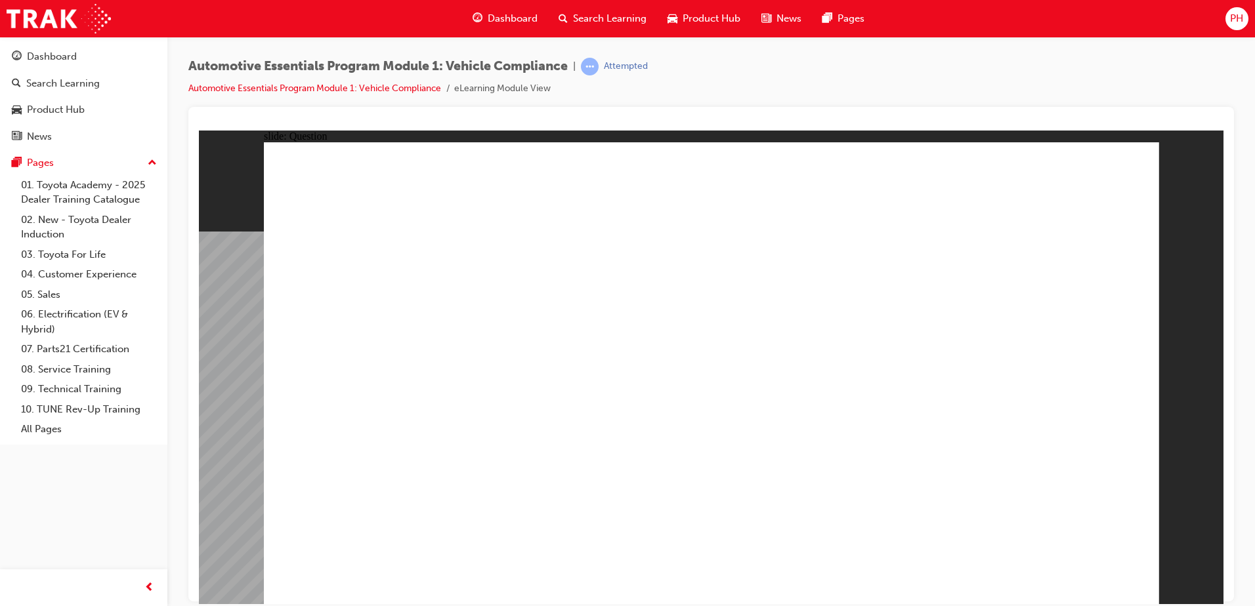
radio input "true"
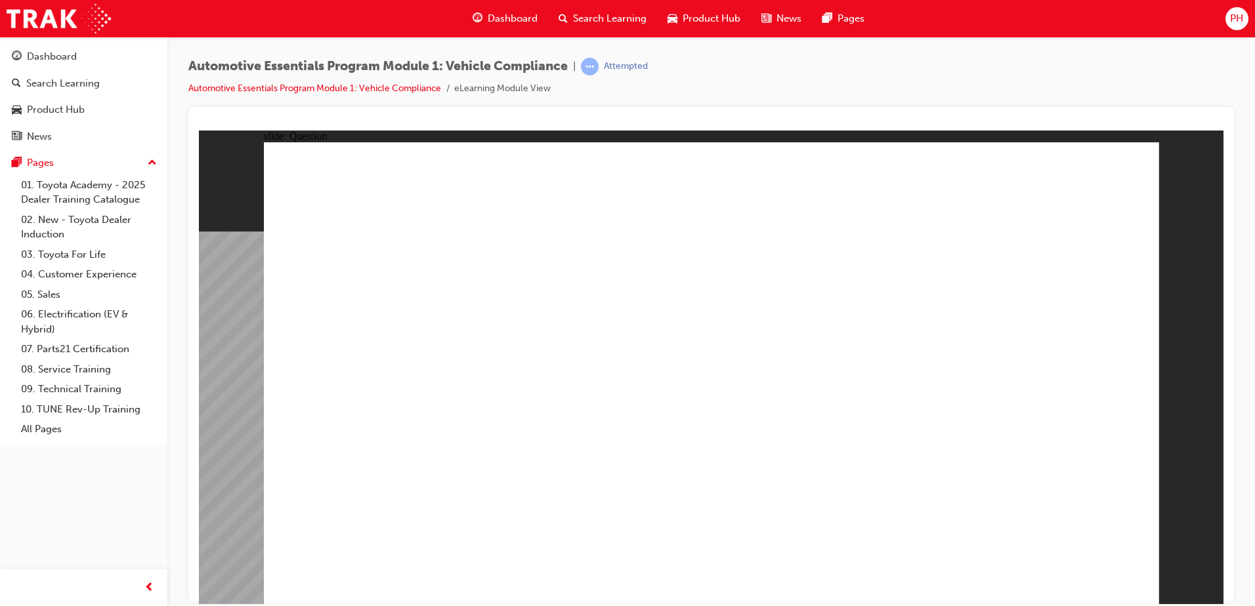
radio input "true"
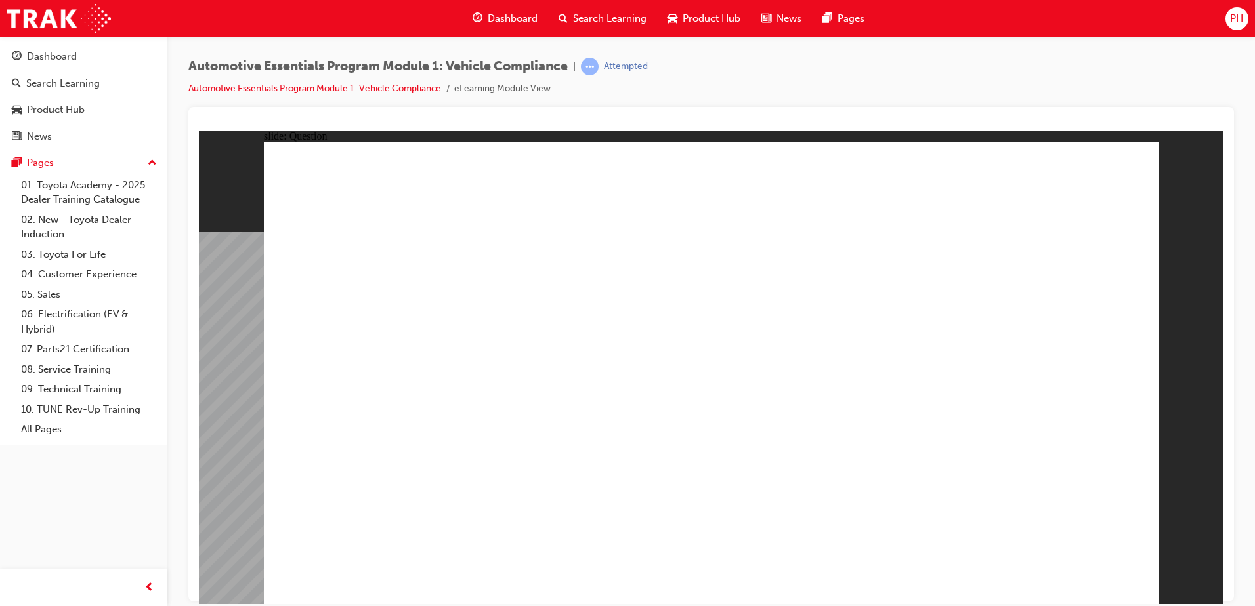
radio input "true"
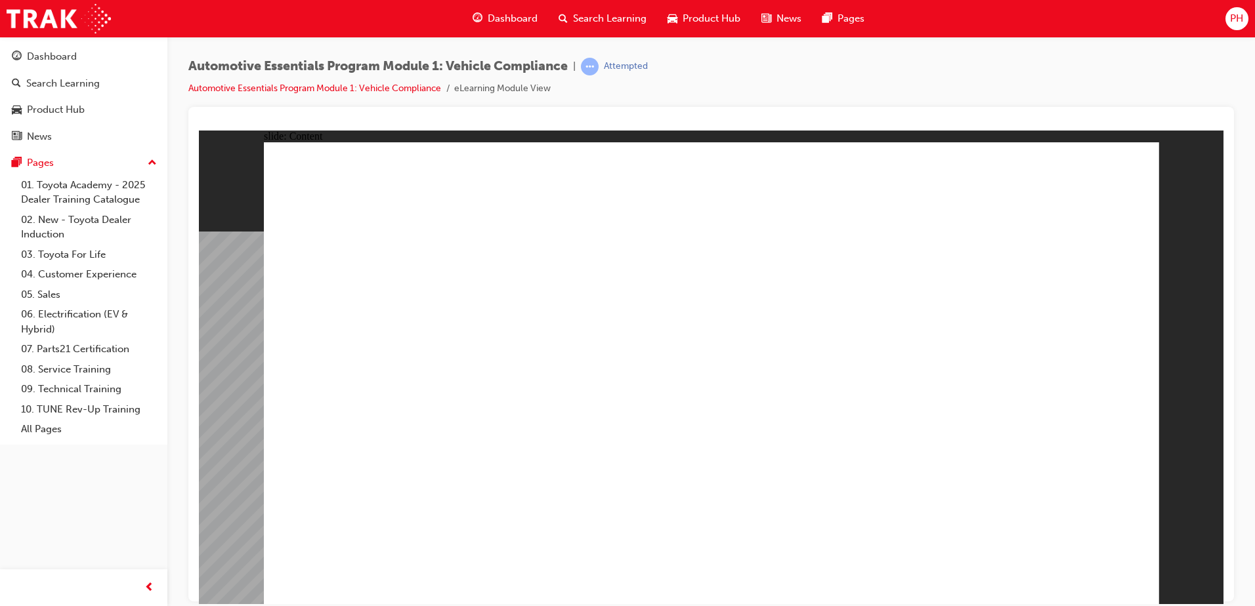
drag, startPoint x: 707, startPoint y: 419, endPoint x: 737, endPoint y: 398, distance: 36.2
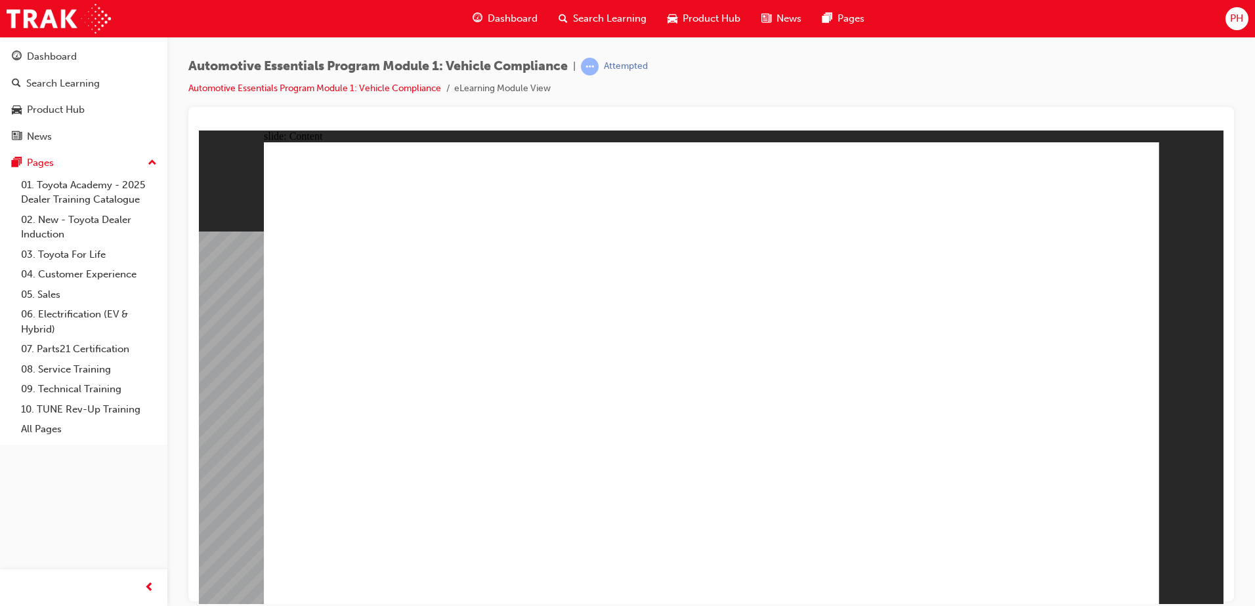
drag, startPoint x: 544, startPoint y: 476, endPoint x: 548, endPoint y: 465, distance: 11.8
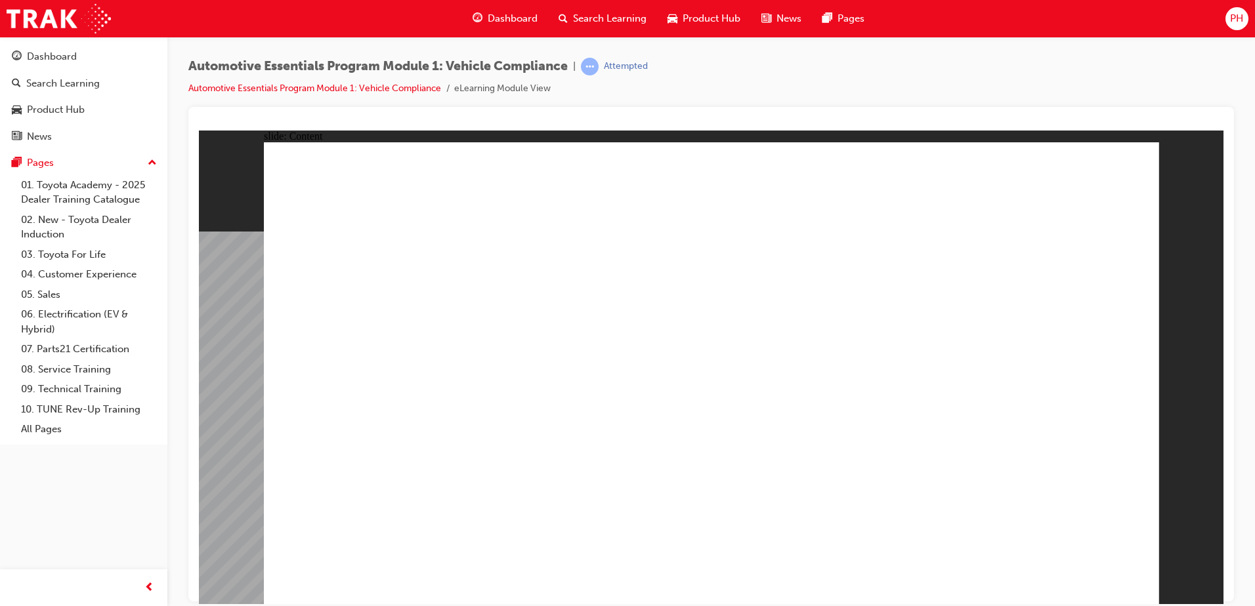
radio input "true"
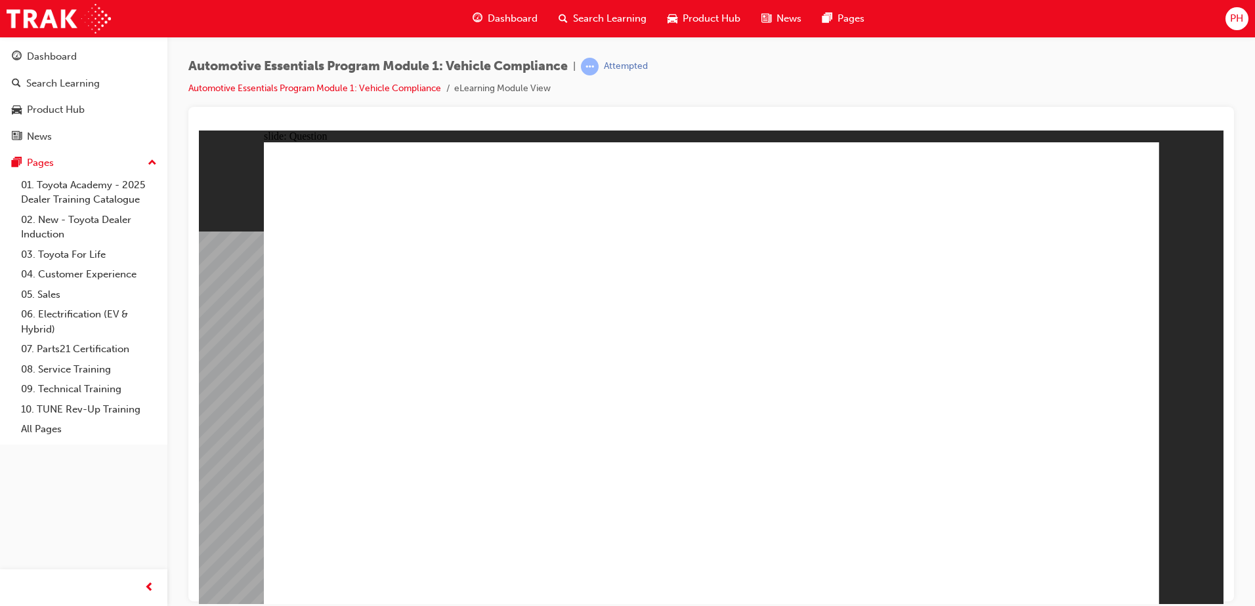
radio input "true"
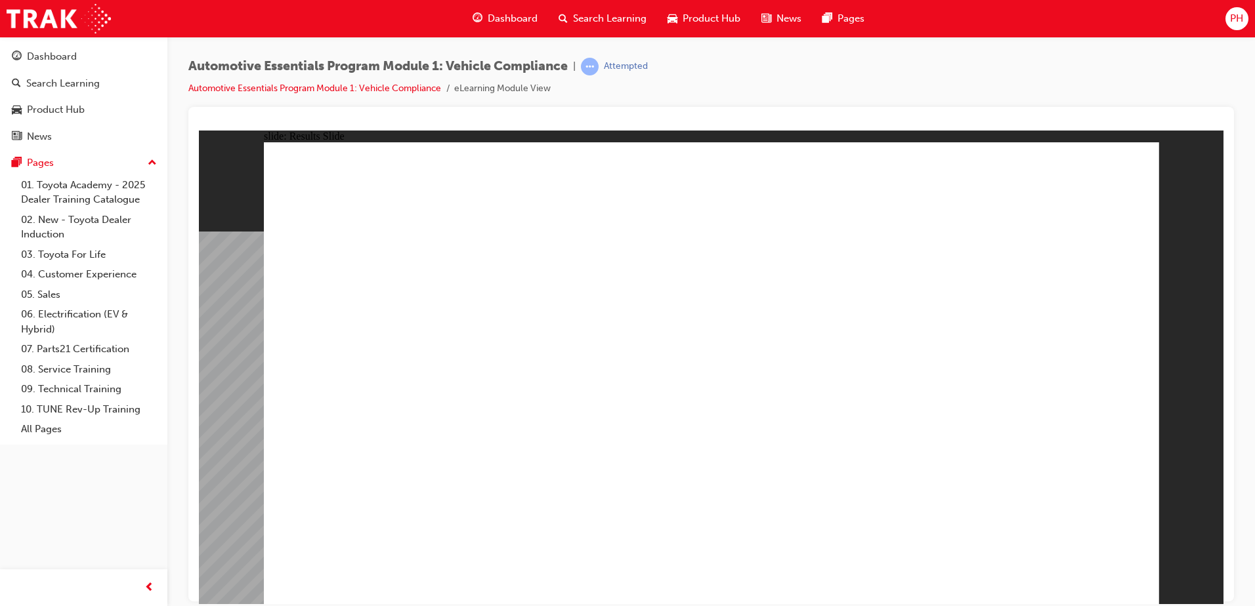
radio input "true"
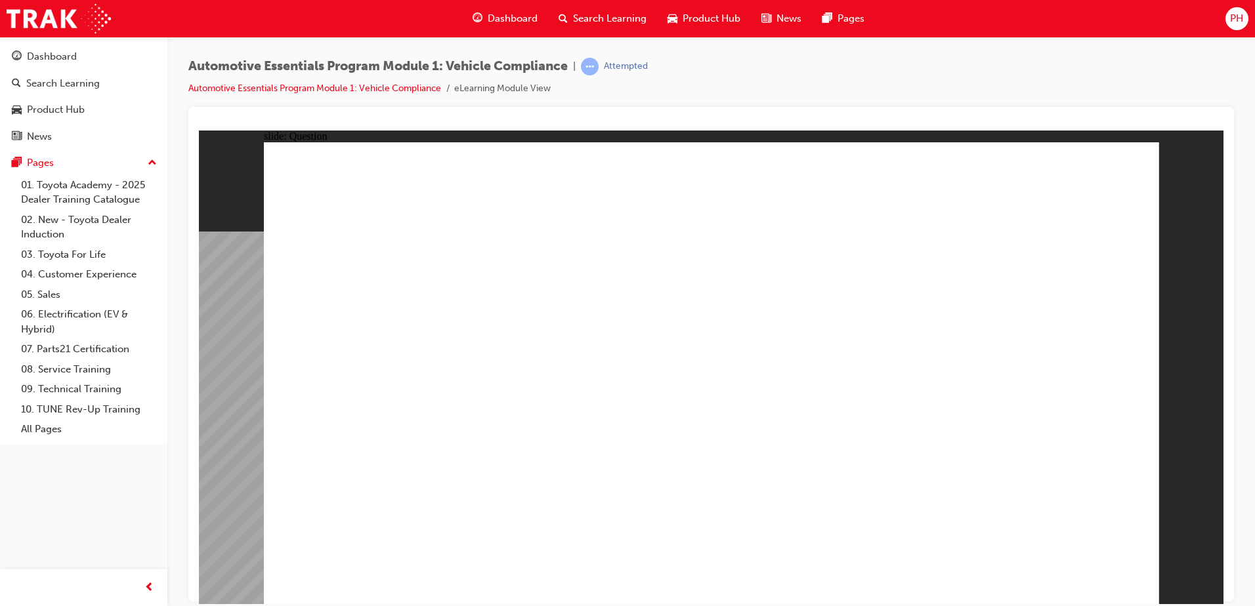
radio input "true"
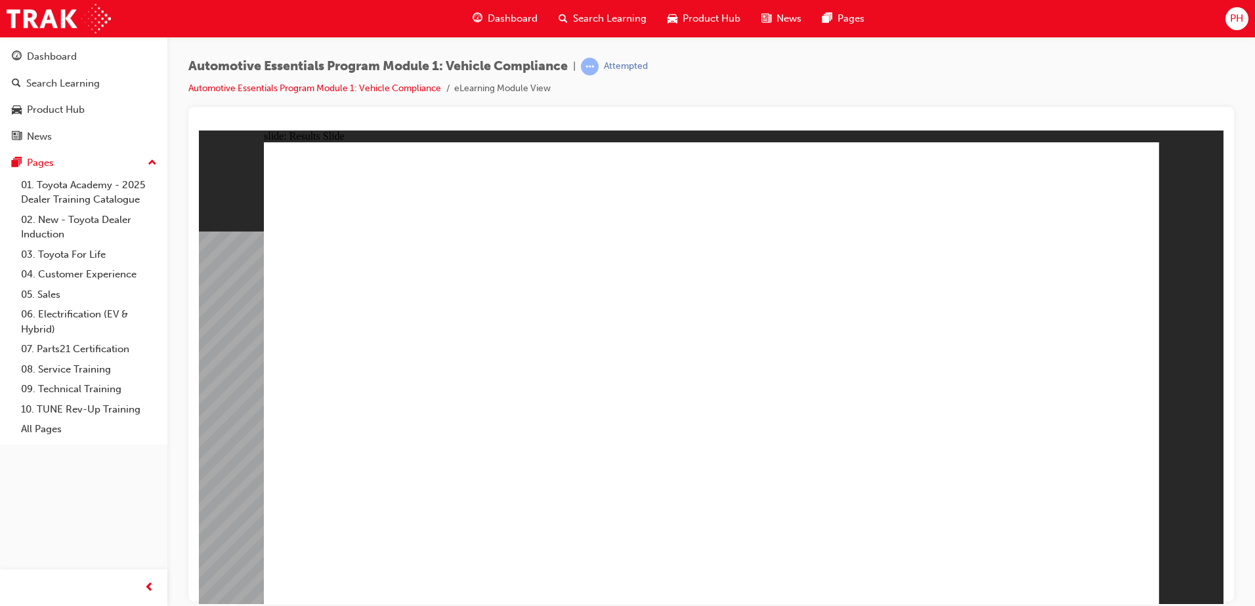
click at [51, 49] on div "Dashboard" at bounding box center [84, 57] width 144 height 16
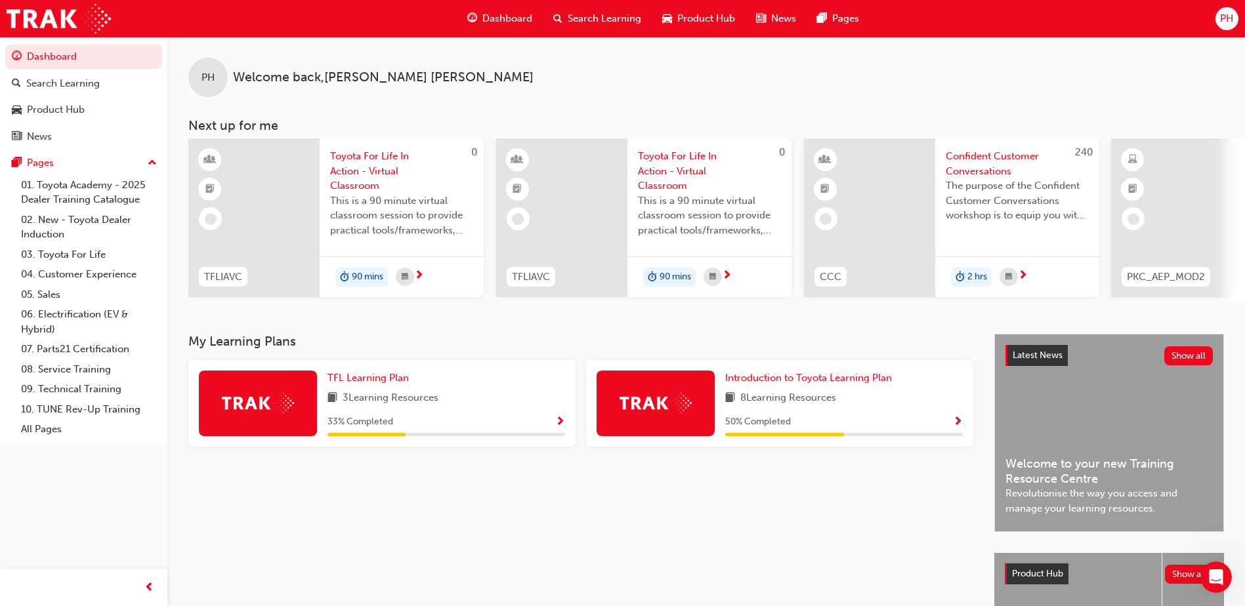
click at [957, 421] on span "Show Progress" at bounding box center [958, 423] width 10 height 12
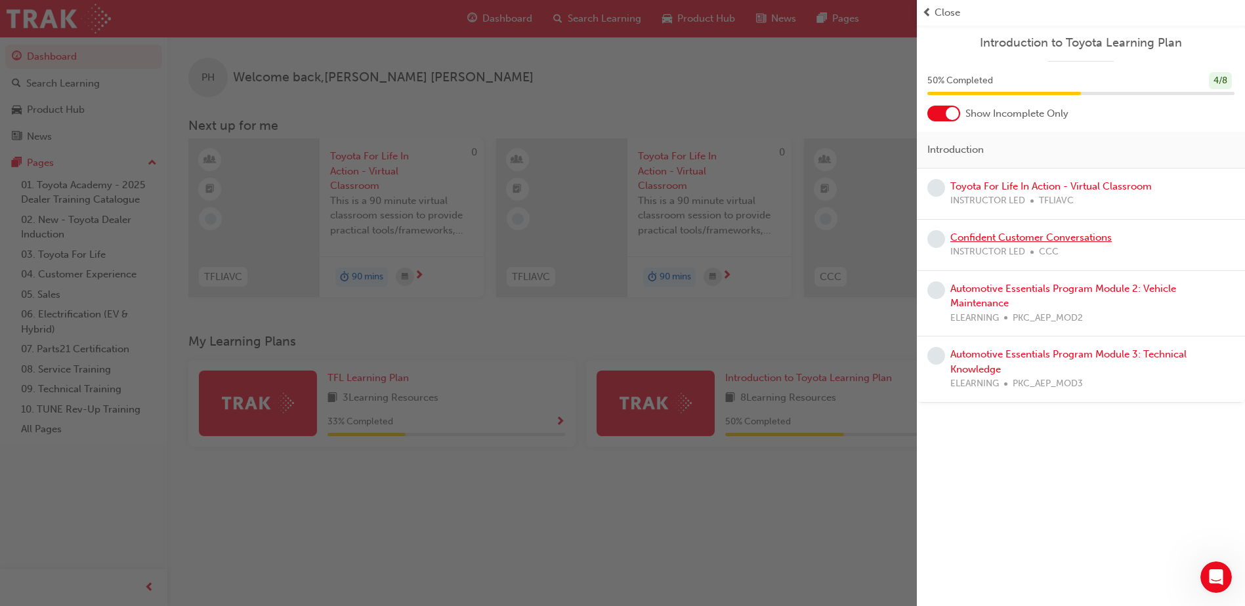
click at [1050, 232] on link "Confident Customer Conversations" at bounding box center [1030, 238] width 161 height 12
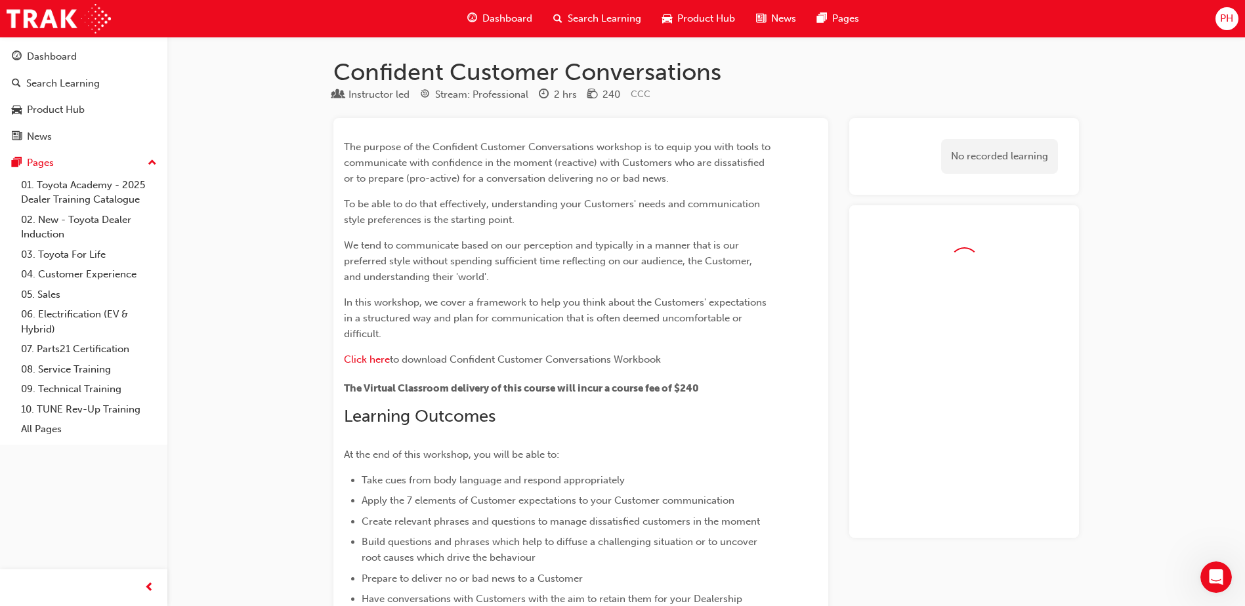
scroll to position [1062, 0]
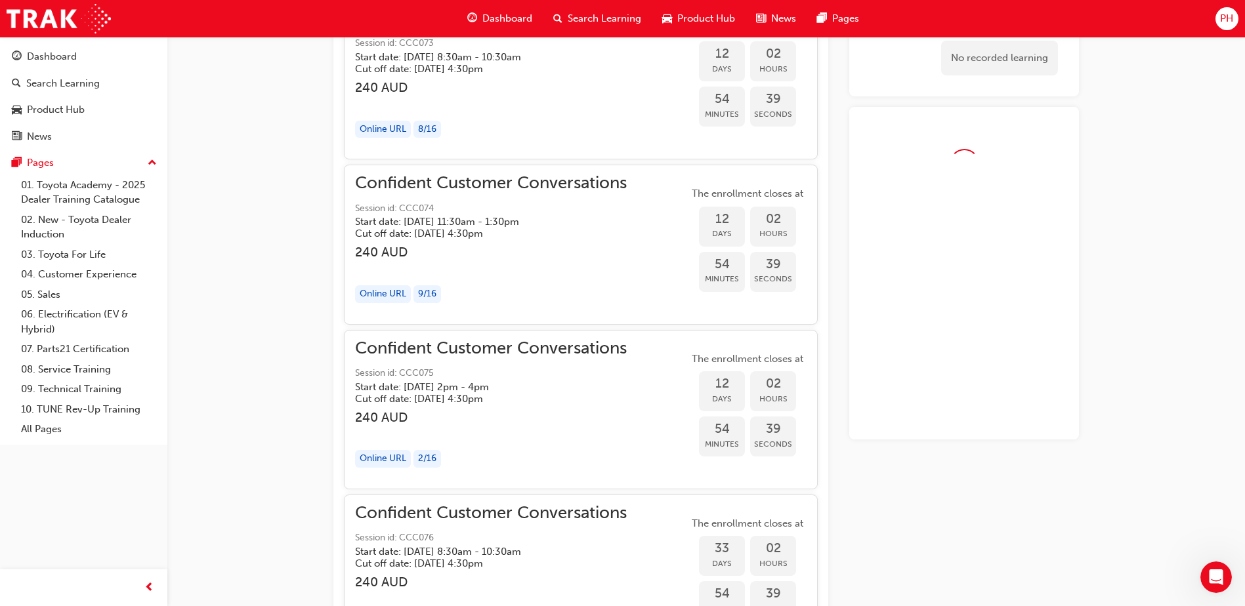
click at [1050, 232] on div at bounding box center [964, 273] width 230 height 333
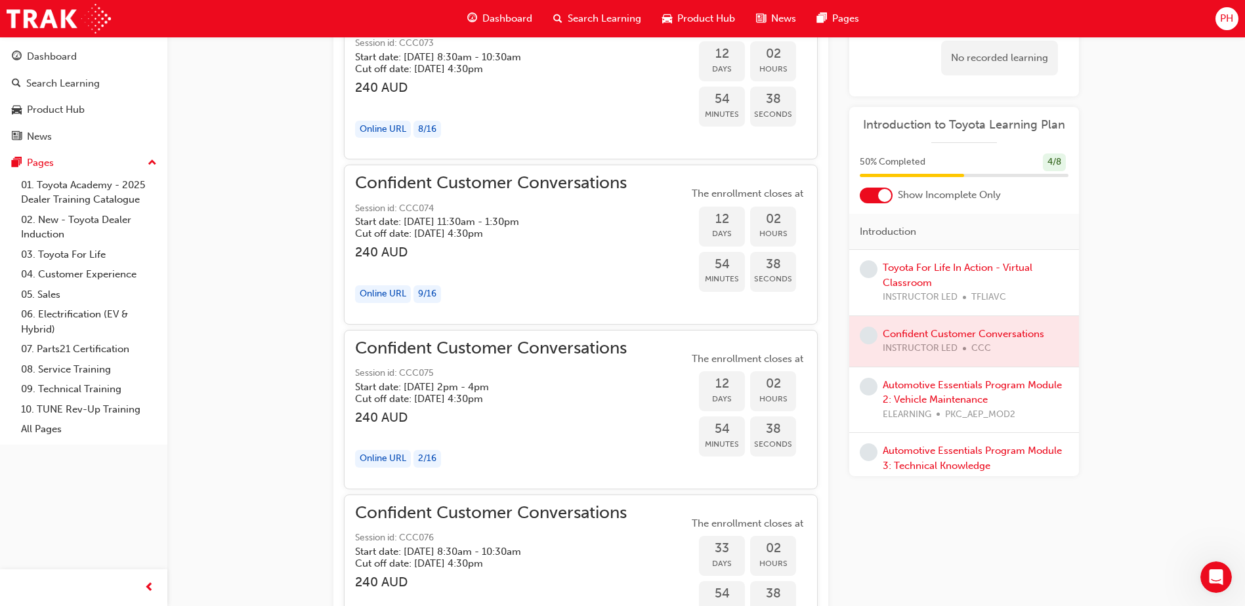
click at [1171, 305] on div "Confident Customer Conversations Instructor led Stream: Professional 2 hrs 240 …" at bounding box center [622, 264] width 1245 height 2653
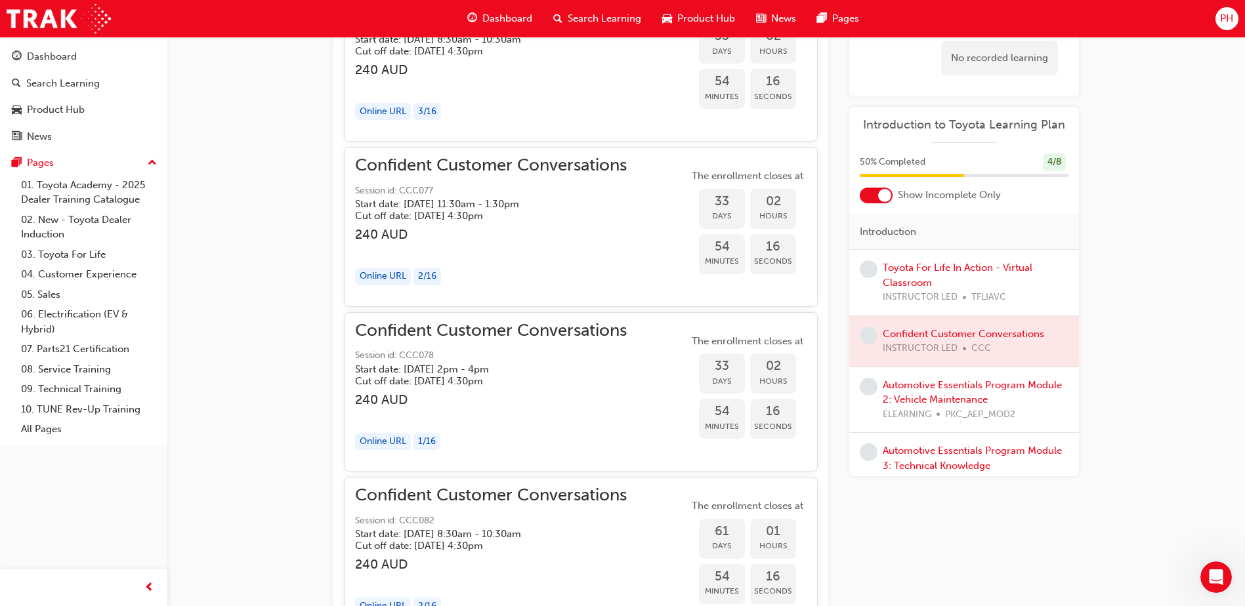
scroll to position [1641, 0]
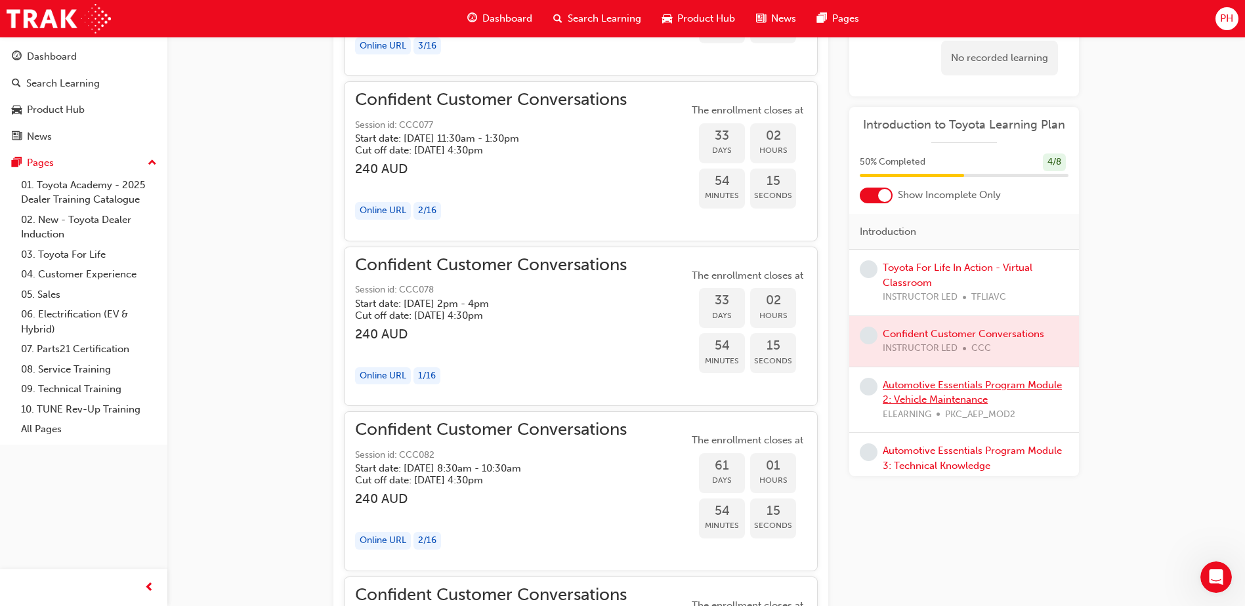
click at [927, 394] on link "Automotive Essentials Program Module 2: Vehicle Maintenance" at bounding box center [972, 392] width 179 height 27
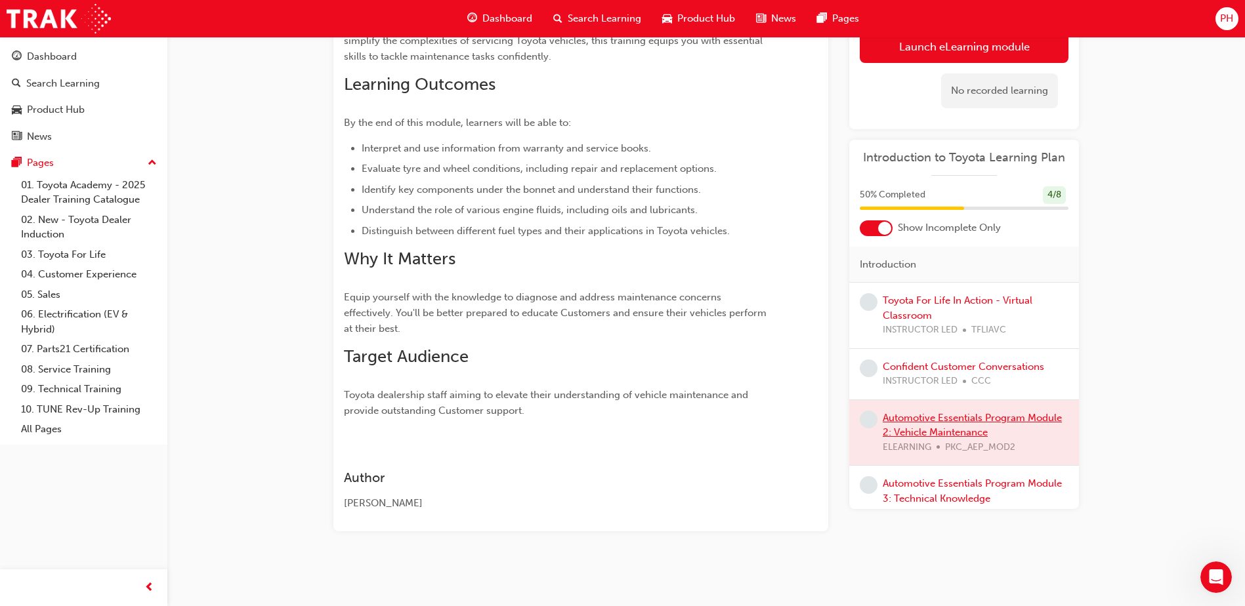
scroll to position [238, 0]
click at [954, 51] on link "Launch eLearning module" at bounding box center [964, 46] width 209 height 33
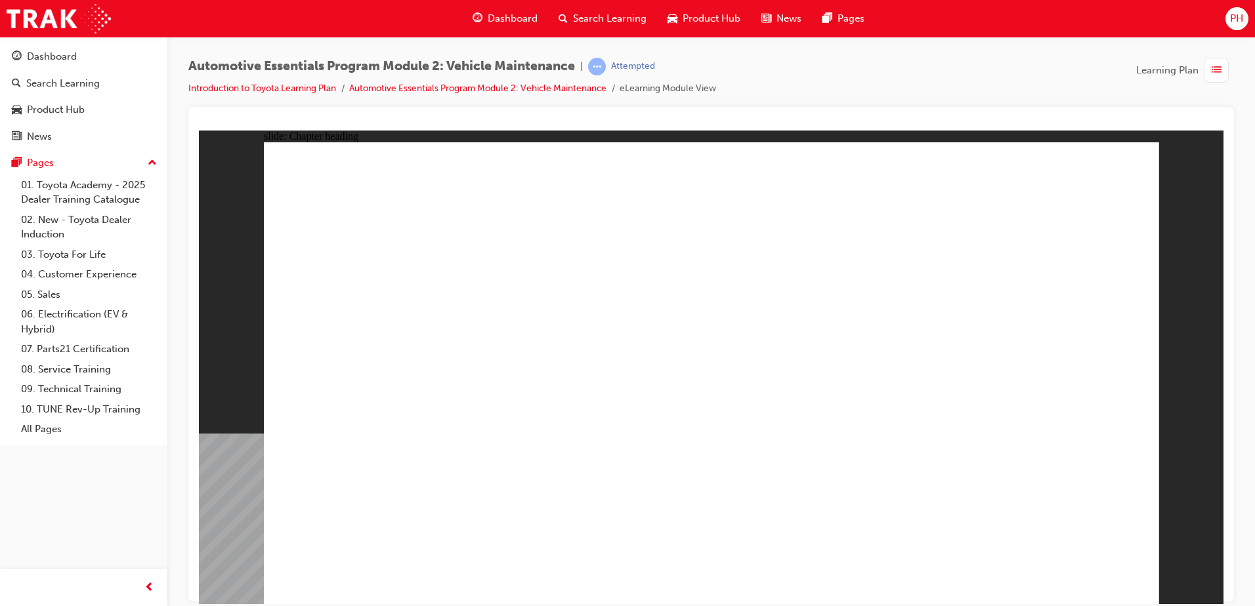
drag, startPoint x: 1045, startPoint y: 562, endPoint x: 1058, endPoint y: 569, distance: 14.4
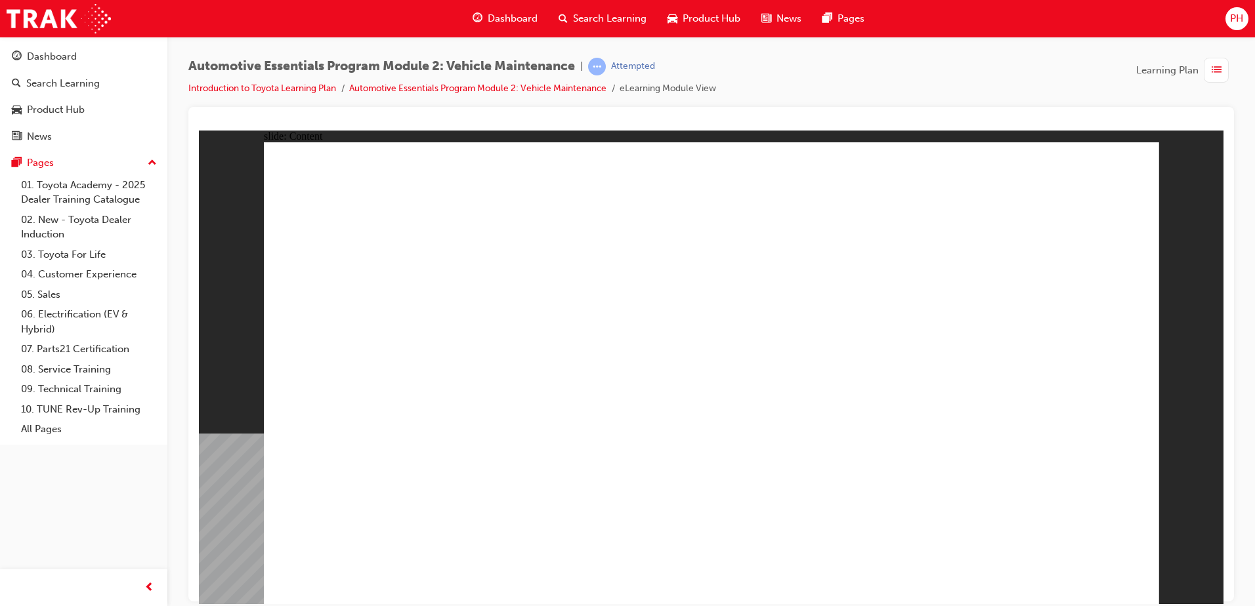
drag, startPoint x: 1105, startPoint y: 156, endPoint x: 1131, endPoint y: 169, distance: 28.5
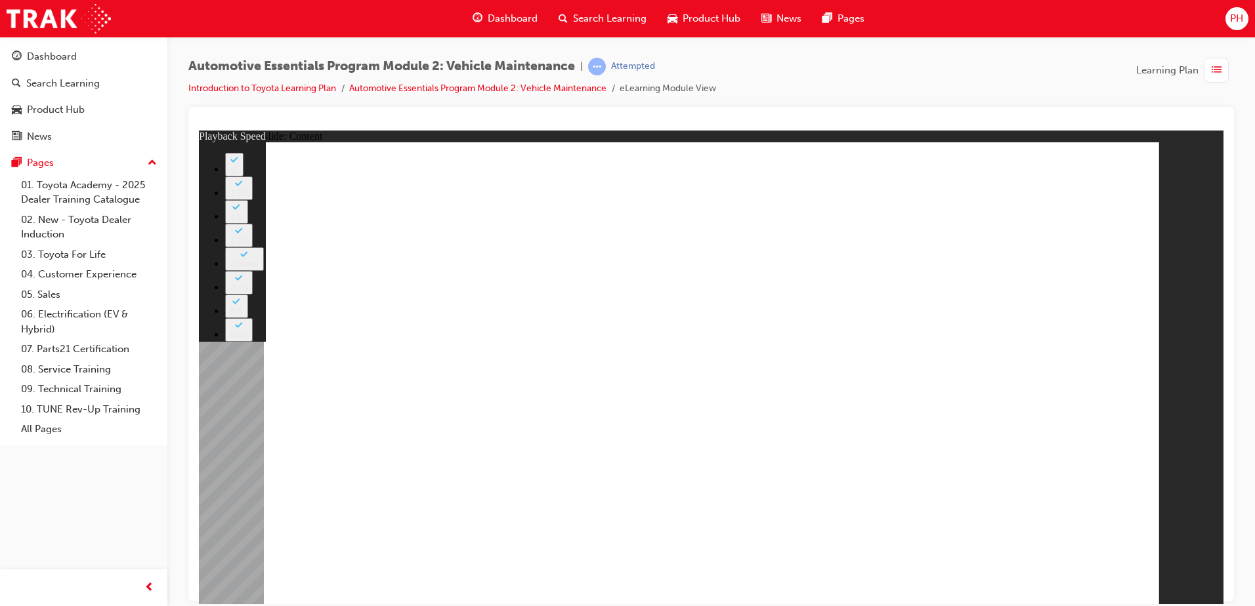
type input "1"
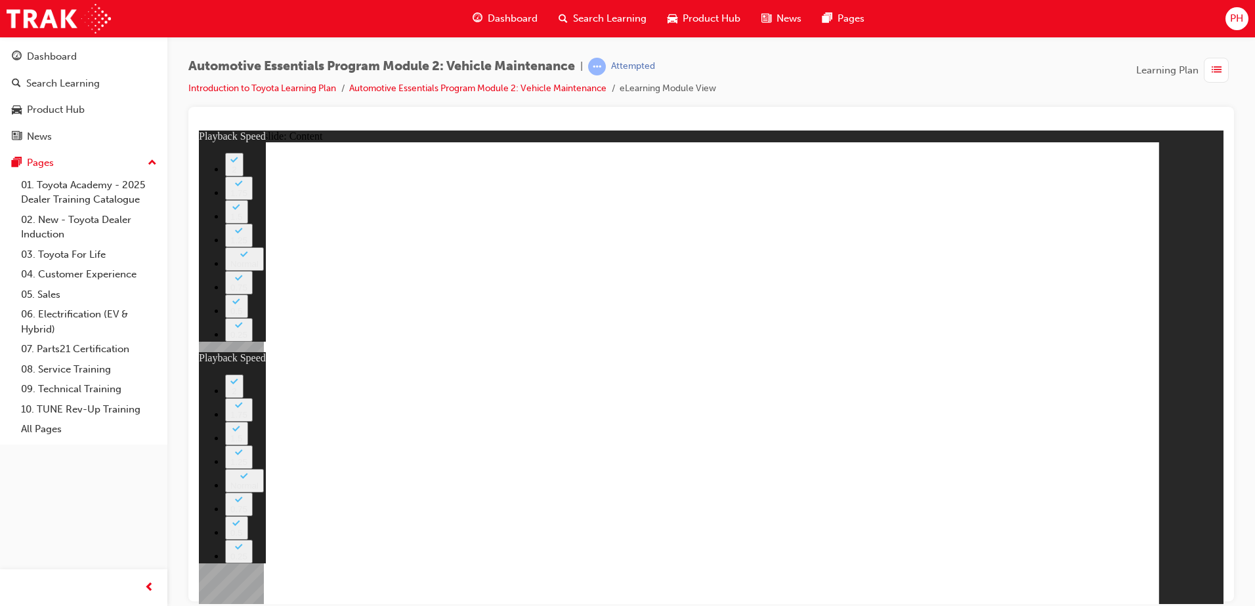
drag, startPoint x: 1141, startPoint y: 171, endPoint x: 1131, endPoint y: 183, distance: 15.4
type input "0"
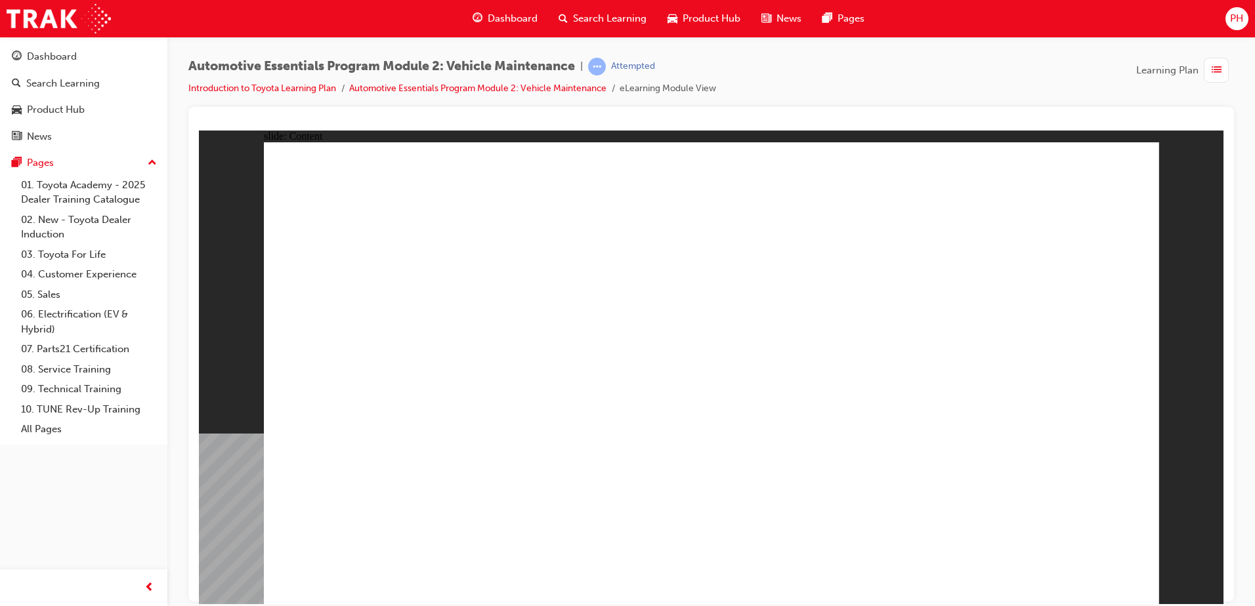
drag, startPoint x: 920, startPoint y: 545, endPoint x: 929, endPoint y: 557, distance: 15.5
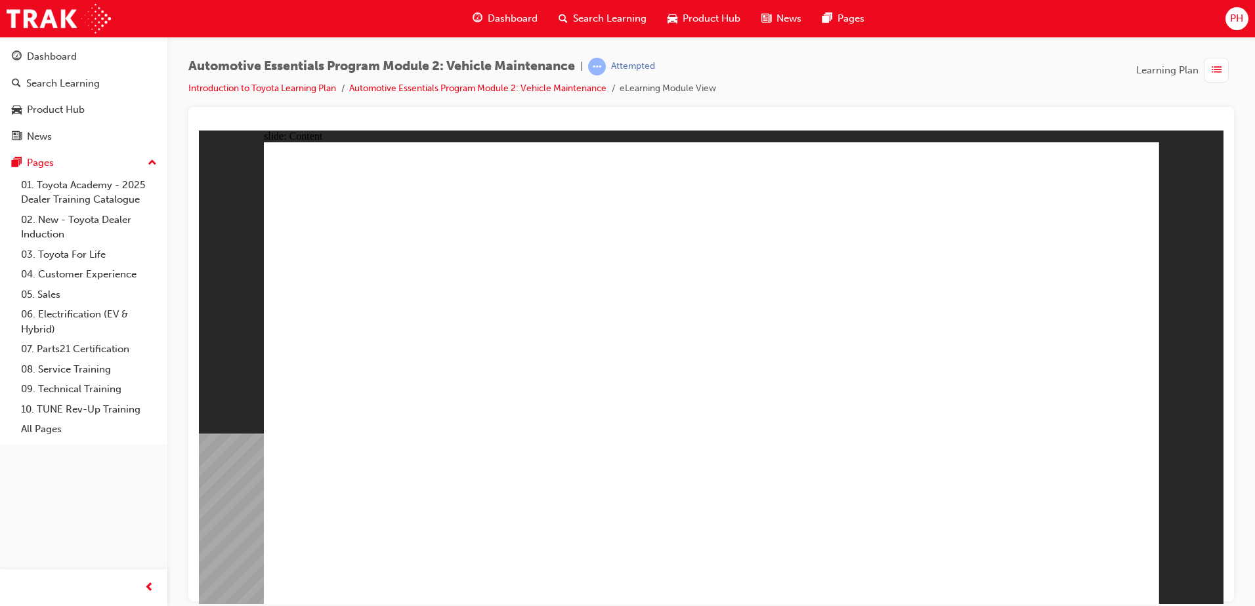
drag, startPoint x: 1000, startPoint y: 192, endPoint x: 1000, endPoint y: 182, distance: 10.5
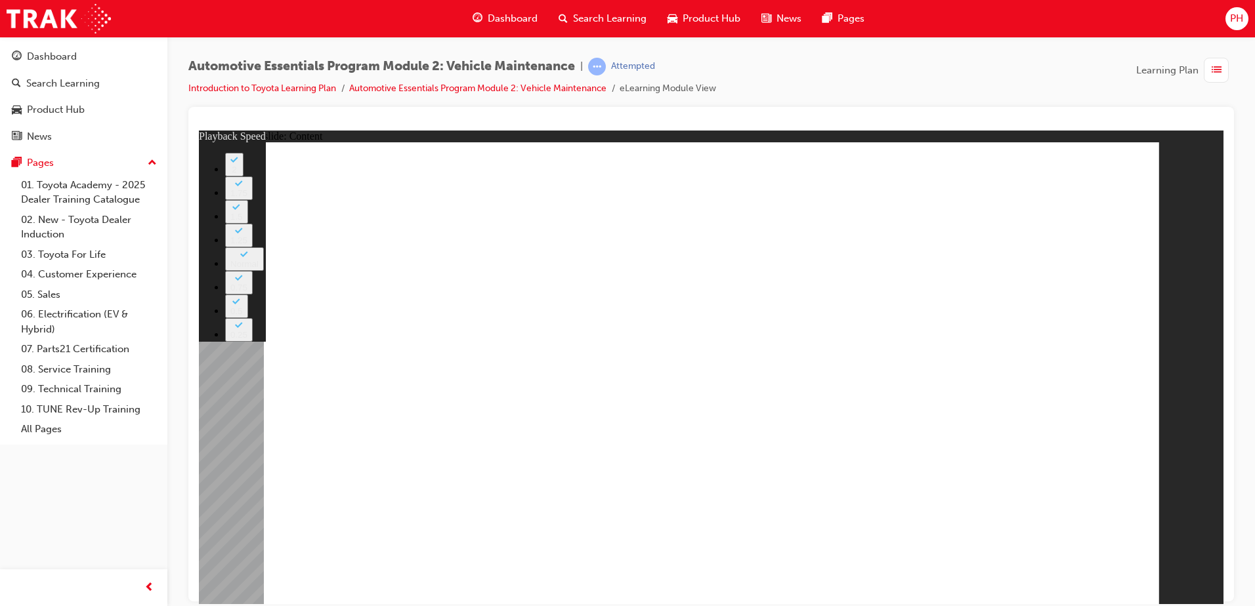
type input "6"
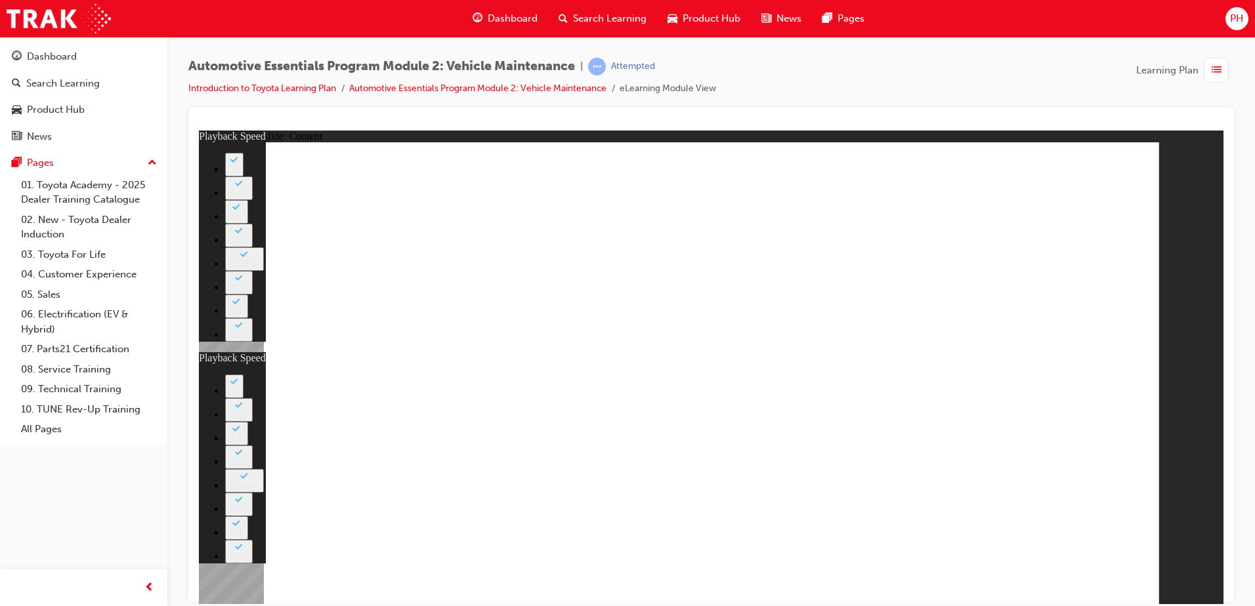
drag, startPoint x: 448, startPoint y: 495, endPoint x: 518, endPoint y: 380, distance: 134.6
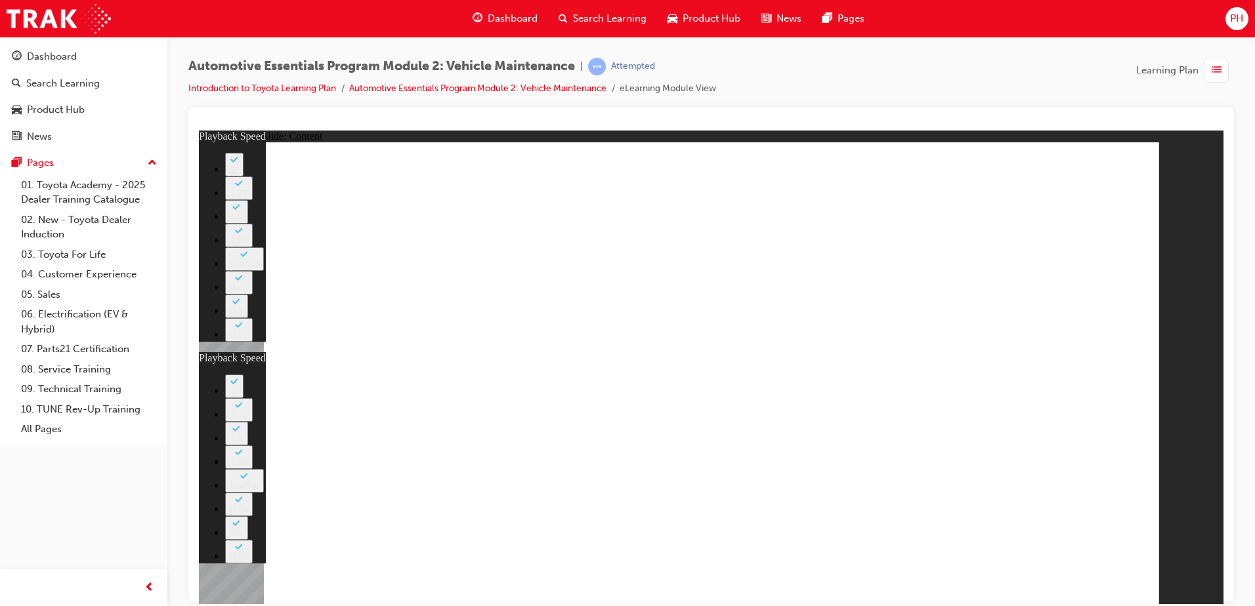
type input "27"
drag, startPoint x: 743, startPoint y: 399, endPoint x: 686, endPoint y: 414, distance: 58.4
type input "6"
type input "27"
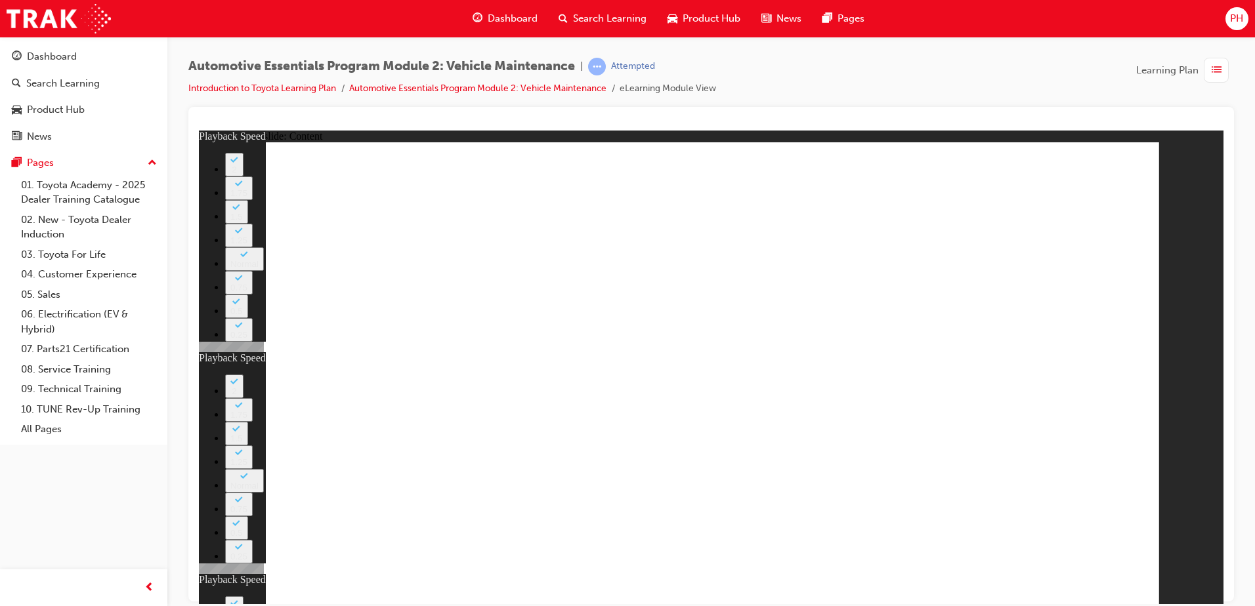
type input "11"
type input "6"
type input "27"
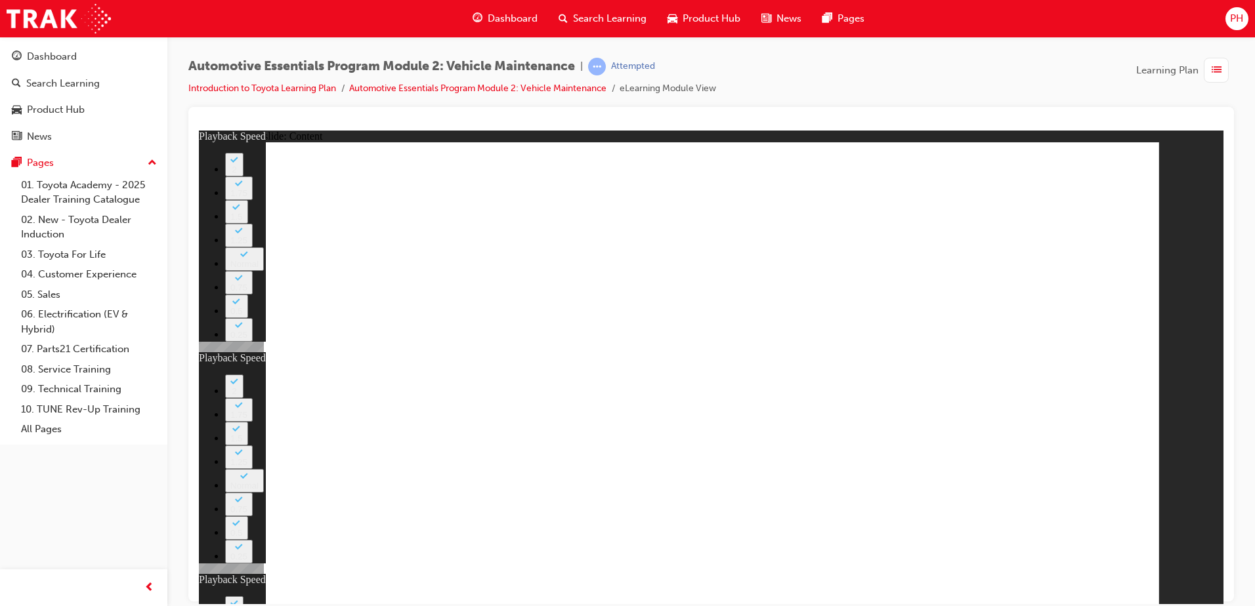
type input "11"
type input "56"
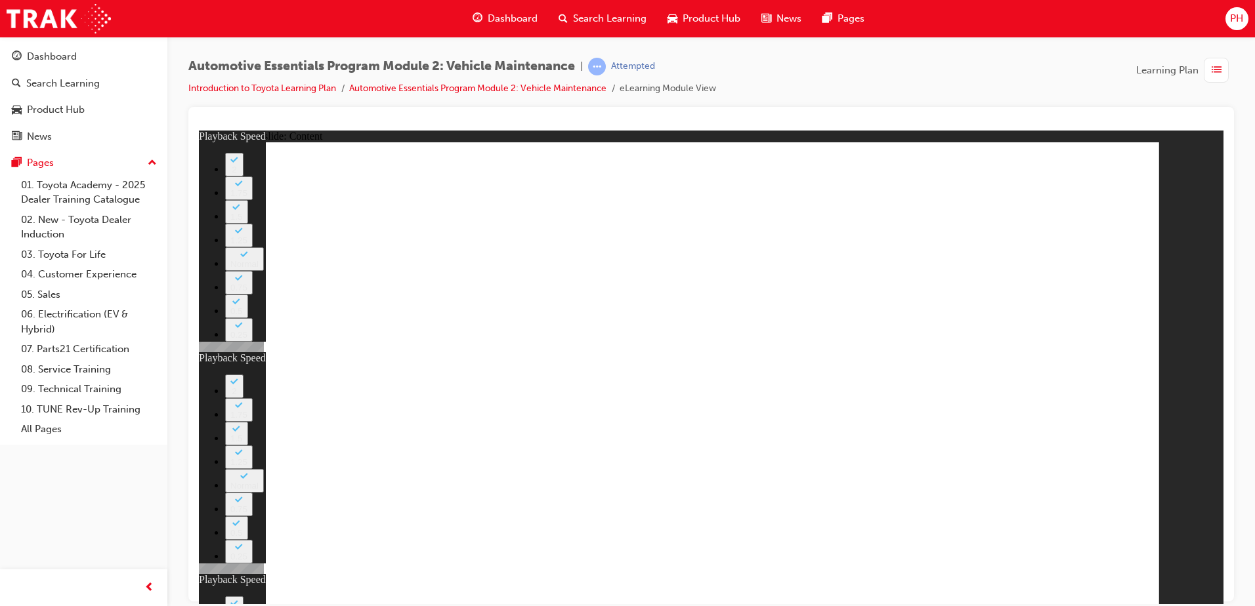
type input "6"
type input "27"
type input "11"
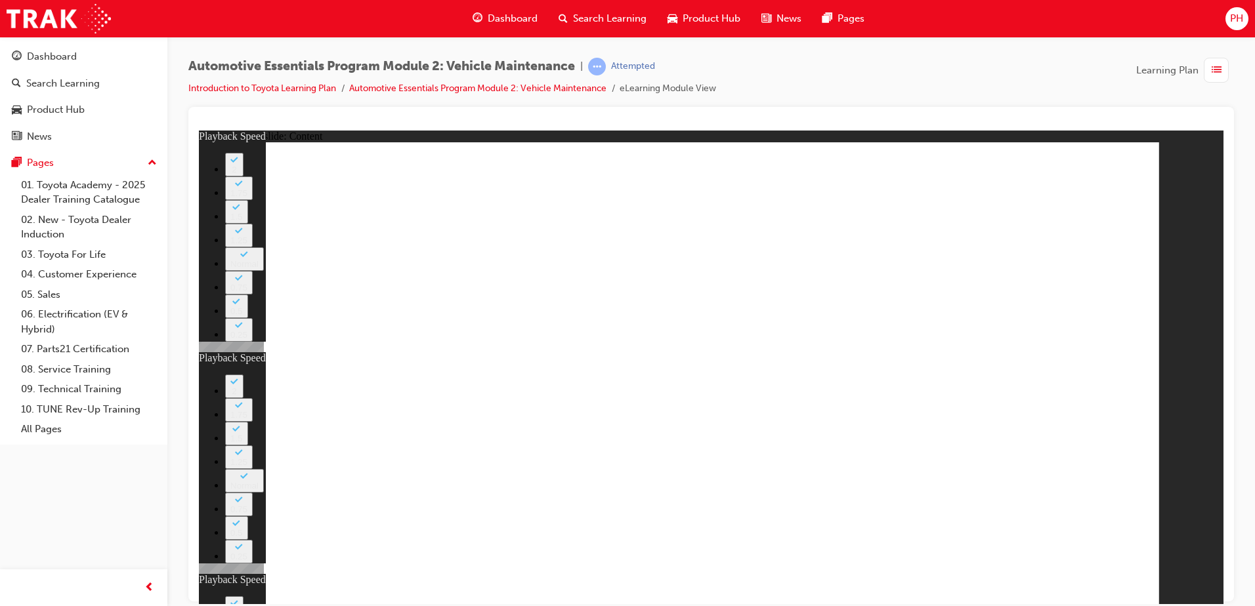
type input "6"
type input "27"
type input "11"
type input "56"
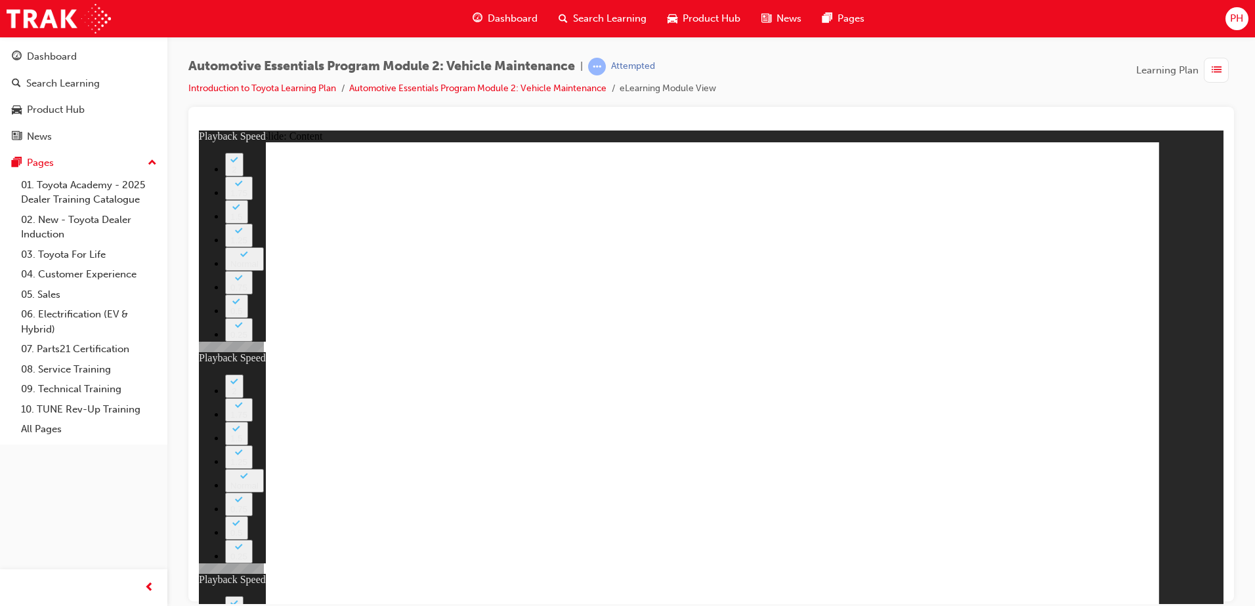
type input "11"
drag, startPoint x: 1028, startPoint y: 240, endPoint x: 1004, endPoint y: 239, distance: 24.3
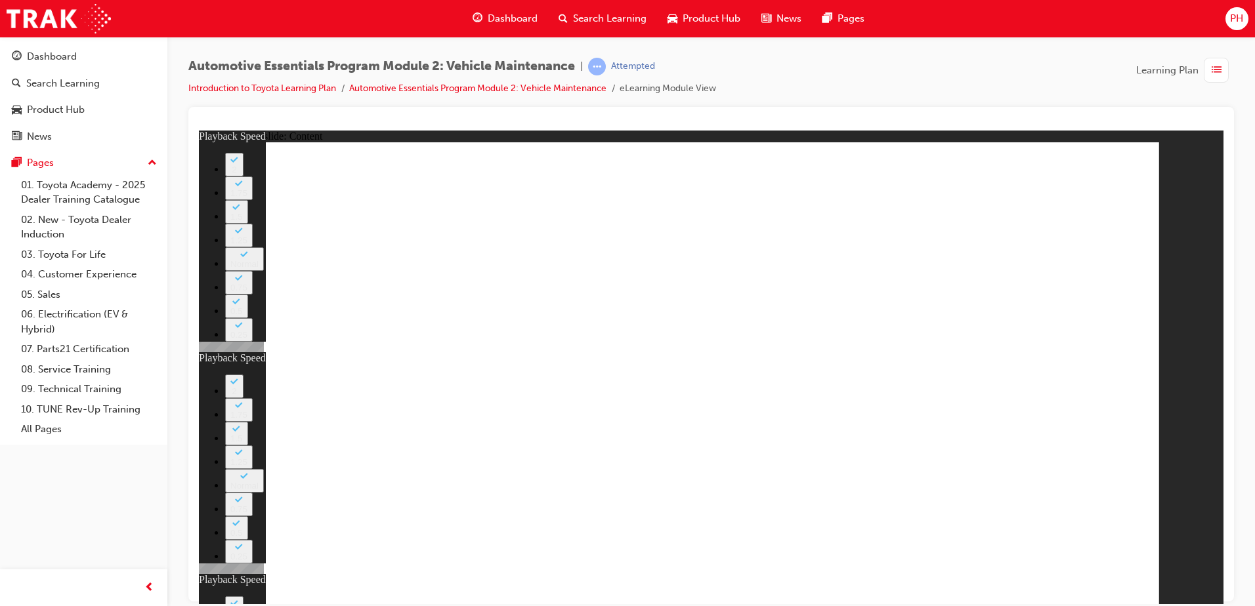
type input "6"
type input "27"
type input "11"
type input "56"
type input "11"
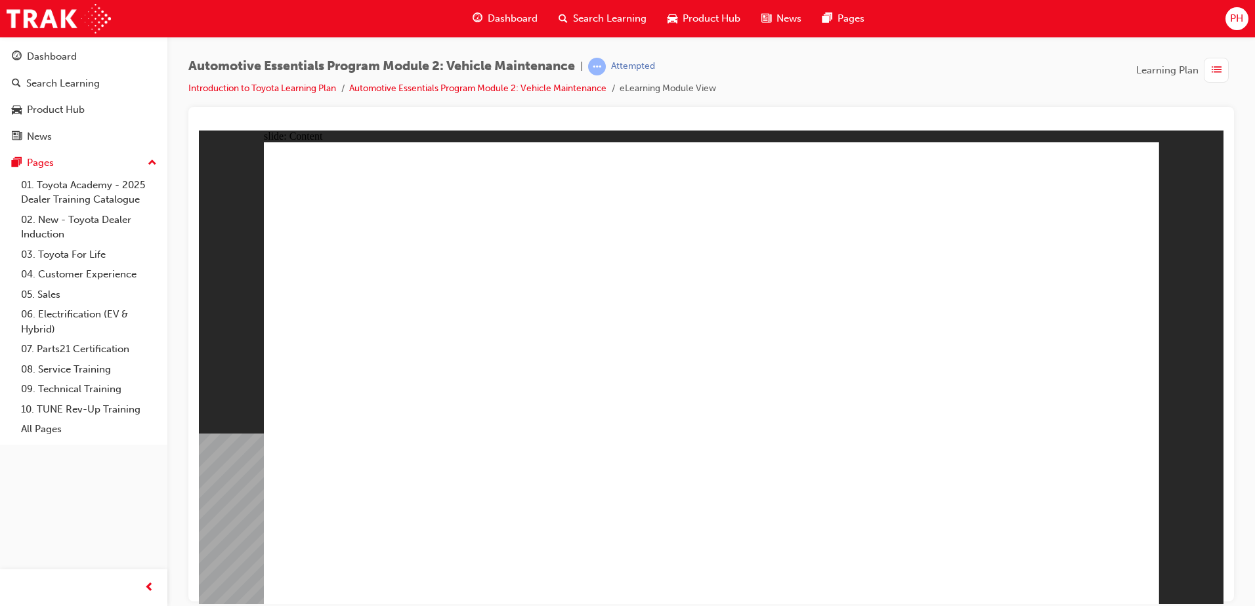
drag, startPoint x: 939, startPoint y: 158, endPoint x: 916, endPoint y: 158, distance: 23.0
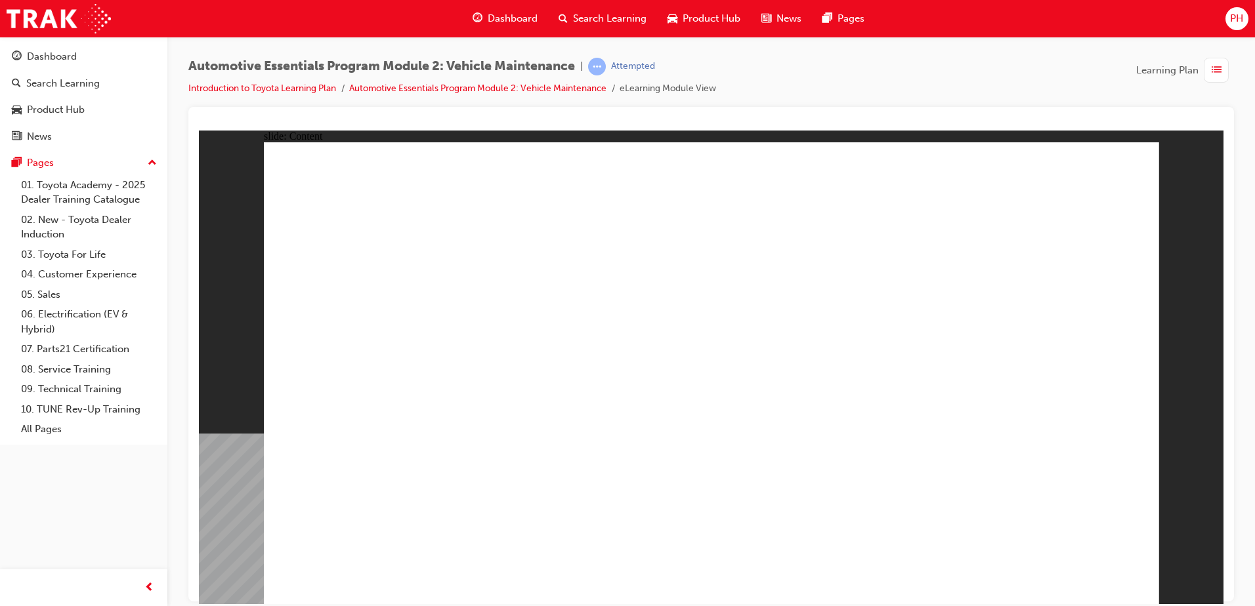
radio input "true"
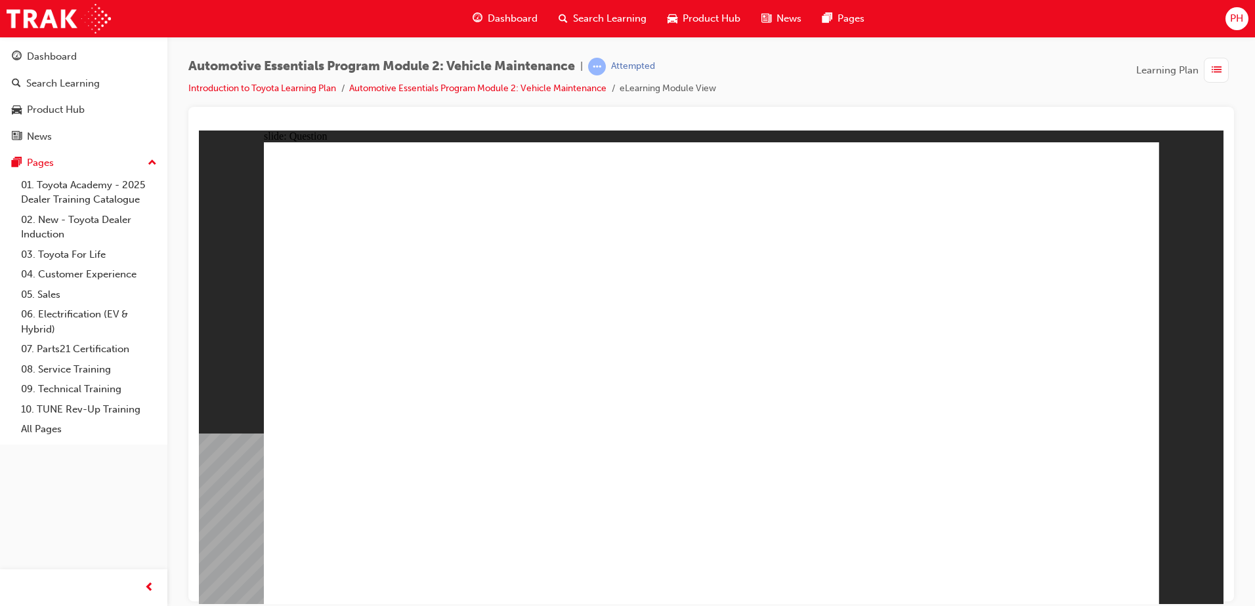
radio input "true"
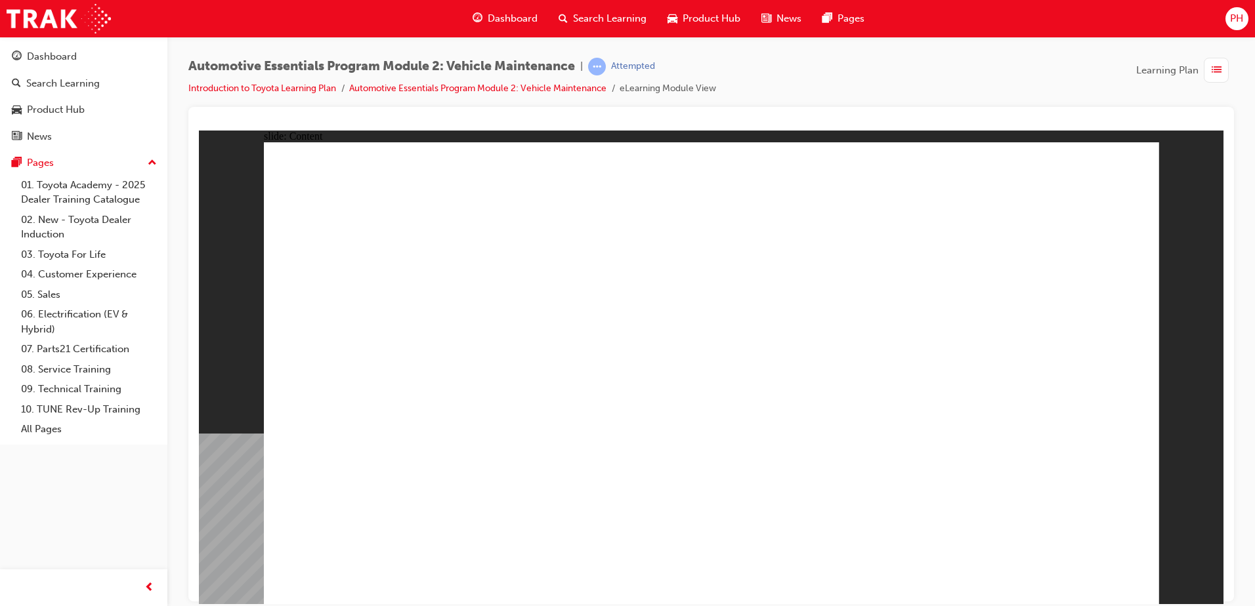
drag, startPoint x: 421, startPoint y: 272, endPoint x: 425, endPoint y: 320, distance: 48.7
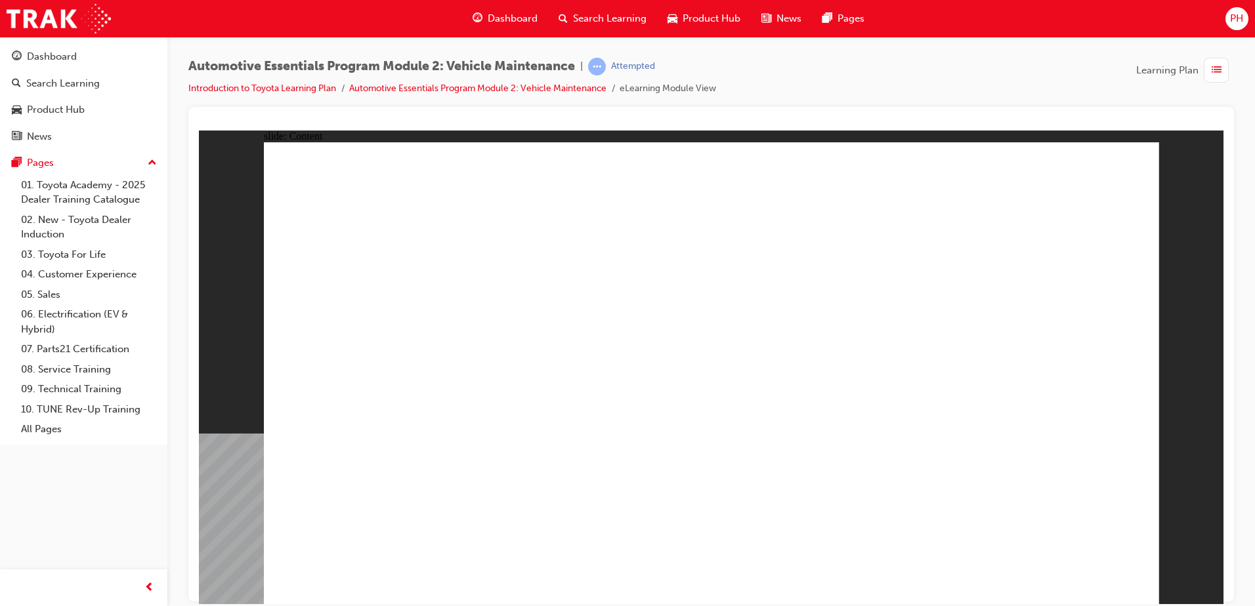
drag, startPoint x: 425, startPoint y: 398, endPoint x: 471, endPoint y: 398, distance: 46.6
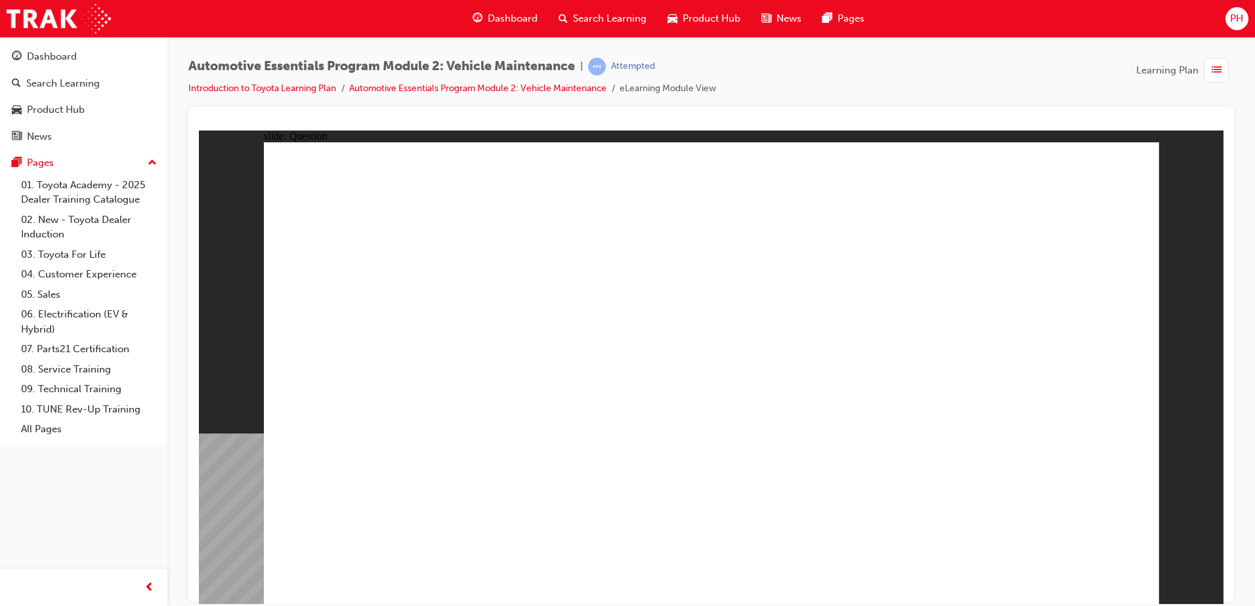
radio input "false"
radio input "true"
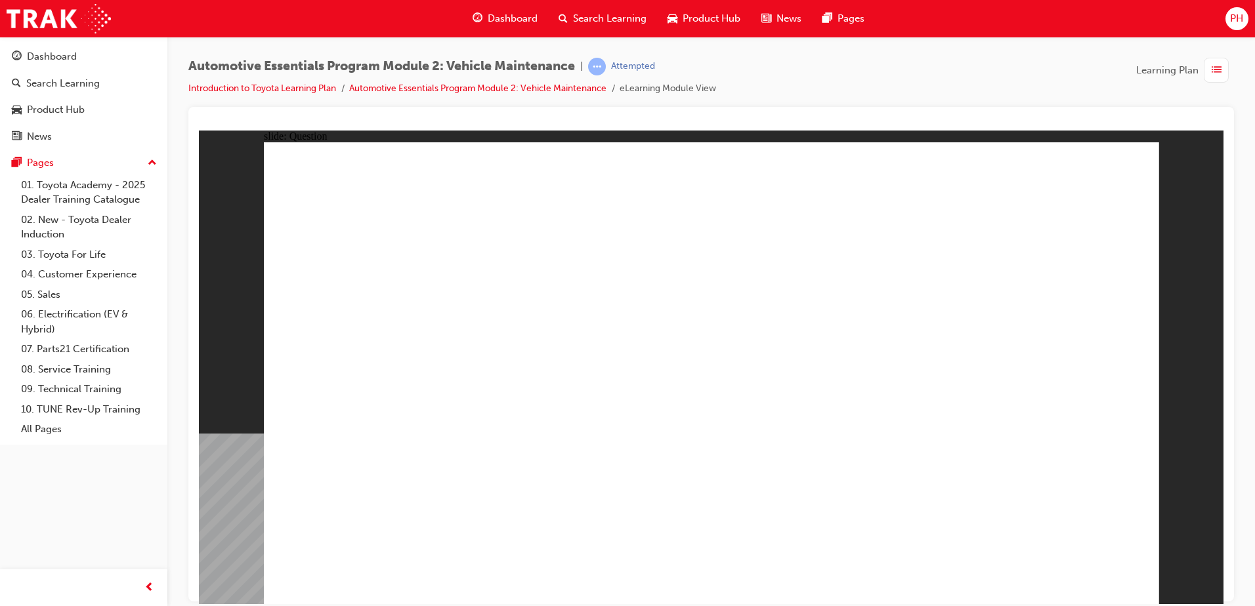
radio input "true"
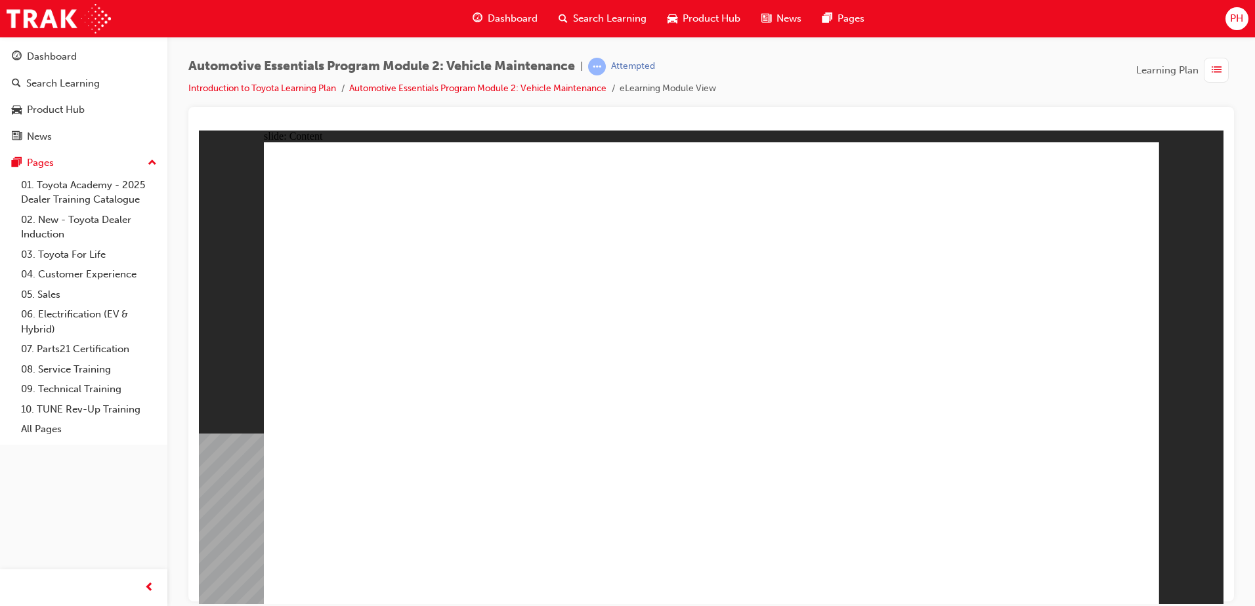
drag, startPoint x: 1081, startPoint y: 579, endPoint x: 1083, endPoint y: 569, distance: 10.0
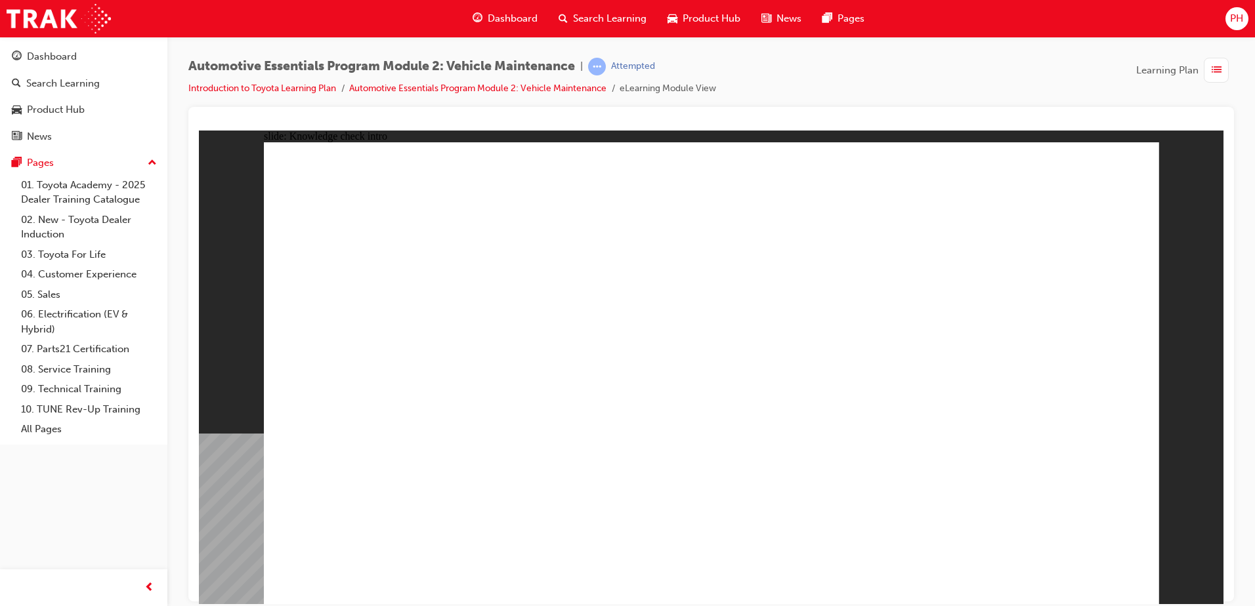
radio input "true"
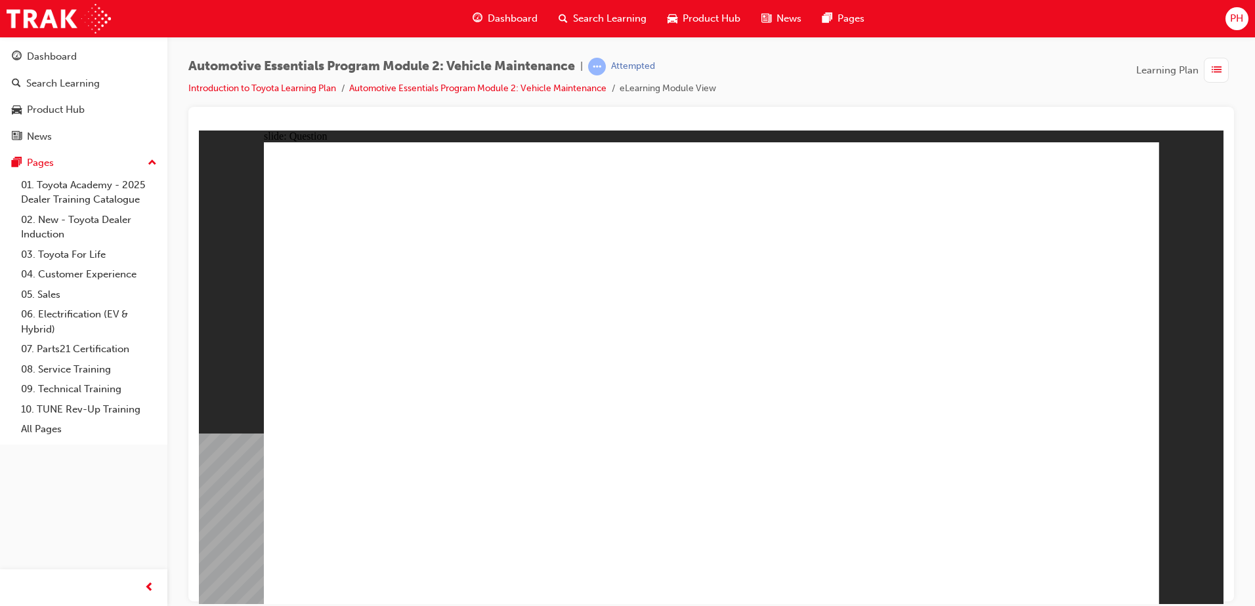
radio input "true"
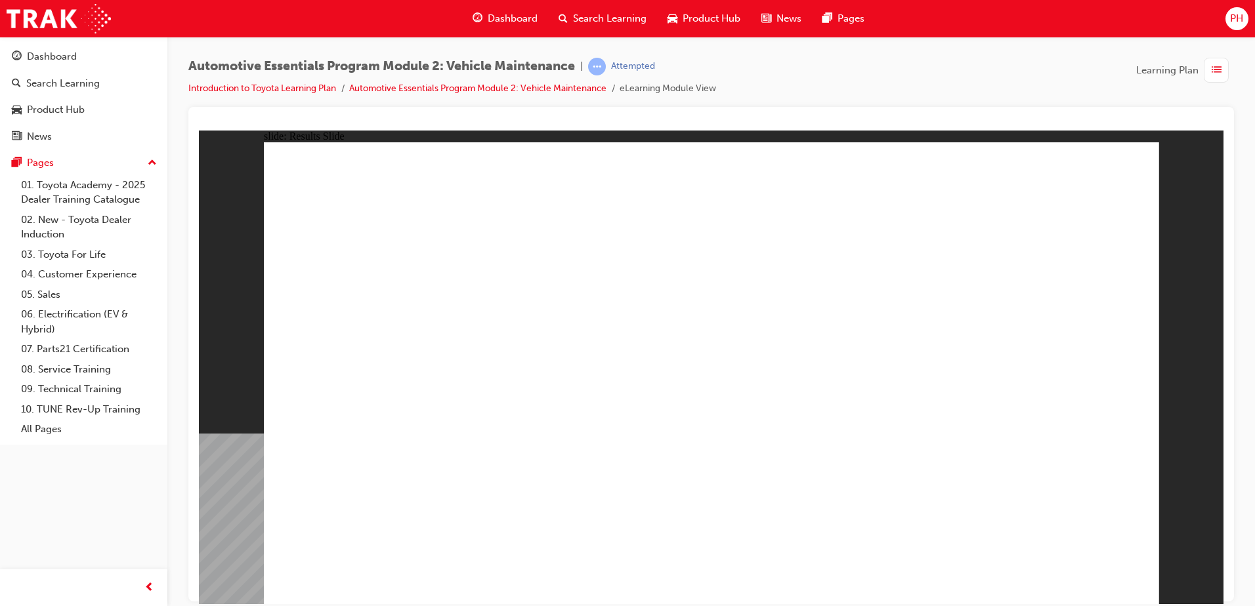
drag, startPoint x: 532, startPoint y: 504, endPoint x: 520, endPoint y: 501, distance: 11.5
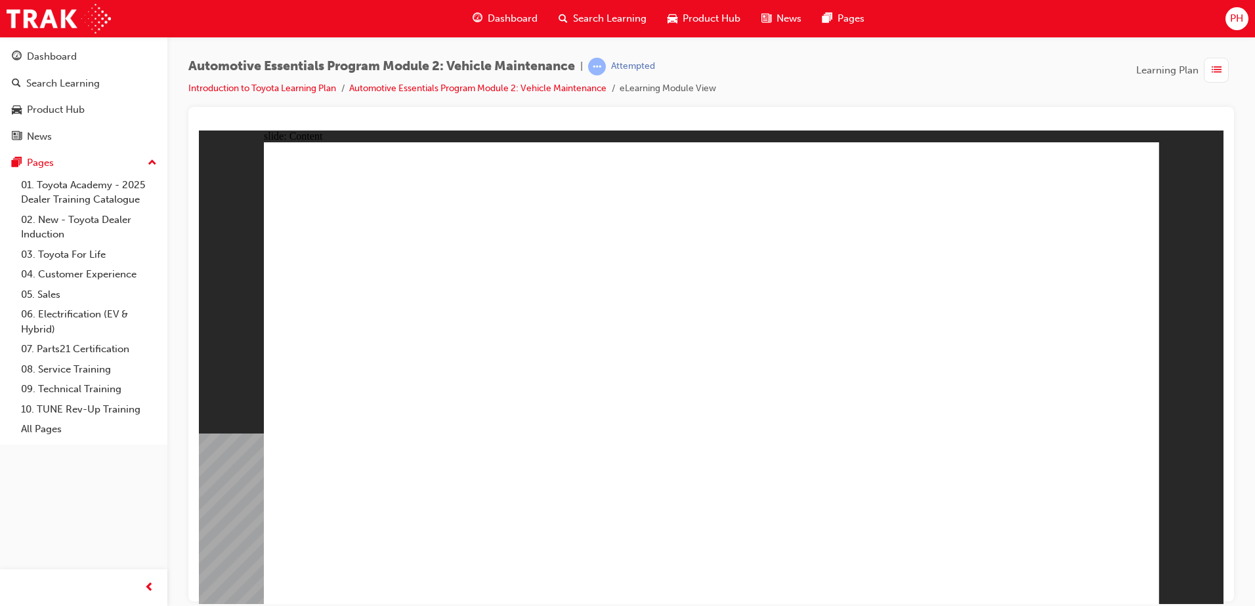
drag, startPoint x: 1098, startPoint y: 583, endPoint x: 1096, endPoint y: 576, distance: 6.9
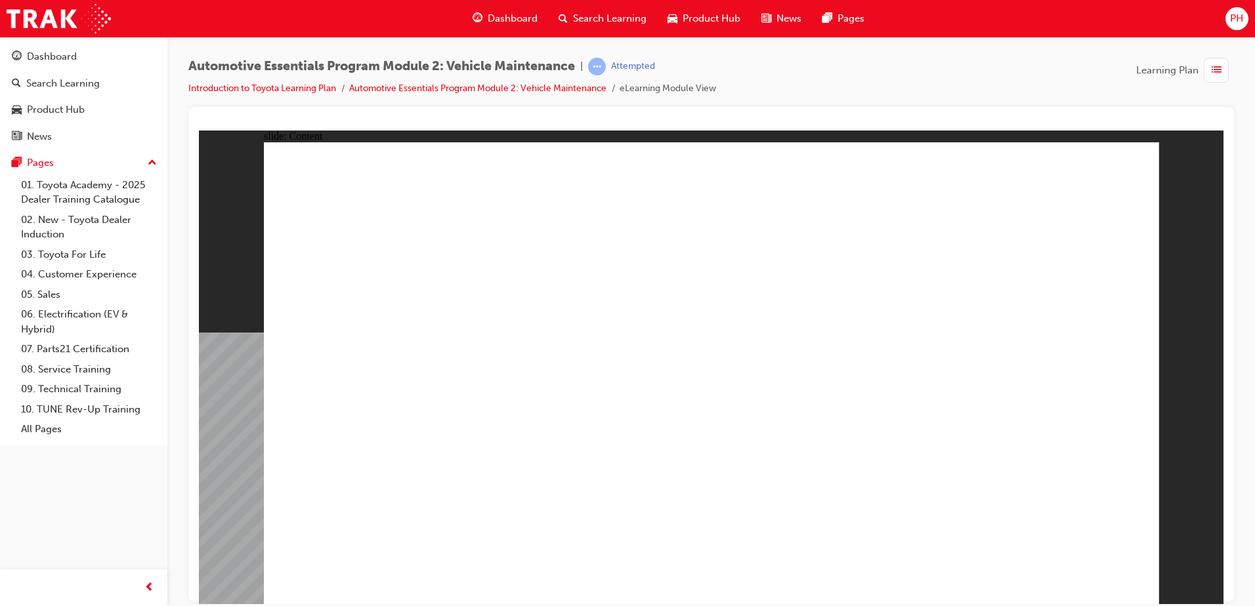
radio input "true"
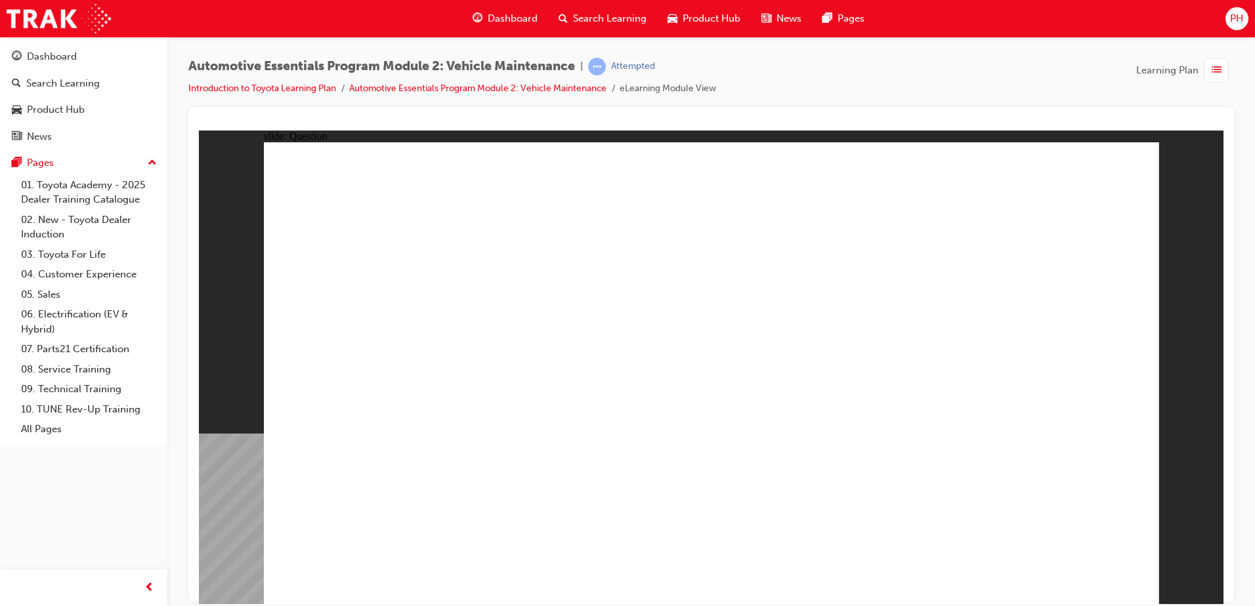
radio input "true"
drag, startPoint x: 906, startPoint y: 266, endPoint x: 916, endPoint y: 293, distance: 28.7
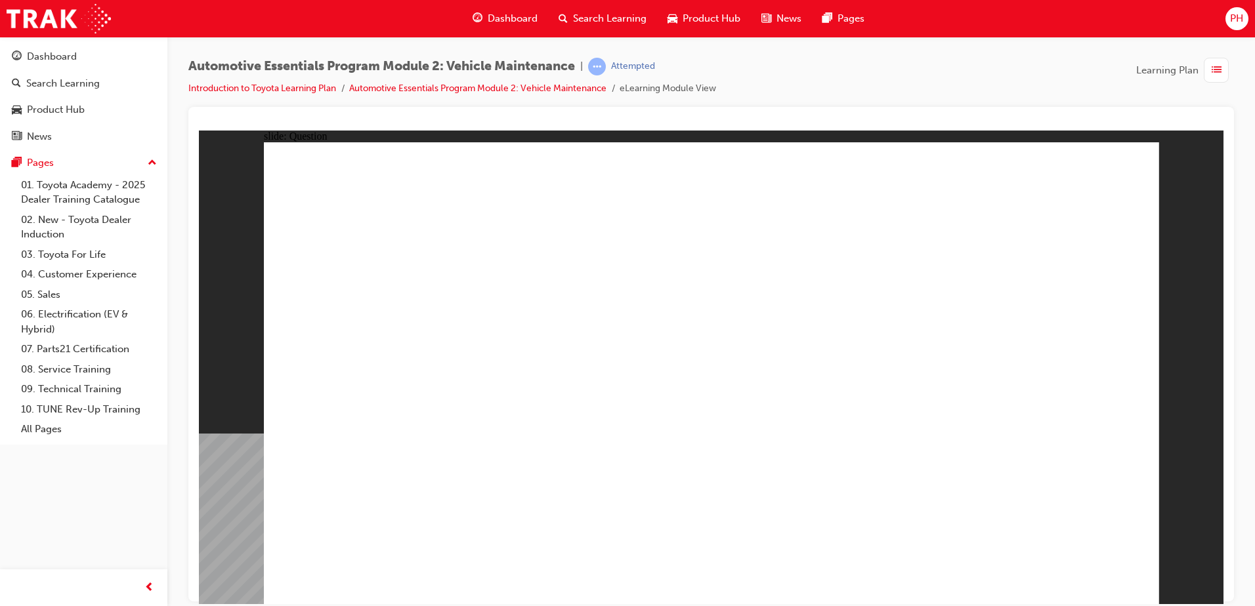
radio input "true"
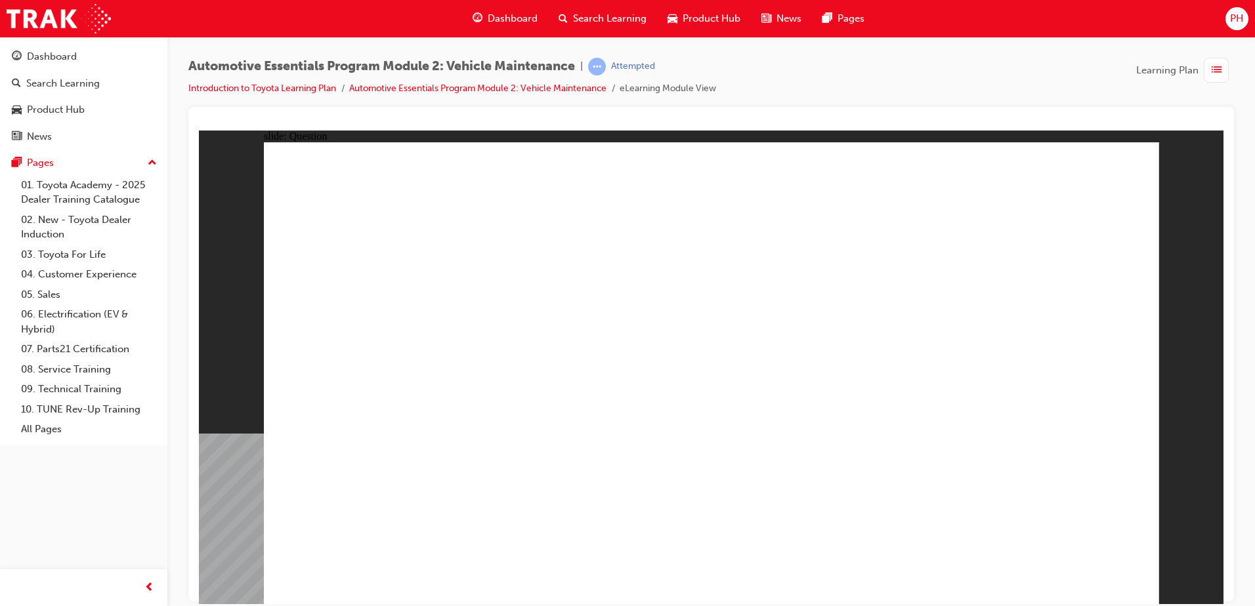
radio input "true"
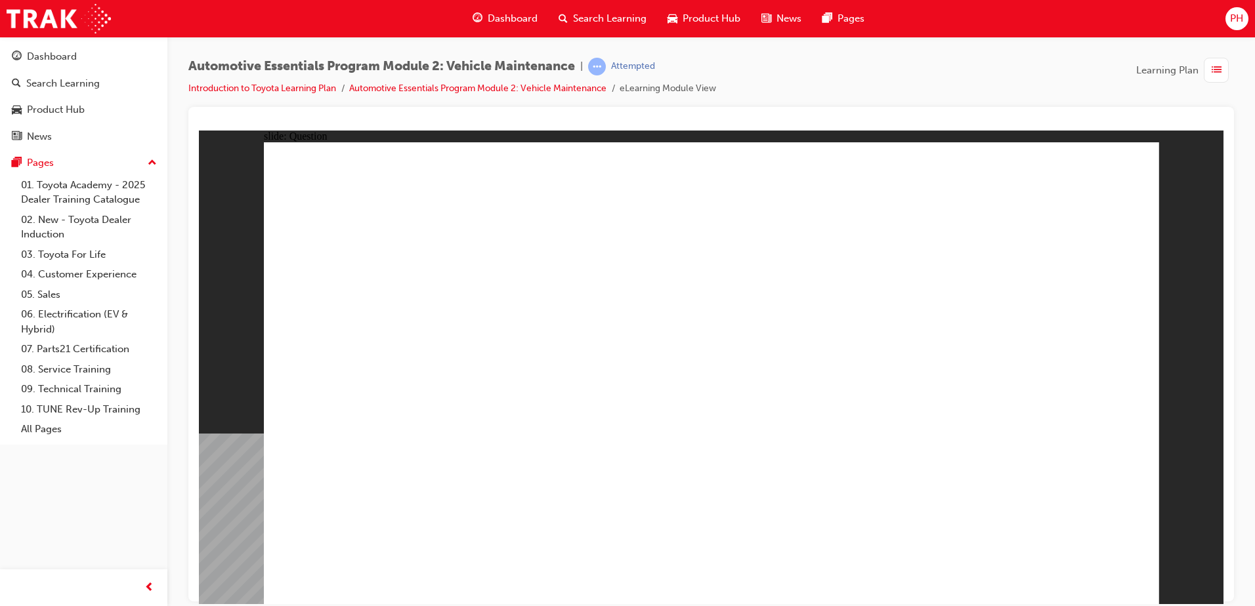
click at [38, 59] on div "Dashboard" at bounding box center [52, 56] width 50 height 15
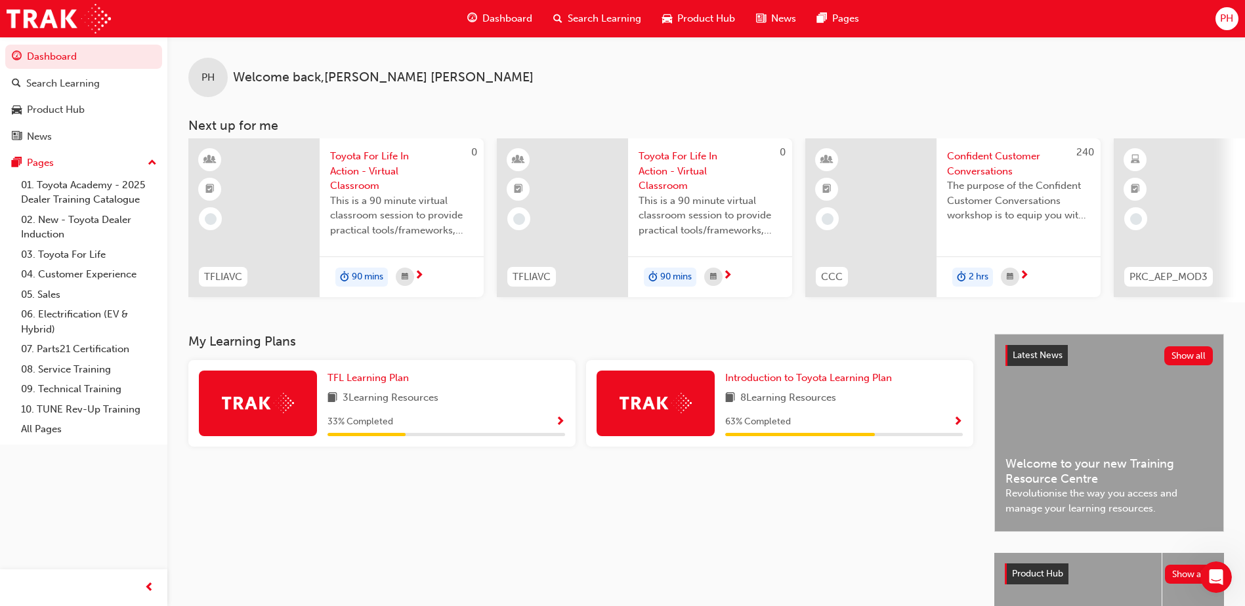
click at [878, 593] on div "My Learning Plans TFL Learning Plan 3 Learning Resources 33 % Completed Introdu…" at bounding box center [591, 537] width 806 height 407
click at [851, 549] on div "My Learning Plans TFL Learning Plan 3 Learning Resources 33 % Completed Introdu…" at bounding box center [591, 537] width 806 height 407
click at [954, 420] on span "Show Progress" at bounding box center [958, 423] width 10 height 12
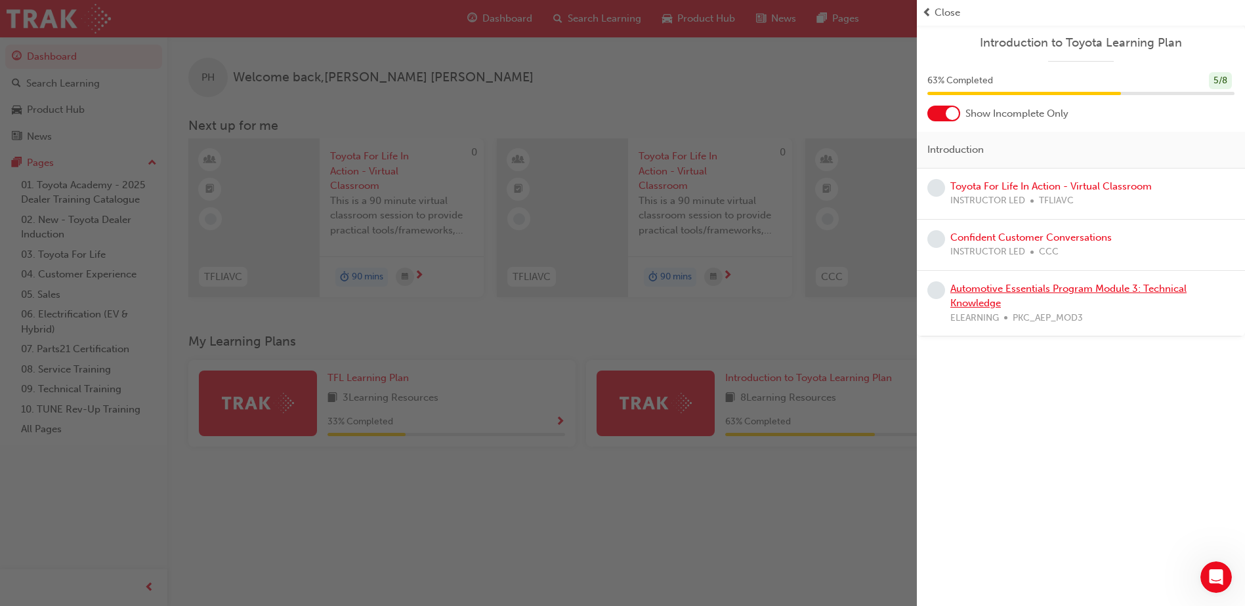
click at [1040, 291] on link "Automotive Essentials Program Module 3: Technical Knowledge" at bounding box center [1068, 296] width 236 height 27
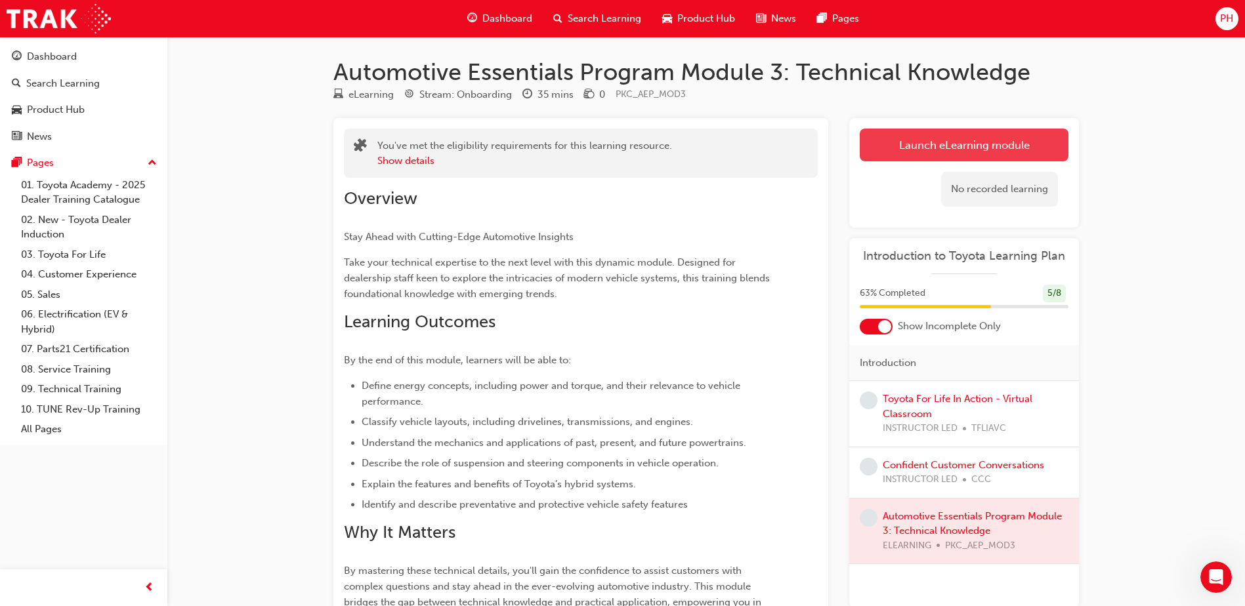
click at [923, 138] on link "Launch eLearning module" at bounding box center [964, 145] width 209 height 33
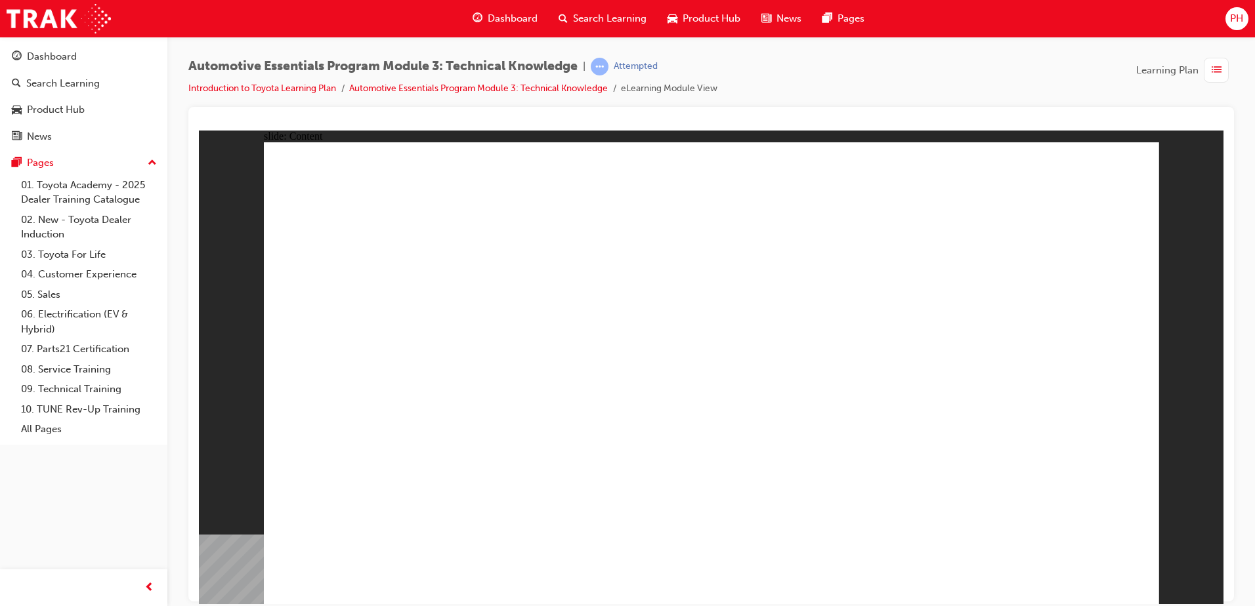
drag, startPoint x: 1133, startPoint y: 163, endPoint x: 1125, endPoint y: 177, distance: 16.2
drag, startPoint x: 649, startPoint y: 429, endPoint x: 868, endPoint y: 457, distance: 221.1
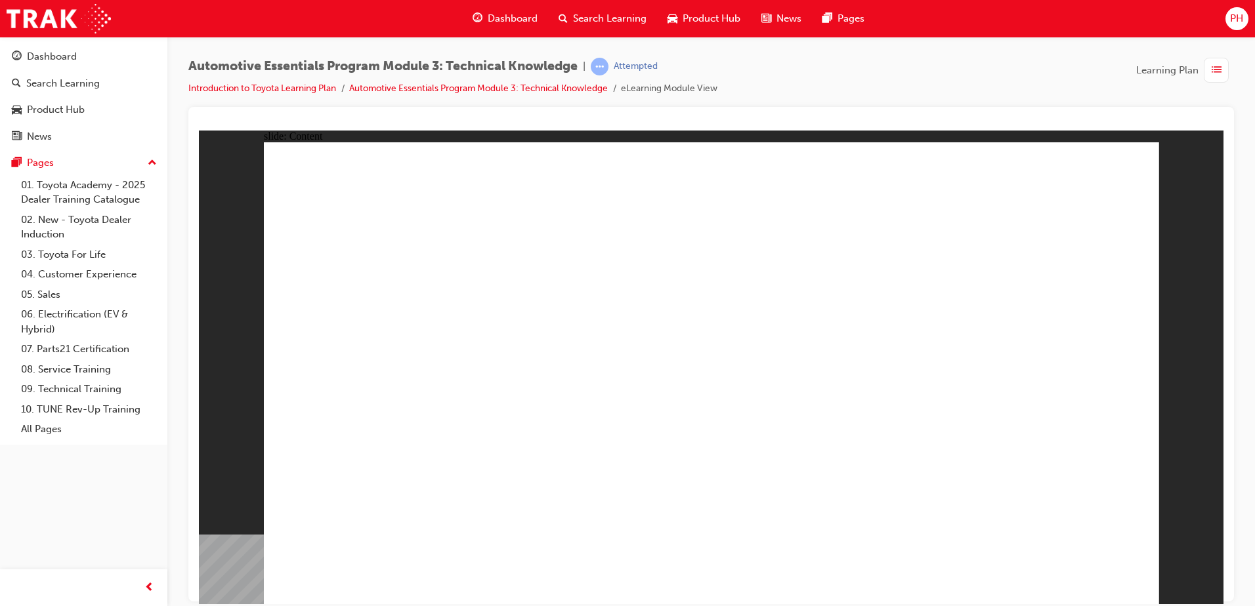
drag, startPoint x: 868, startPoint y: 457, endPoint x: 820, endPoint y: 457, distance: 48.6
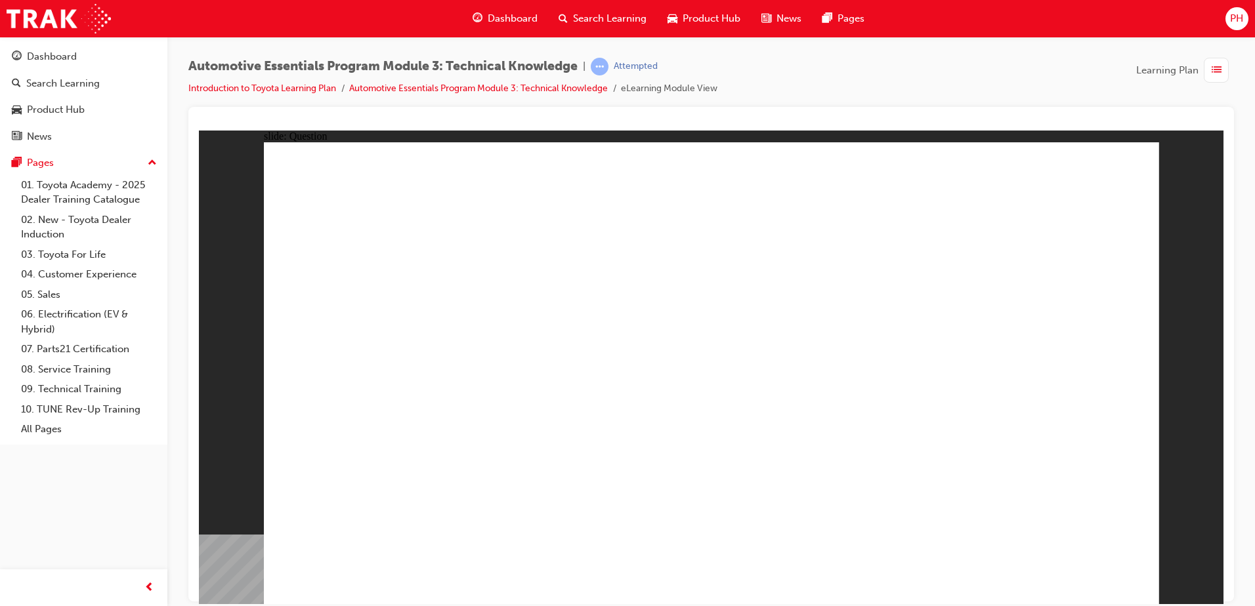
radio input "true"
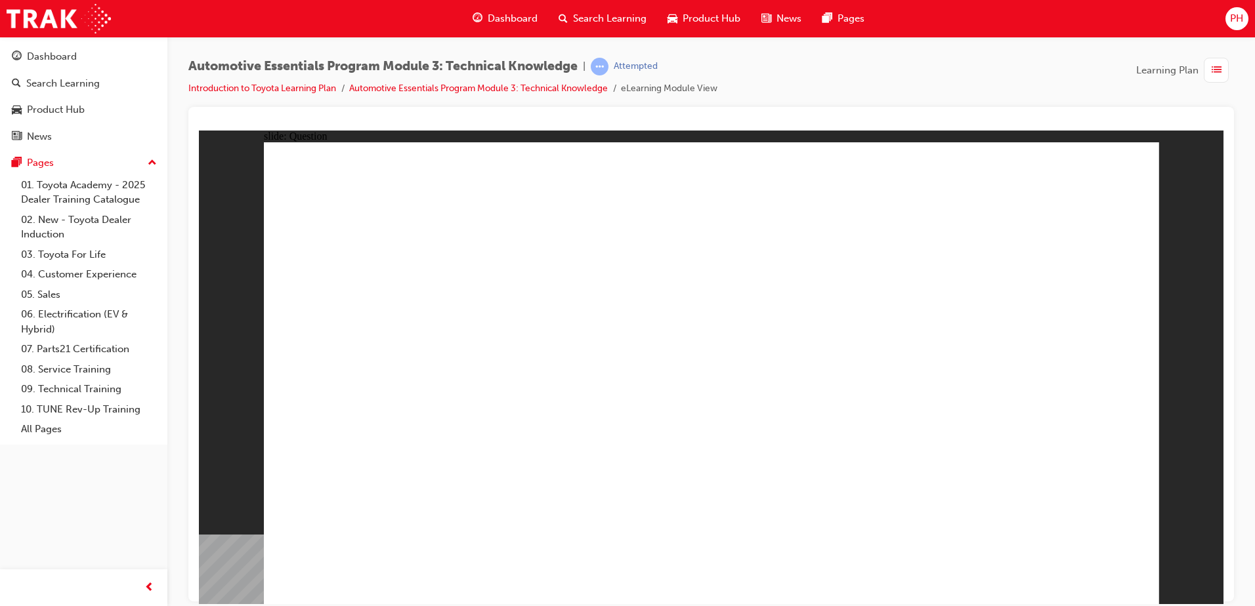
radio input "true"
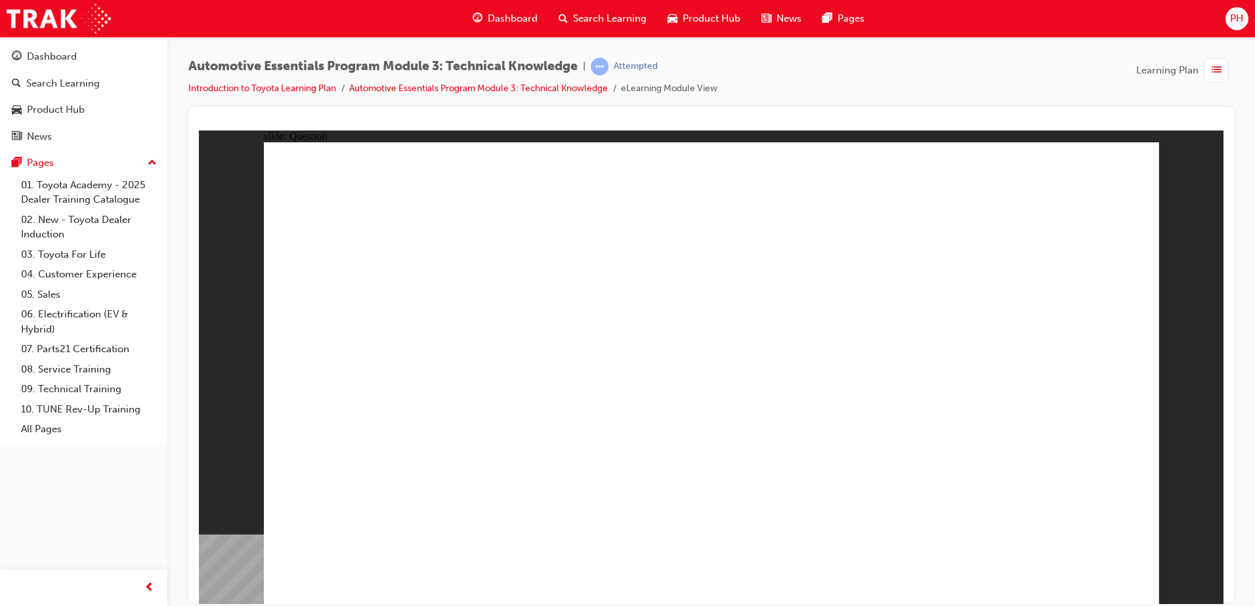
radio input "true"
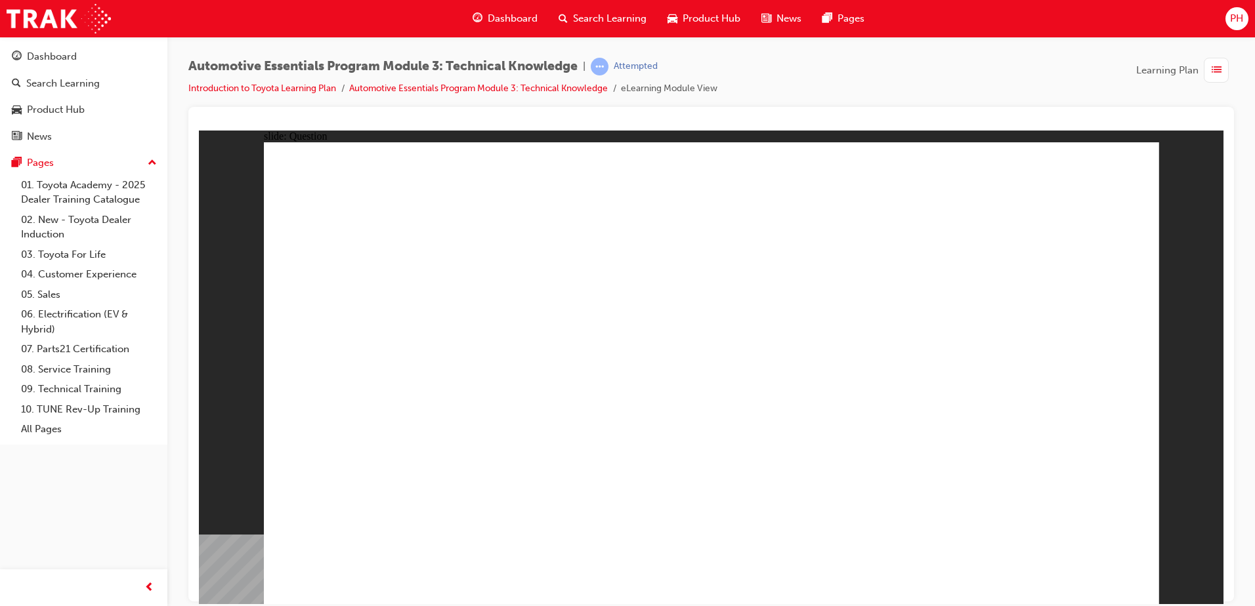
radio input "true"
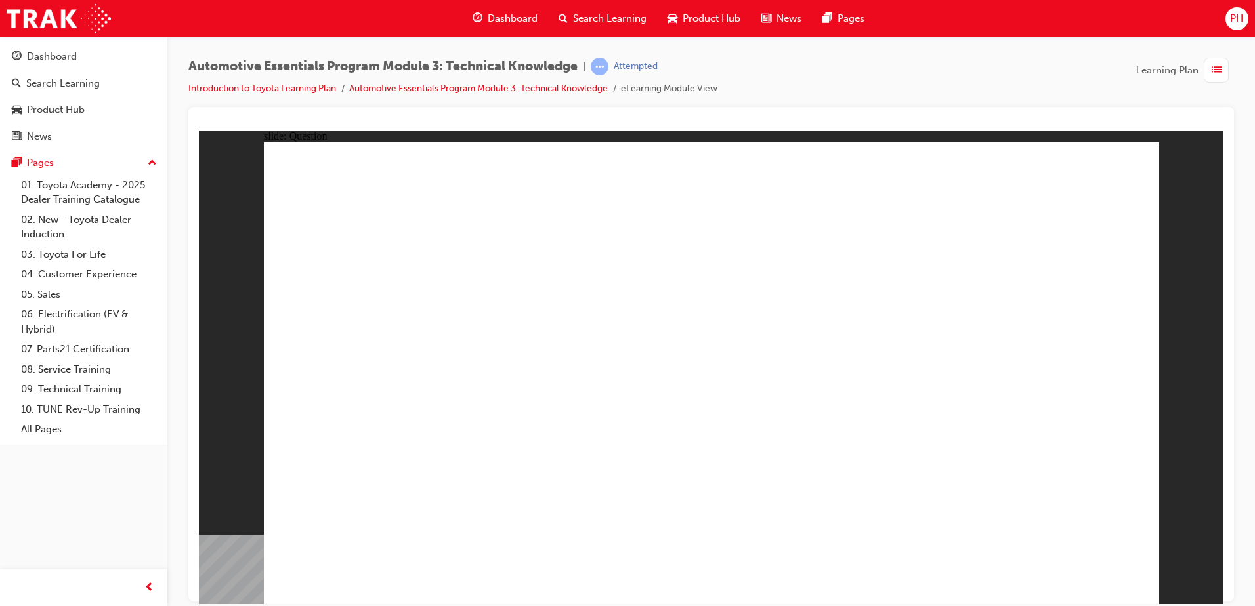
radio input "true"
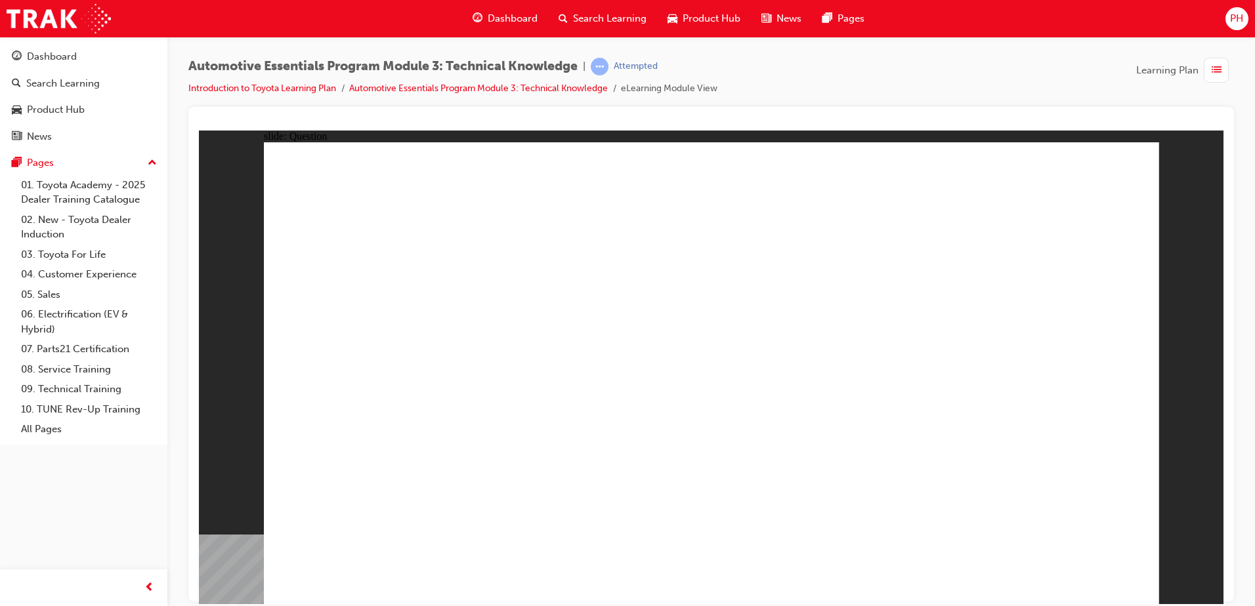
radio input "true"
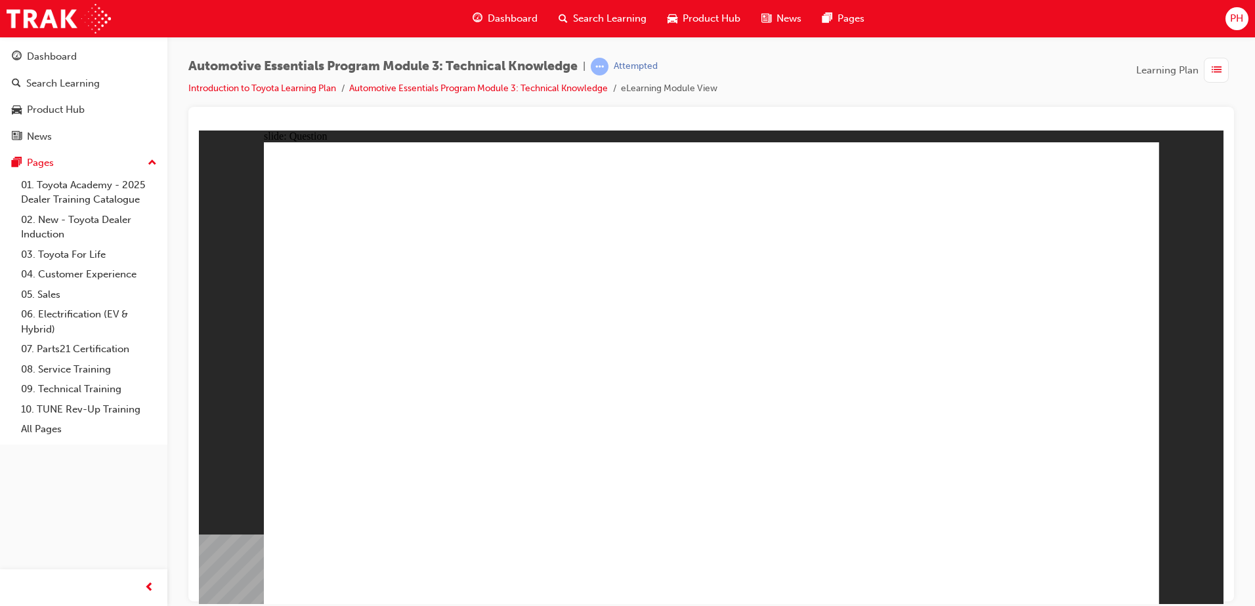
radio input "true"
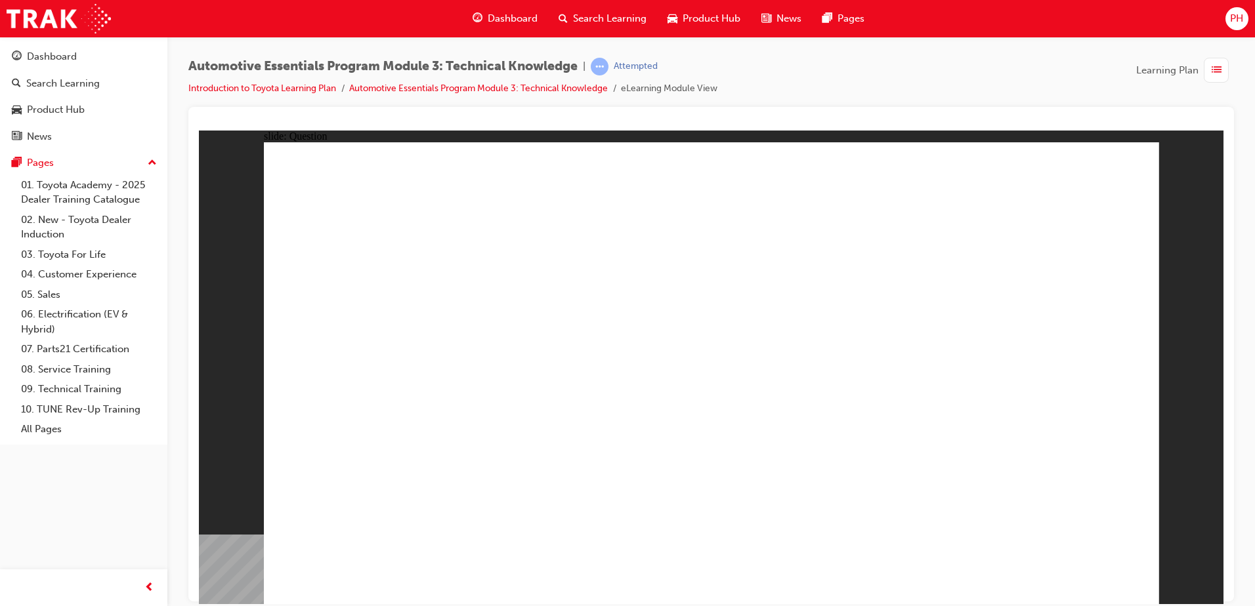
radio input "true"
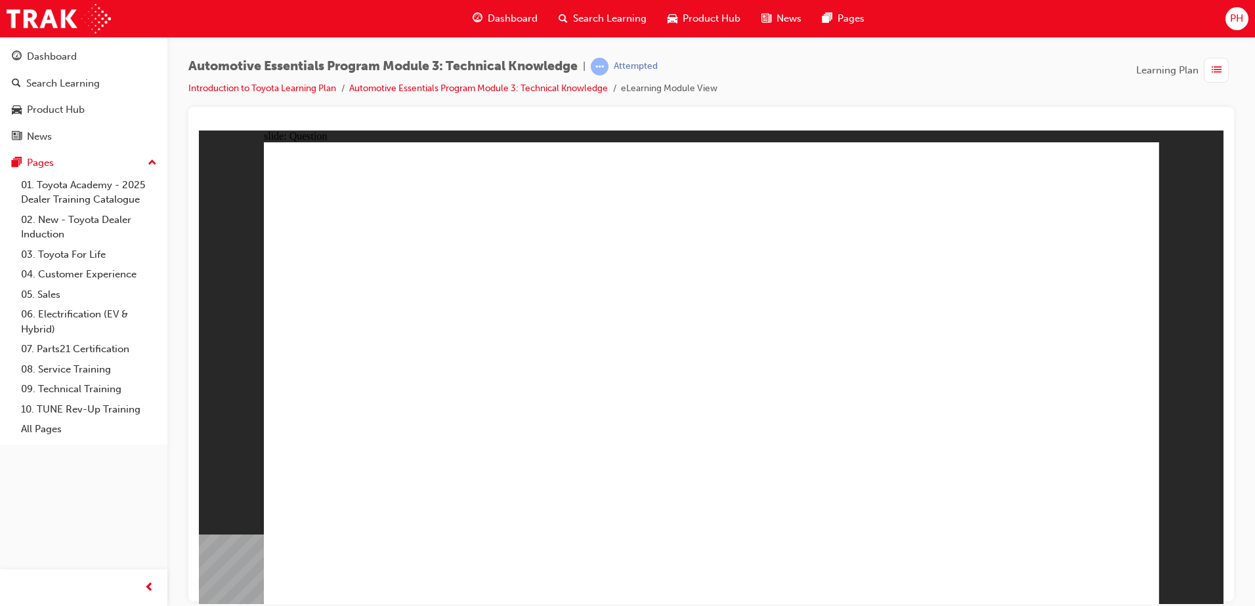
radio input "true"
drag, startPoint x: 1057, startPoint y: 558, endPoint x: 1068, endPoint y: 567, distance: 14.6
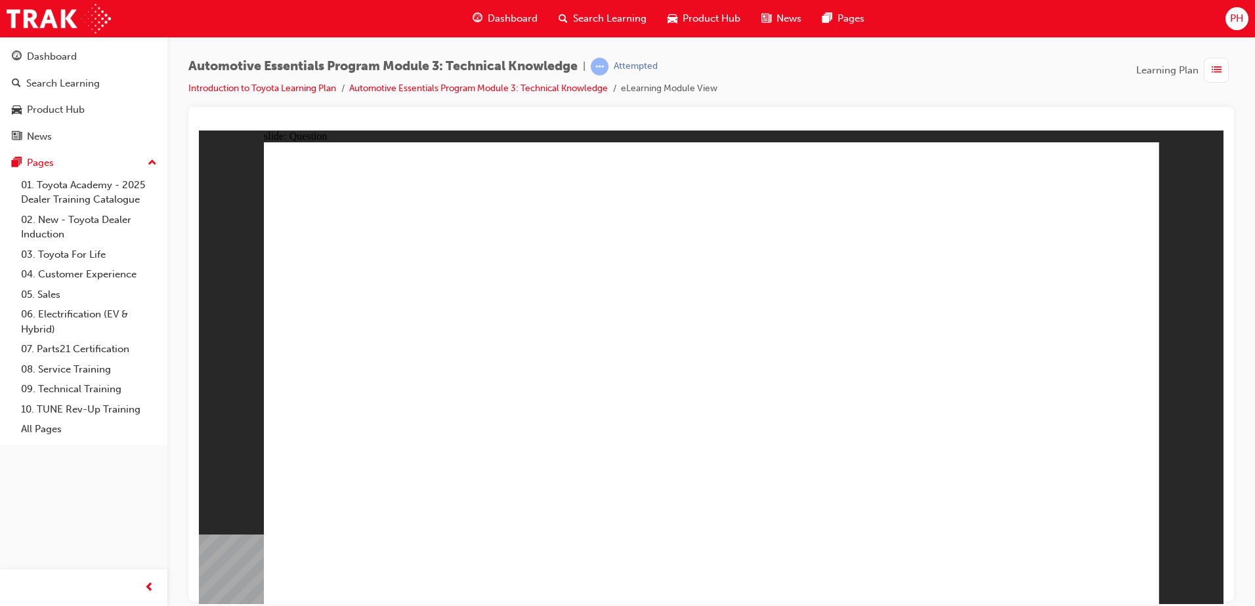
radio input "true"
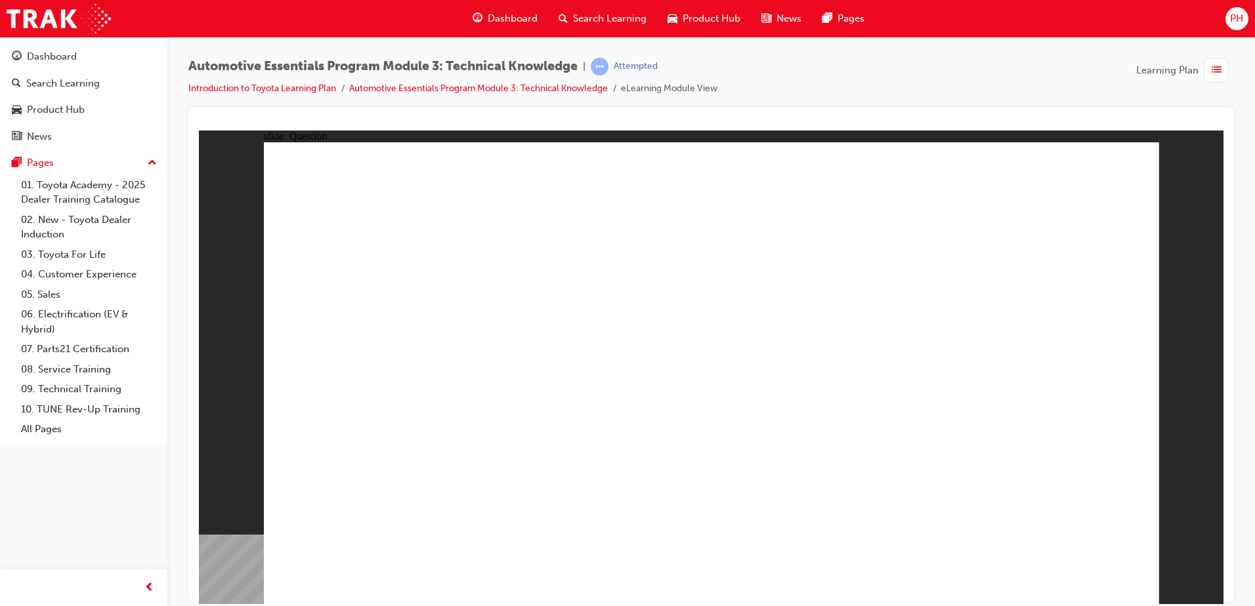
radio input "true"
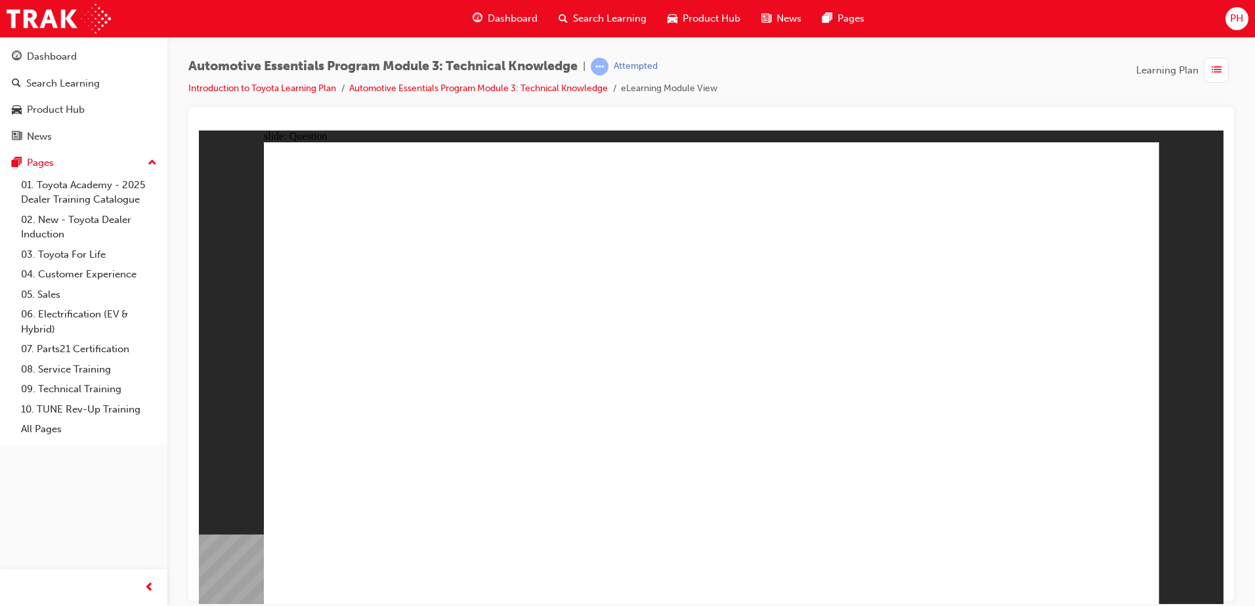
radio input "true"
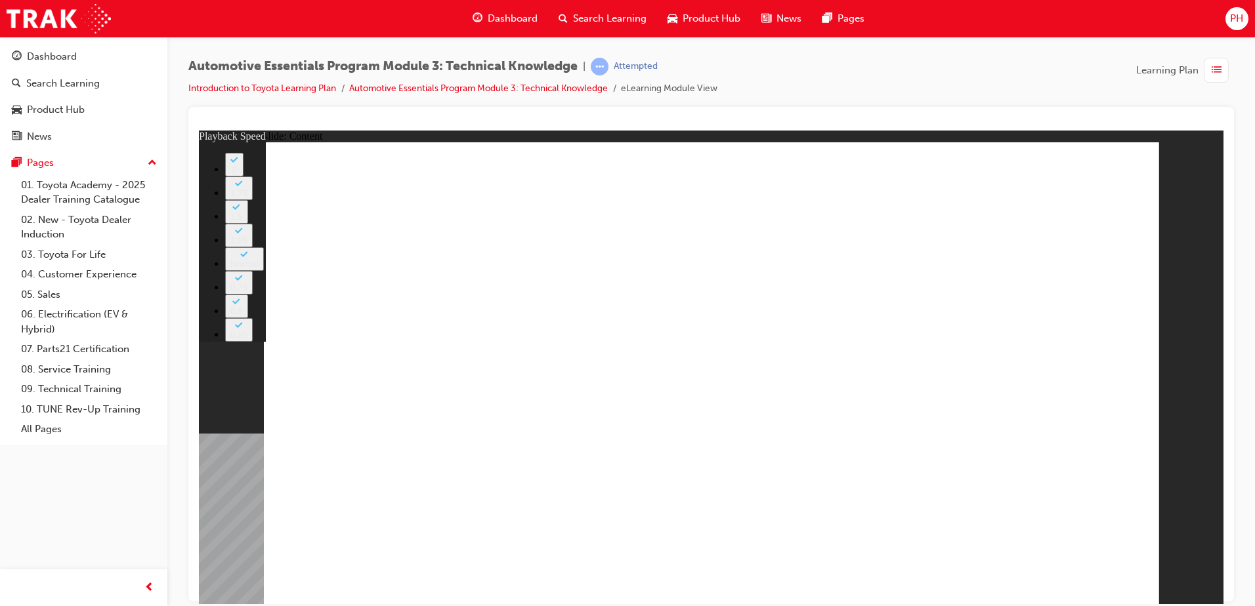
type input "2"
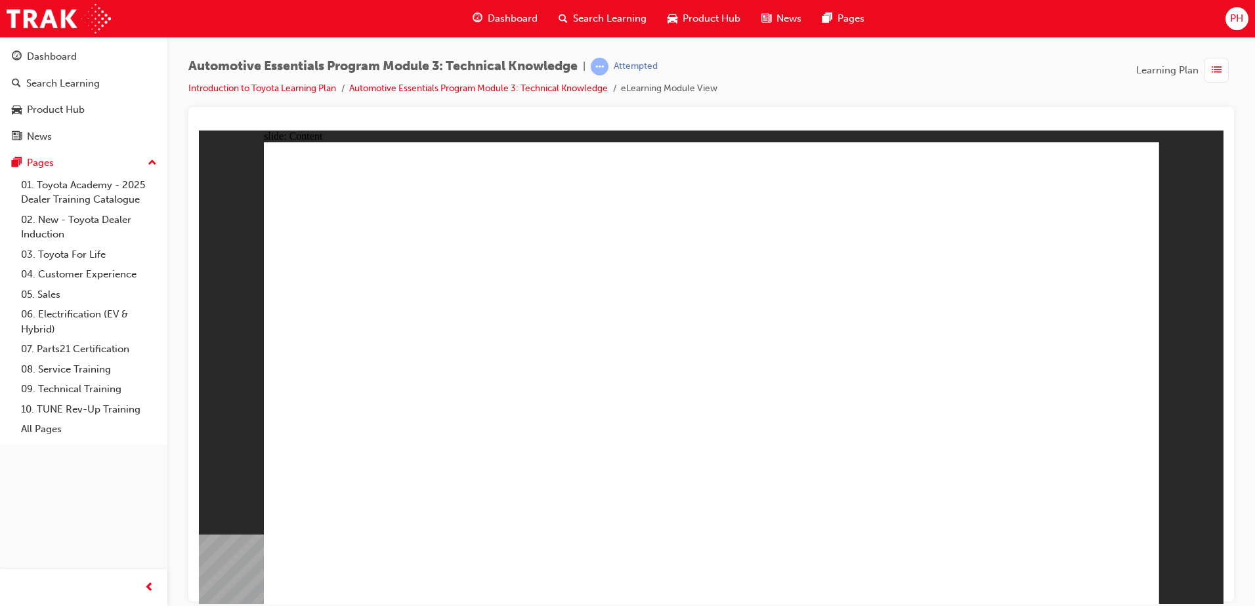
drag, startPoint x: 1100, startPoint y: 562, endPoint x: 1103, endPoint y: 579, distance: 17.4
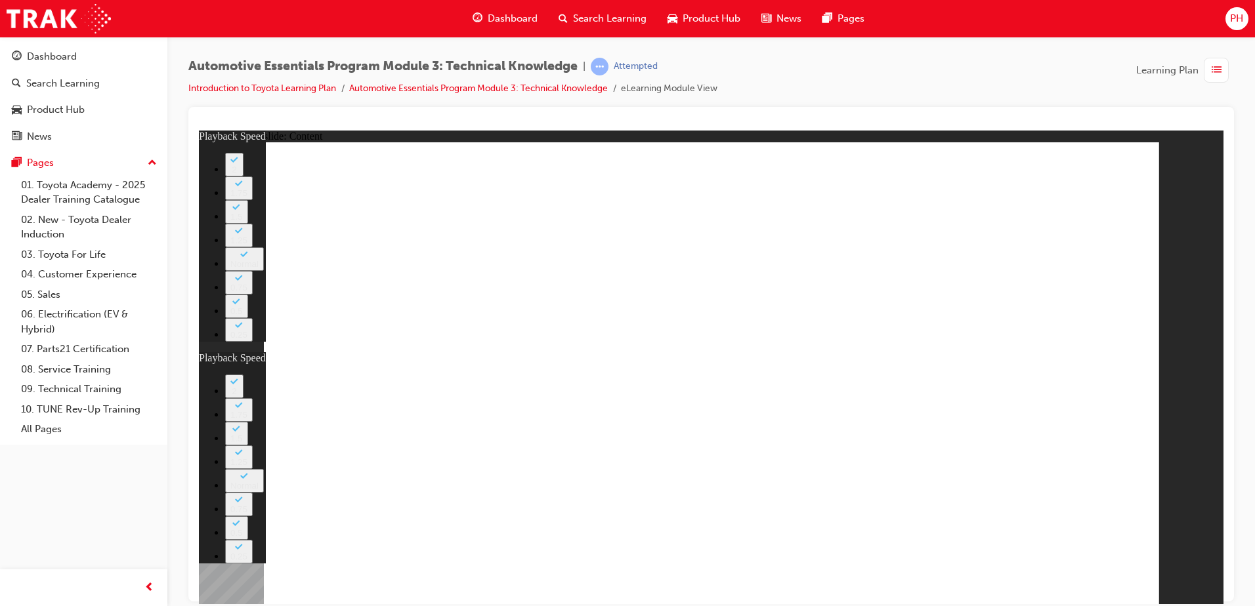
type input "20"
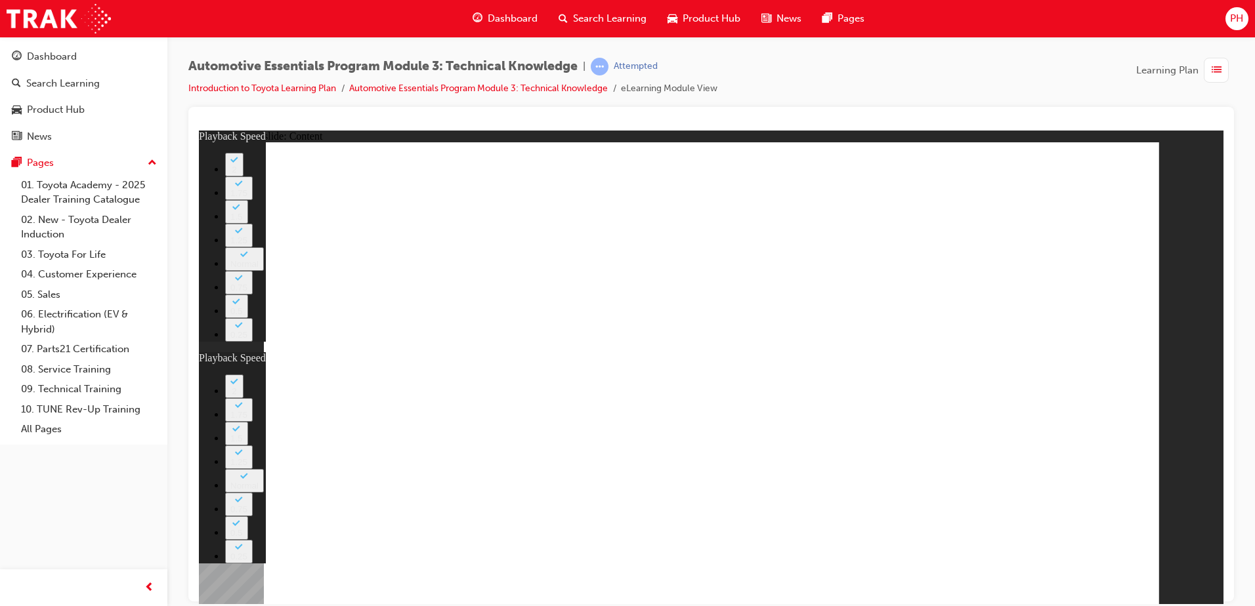
drag, startPoint x: 1037, startPoint y: 445, endPoint x: 1082, endPoint y: 446, distance: 44.6
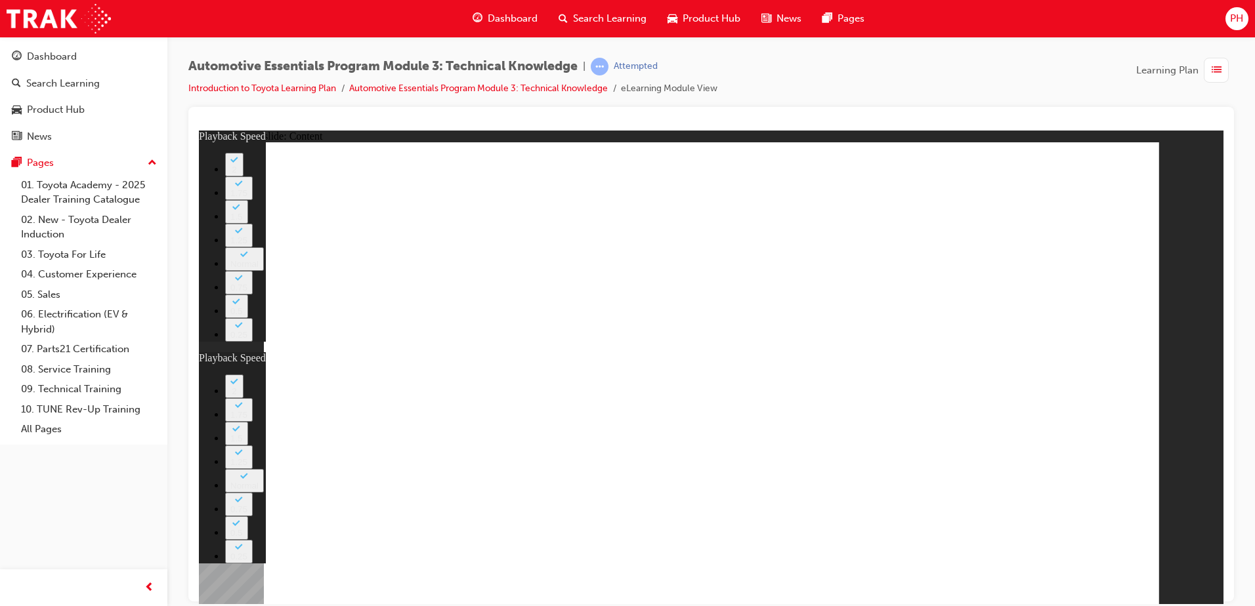
type input "1"
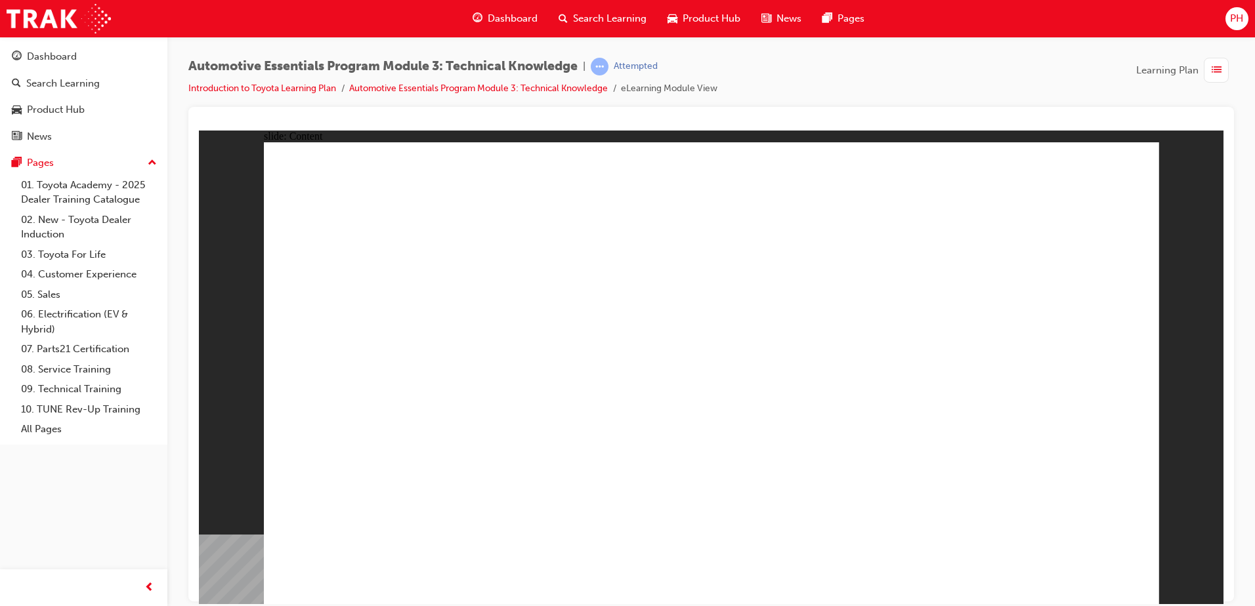
drag, startPoint x: 1106, startPoint y: 154, endPoint x: 1109, endPoint y: 161, distance: 7.7
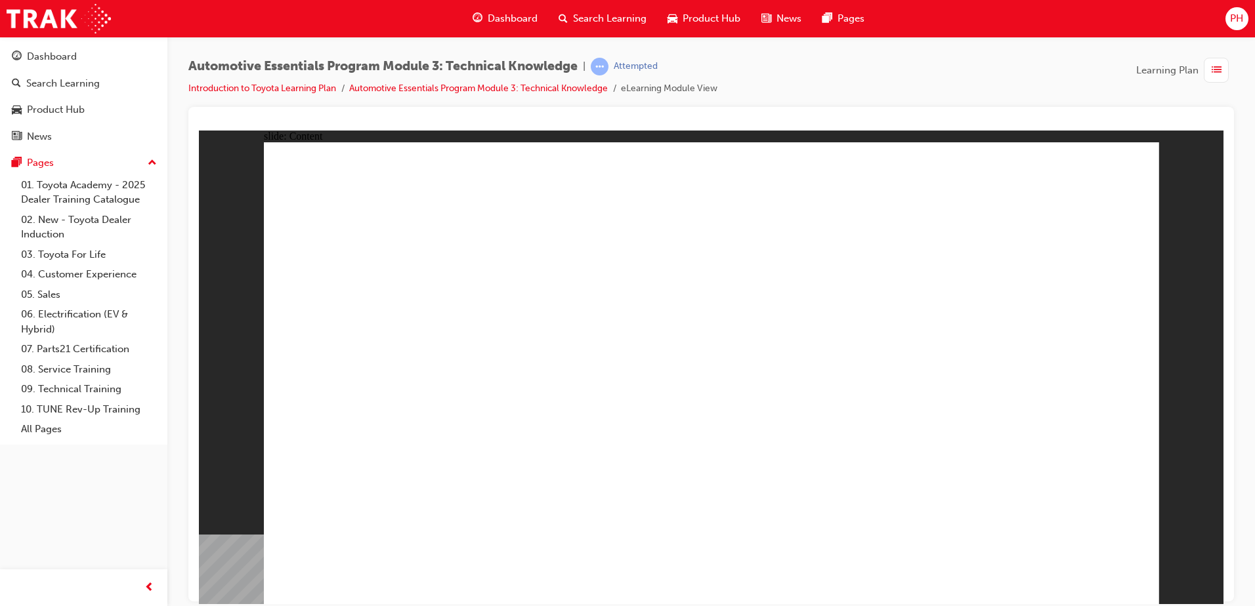
drag, startPoint x: 1089, startPoint y: 187, endPoint x: 1099, endPoint y: 188, distance: 10.6
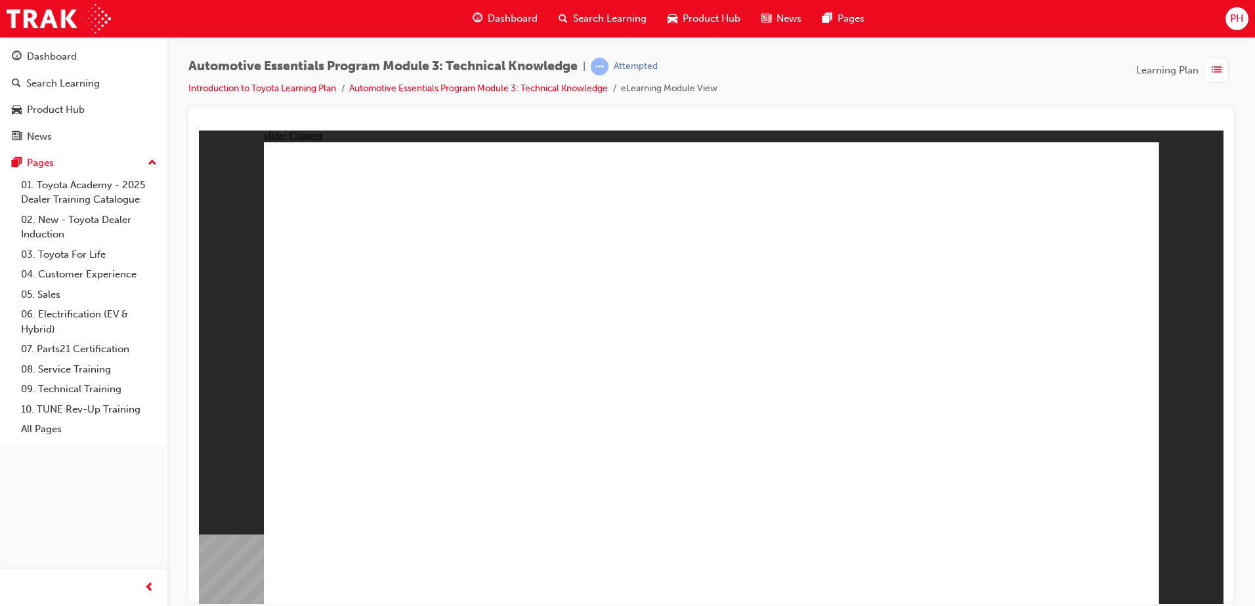
drag, startPoint x: 1122, startPoint y: 146, endPoint x: 1070, endPoint y: 207, distance: 80.1
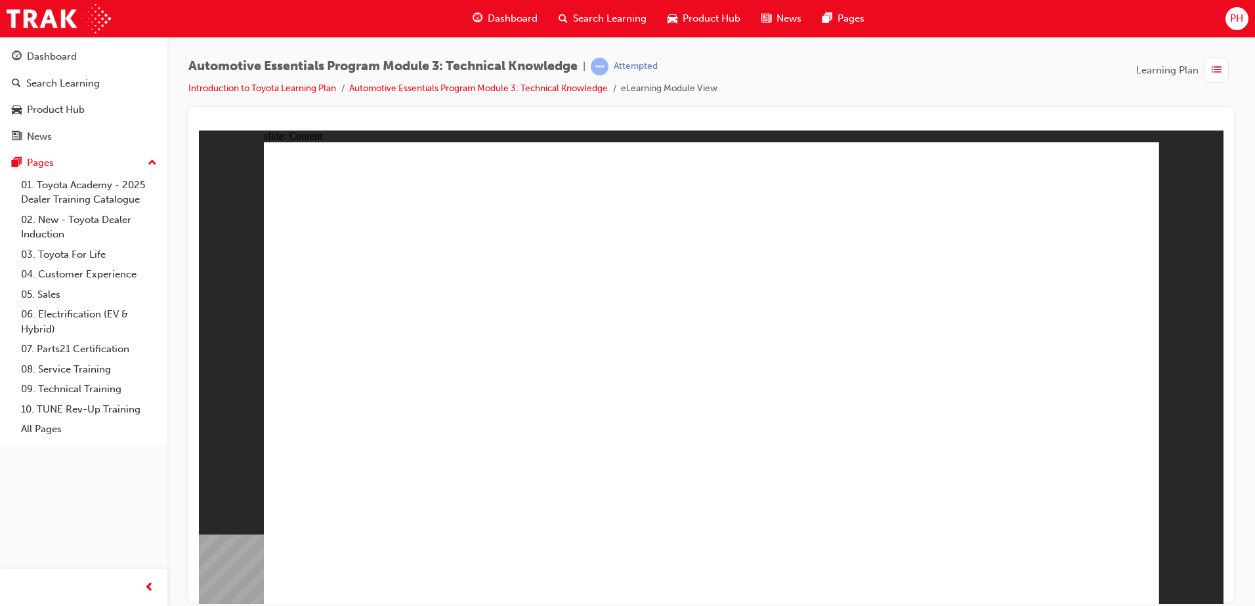
drag, startPoint x: 1101, startPoint y: 159, endPoint x: 1248, endPoint y: 253, distance: 174.8
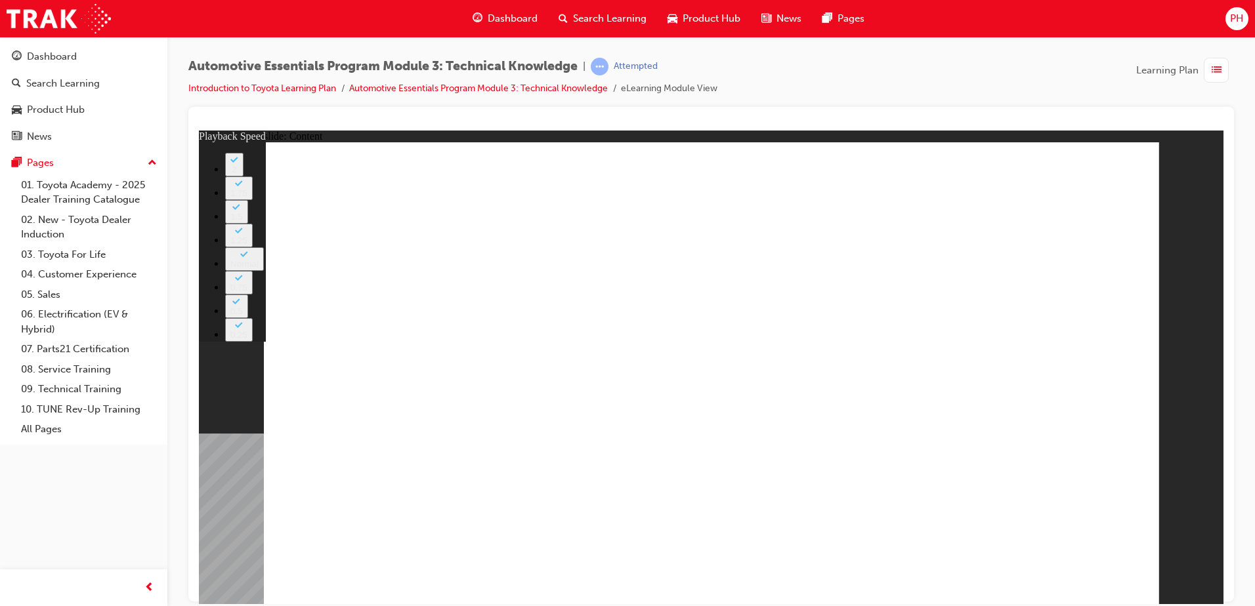
type input "8"
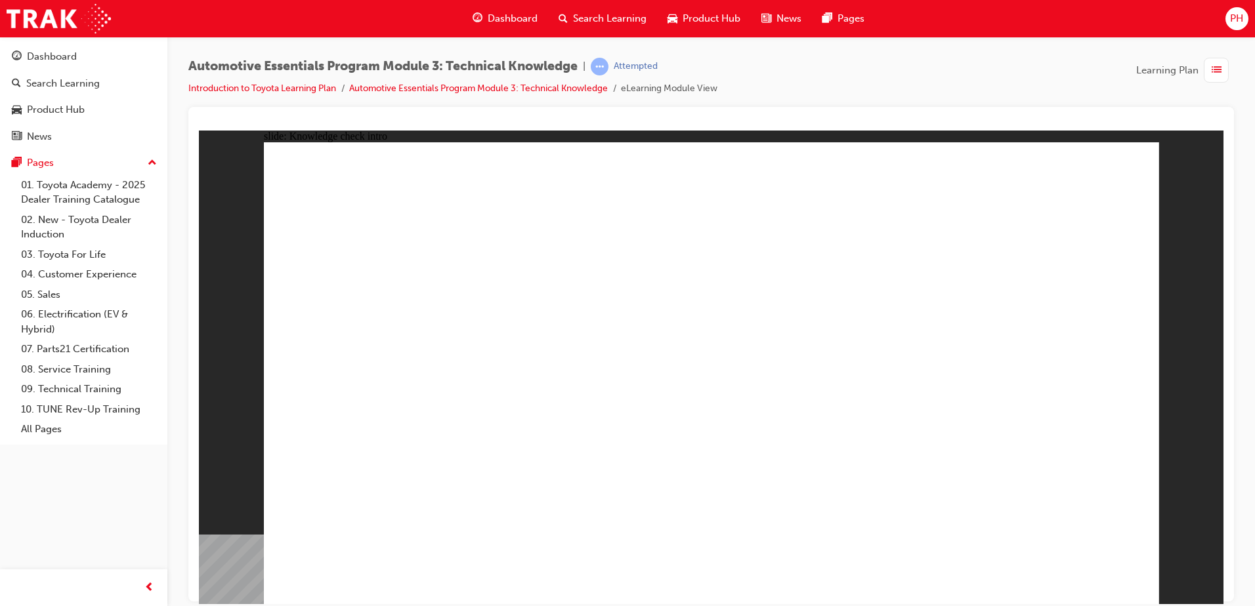
radio input "true"
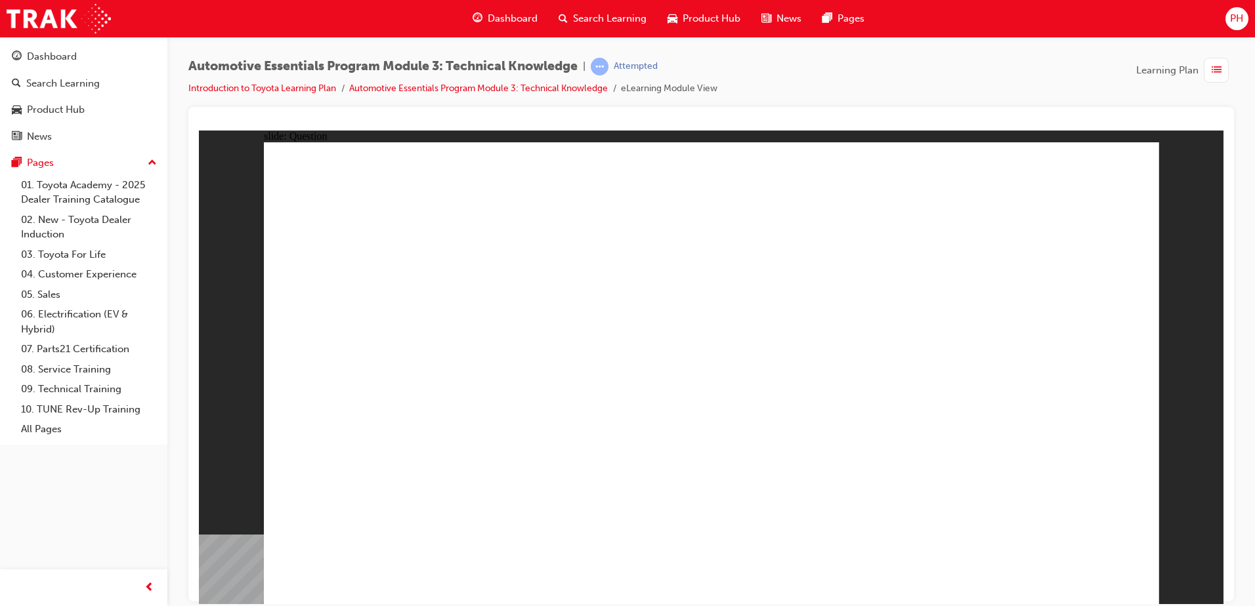
radio input "false"
radio input "true"
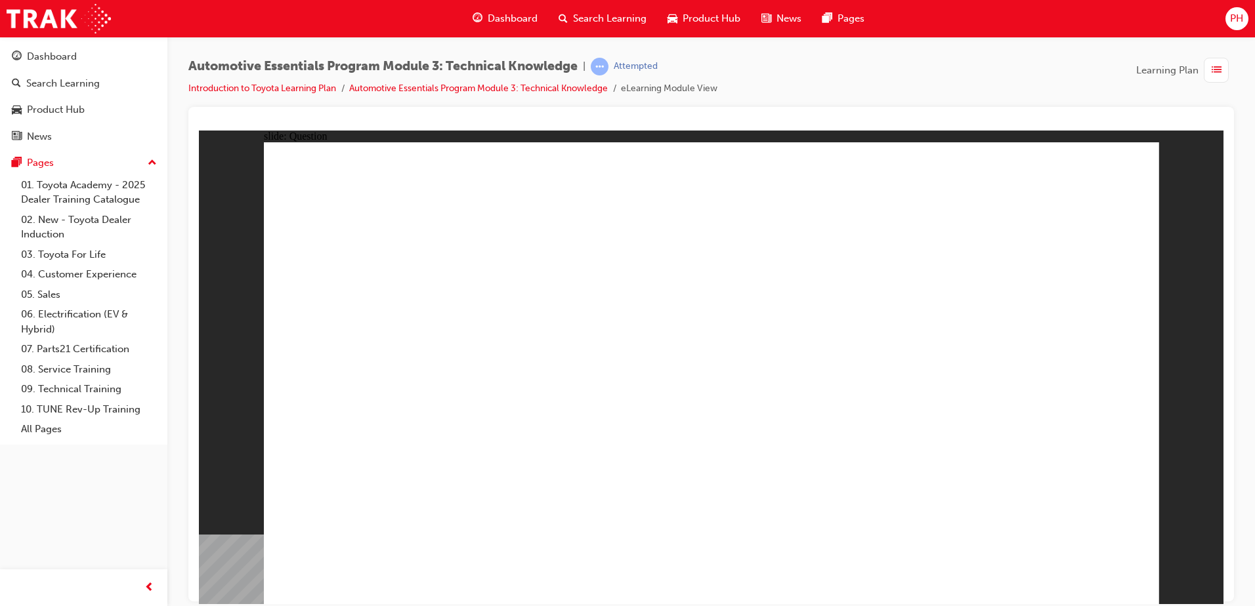
radio input "true"
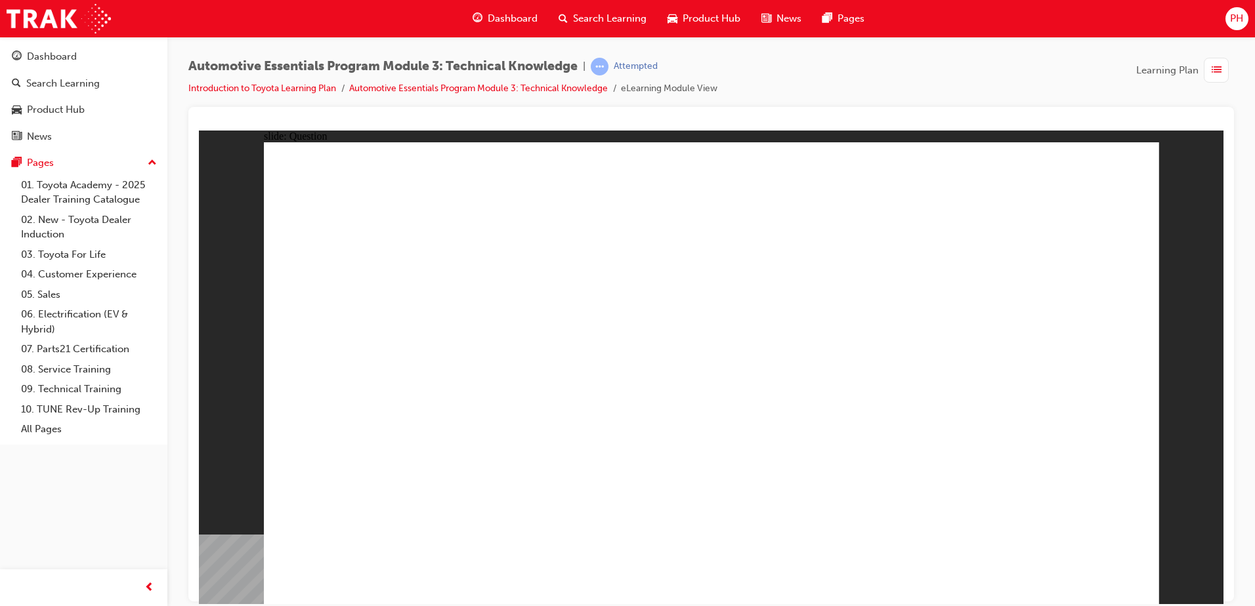
radio input "true"
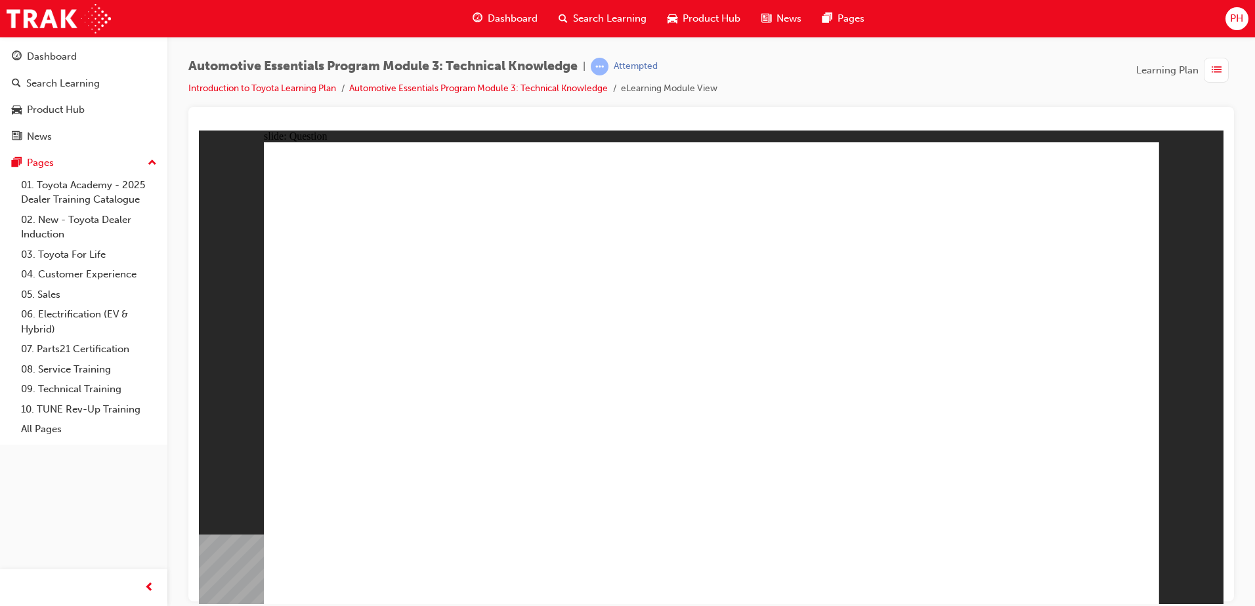
radio input "true"
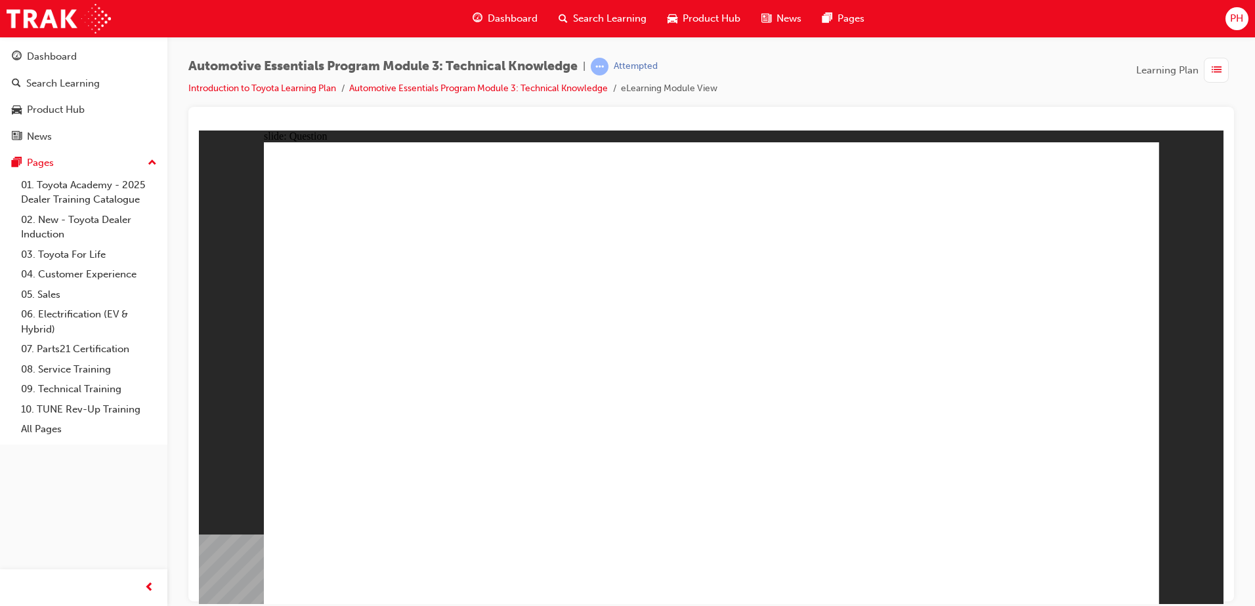
radio input "true"
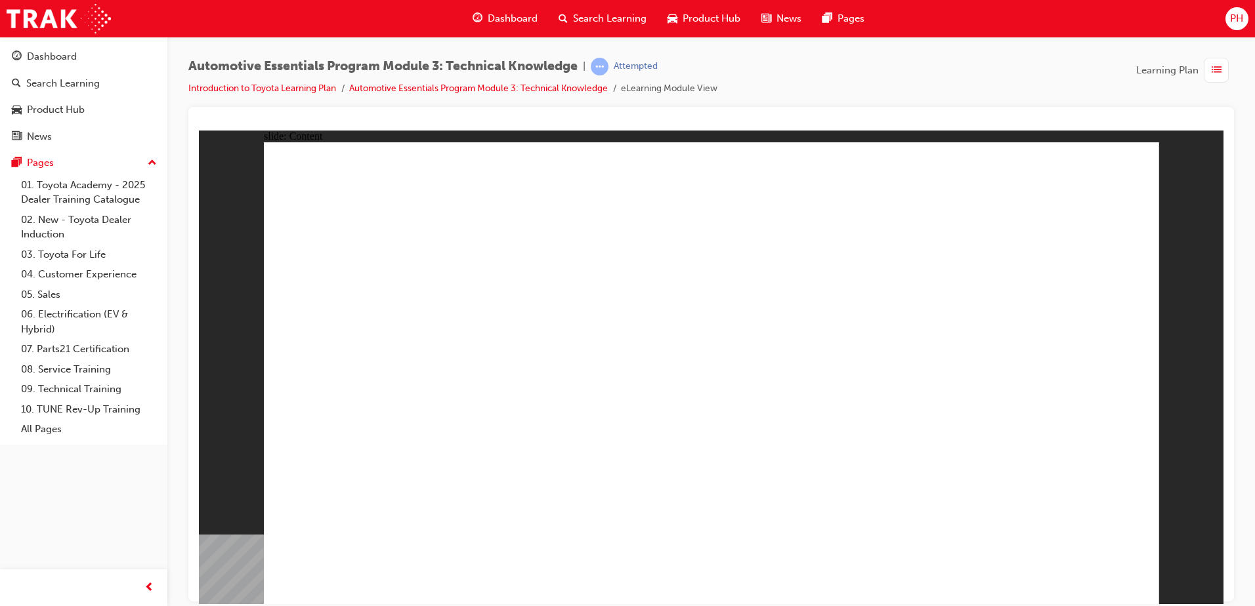
radio input "true"
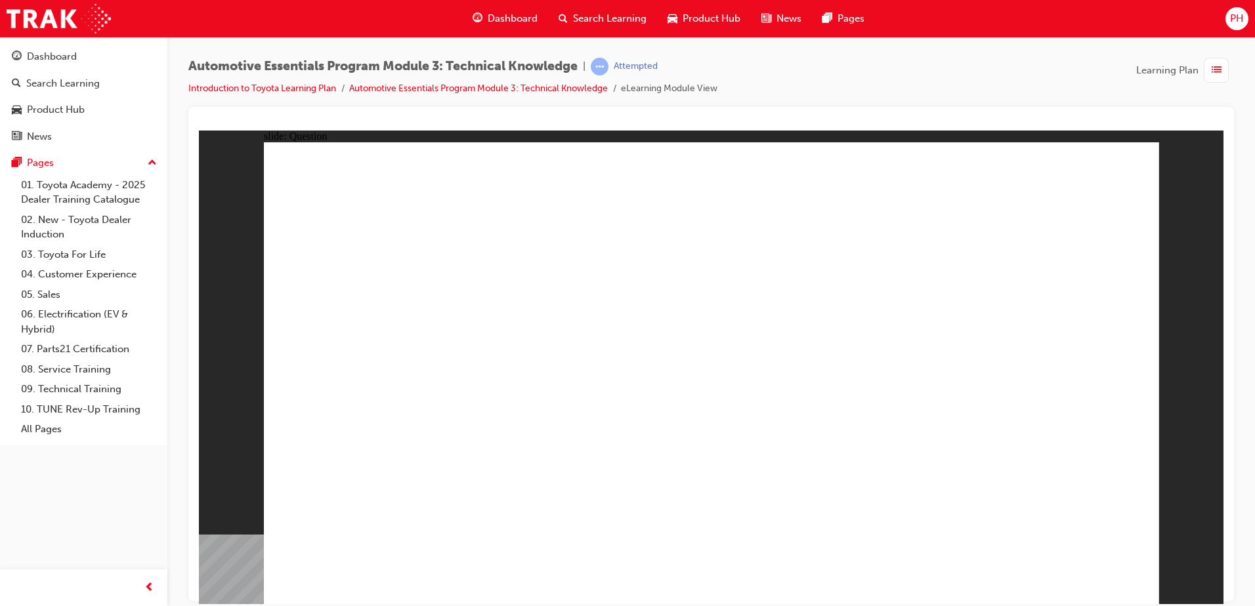
radio input "true"
